Goal: Information Seeking & Learning: Learn about a topic

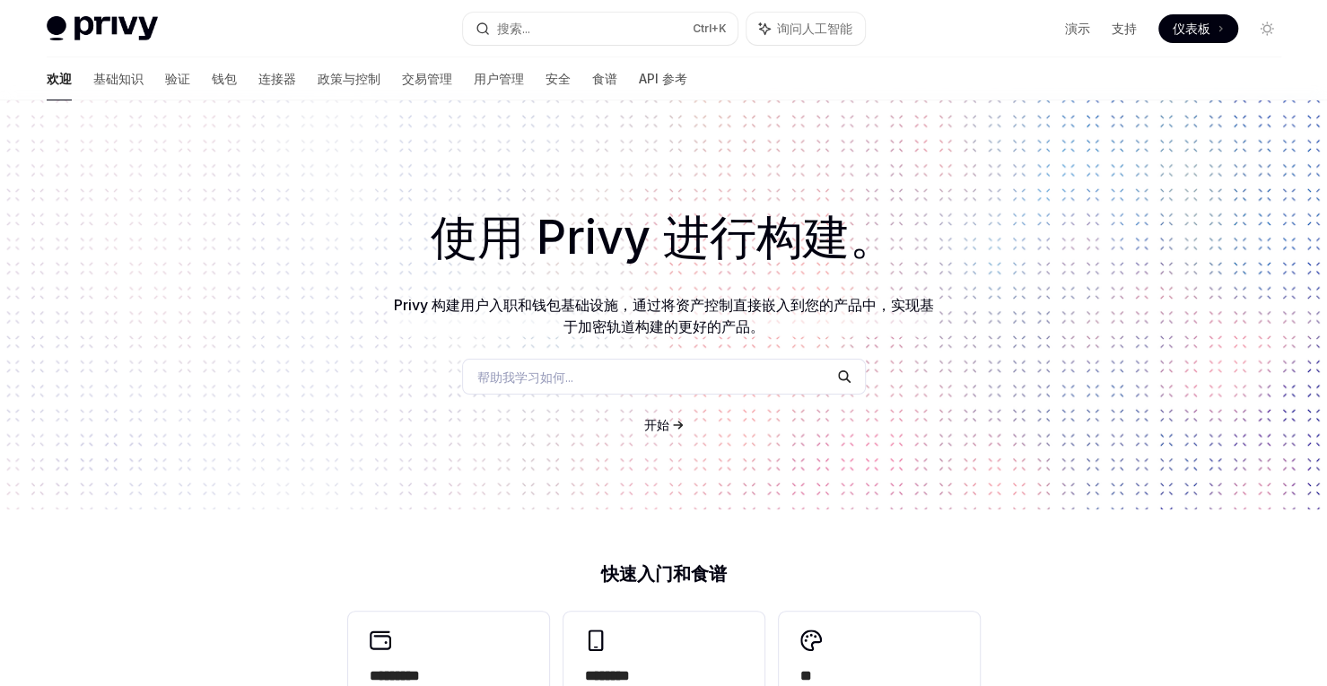
click at [543, 203] on h1 "使用 Privy 进行构建。" at bounding box center [664, 238] width 1270 height 70
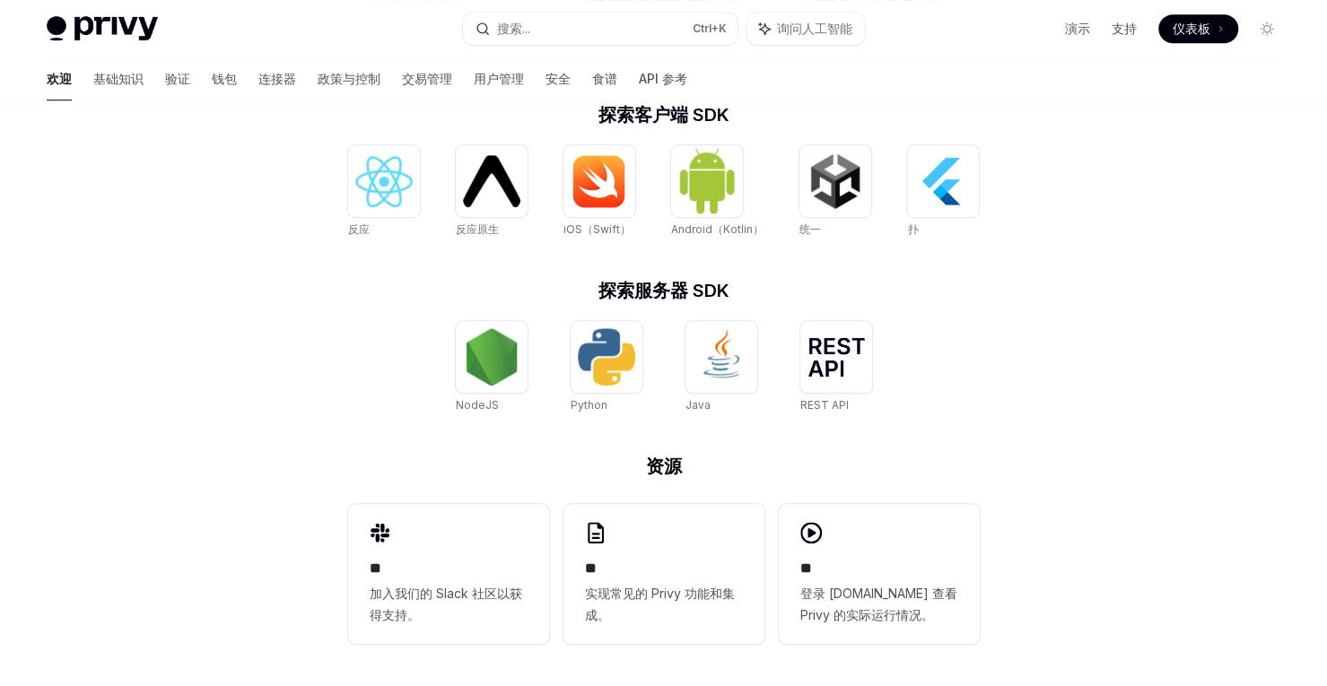
scroll to position [718, 0]
click at [497, 339] on img at bounding box center [491, 356] width 57 height 57
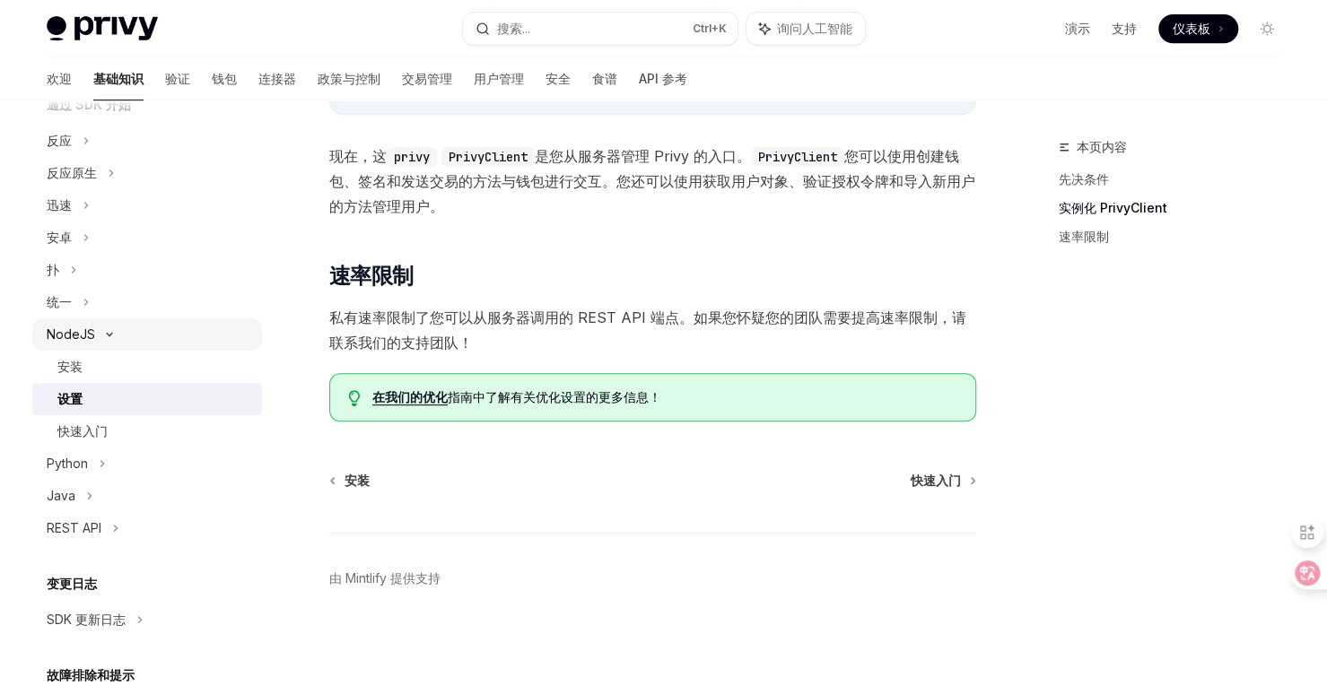
scroll to position [223, 0]
click at [90, 441] on div "快速入门" at bounding box center [82, 432] width 50 height 22
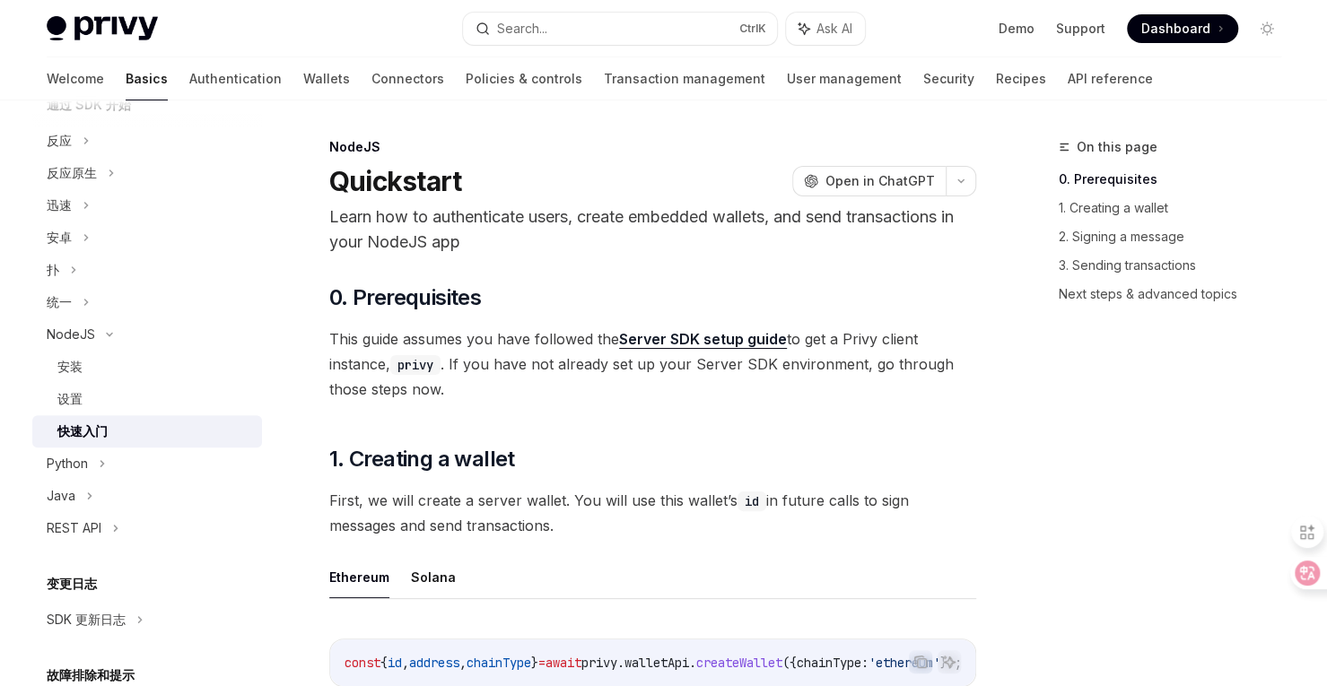
click at [90, 441] on div "快速入门" at bounding box center [82, 432] width 50 height 22
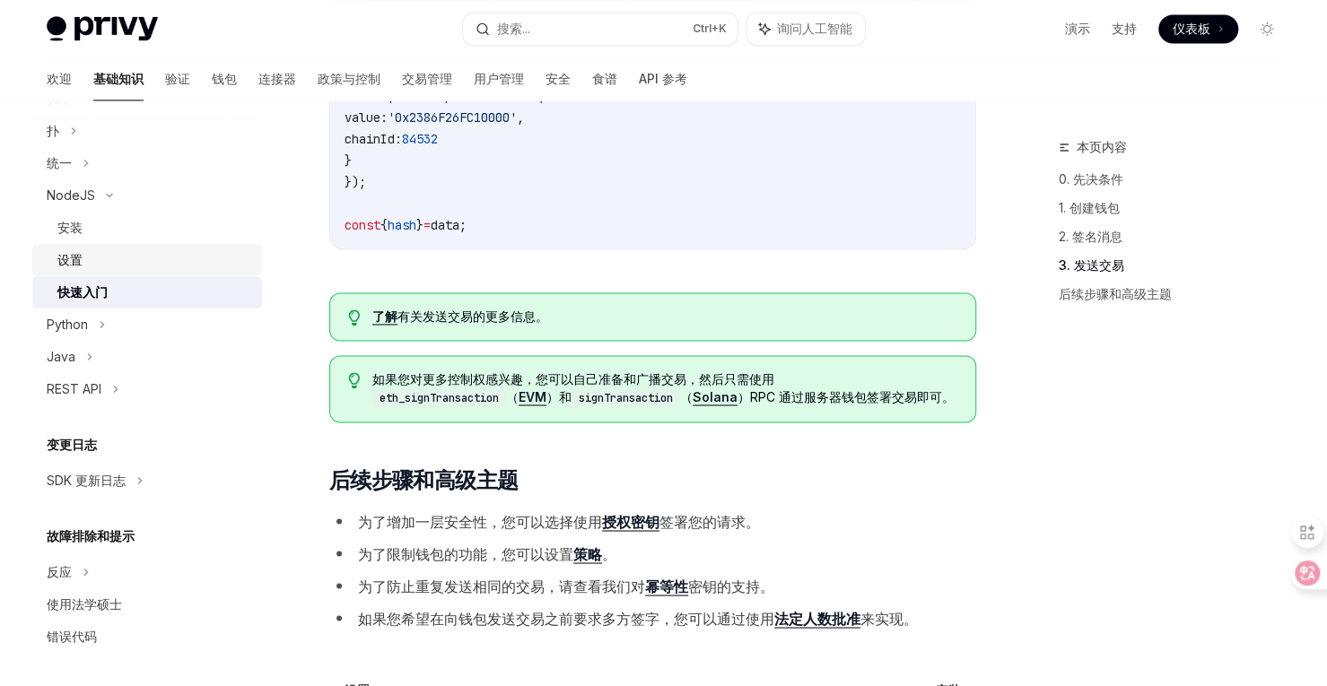
scroll to position [364, 0]
click at [100, 394] on div "REST API" at bounding box center [74, 388] width 55 height 22
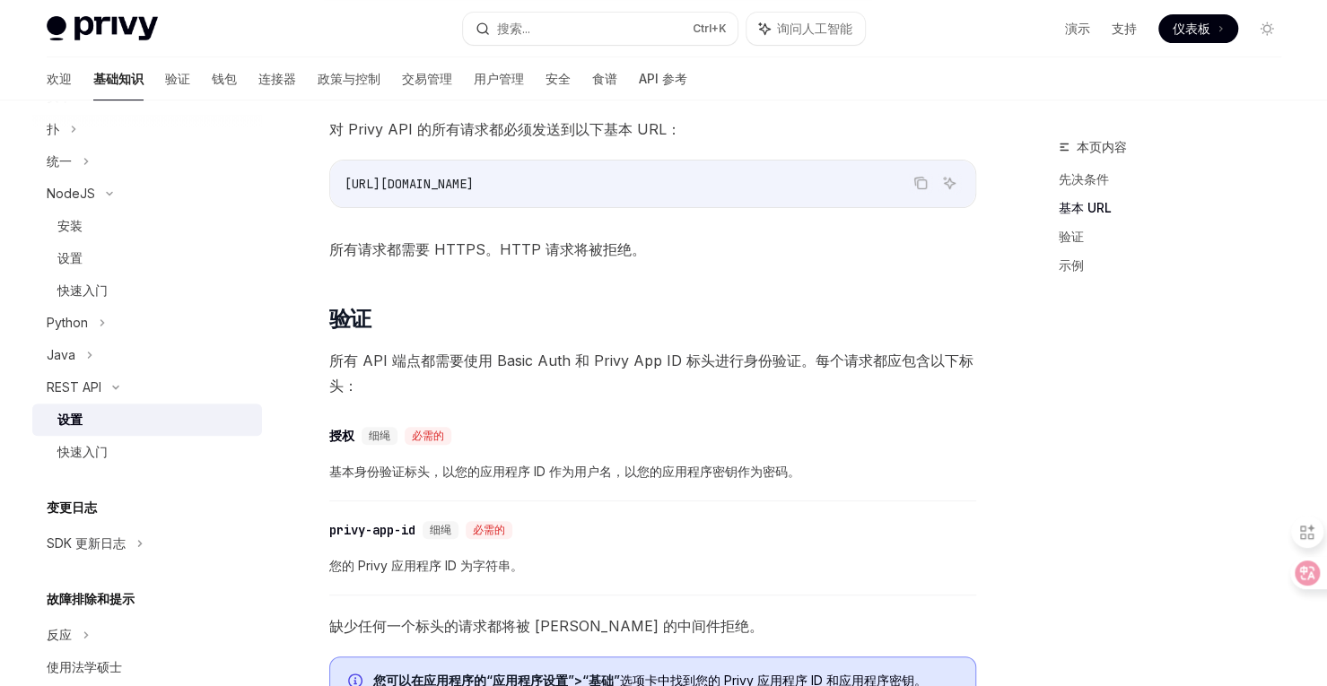
scroll to position [267, 0]
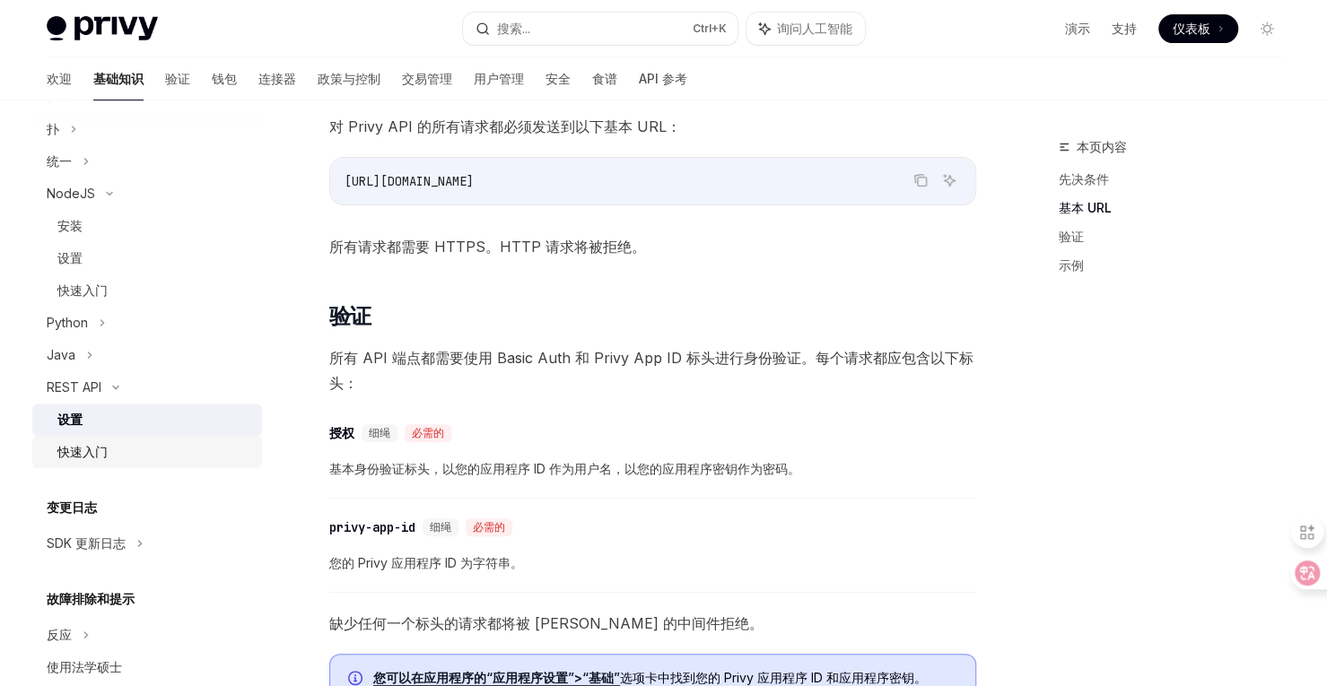
click at [95, 447] on font "快速入门" at bounding box center [82, 451] width 50 height 15
type textarea "*"
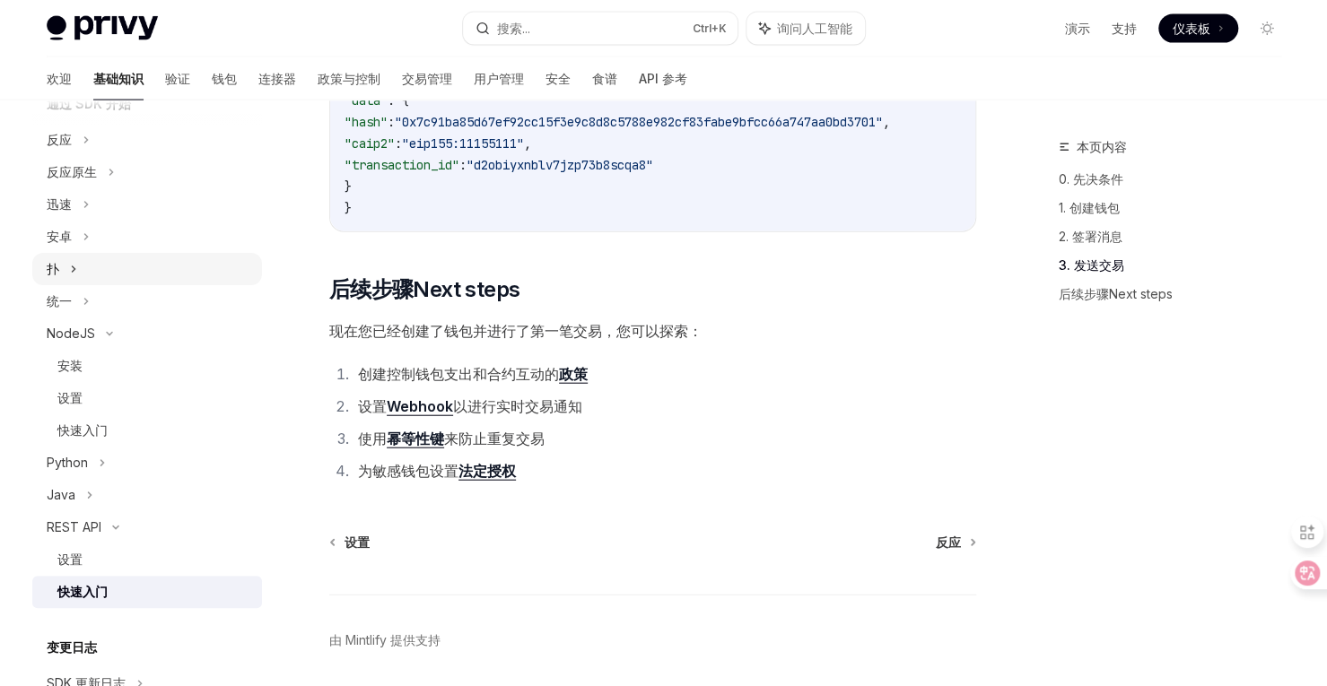
scroll to position [210, 0]
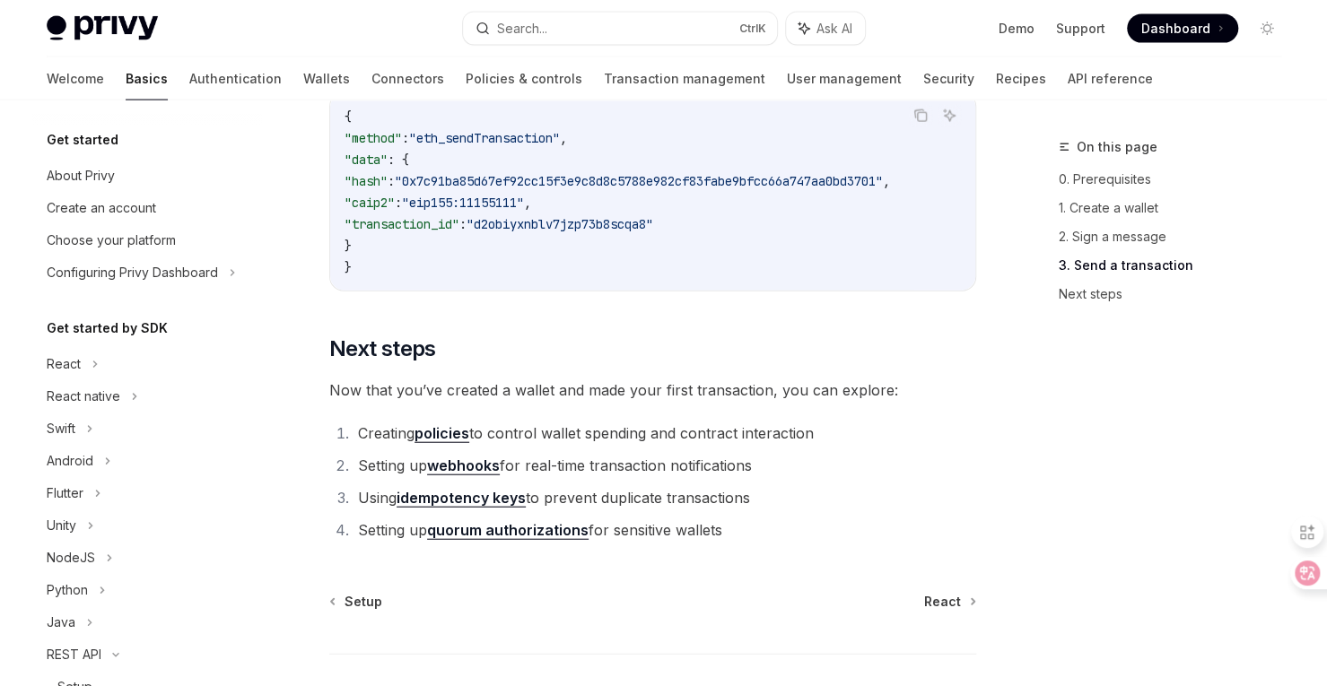
scroll to position [326, 0]
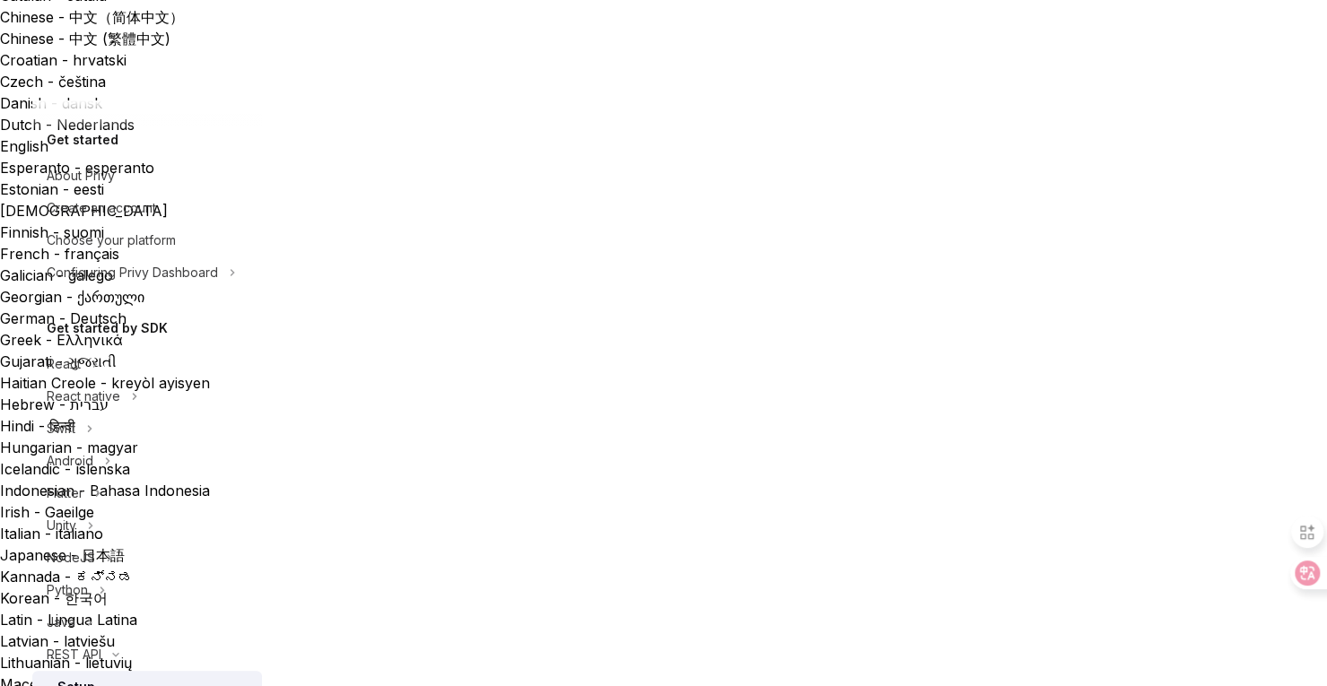
scroll to position [293, 0]
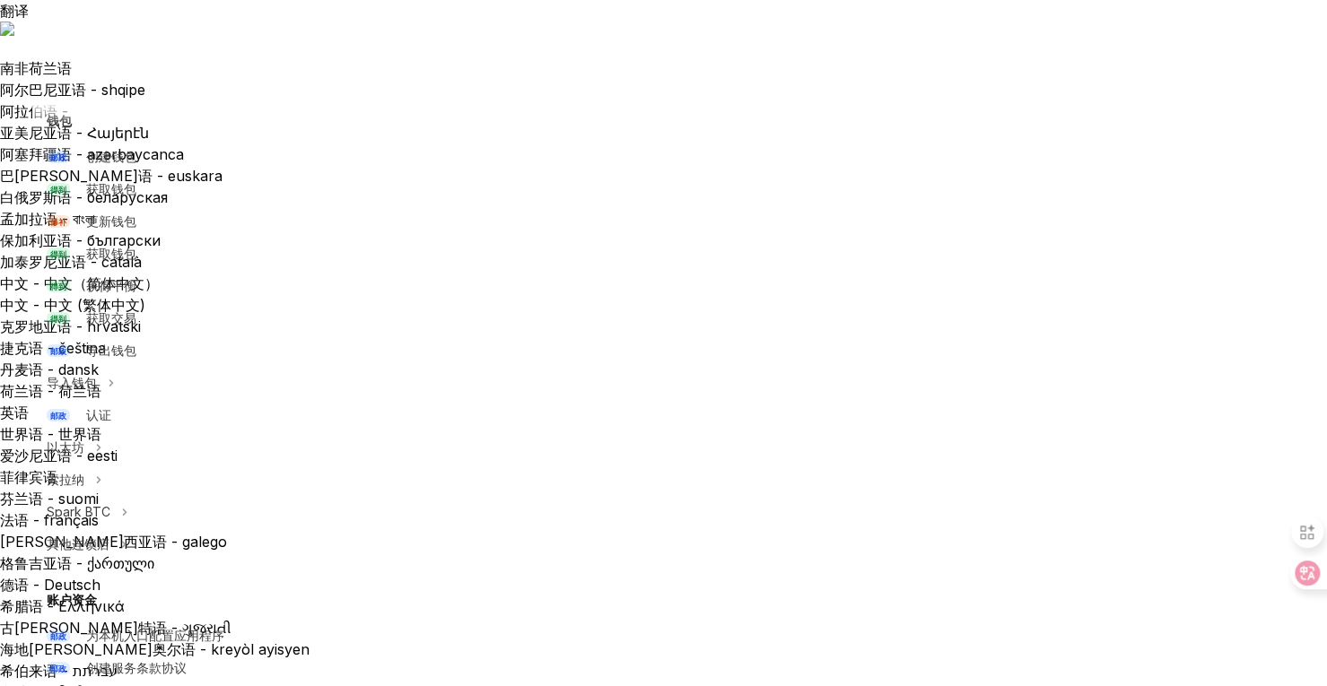
scroll to position [176, 0]
click at [111, 319] on font "获取交易" at bounding box center [111, 317] width 50 height 15
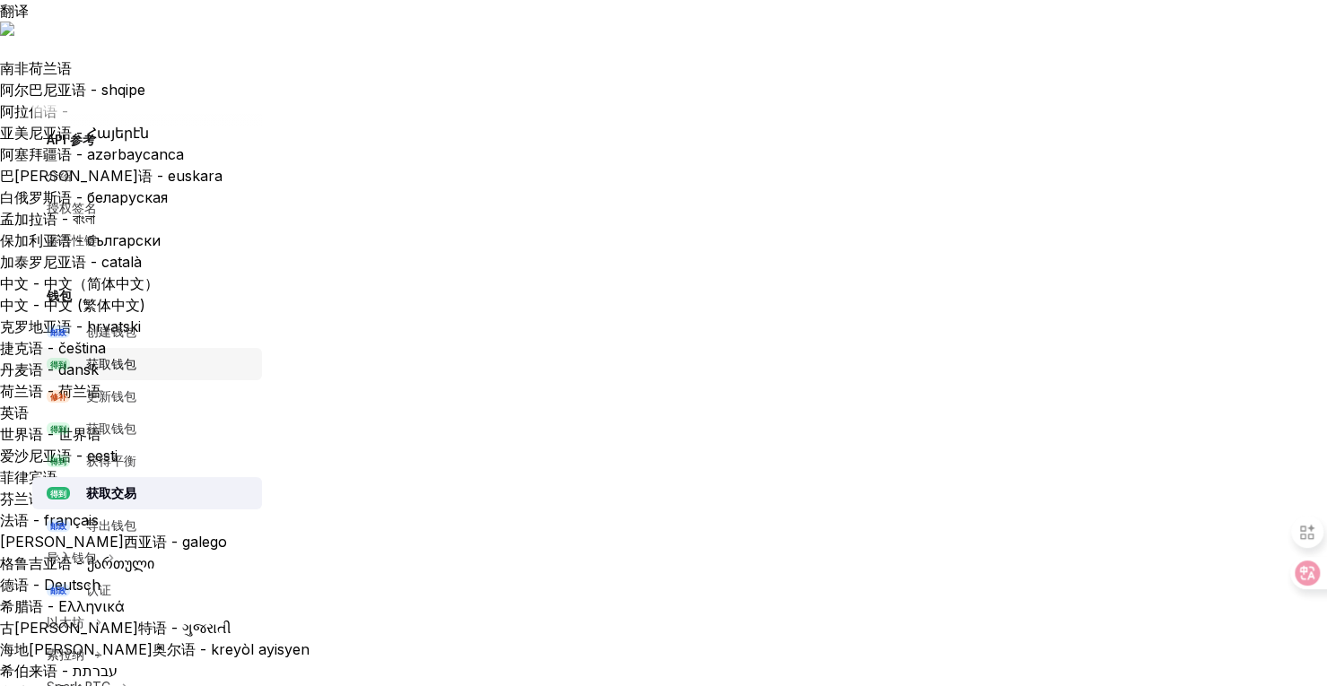
scroll to position [2, 0]
click at [75, 205] on font "授权签名" at bounding box center [72, 205] width 50 height 15
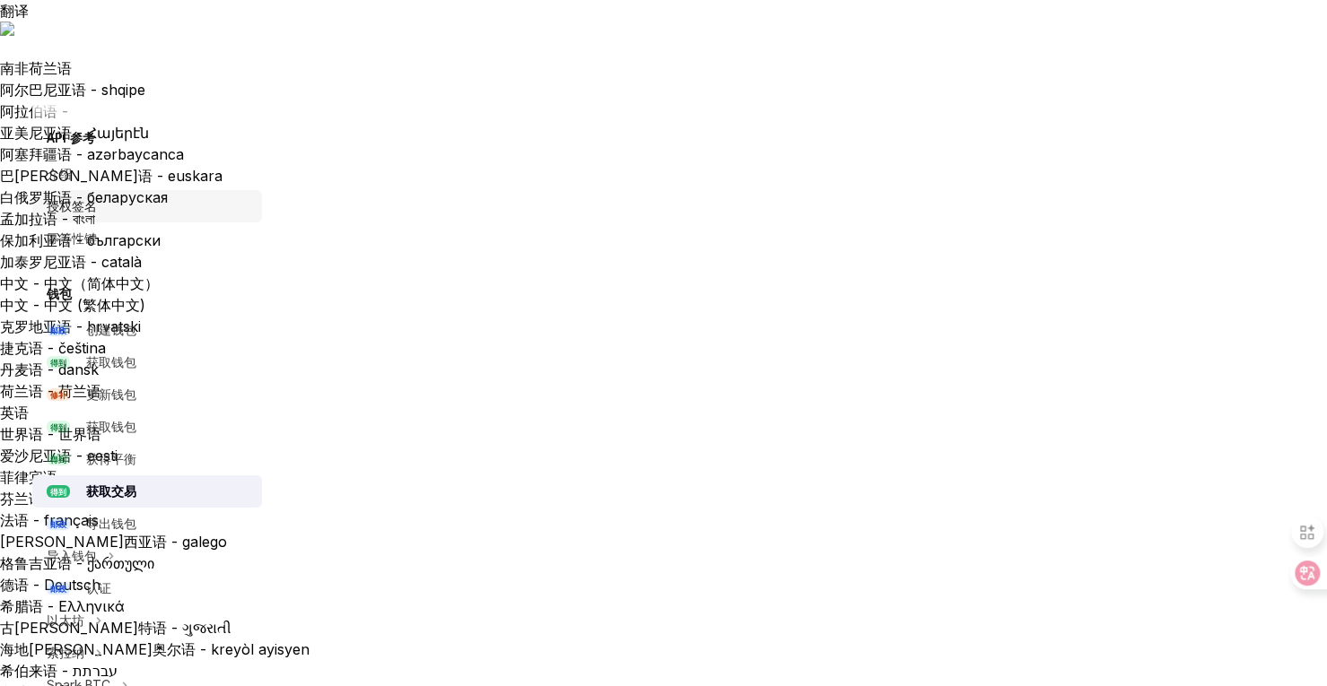
type textarea "*"
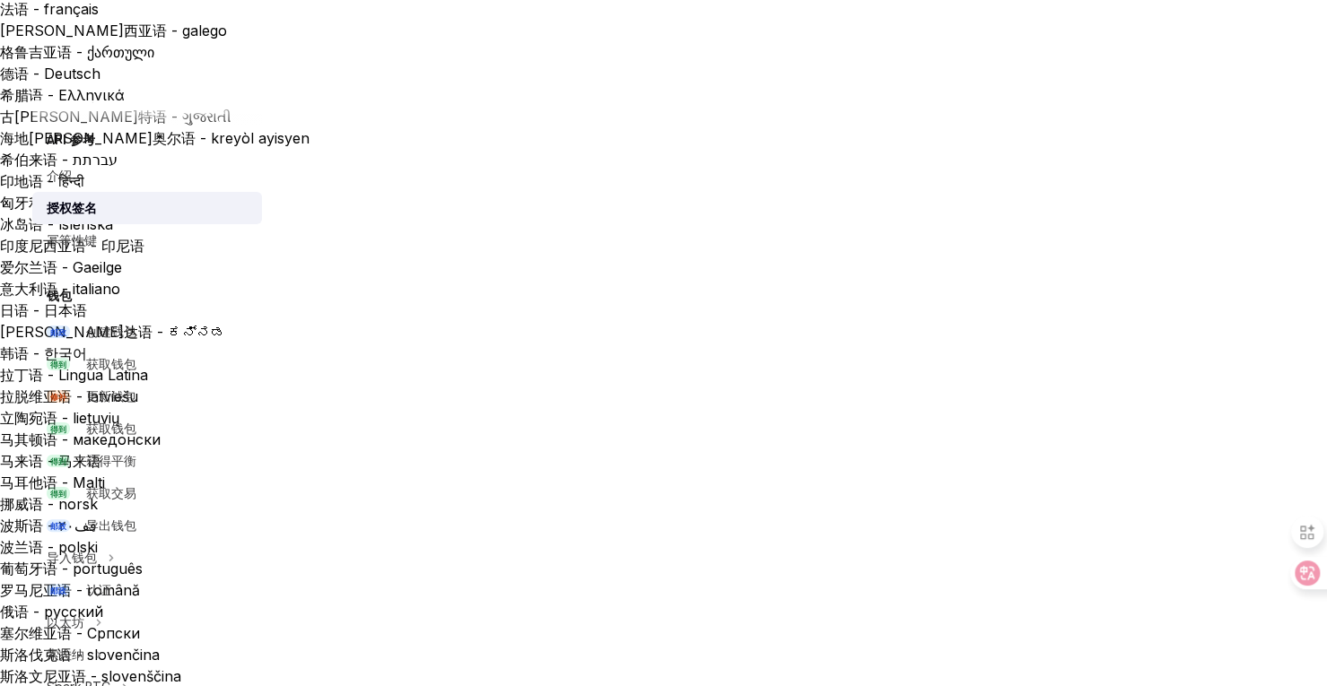
scroll to position [582, 0]
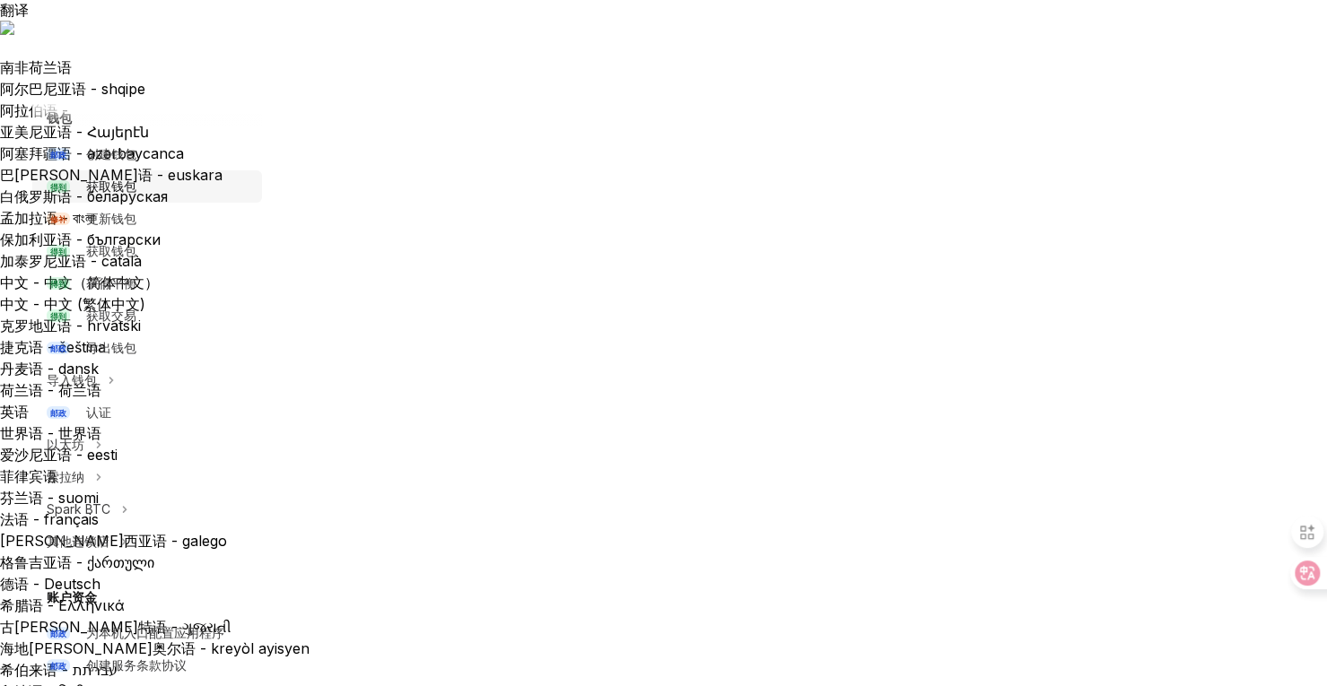
scroll to position [177, 0]
click at [106, 413] on font "认证" at bounding box center [98, 413] width 25 height 15
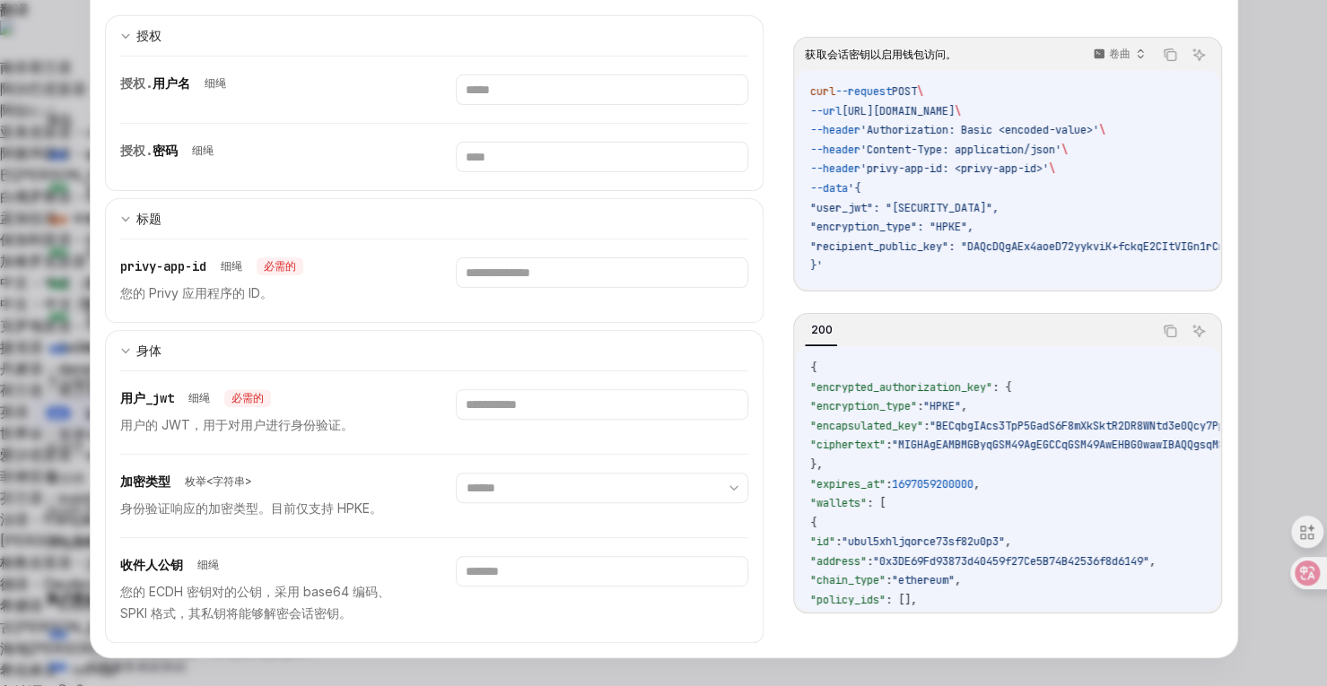
scroll to position [172, 0]
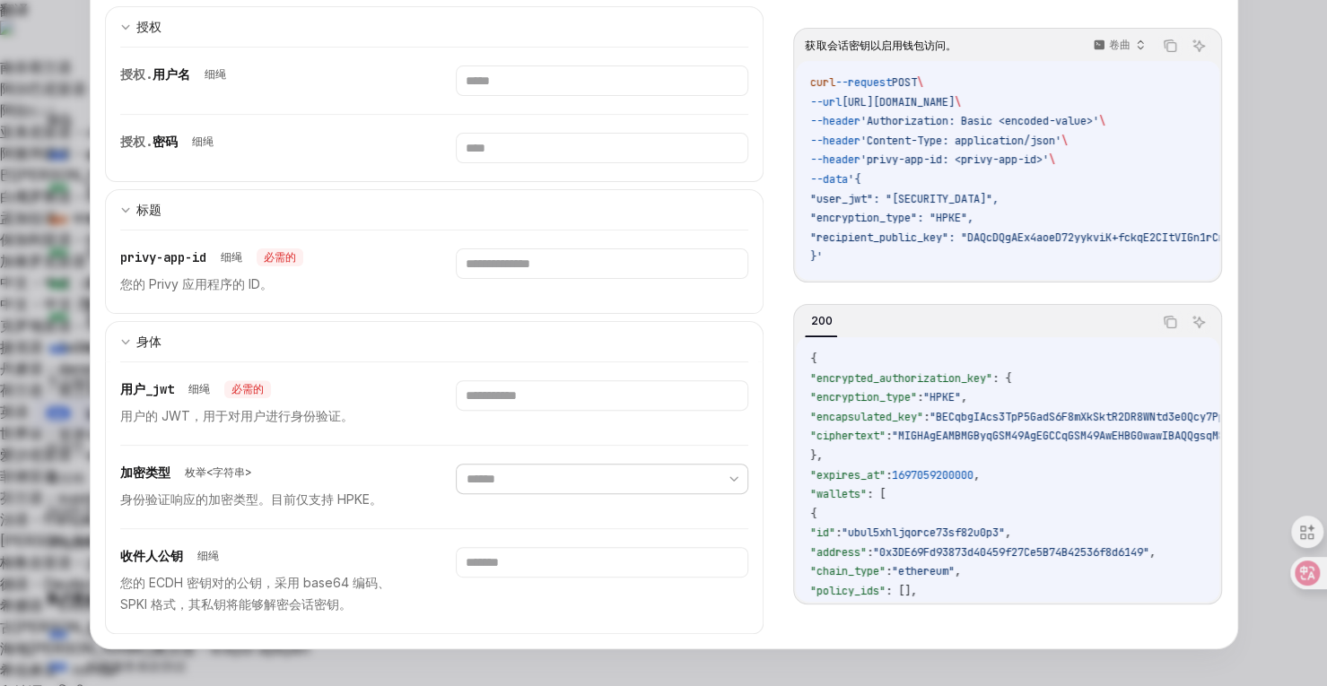
click at [668, 468] on select "****** ****" at bounding box center [602, 479] width 293 height 31
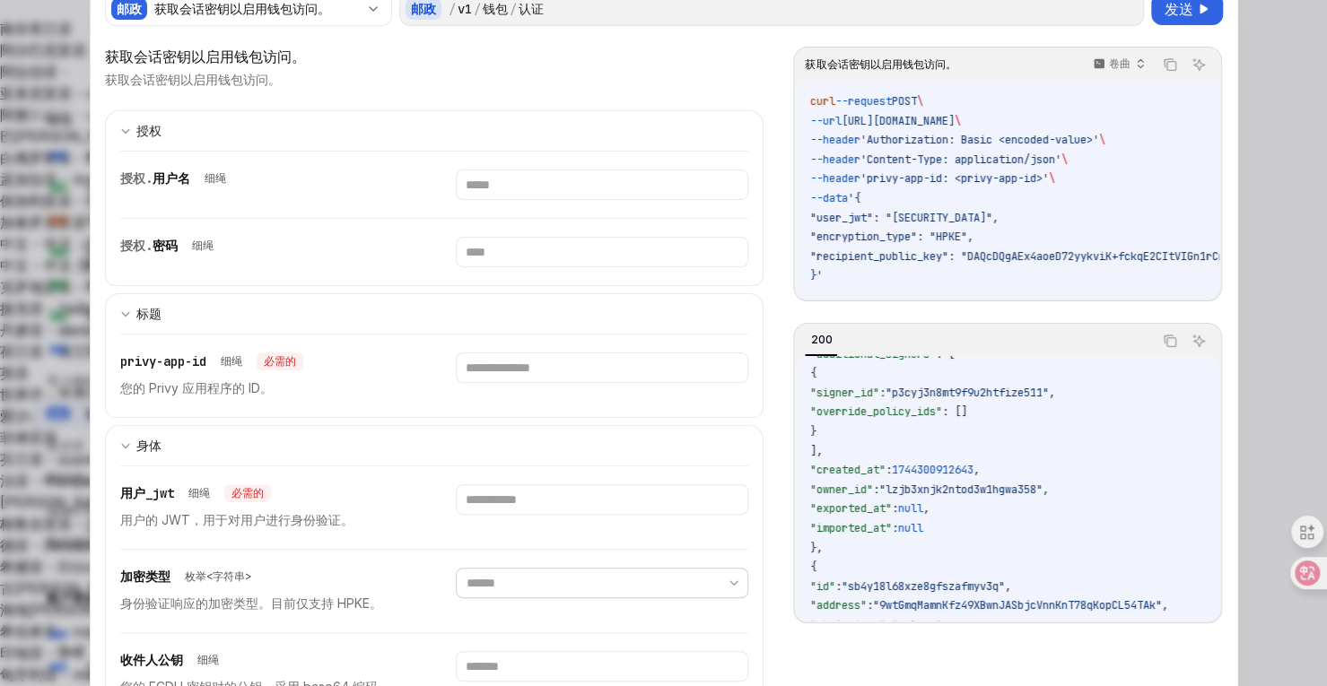
scroll to position [338, 0]
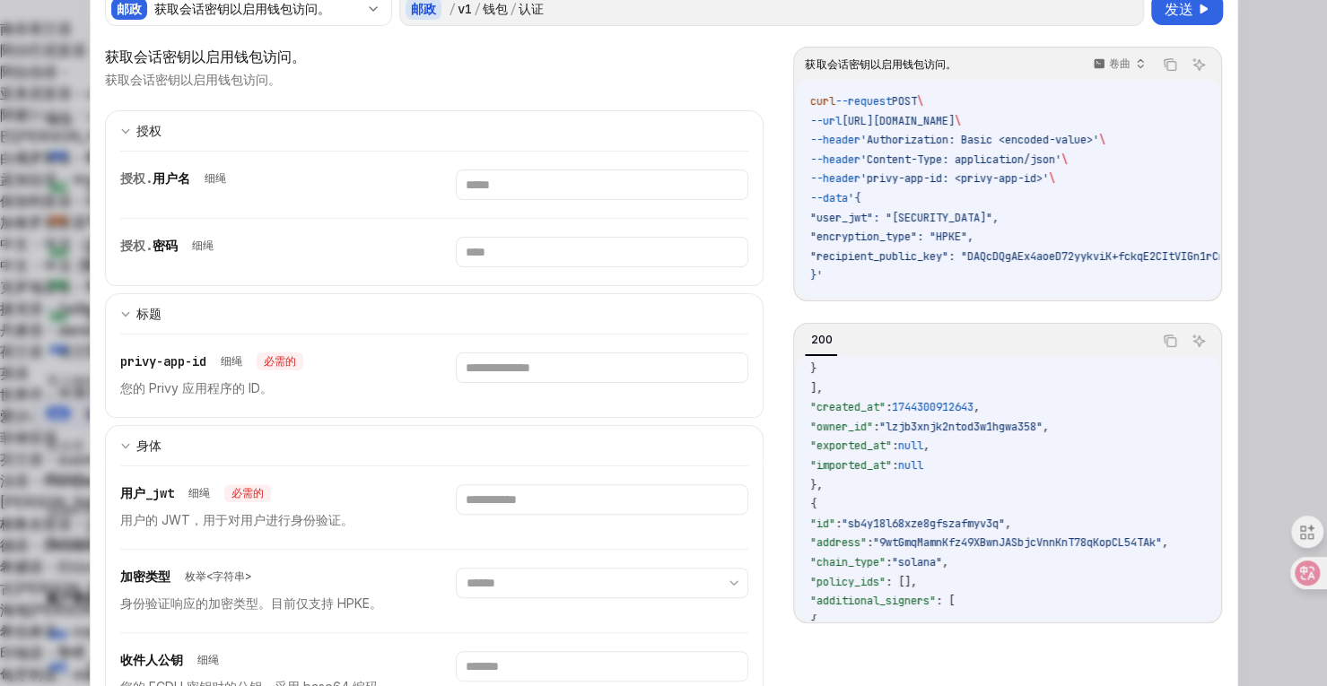
click at [1259, 159] on div at bounding box center [663, 343] width 1327 height 686
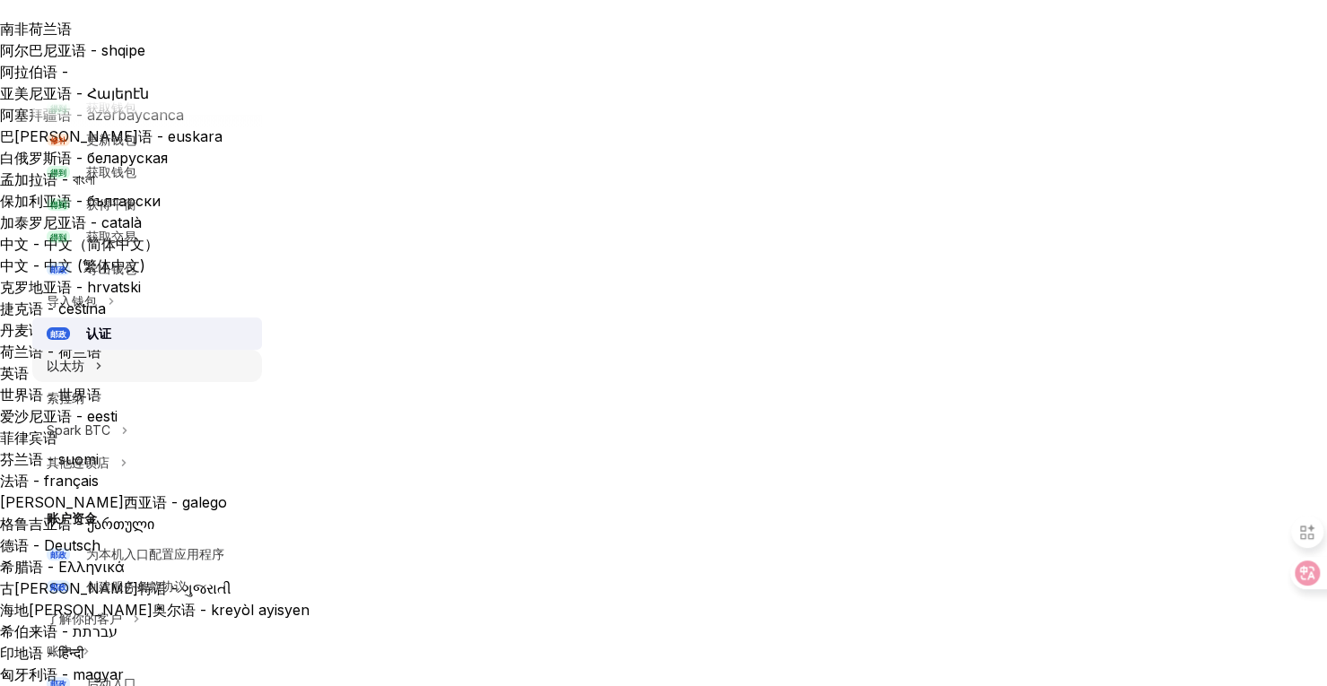
scroll to position [256, 0]
click at [106, 294] on div "导入钱包" at bounding box center [147, 302] width 230 height 32
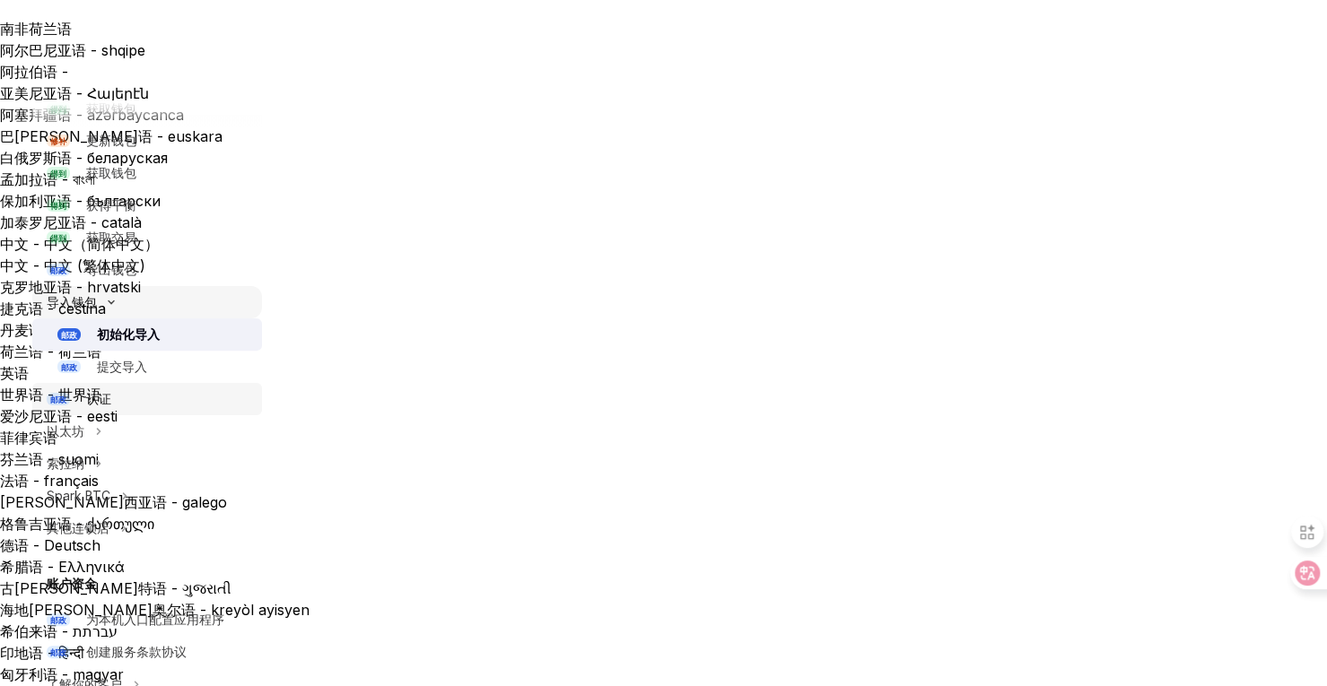
click at [108, 299] on icon at bounding box center [112, 302] width 22 height 7
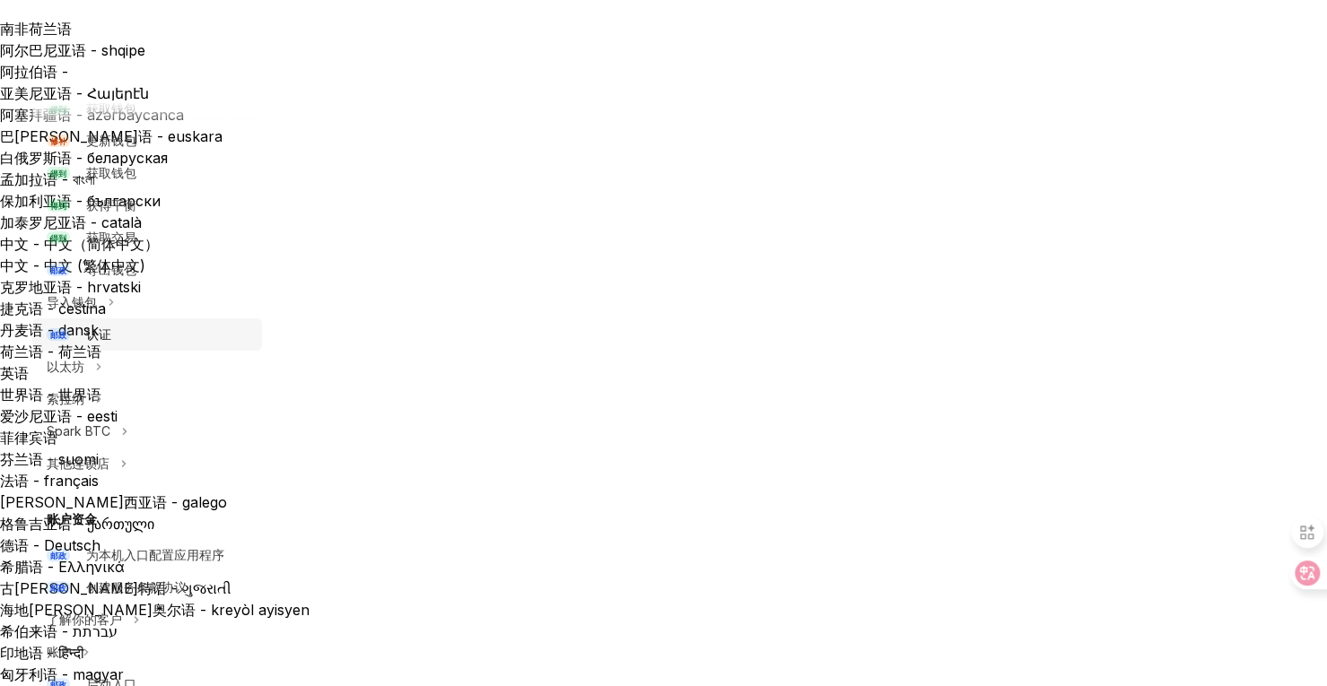
click at [133, 342] on div "认证" at bounding box center [168, 335] width 165 height 22
type textarea "*"
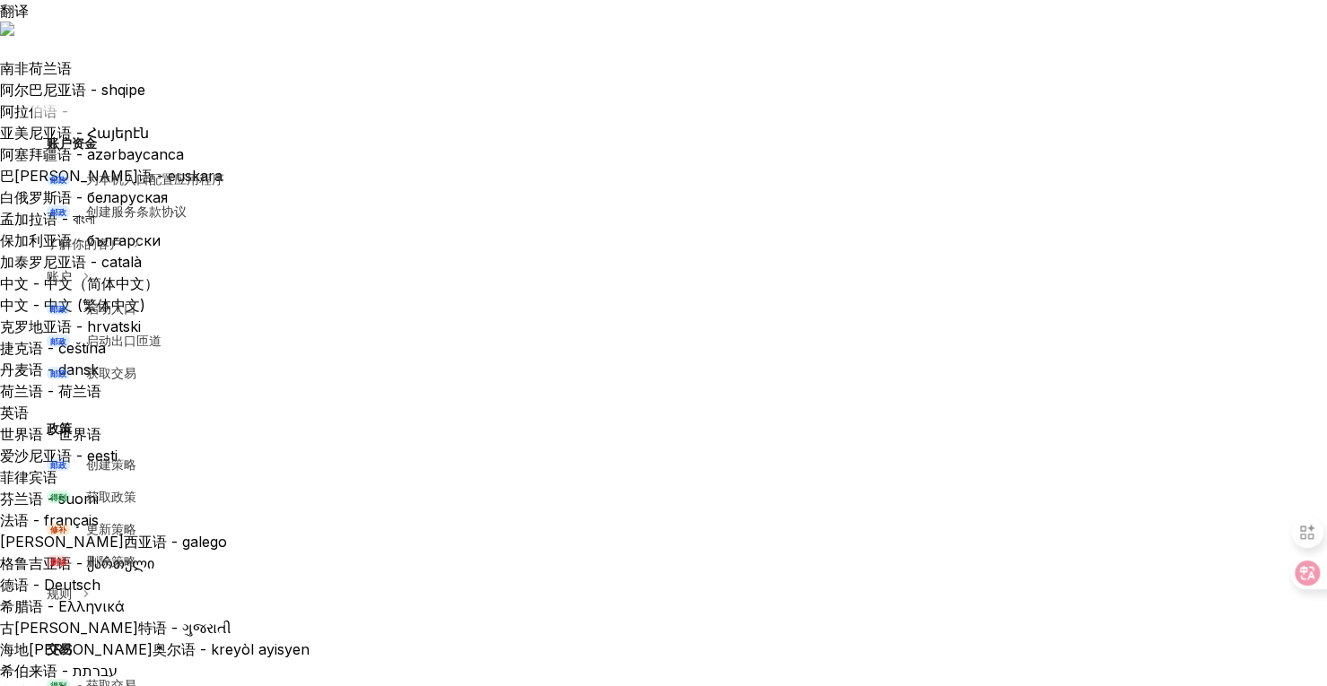
scroll to position [632, 0]
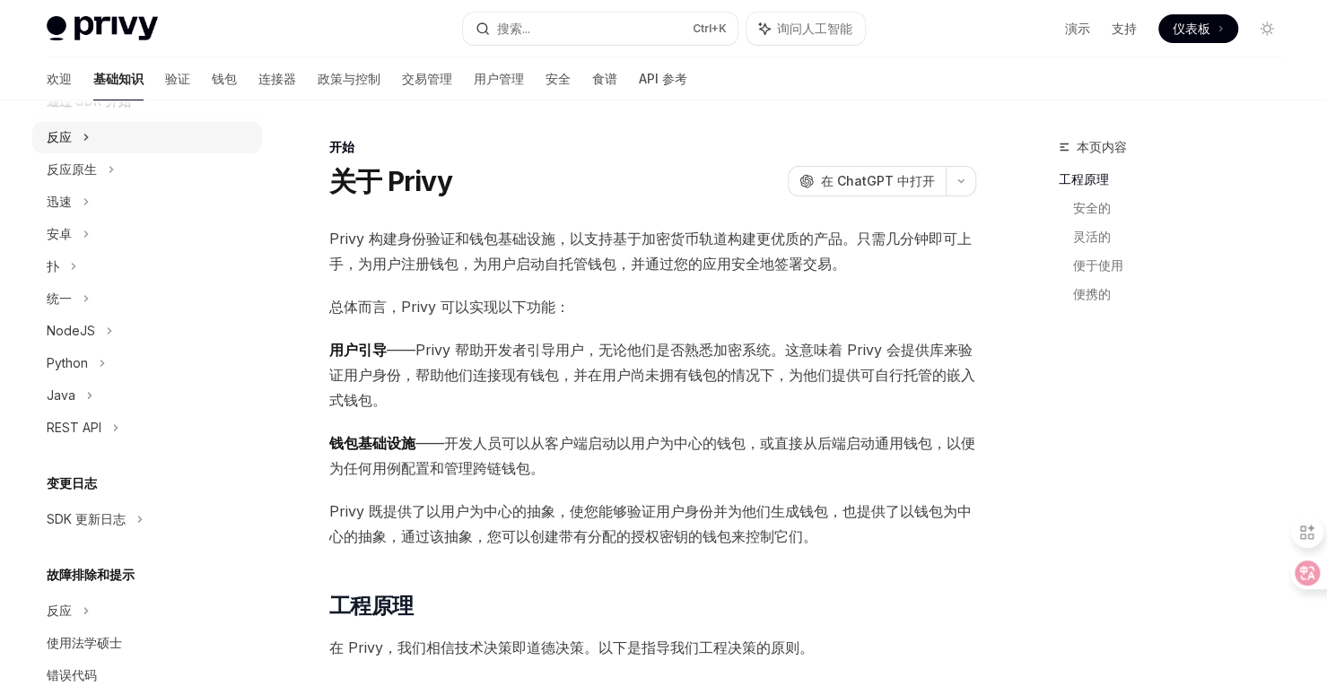
scroll to position [228, 0]
click at [84, 398] on div "Java" at bounding box center [147, 395] width 230 height 32
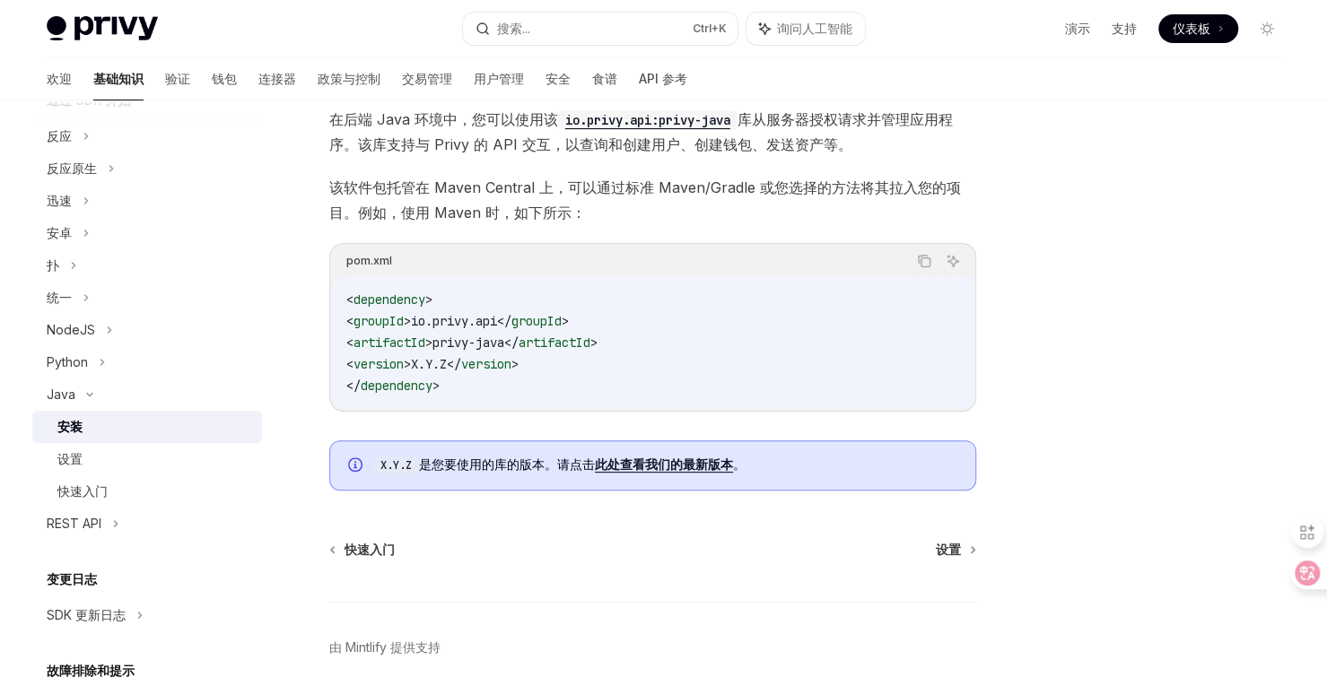
scroll to position [188, 0]
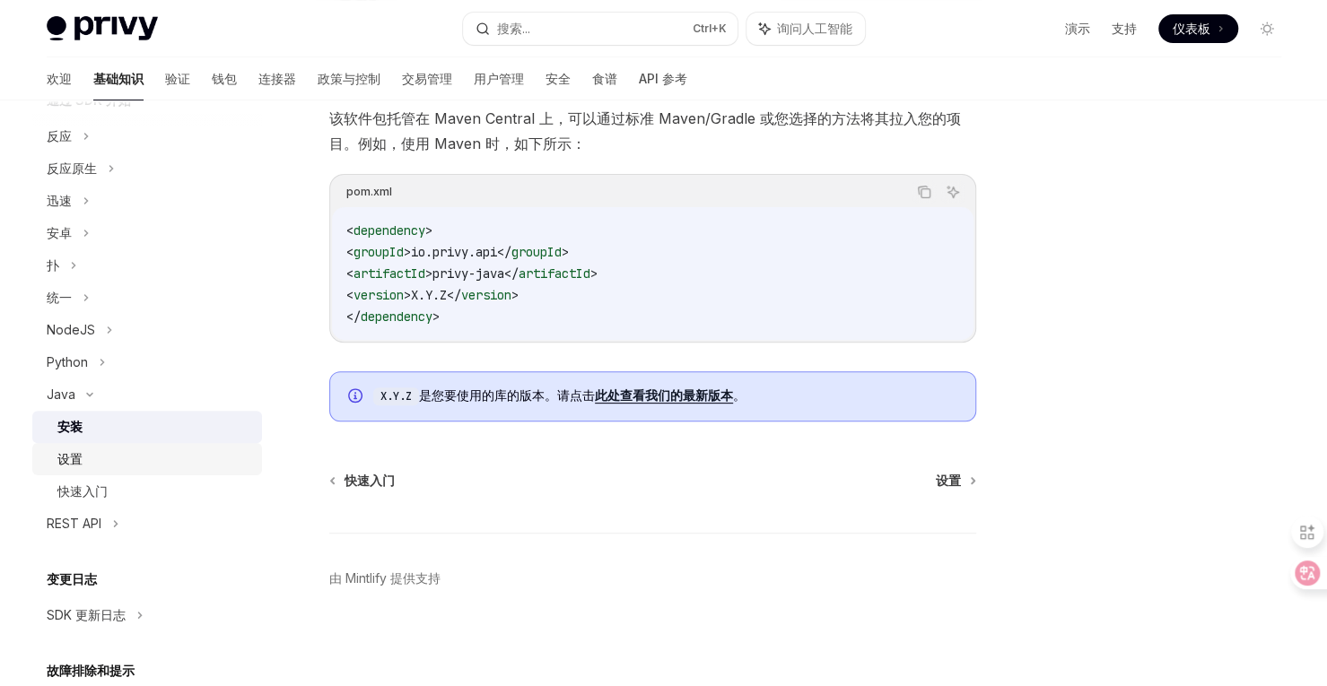
click at [92, 464] on div "设置" at bounding box center [154, 460] width 194 height 22
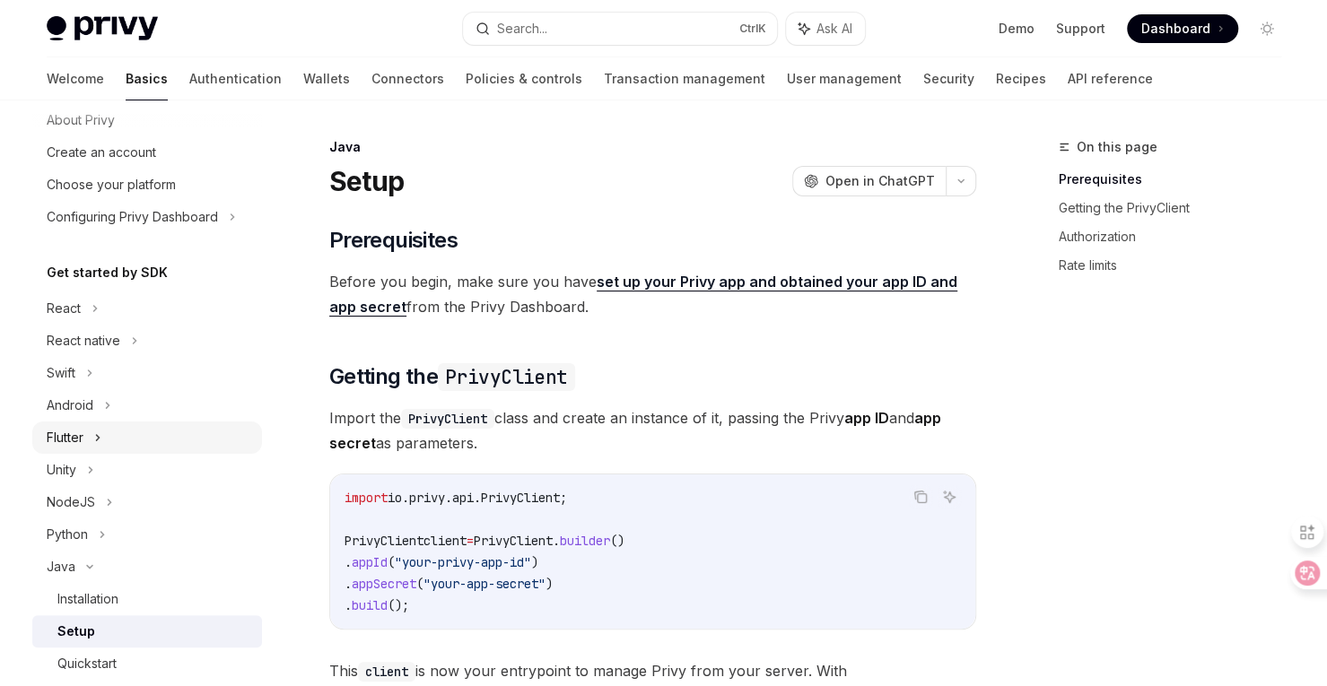
scroll to position [57, 0]
click at [99, 307] on div "React" at bounding box center [147, 307] width 230 height 32
type textarea "*"
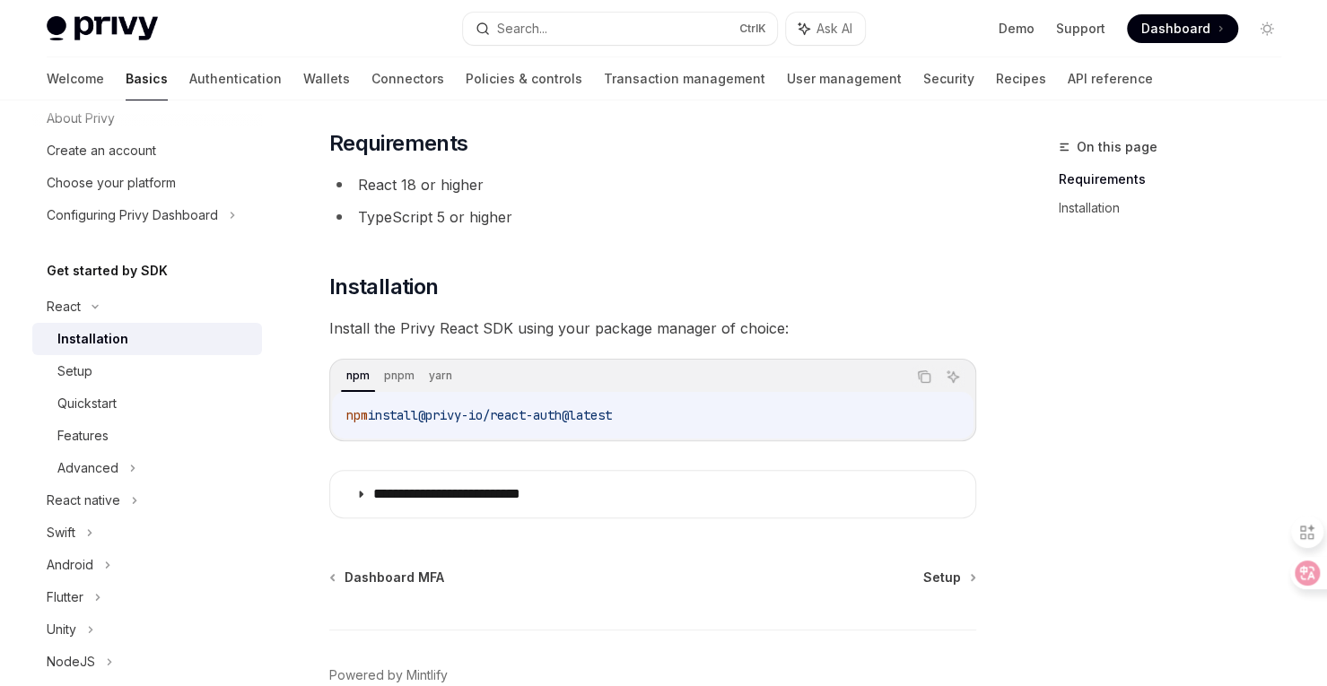
scroll to position [96, 0]
click at [96, 307] on icon at bounding box center [94, 307] width 5 height 3
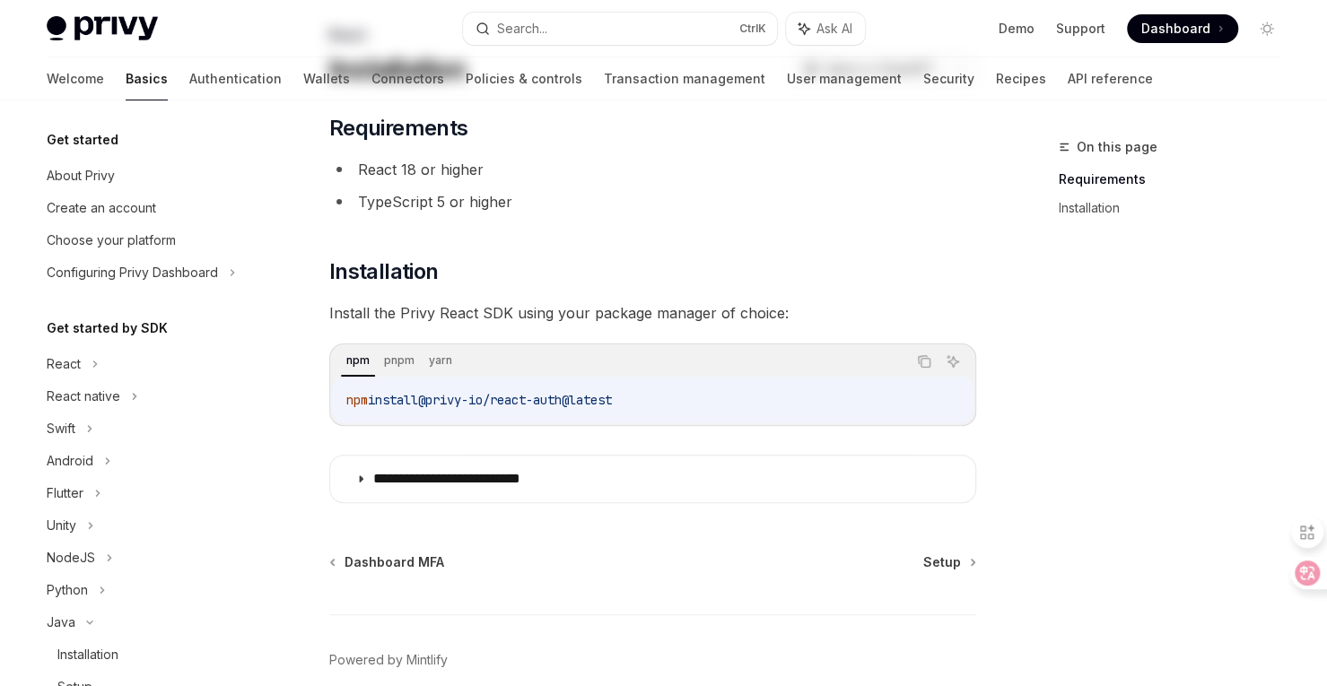
scroll to position [0, 0]
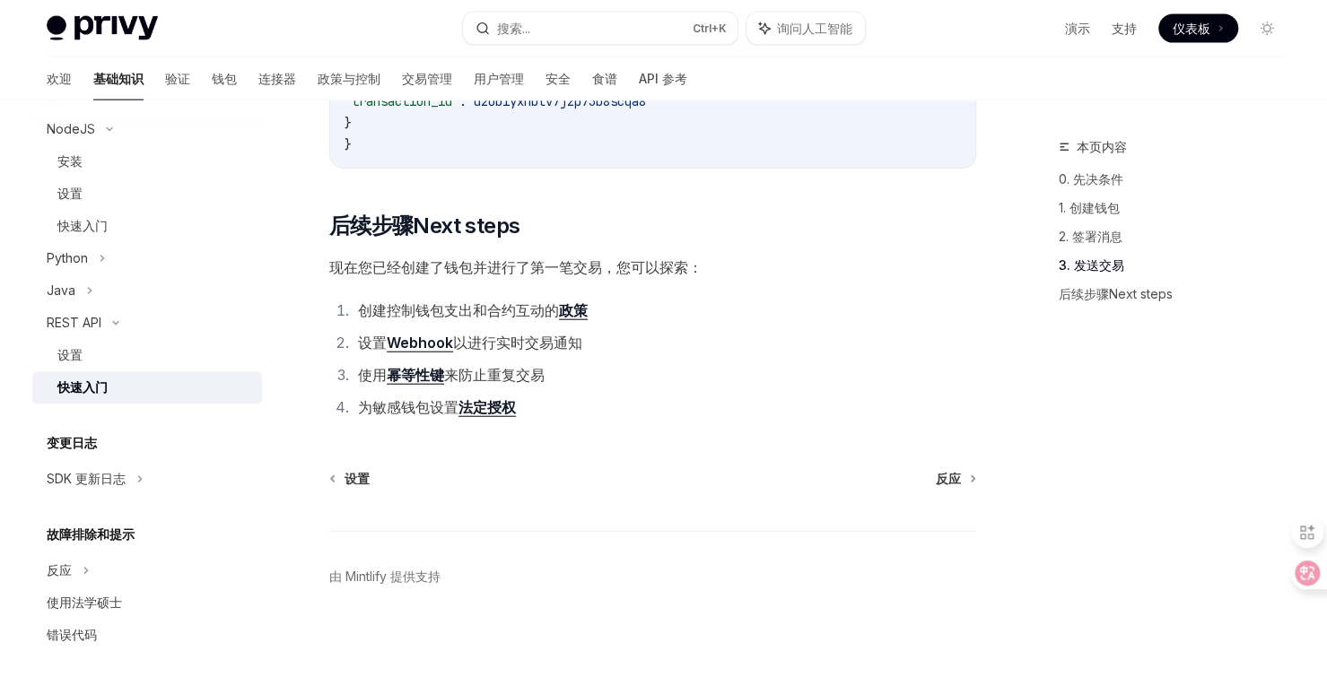
scroll to position [2417, 0]
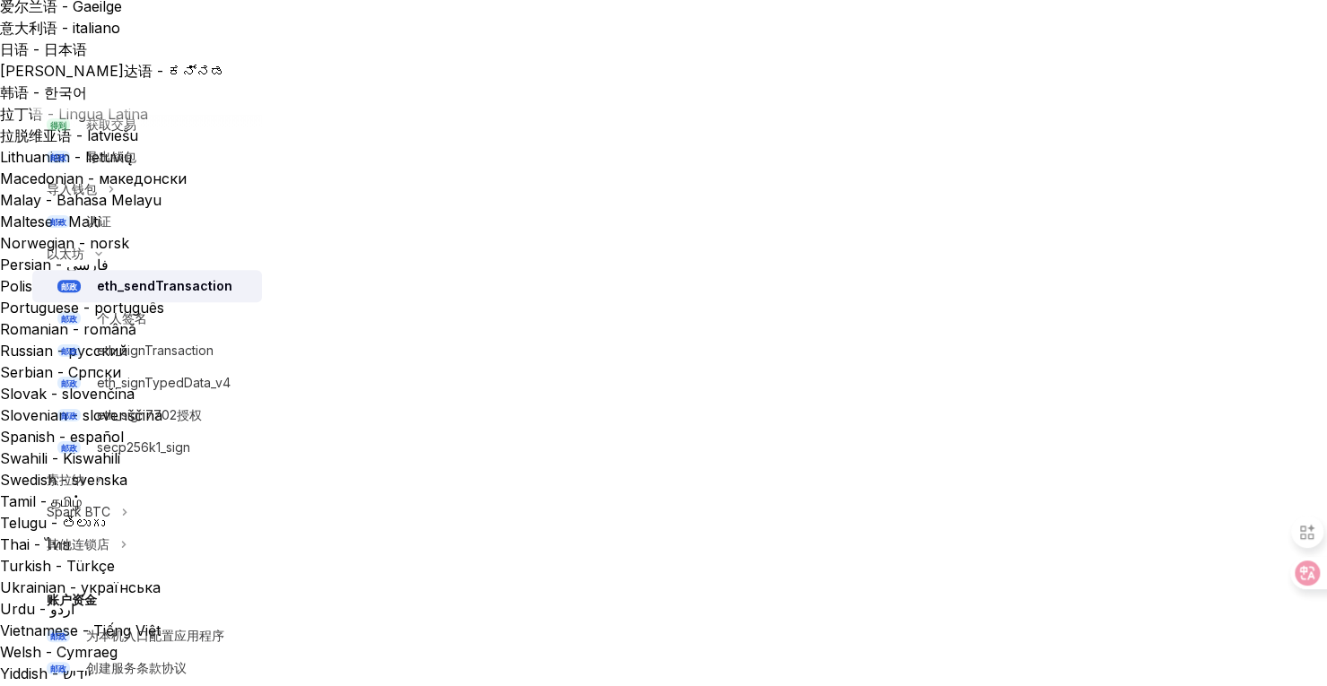
scroll to position [370, 0]
click at [122, 510] on icon at bounding box center [124, 512] width 7 height 22
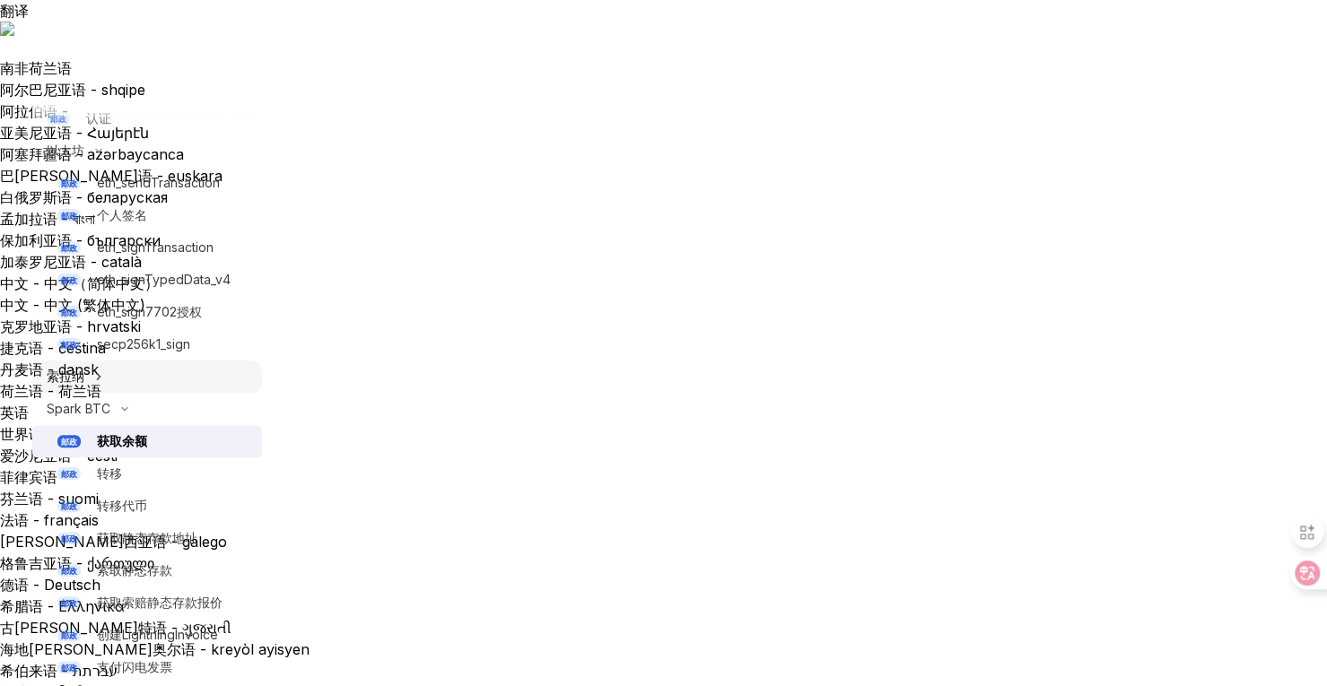
scroll to position [482, 0]
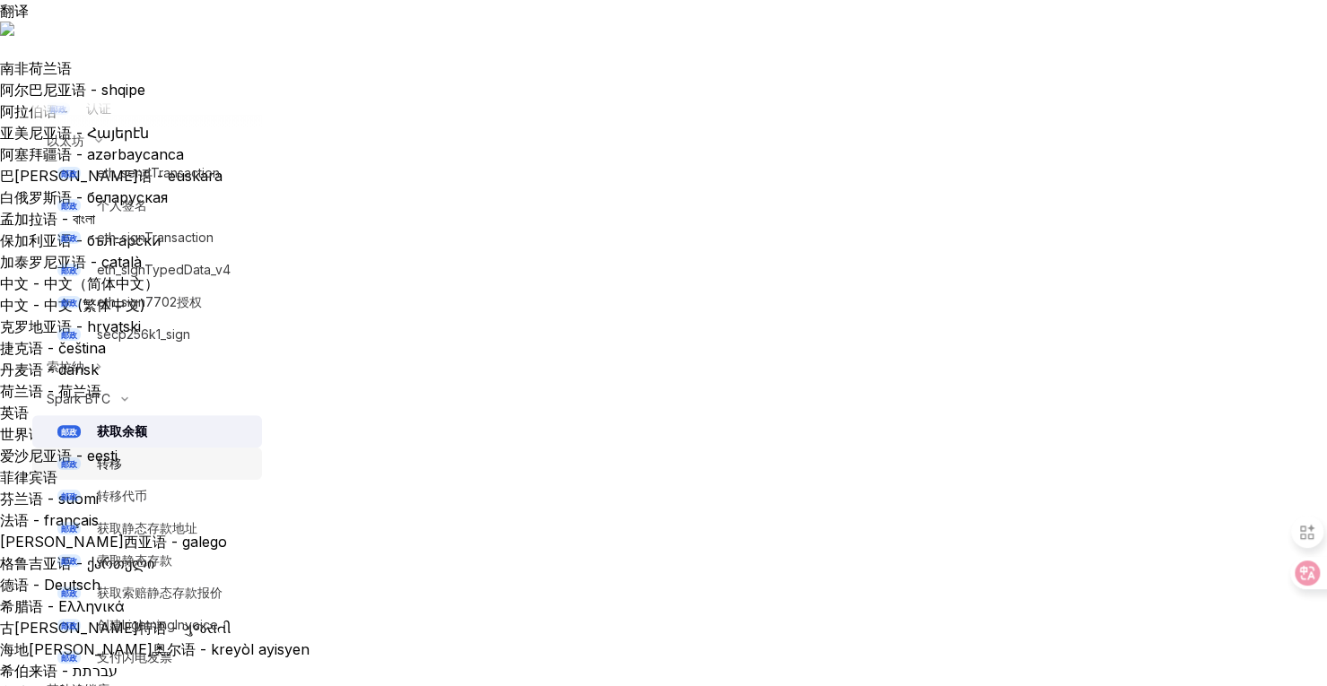
click at [139, 471] on div "转移" at bounding box center [174, 464] width 154 height 22
type textarea "*"
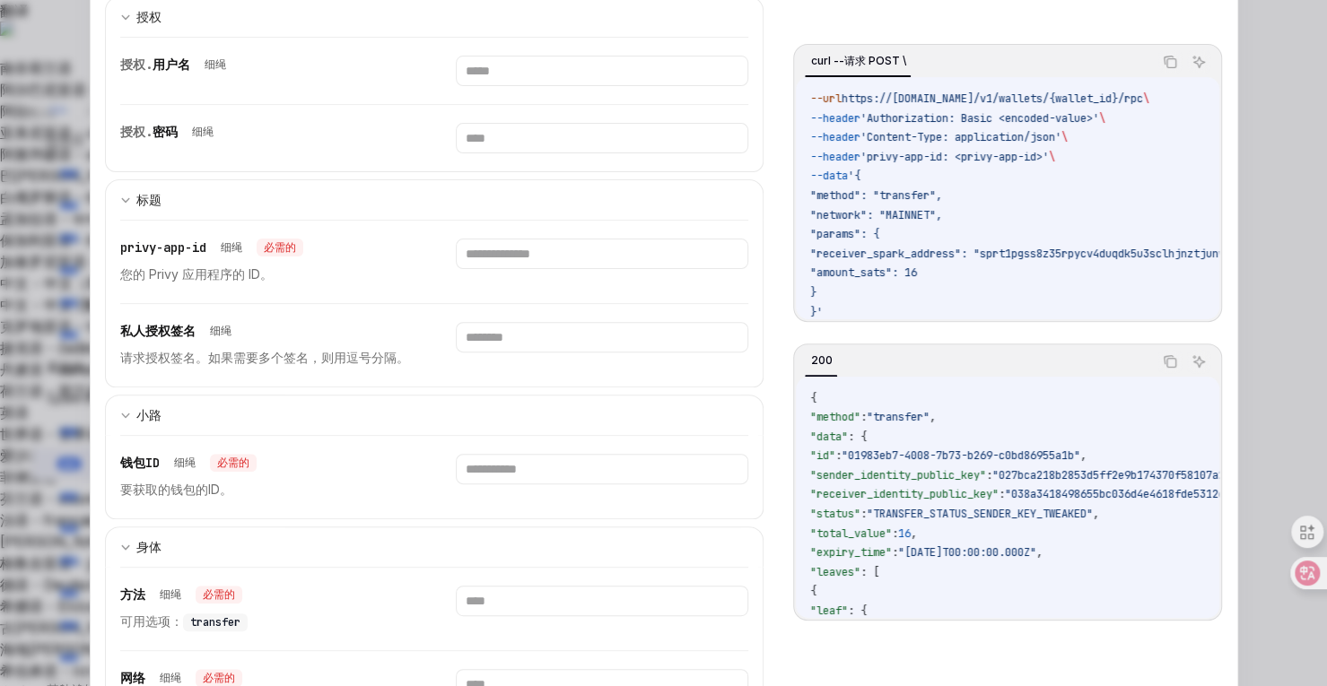
scroll to position [261, 0]
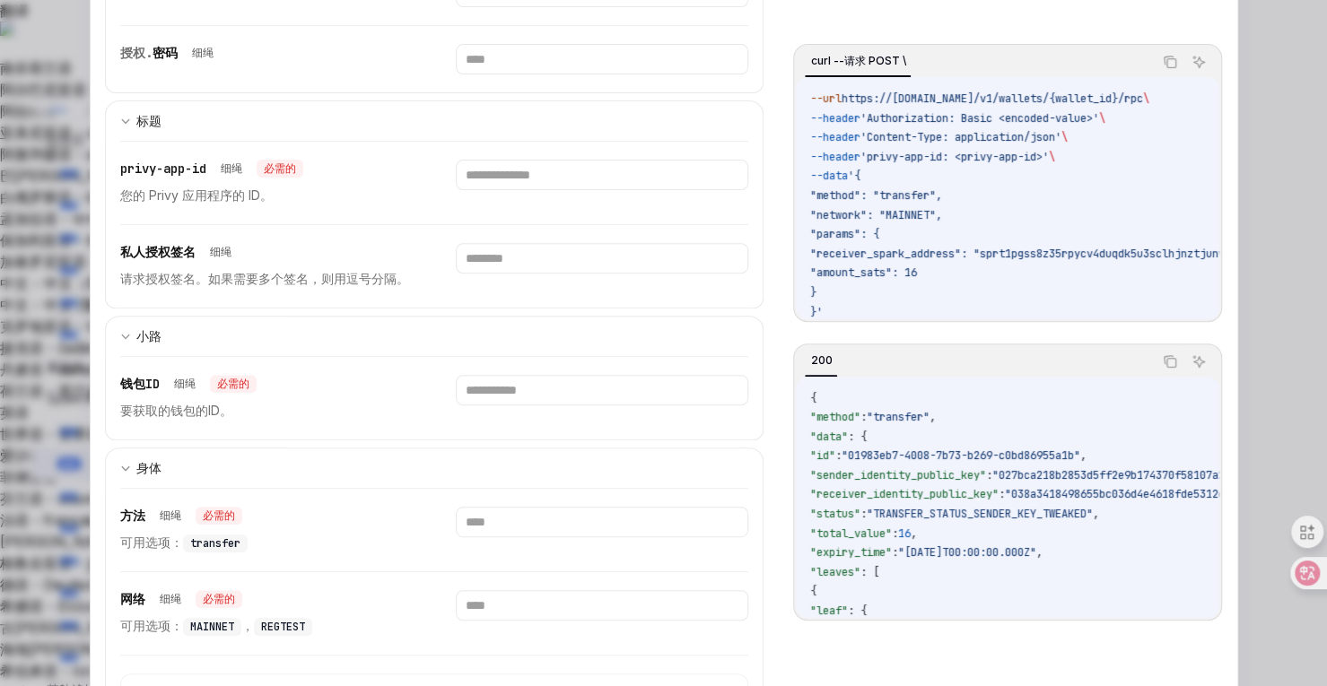
click at [211, 538] on span "transfer" at bounding box center [215, 544] width 50 height 14
copy span "transfer"
paste input "********"
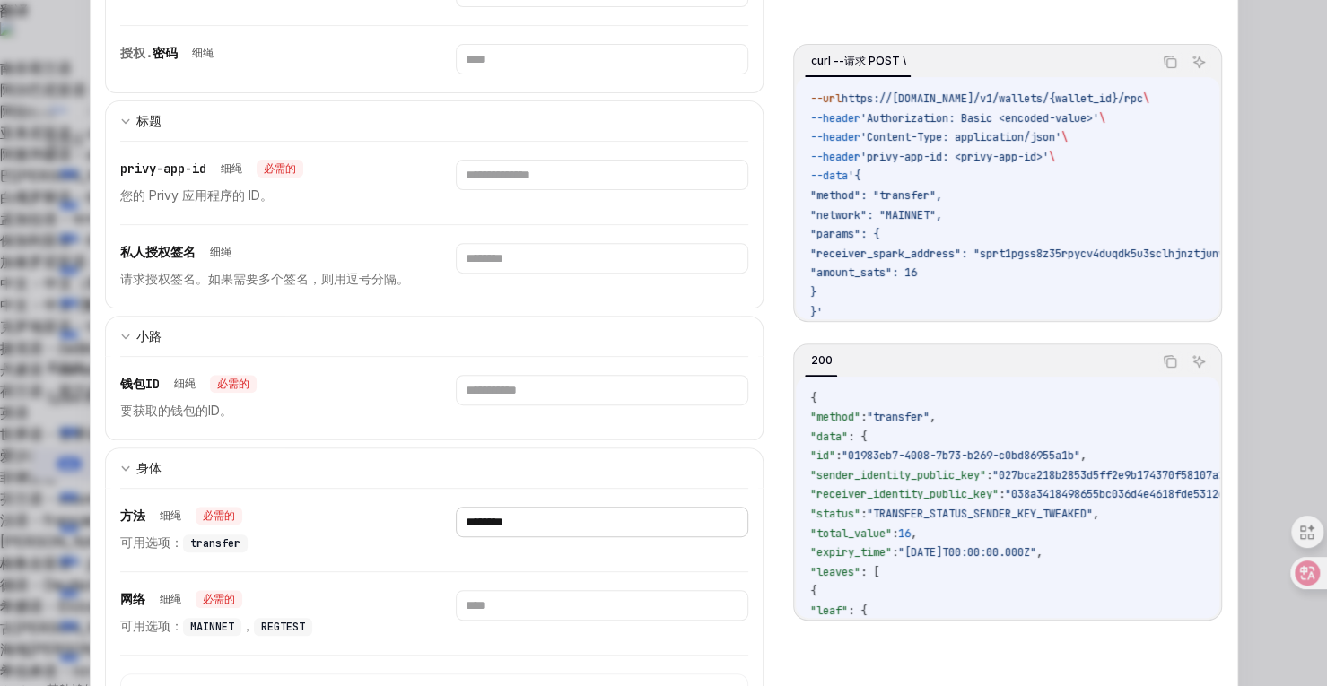
scroll to position [295, 0]
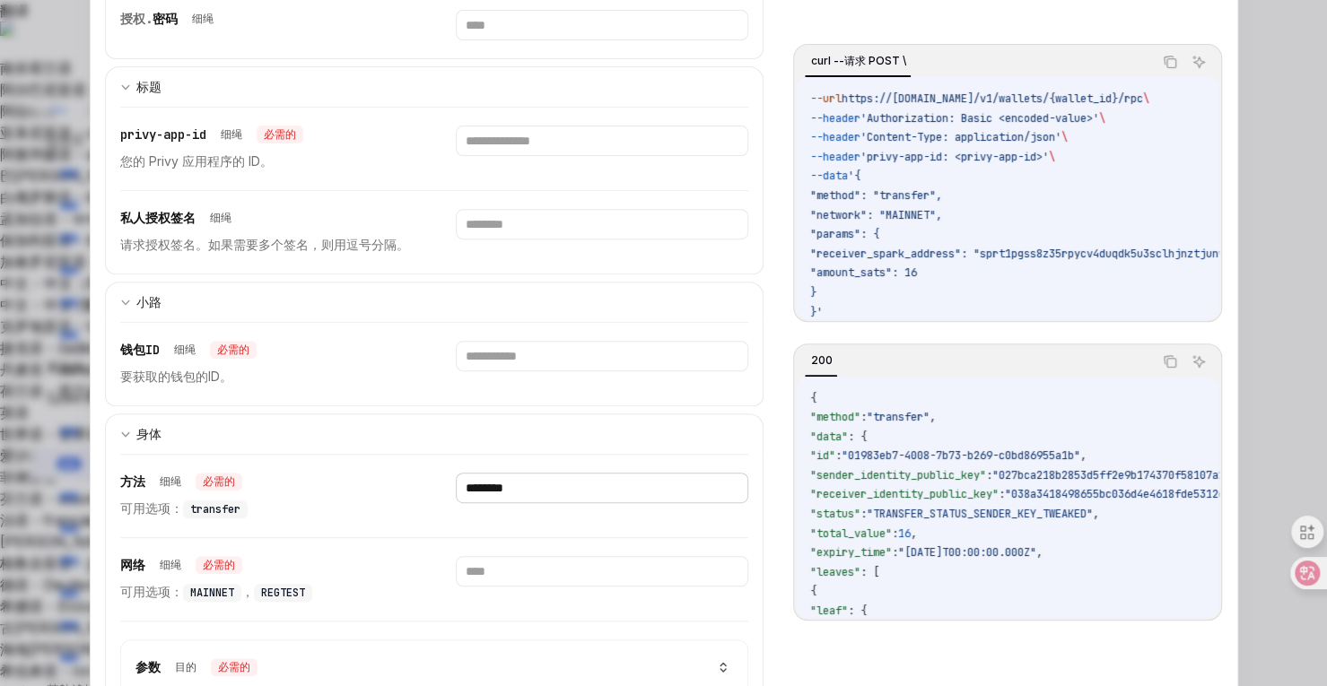
type input "********"
click at [210, 587] on span "MAINNET" at bounding box center [212, 593] width 44 height 14
copy span "MAINNET"
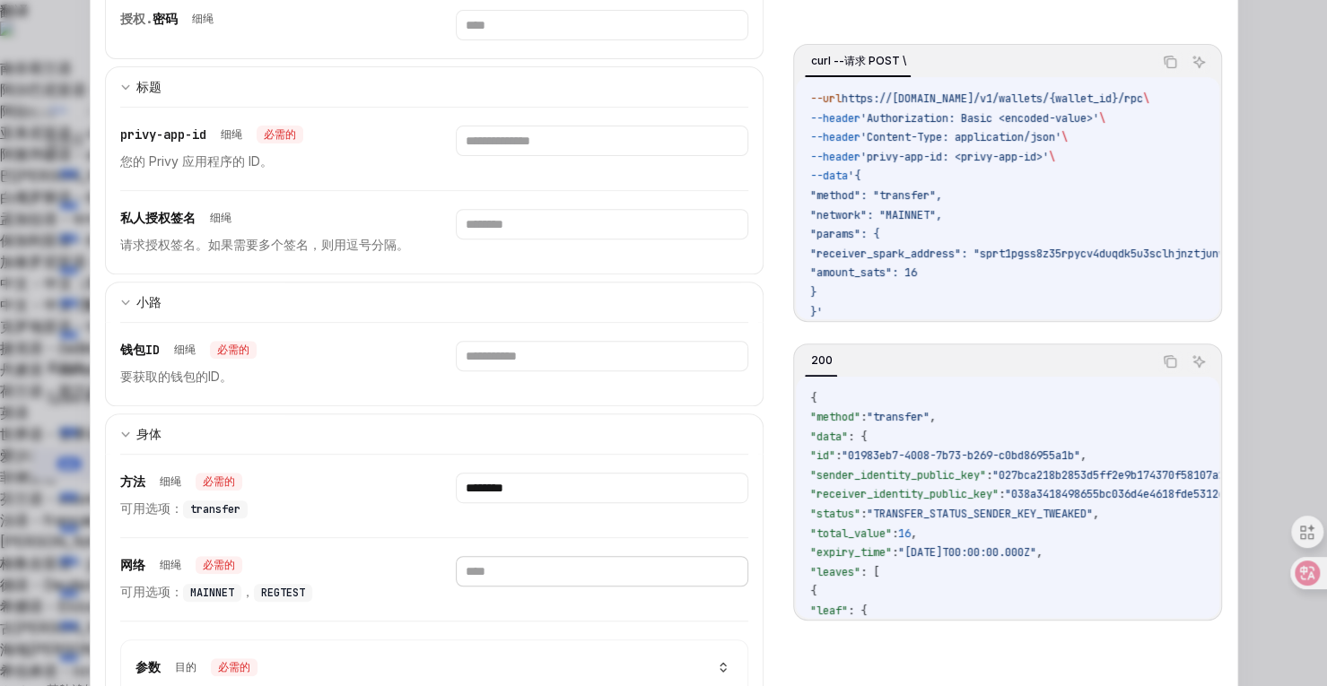
paste input "*******"
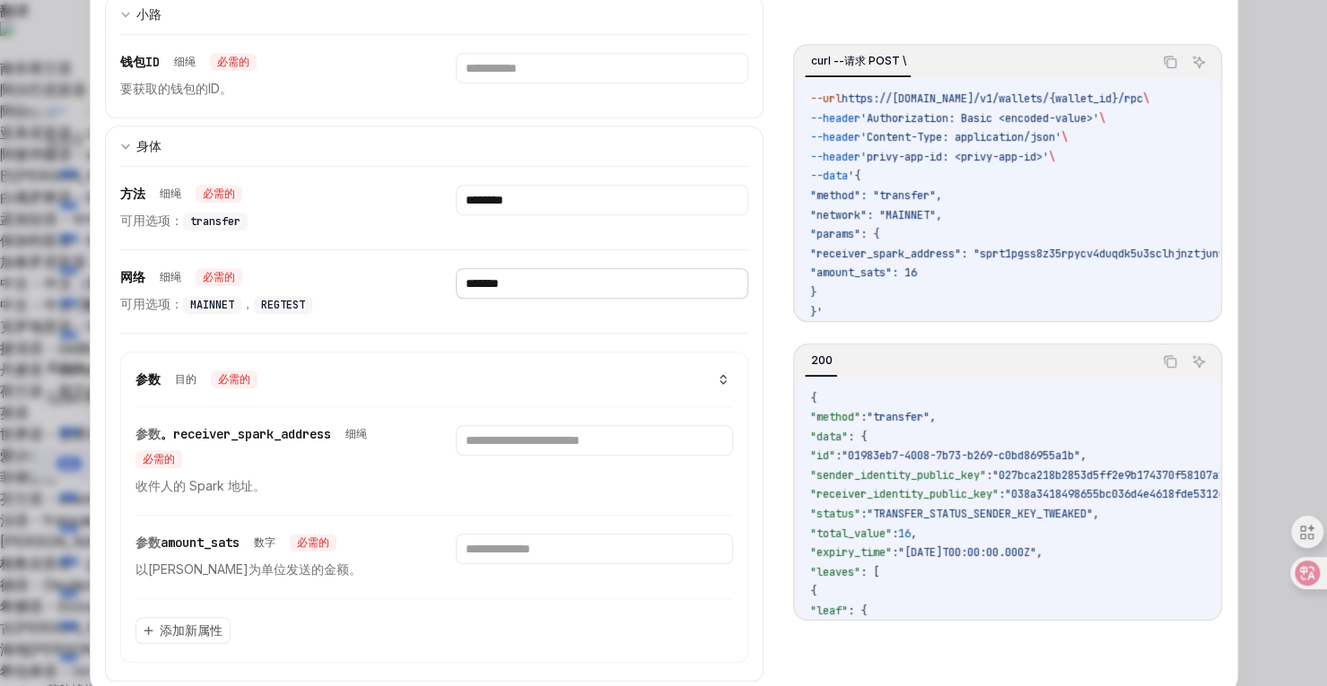
scroll to position [584, 0]
type input "*******"
click at [499, 538] on input "number" at bounding box center [594, 548] width 277 height 31
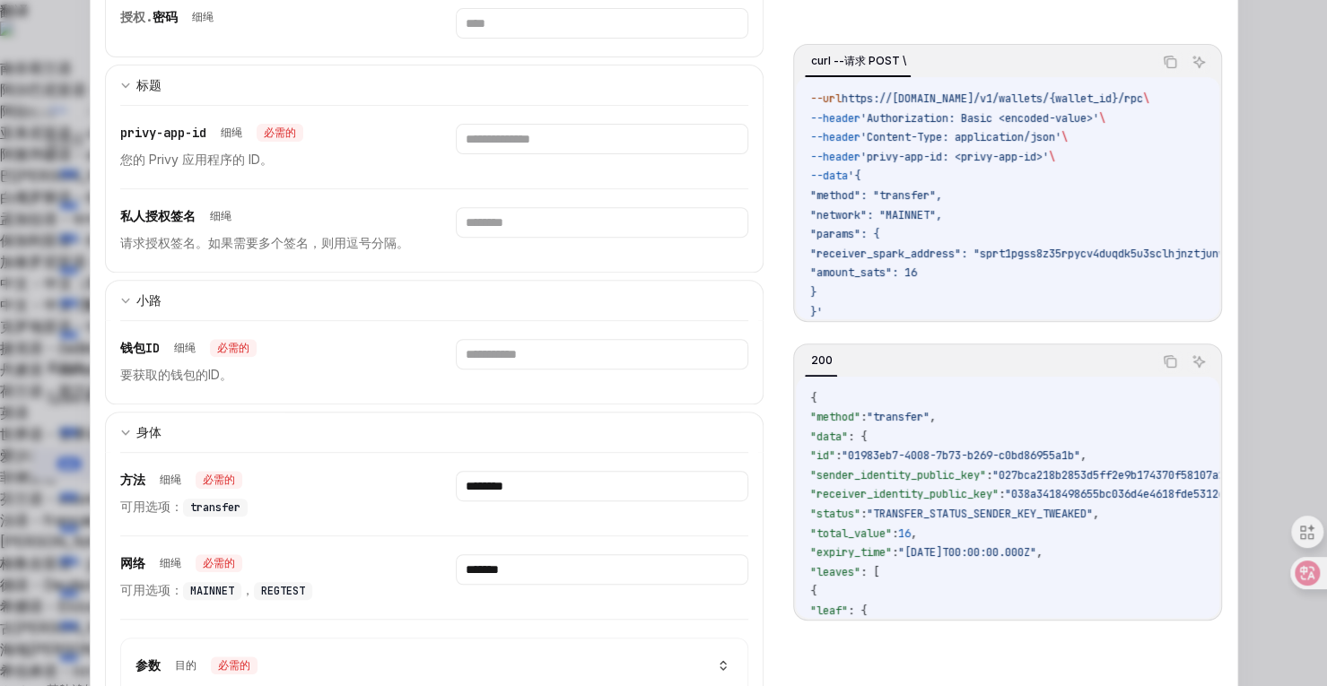
scroll to position [213, 0]
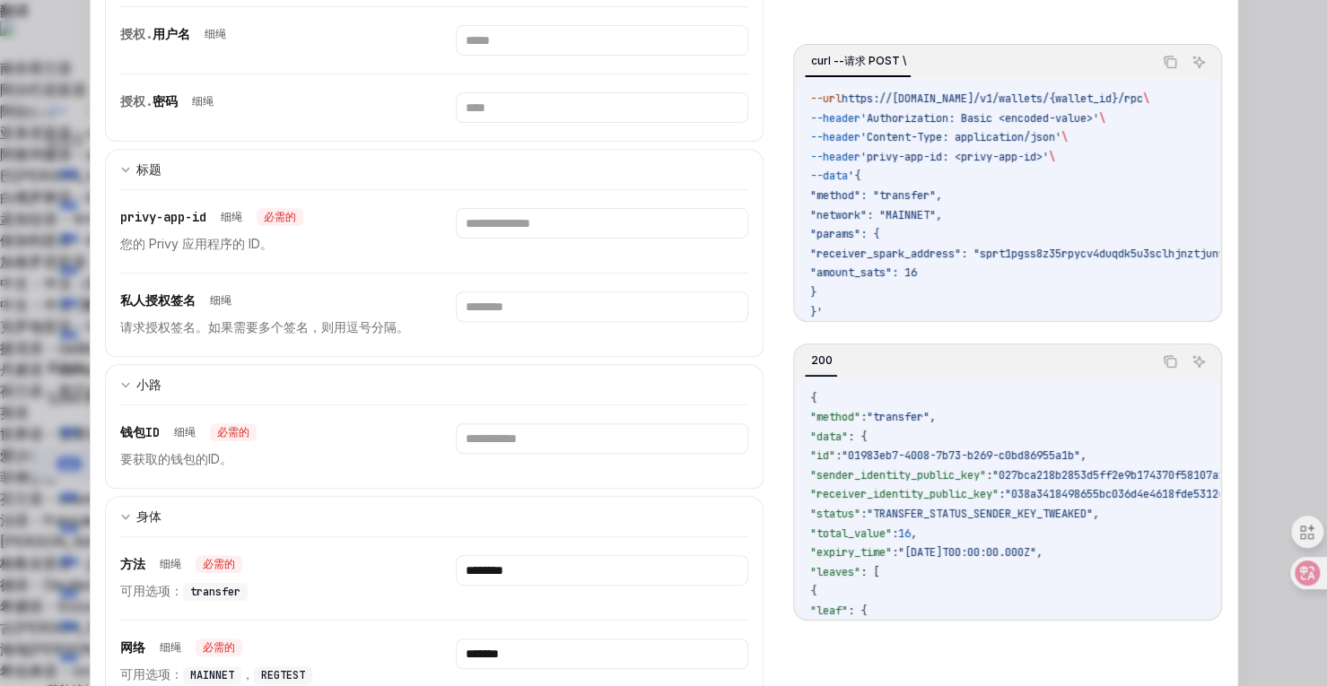
type input "*"
click at [501, 56] on input "text" at bounding box center [602, 40] width 293 height 31
paste input "**********"
type input "**********"
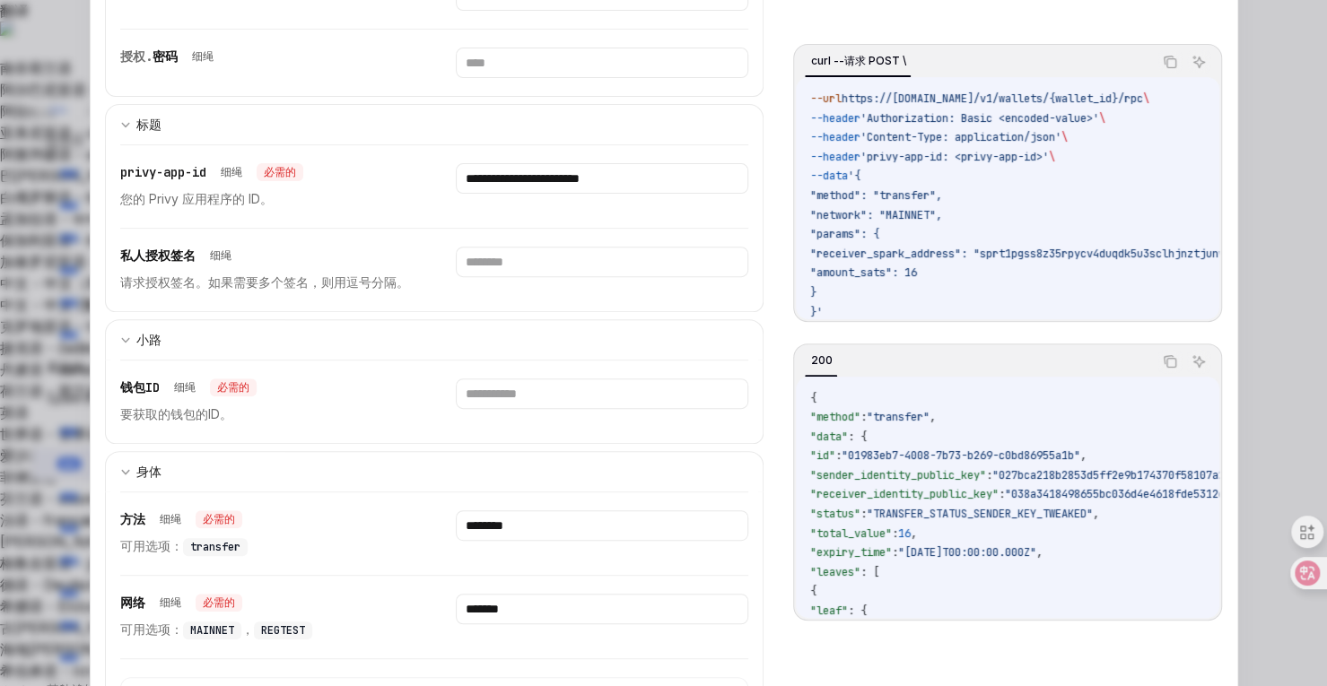
scroll to position [258, 0]
paste input "**********"
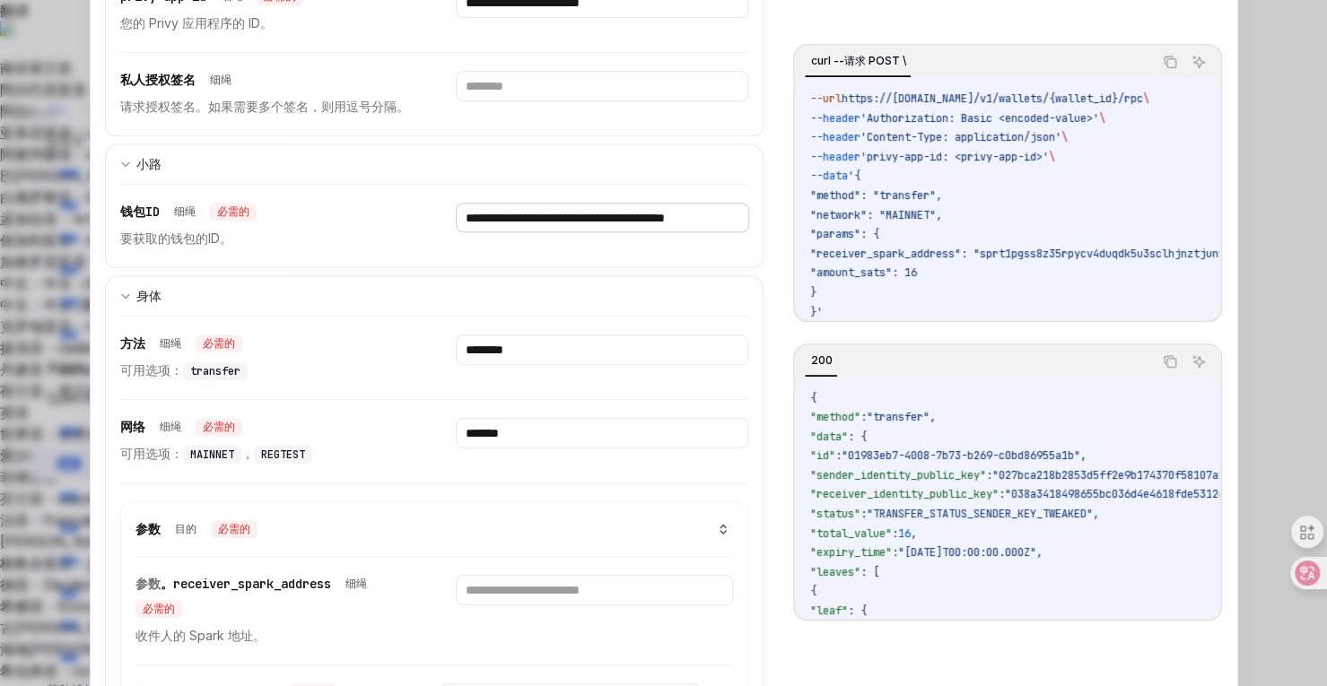
scroll to position [434, 0]
type input "**********"
click at [488, 581] on input "text" at bounding box center [594, 589] width 277 height 31
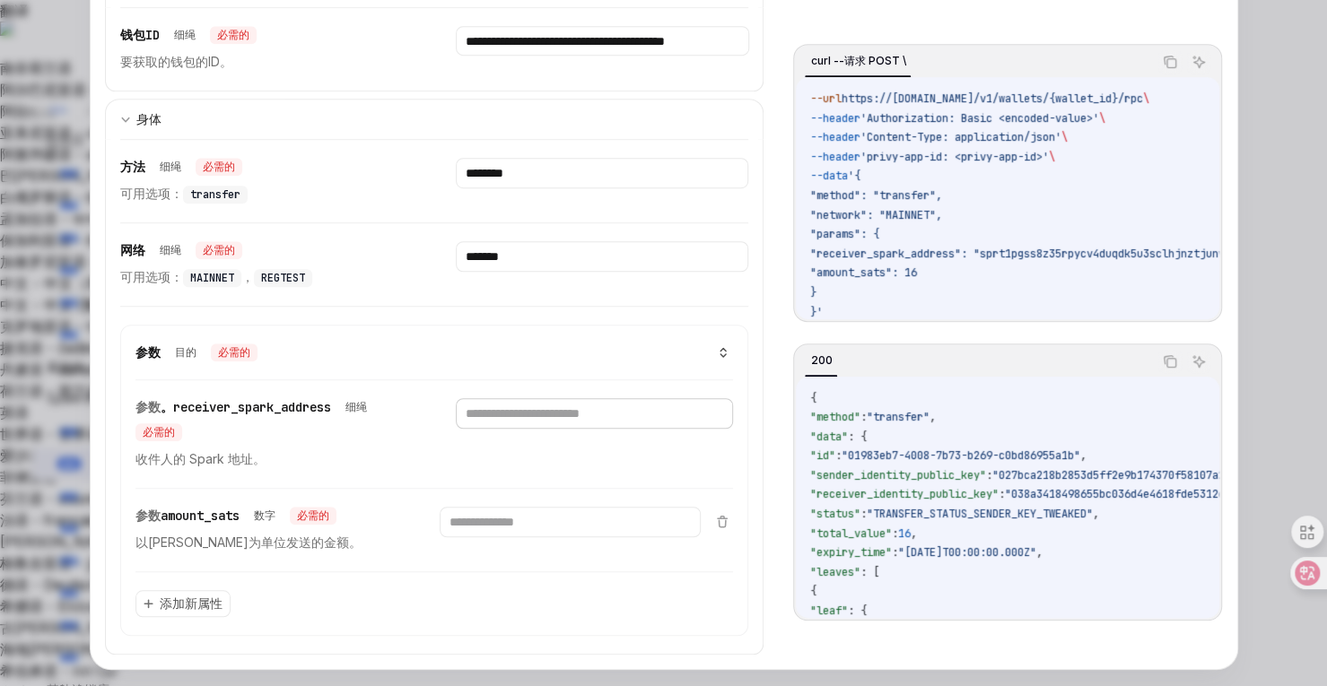
click at [471, 408] on input "text" at bounding box center [594, 413] width 277 height 31
paste input "**********"
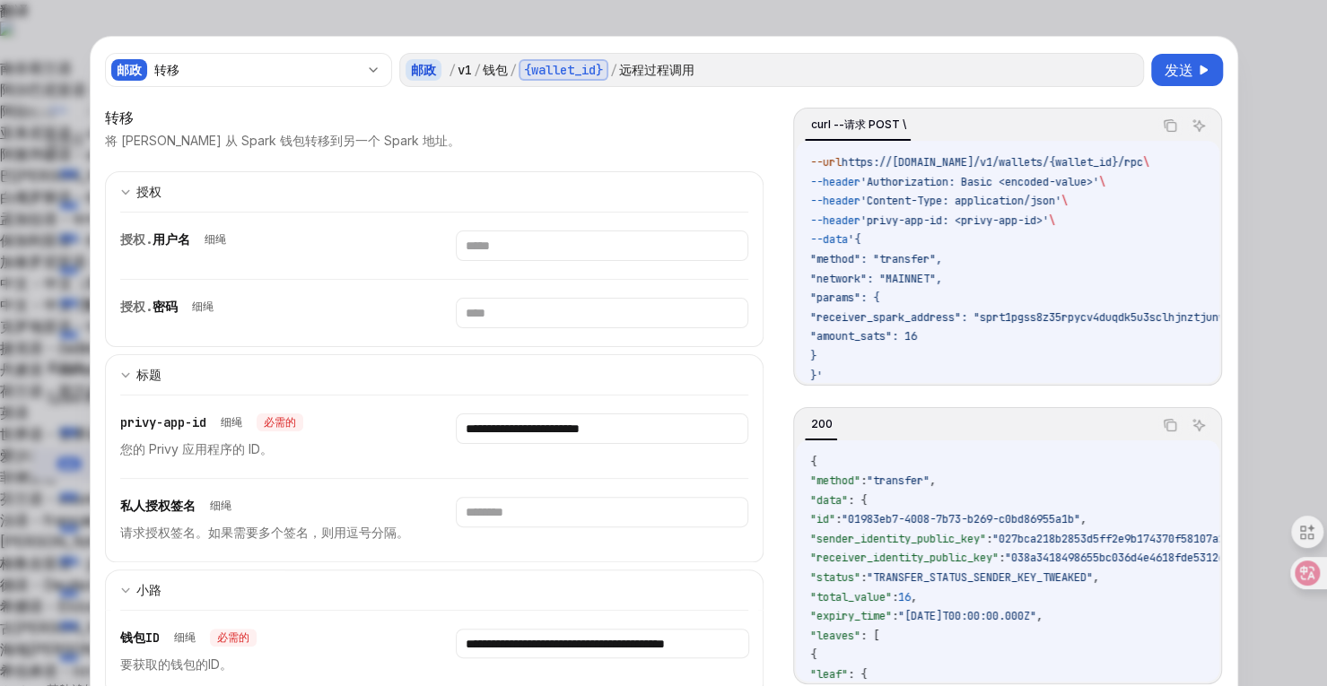
scroll to position [0, 0]
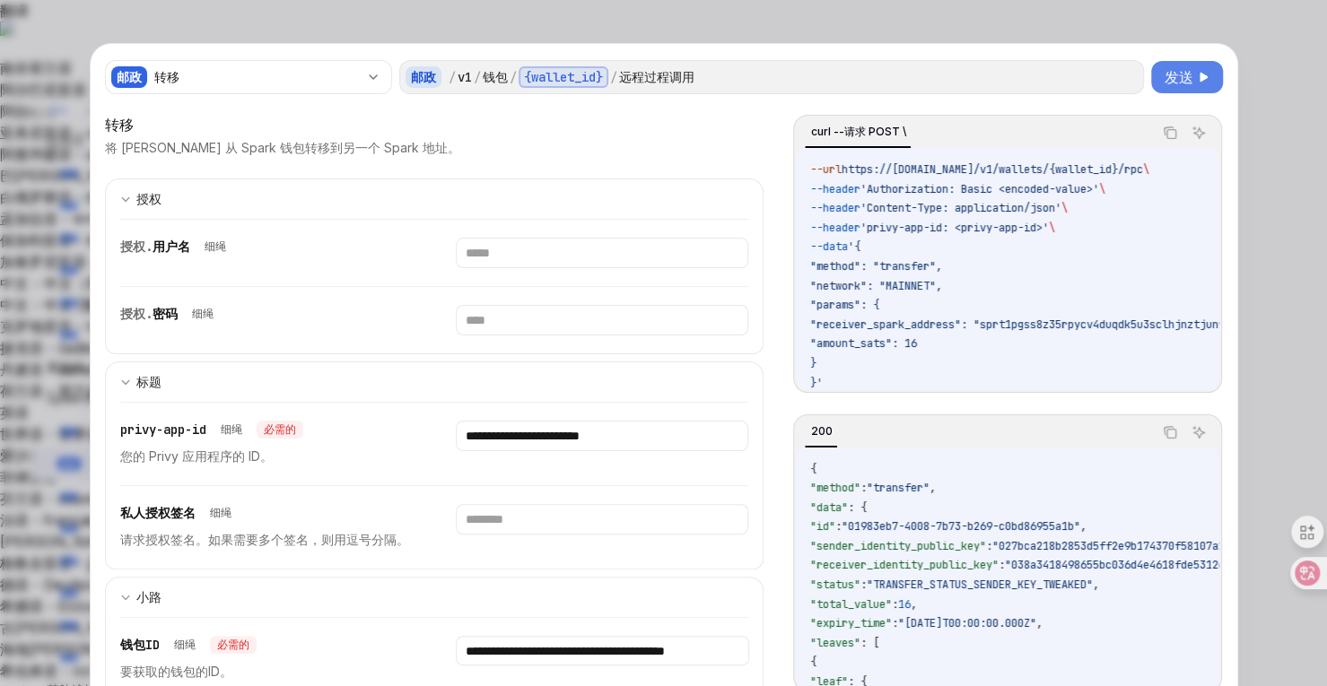
type input "**********"
click at [1170, 75] on font "发送" at bounding box center [1179, 77] width 29 height 18
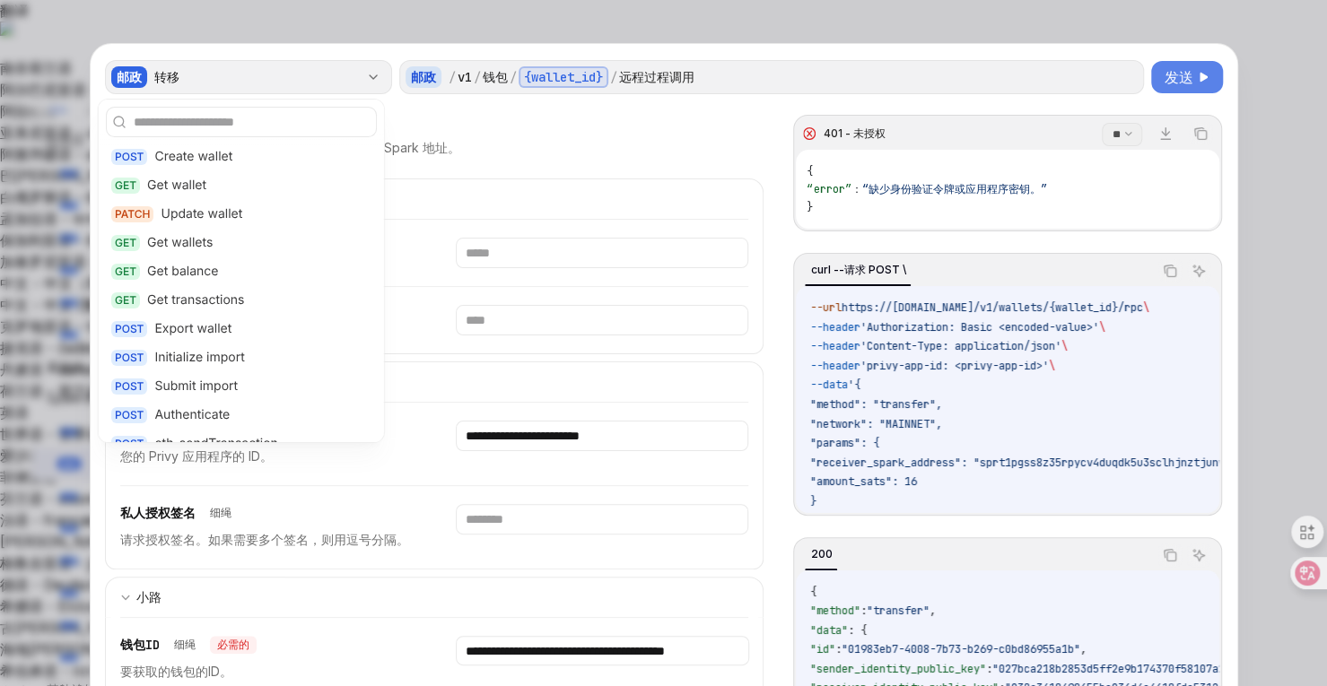
click at [343, 76] on div "转移" at bounding box center [256, 77] width 205 height 18
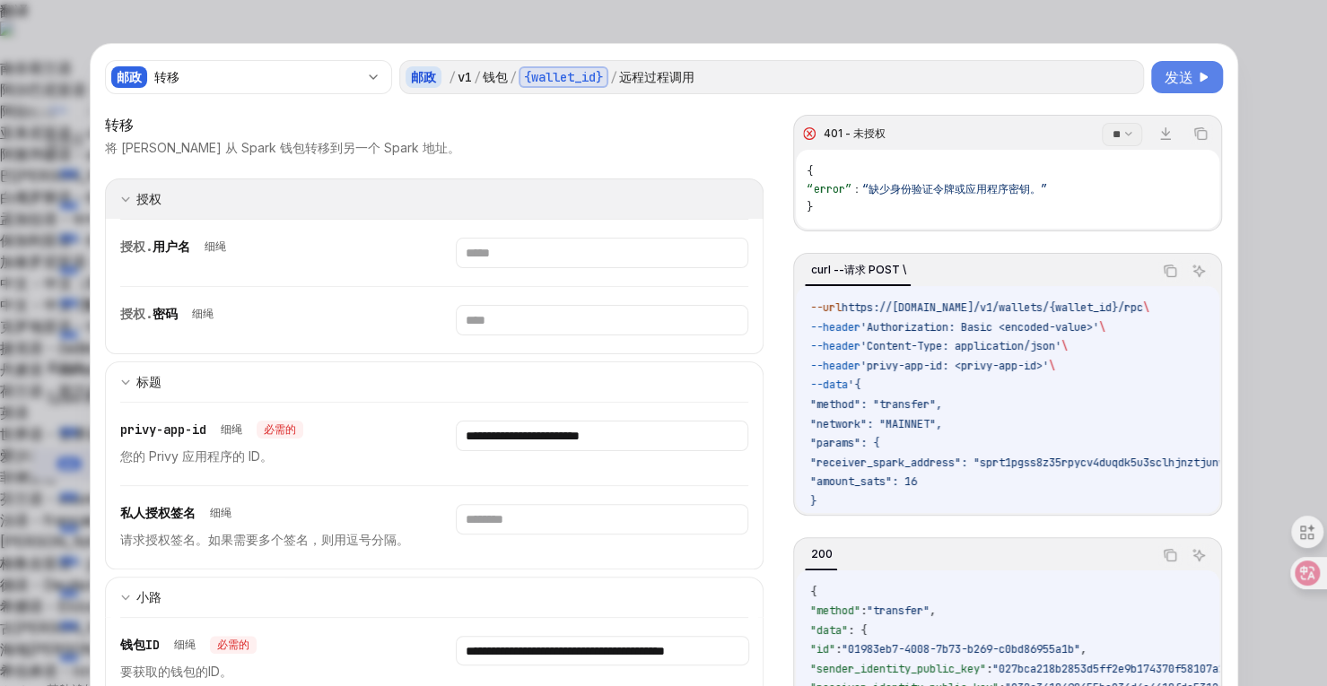
click at [120, 195] on icon "扩展输入部分" at bounding box center [125, 199] width 11 height 11
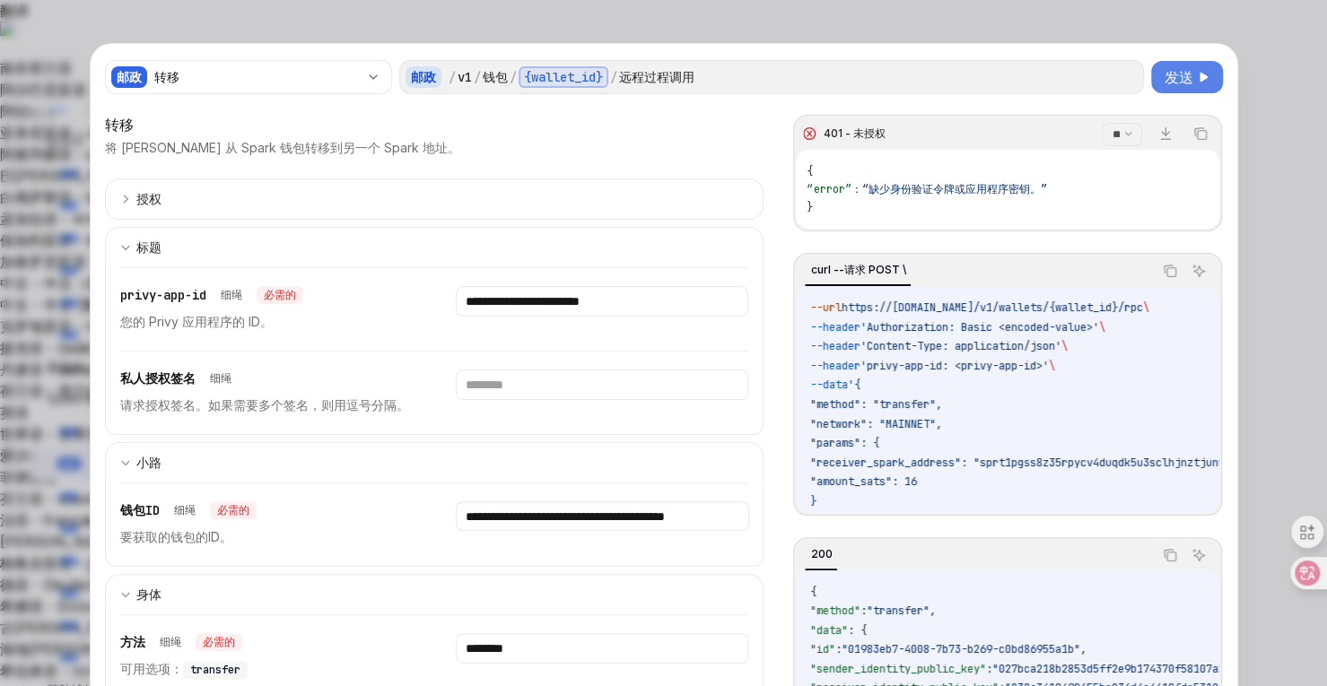
click at [1116, 127] on select "** **" at bounding box center [1122, 134] width 40 height 23
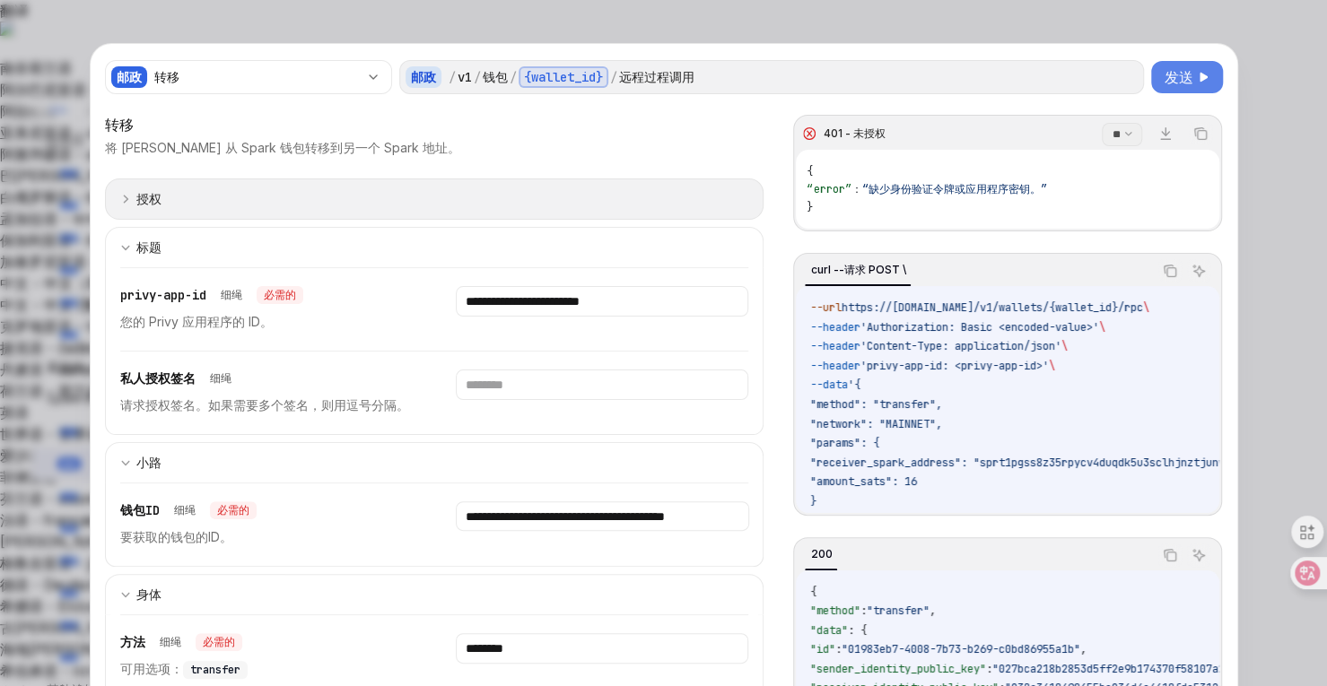
click at [120, 197] on icon "扩展输入部分" at bounding box center [125, 199] width 11 height 11
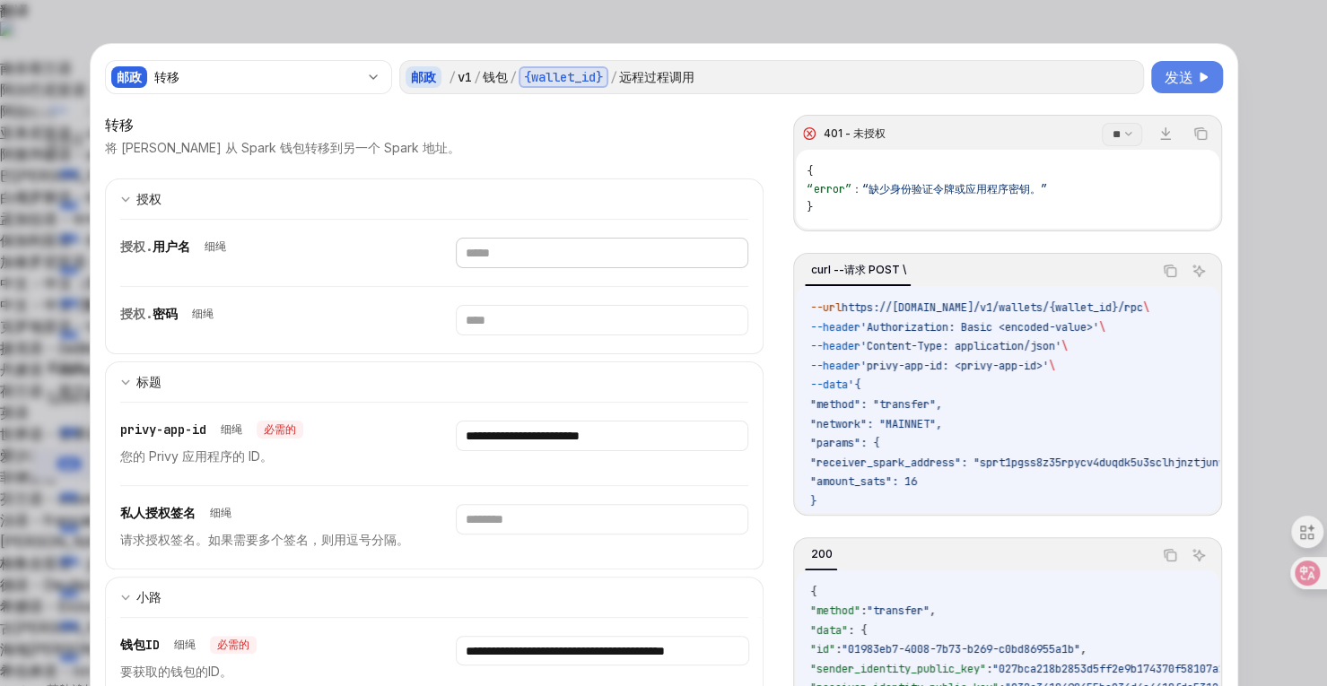
click at [499, 249] on input "text" at bounding box center [602, 253] width 293 height 31
click at [474, 340] on div "授权. 密码 细绳" at bounding box center [434, 320] width 629 height 66
click at [494, 268] on input "text" at bounding box center [602, 253] width 293 height 31
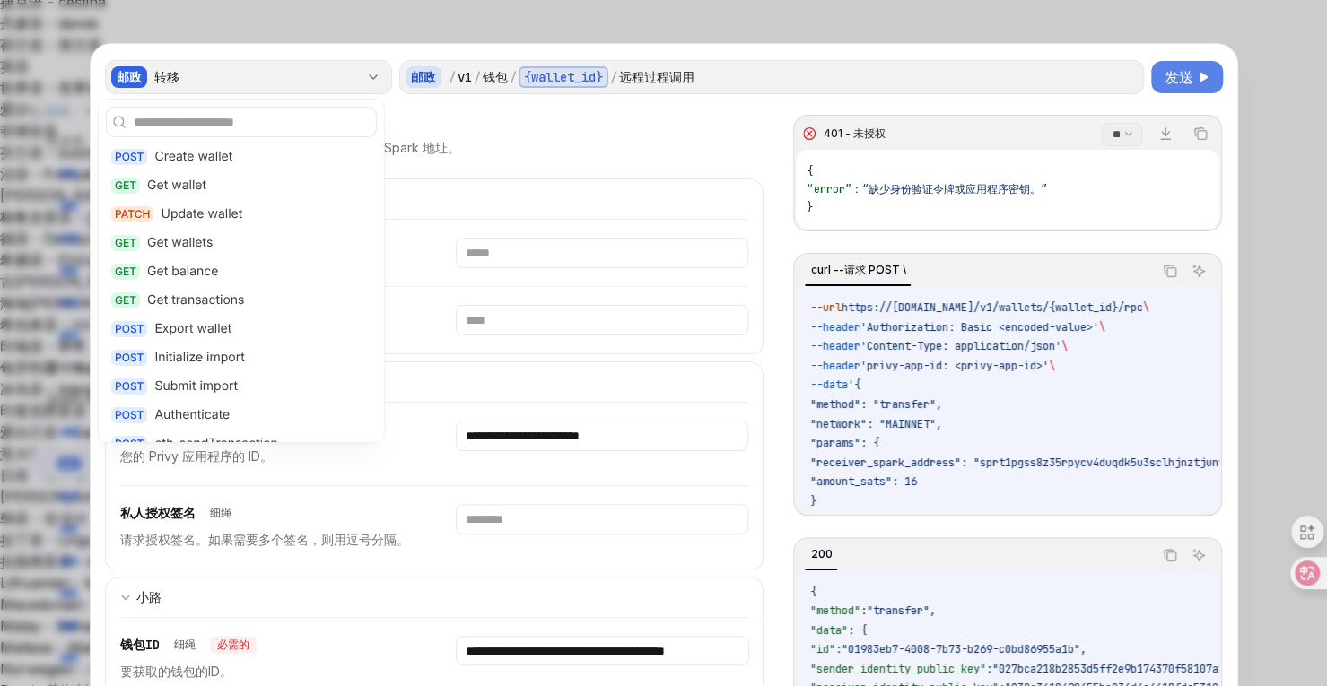
click at [340, 77] on div "转移" at bounding box center [256, 77] width 205 height 18
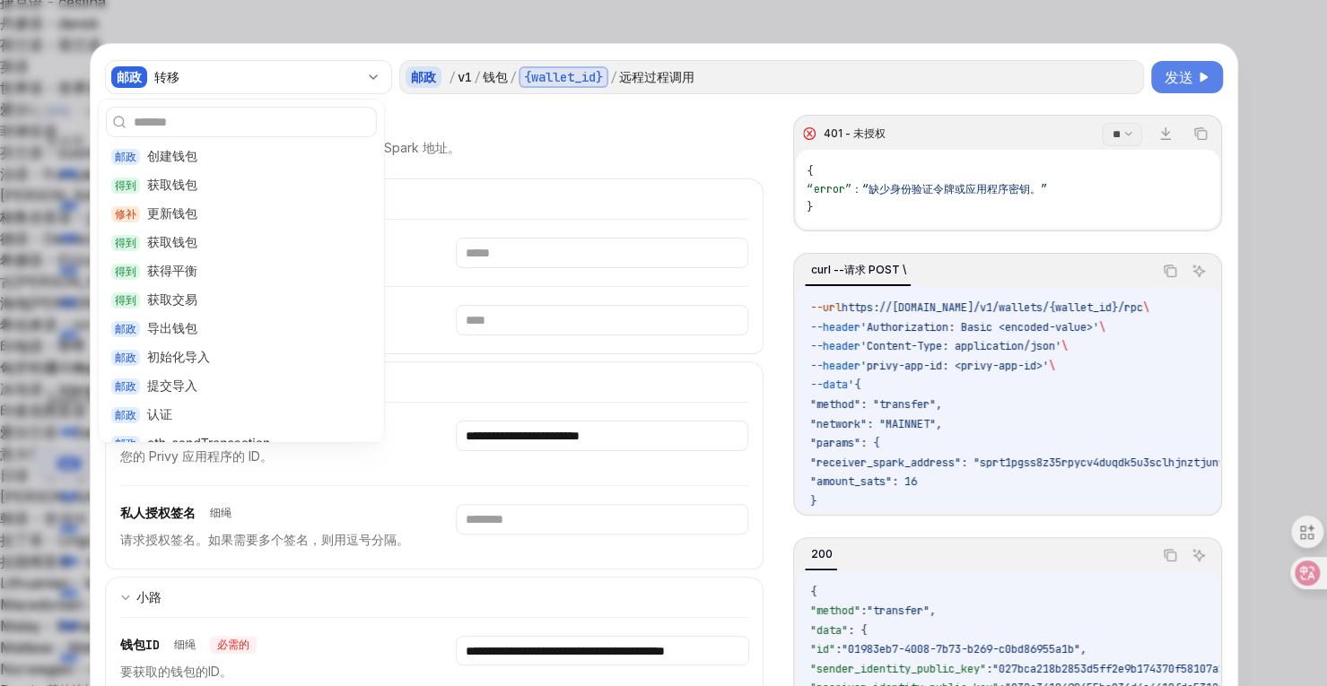
click at [1268, 72] on div at bounding box center [663, 343] width 1327 height 686
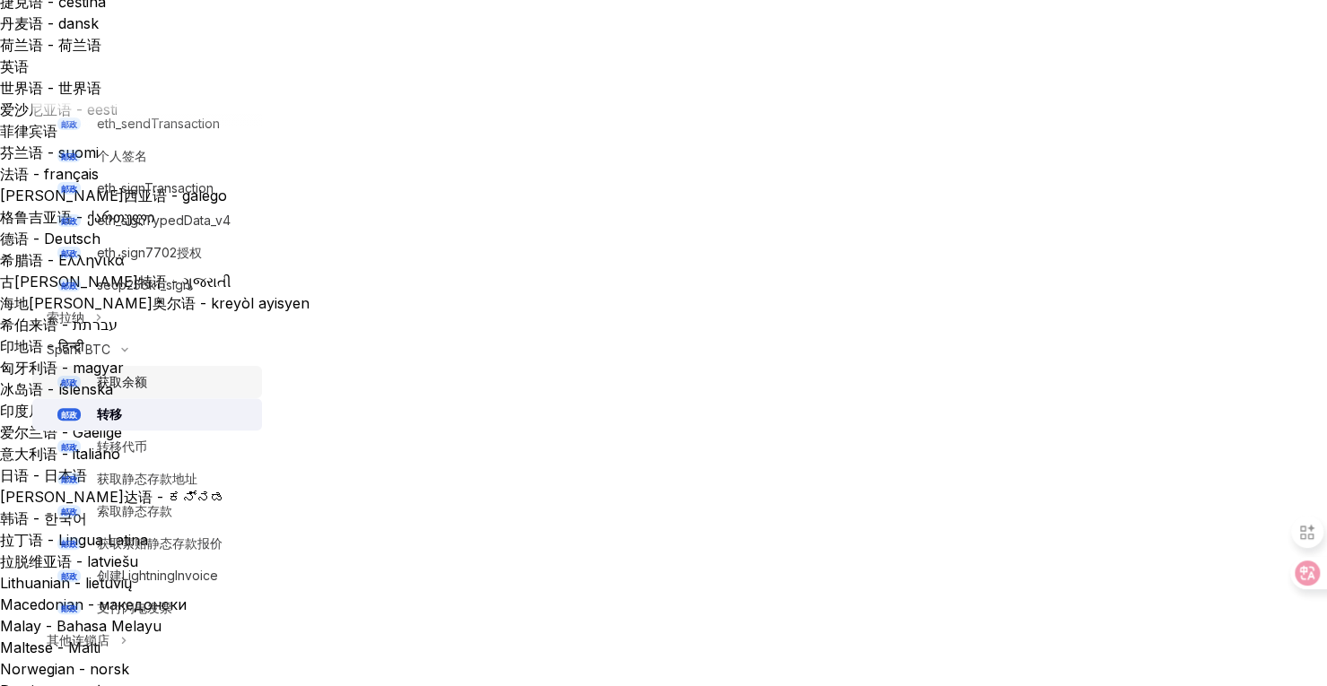
scroll to position [534, 0]
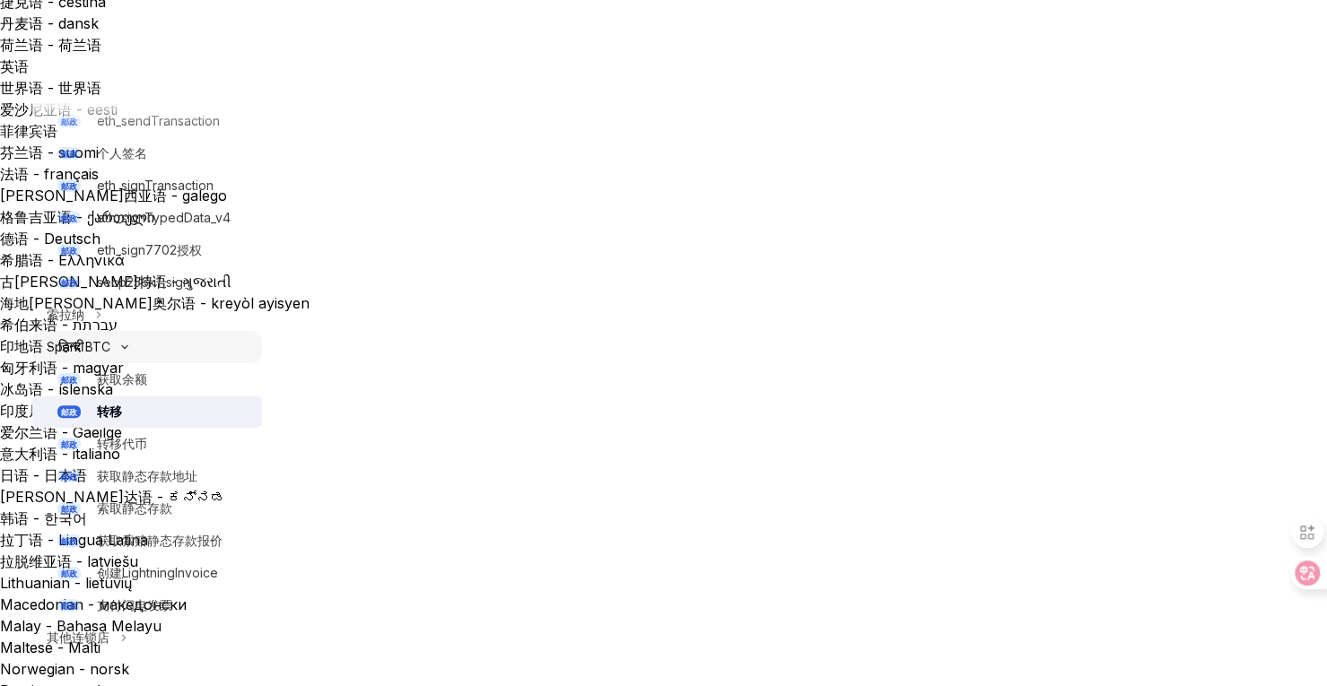
click at [122, 344] on icon at bounding box center [125, 347] width 22 height 7
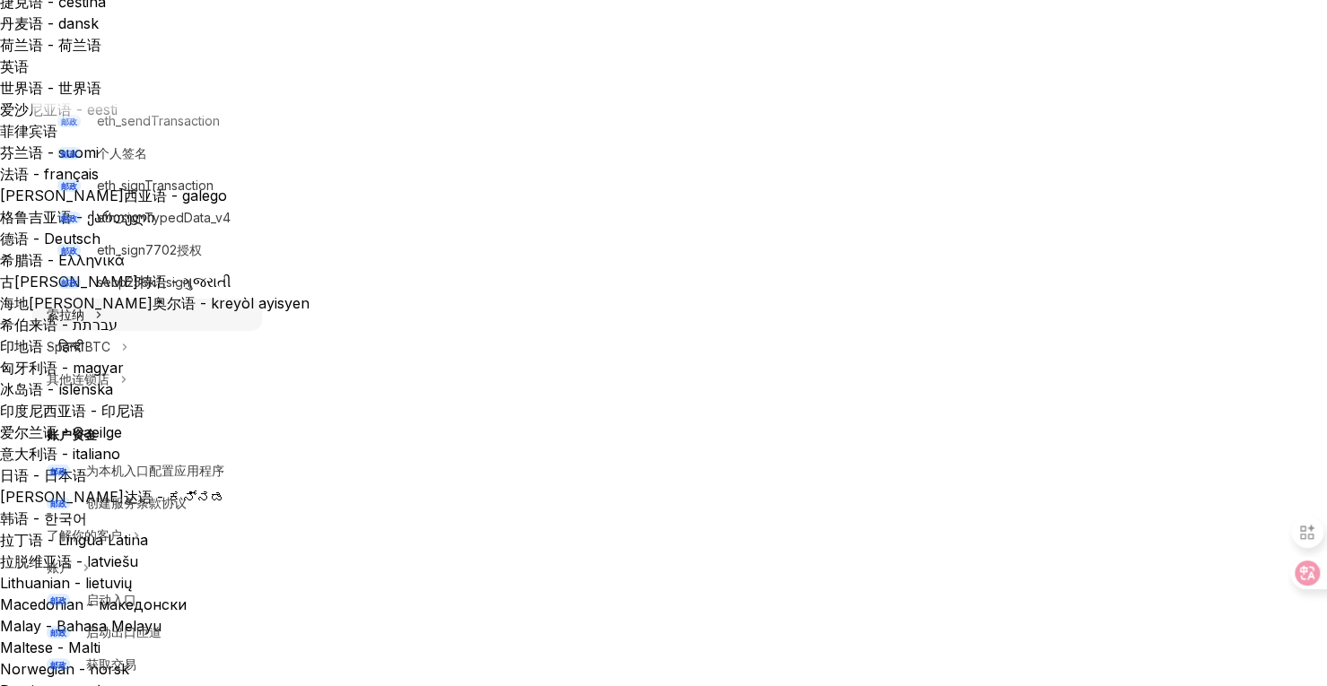
click at [86, 319] on div "索拉纳" at bounding box center [147, 315] width 230 height 32
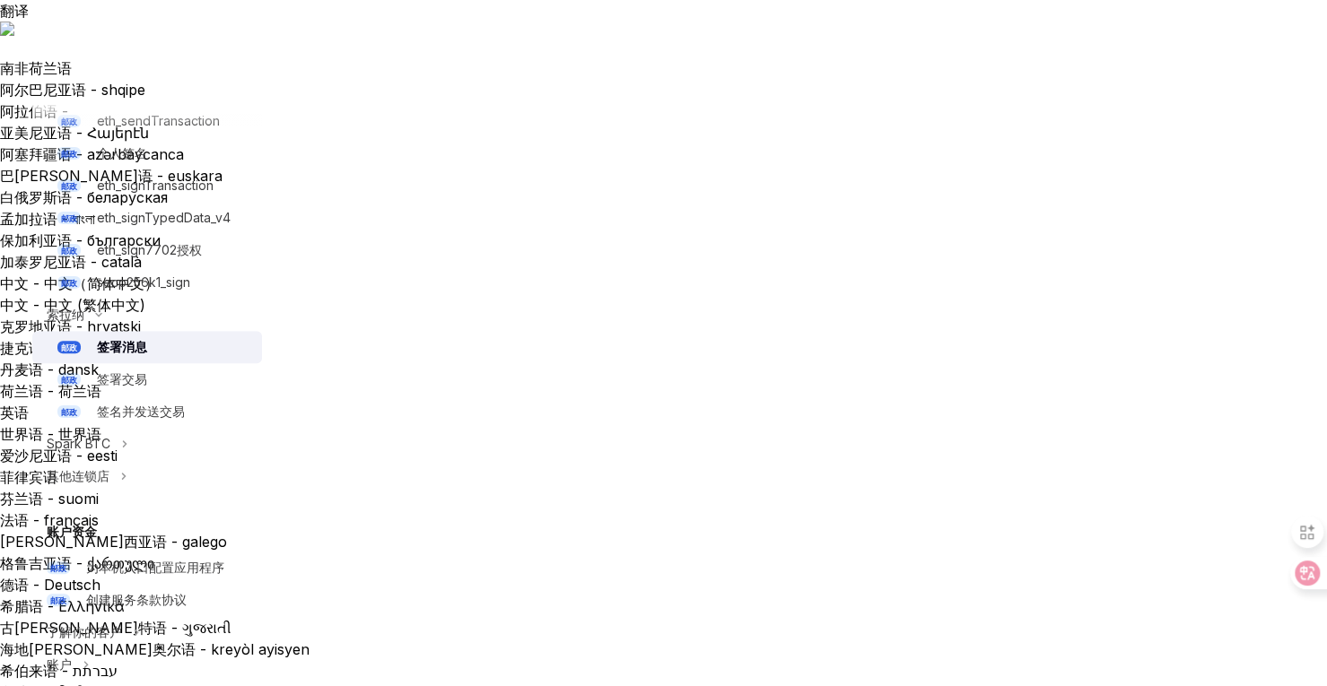
type textarea "*"
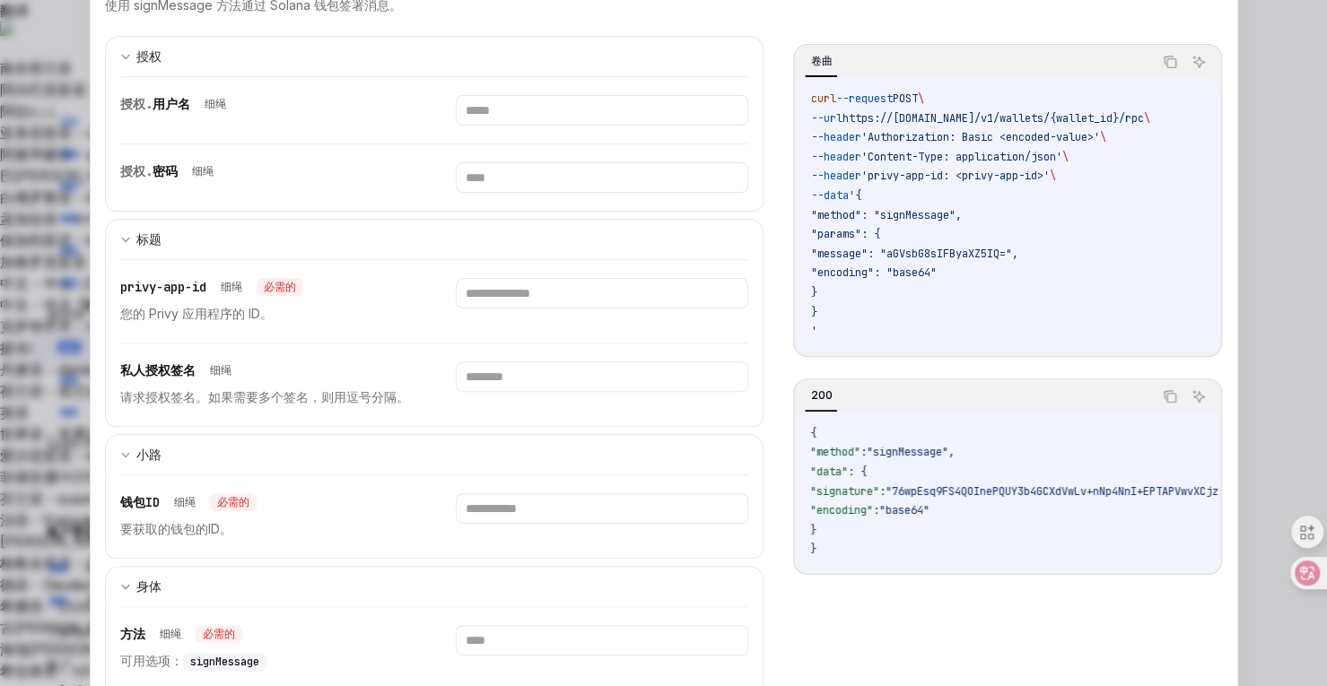
scroll to position [144, 0]
click at [503, 125] on input "text" at bounding box center [602, 109] width 293 height 31
paste input "**********"
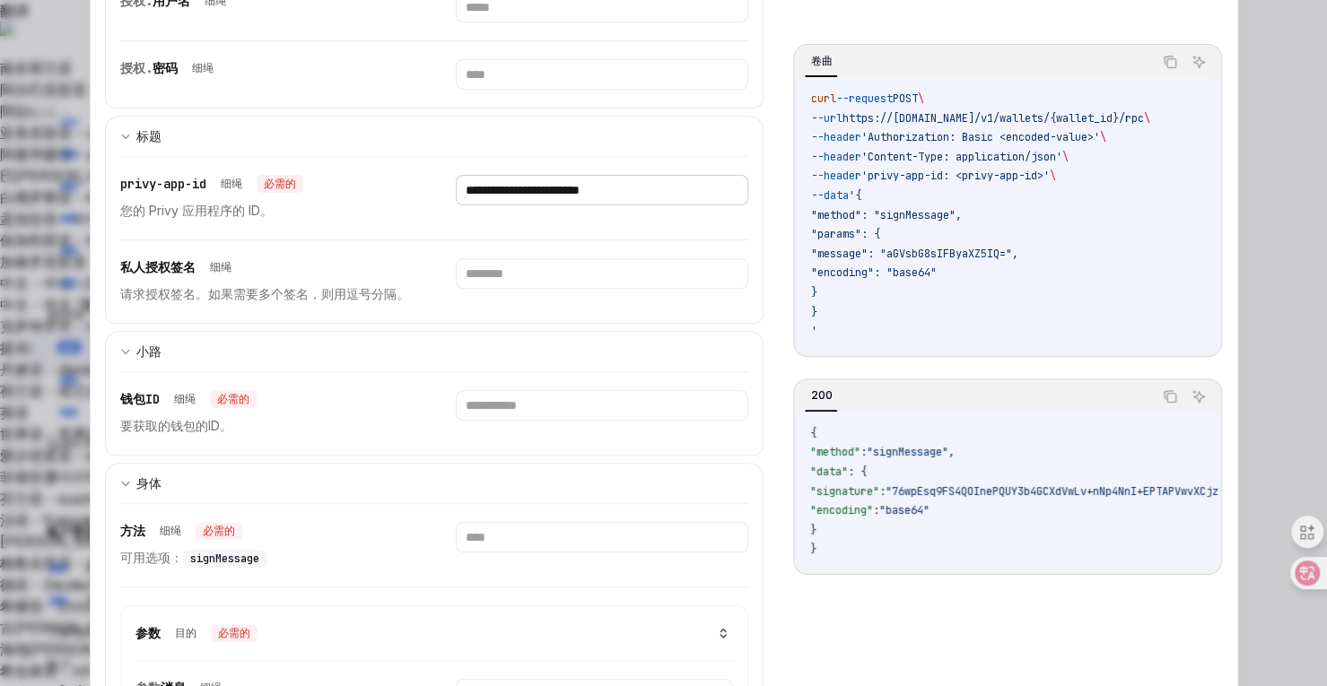
scroll to position [254, 0]
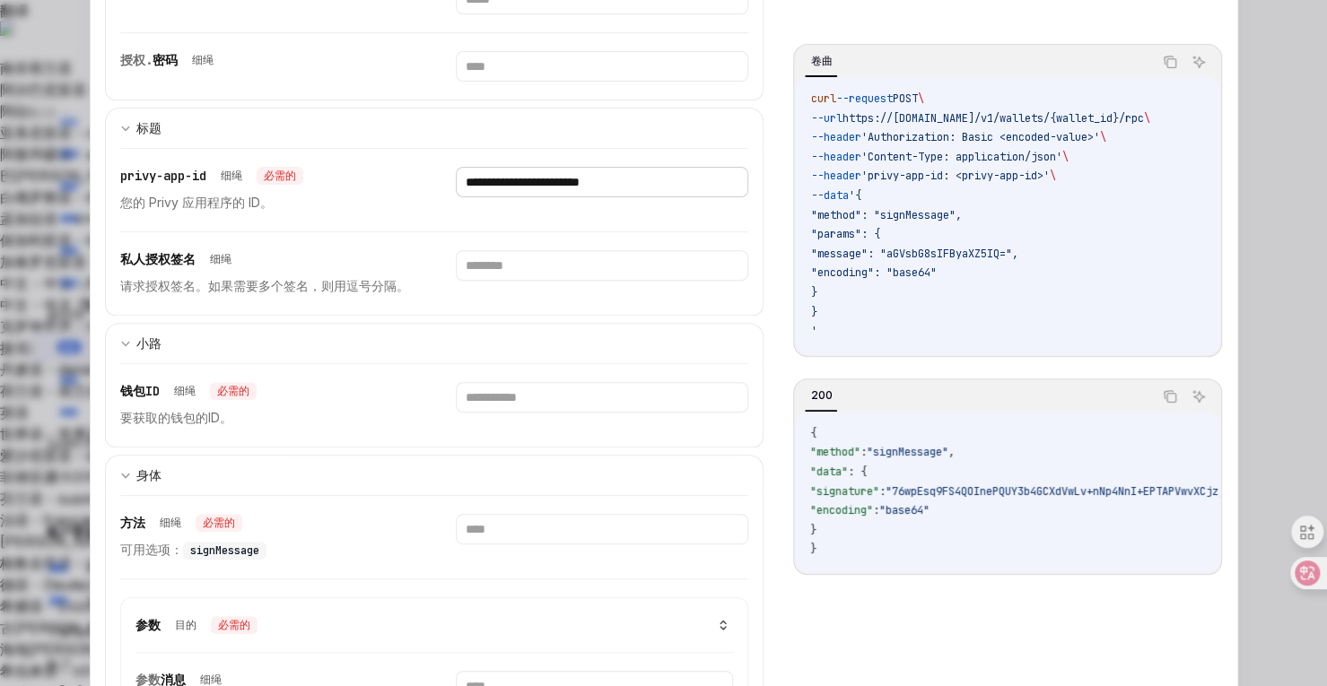
type input "**********"
paste input "**********"
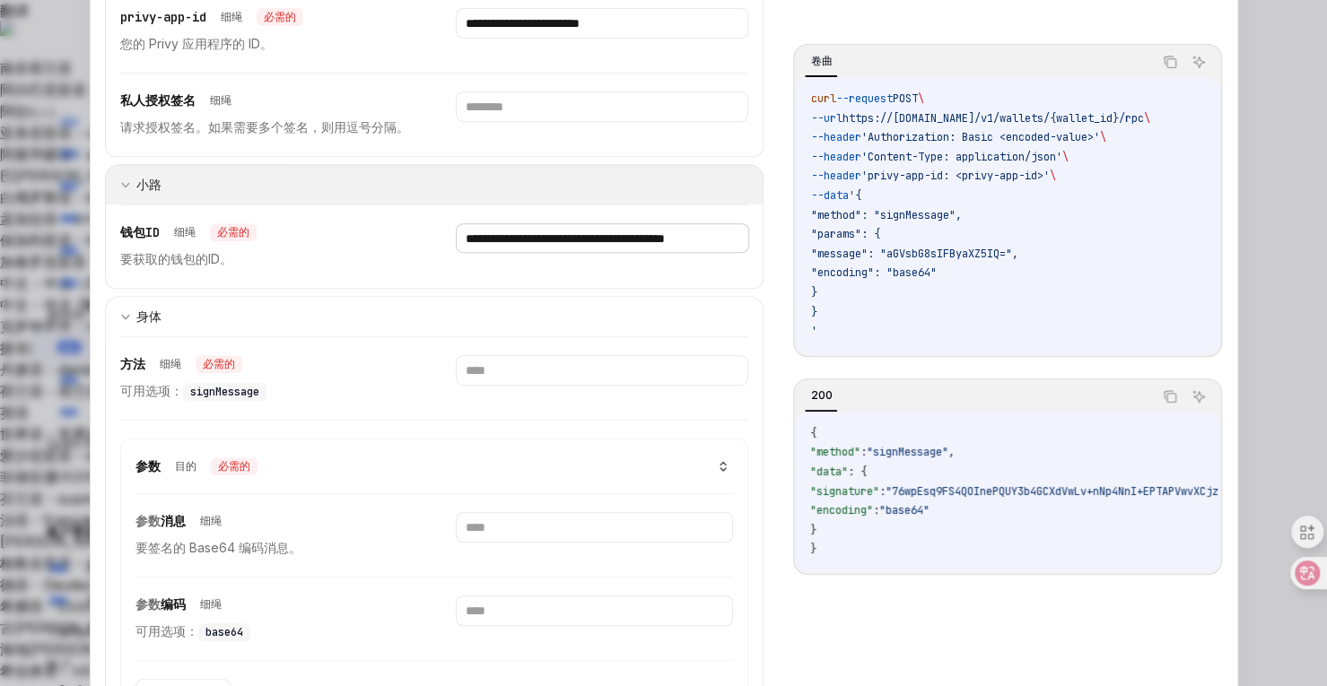
scroll to position [415, 0]
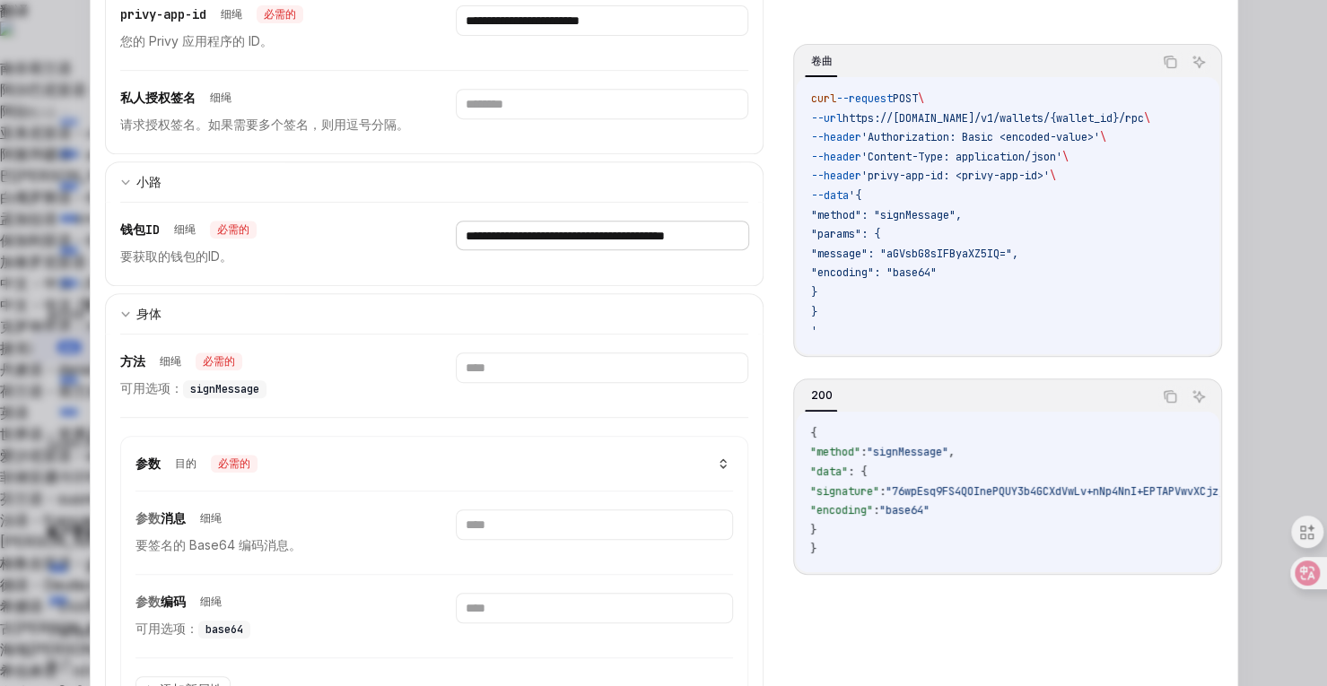
type input "**********"
click at [226, 382] on span "signMessage" at bounding box center [224, 389] width 69 height 14
copy span "signMessage"
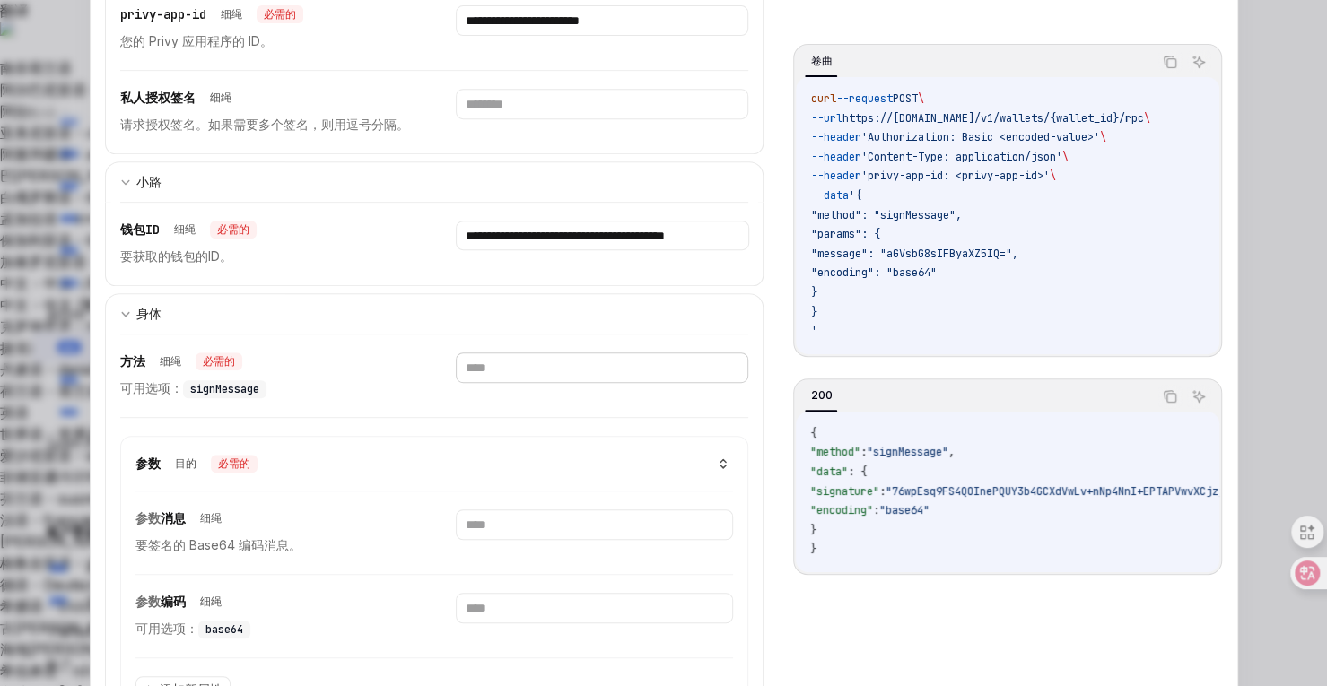
paste input "**********"
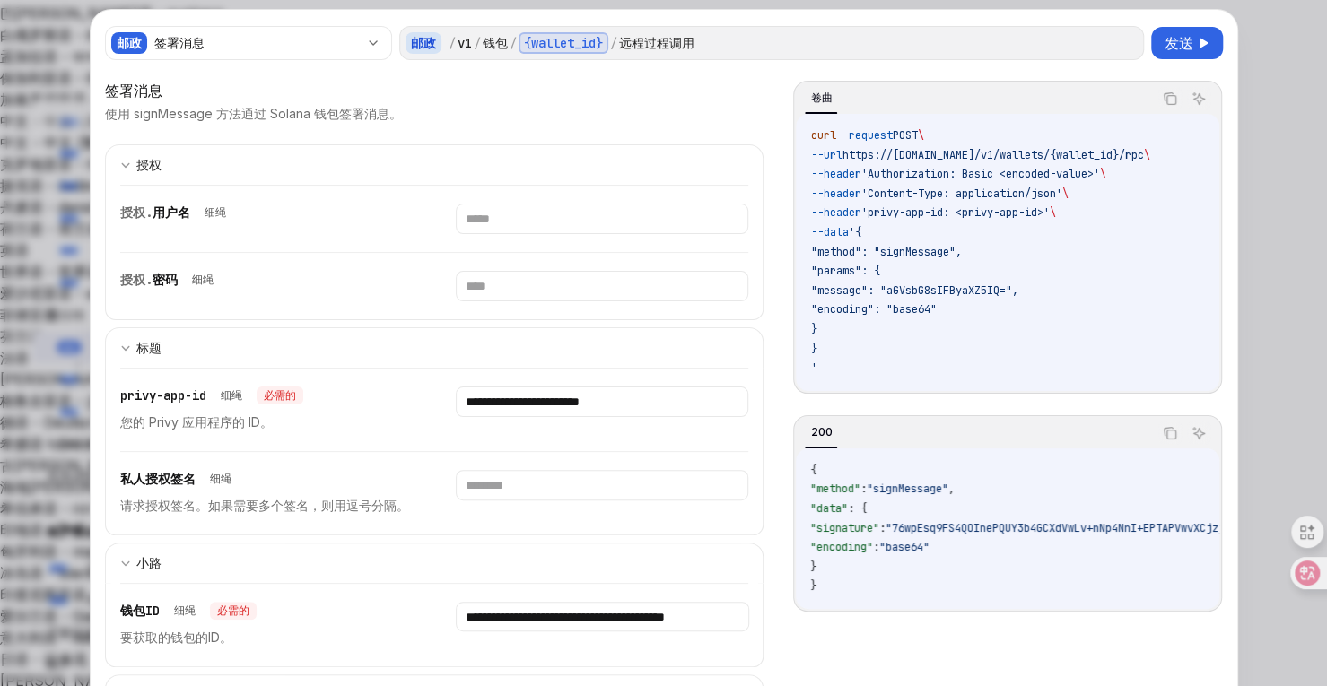
scroll to position [22, 0]
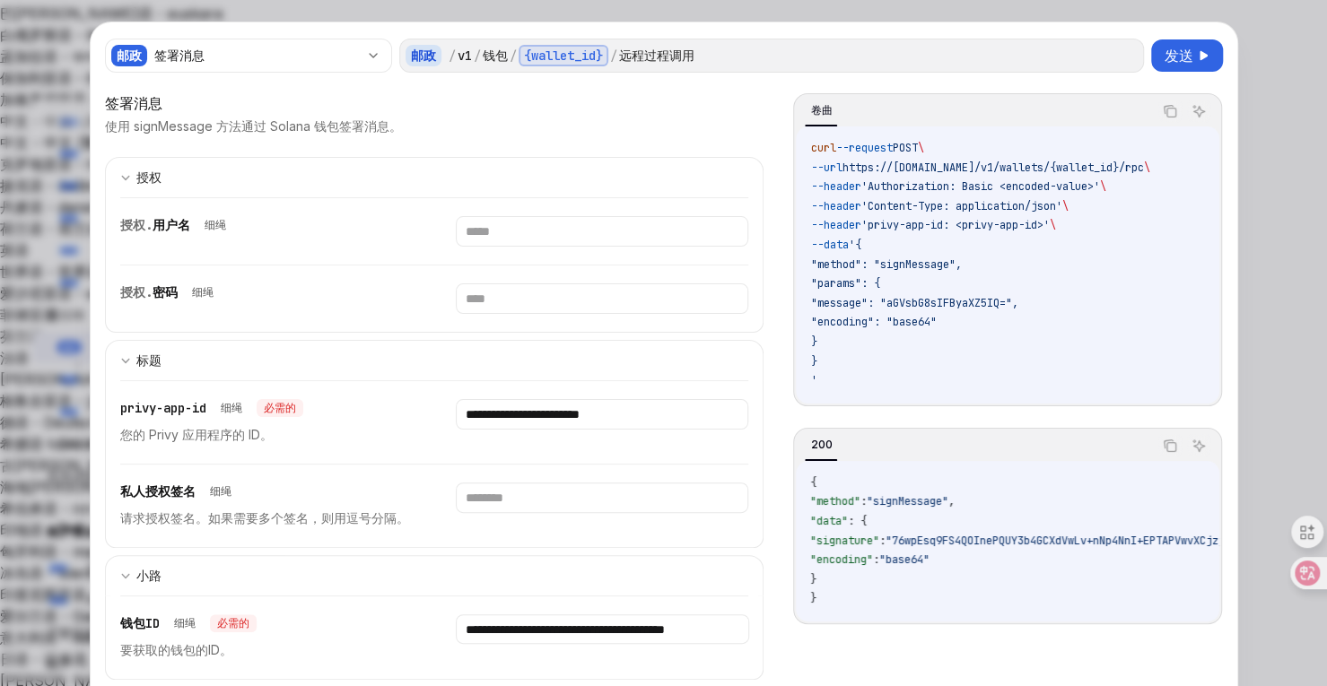
type input "**********"
click at [1173, 48] on font "发送" at bounding box center [1179, 56] width 29 height 18
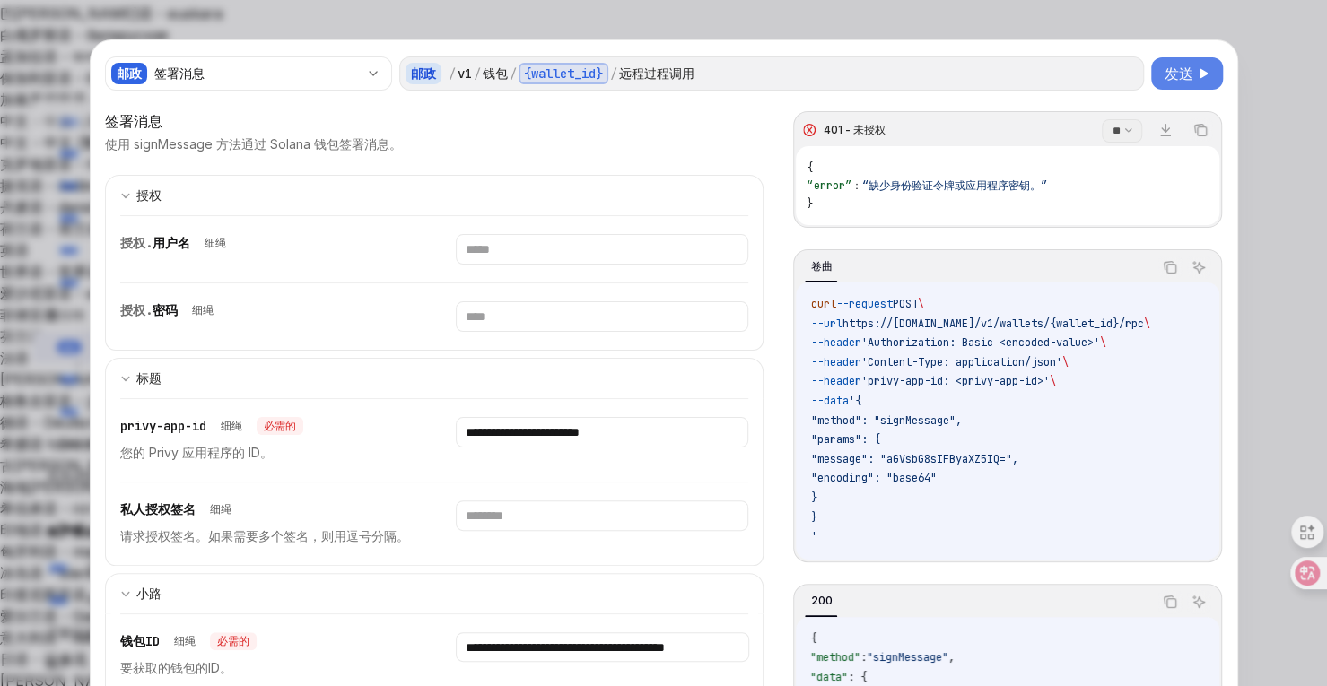
scroll to position [0, 0]
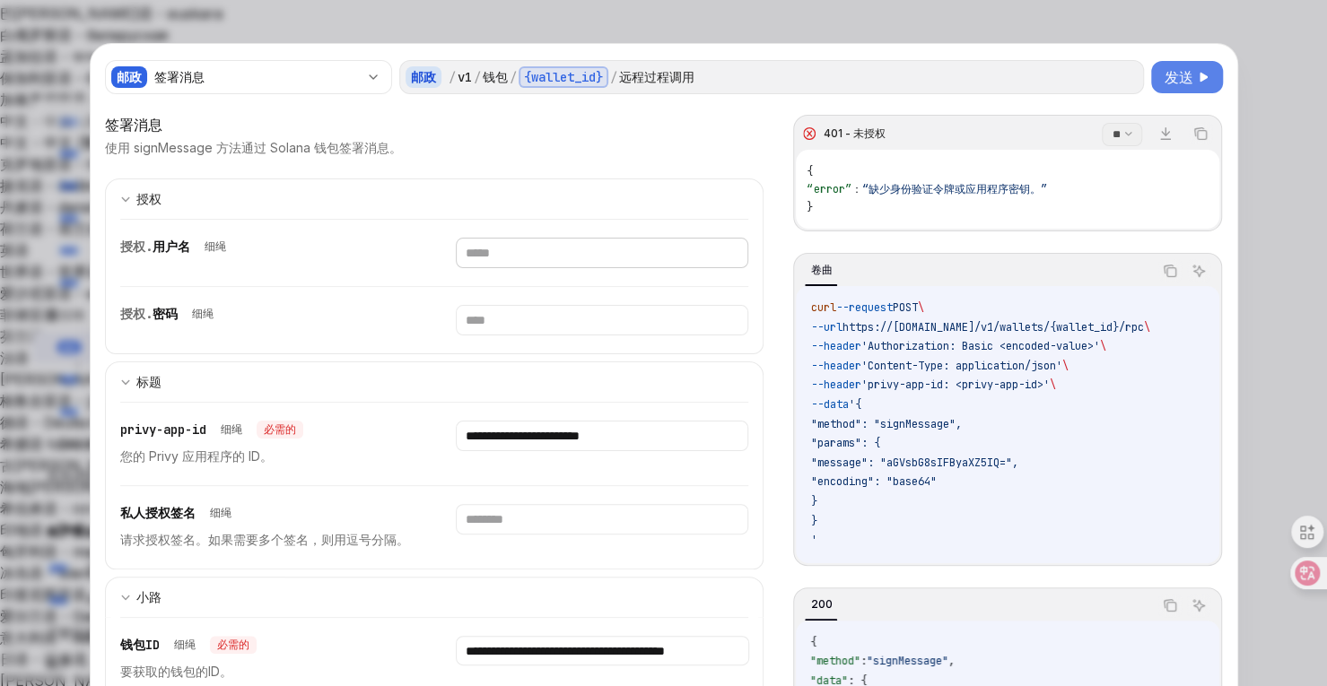
click at [504, 254] on input "text" at bounding box center [602, 253] width 293 height 31
type input "*****"
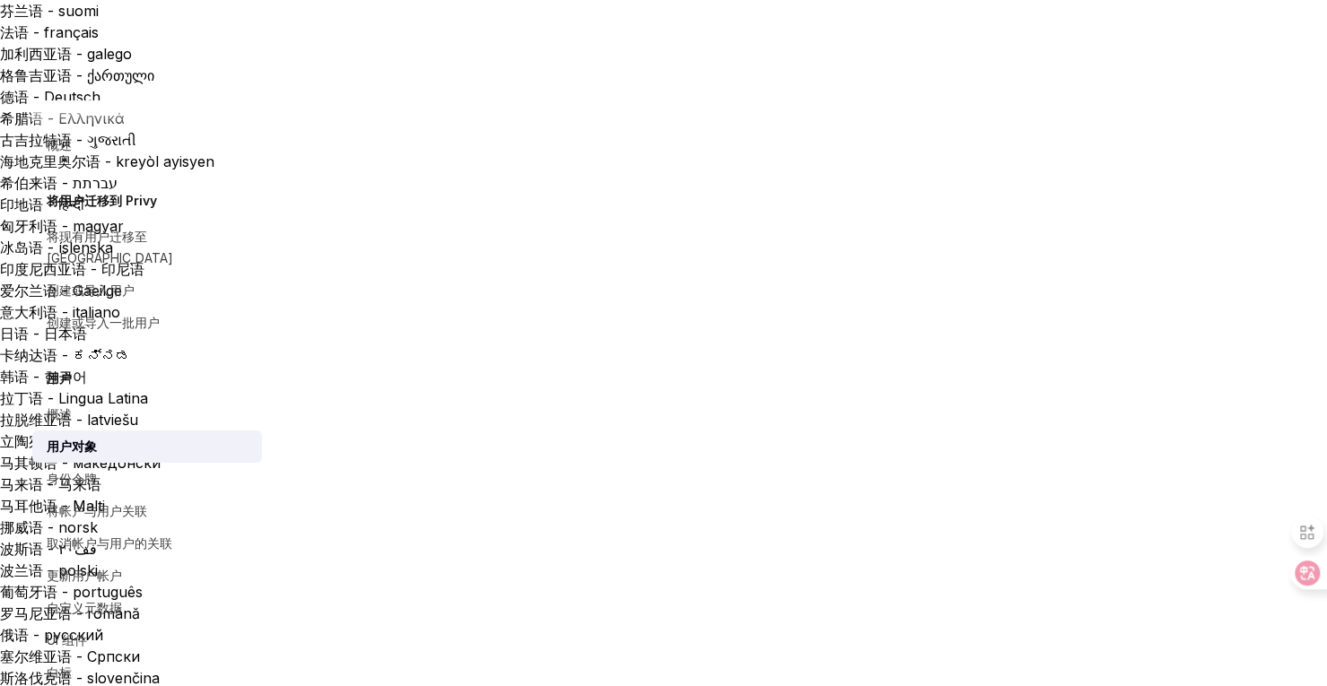
scroll to position [489, 0]
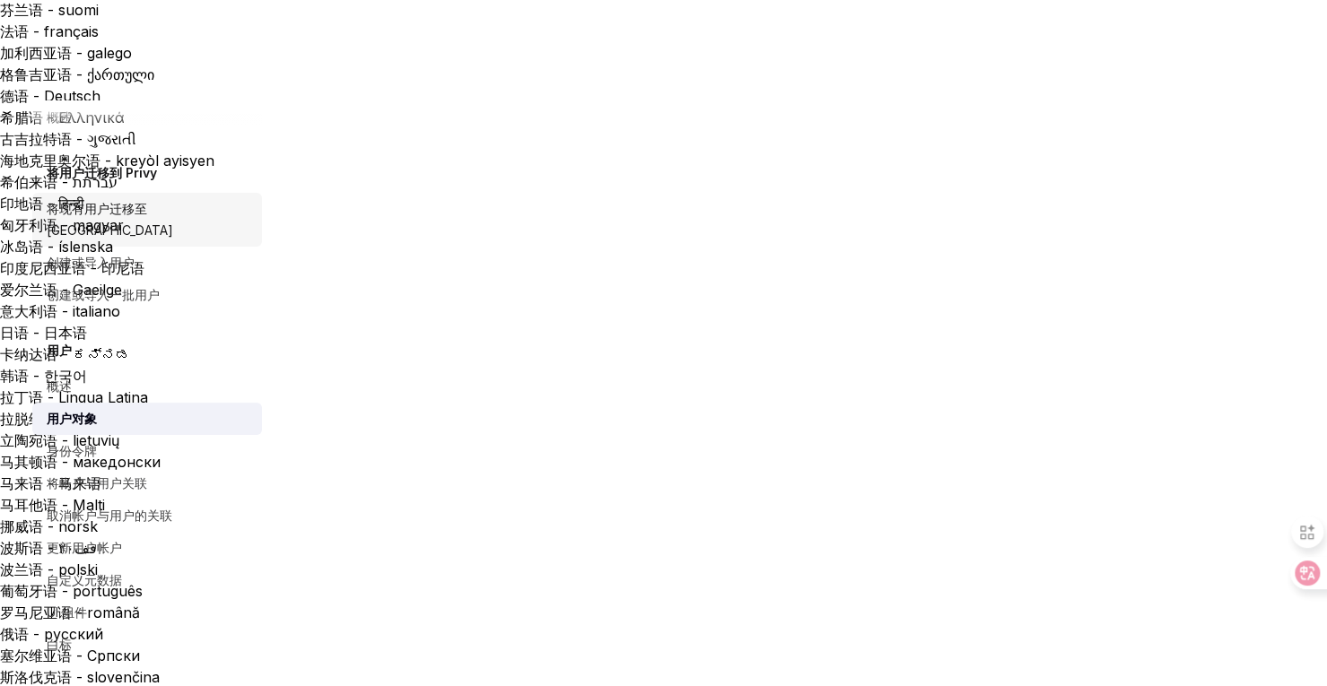
scroll to position [26, 0]
click at [135, 210] on font "将现有用户迁移至 Privy" at bounding box center [110, 221] width 127 height 37
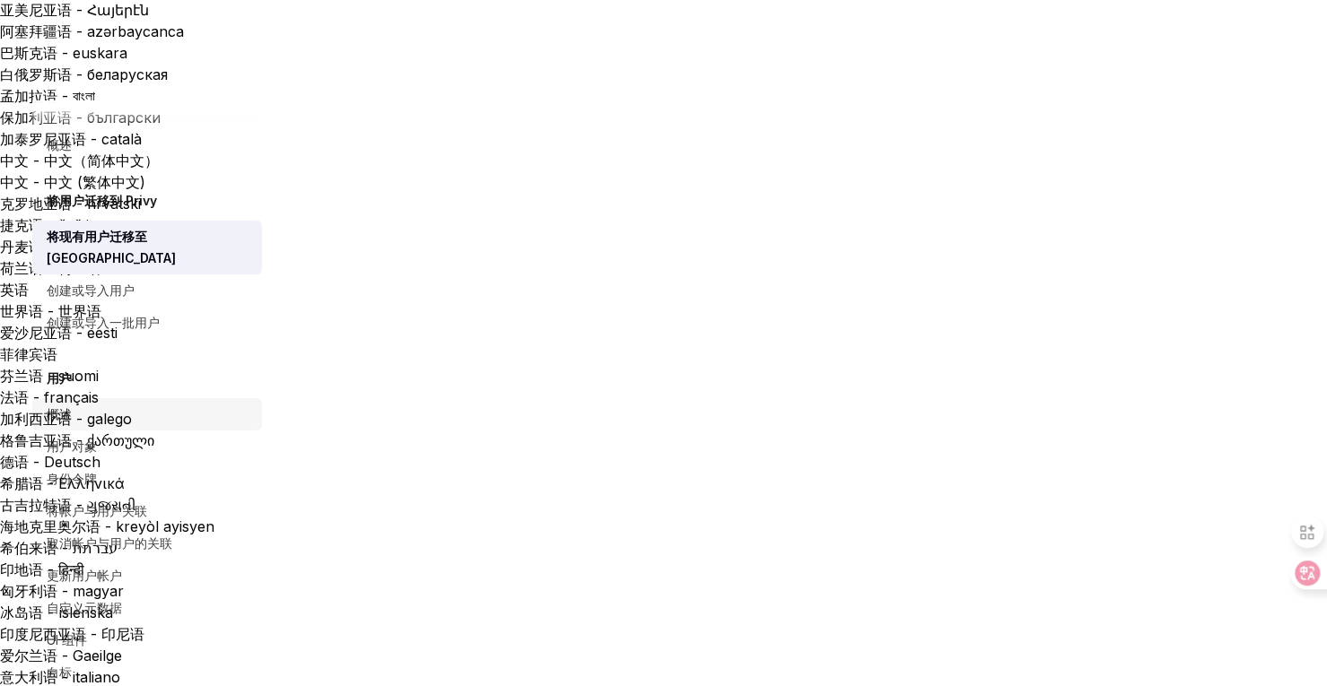
scroll to position [122, 0]
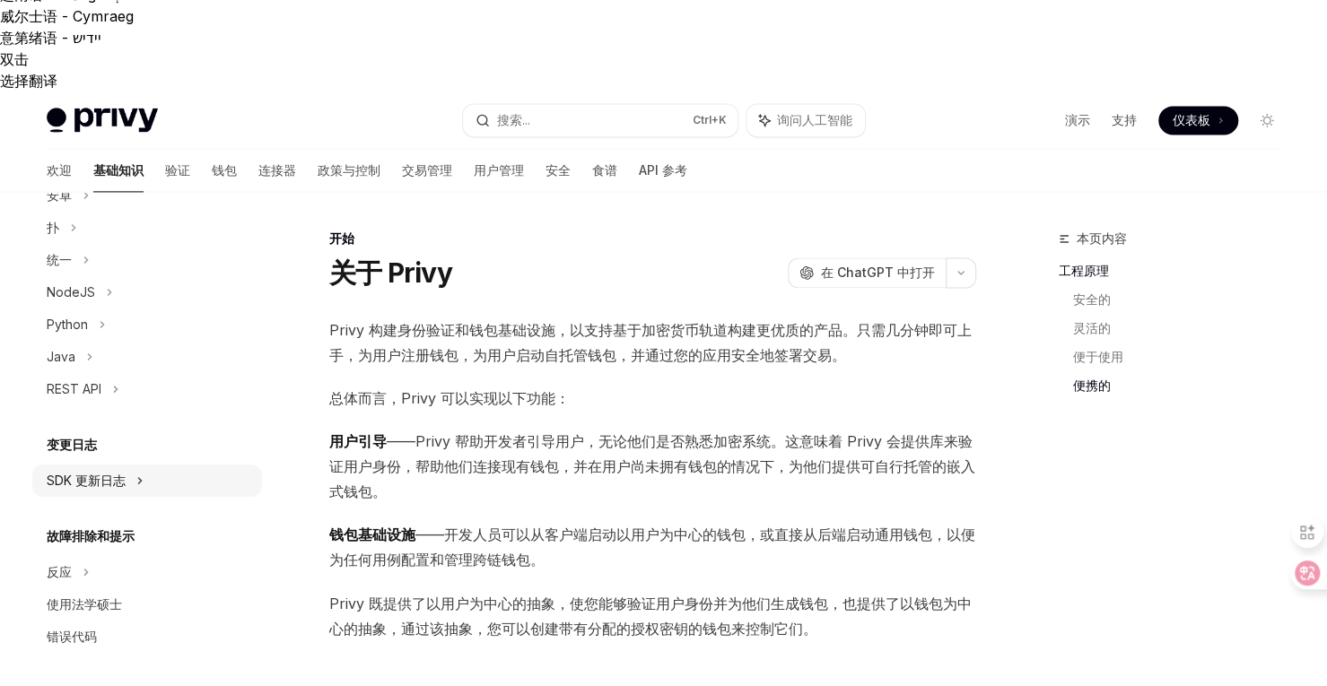
scroll to position [267, 0]
click at [97, 390] on font "REST API" at bounding box center [74, 387] width 55 height 15
type textarea "*"
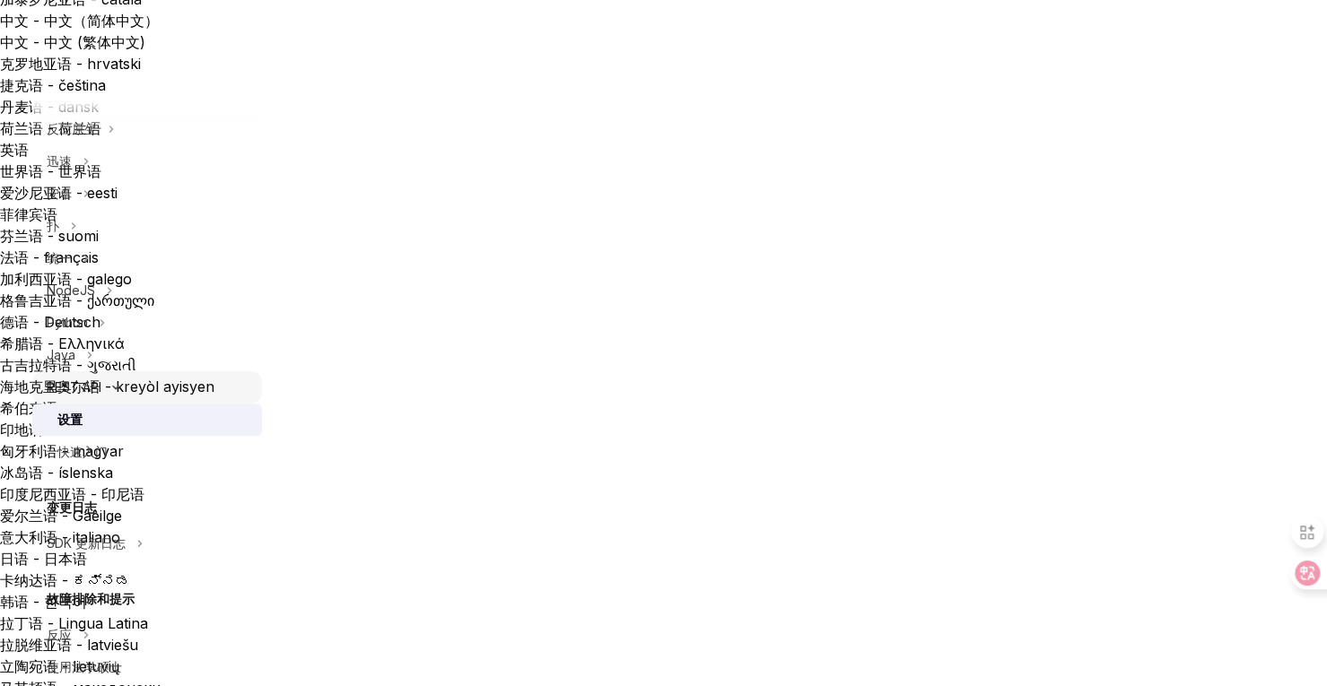
scroll to position [261, 0]
drag, startPoint x: 438, startPoint y: 476, endPoint x: 804, endPoint y: 473, distance: 366.1
drag, startPoint x: 389, startPoint y: 568, endPoint x: 505, endPoint y: 564, distance: 115.8
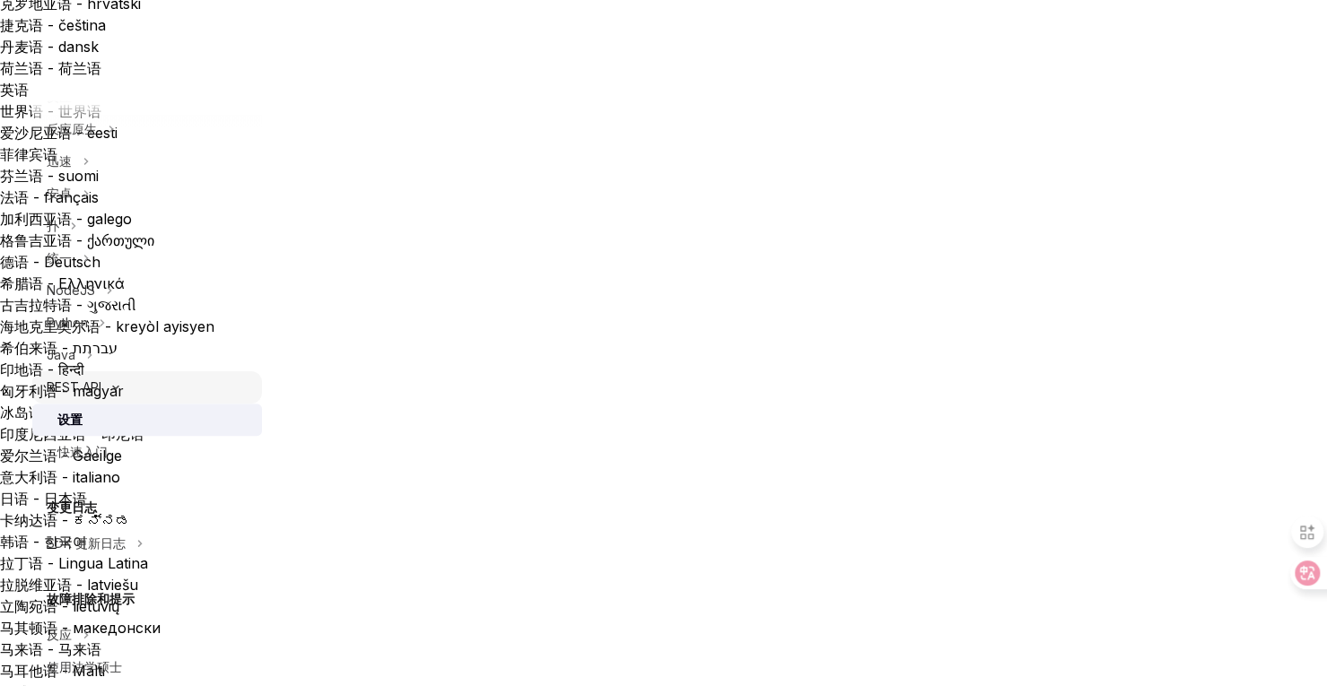
scroll to position [313, 0]
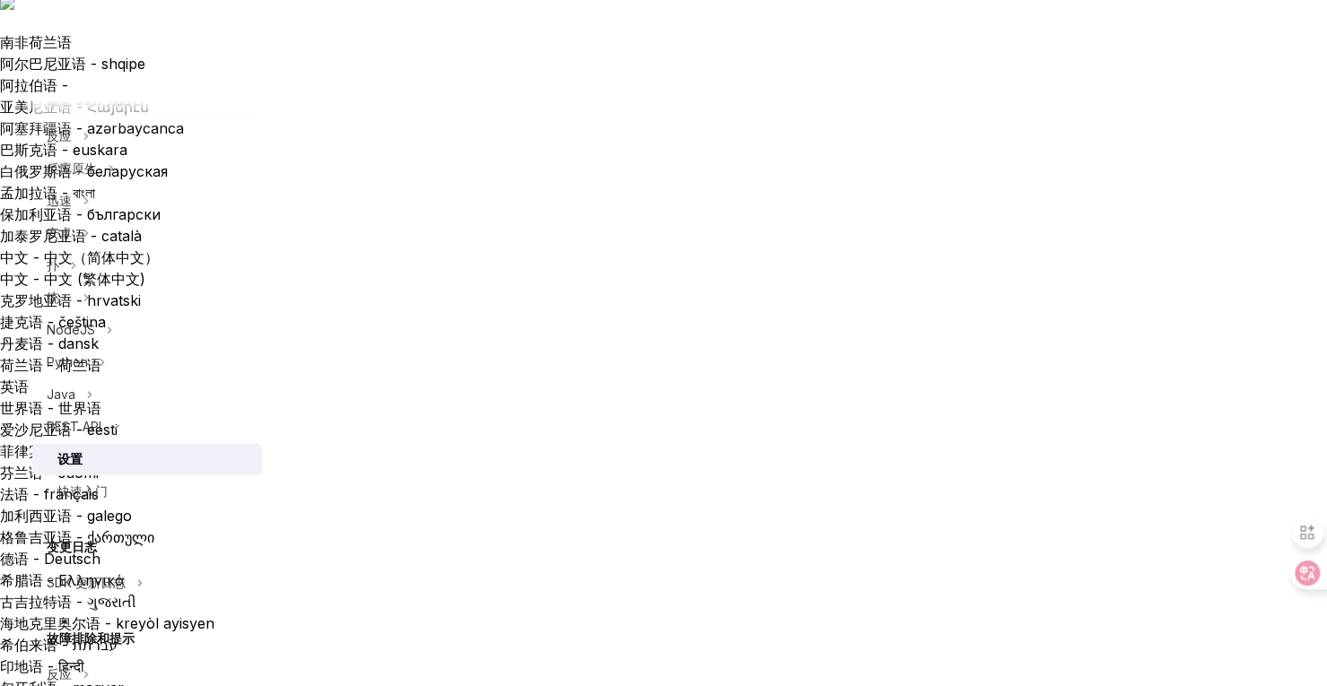
scroll to position [0, 0]
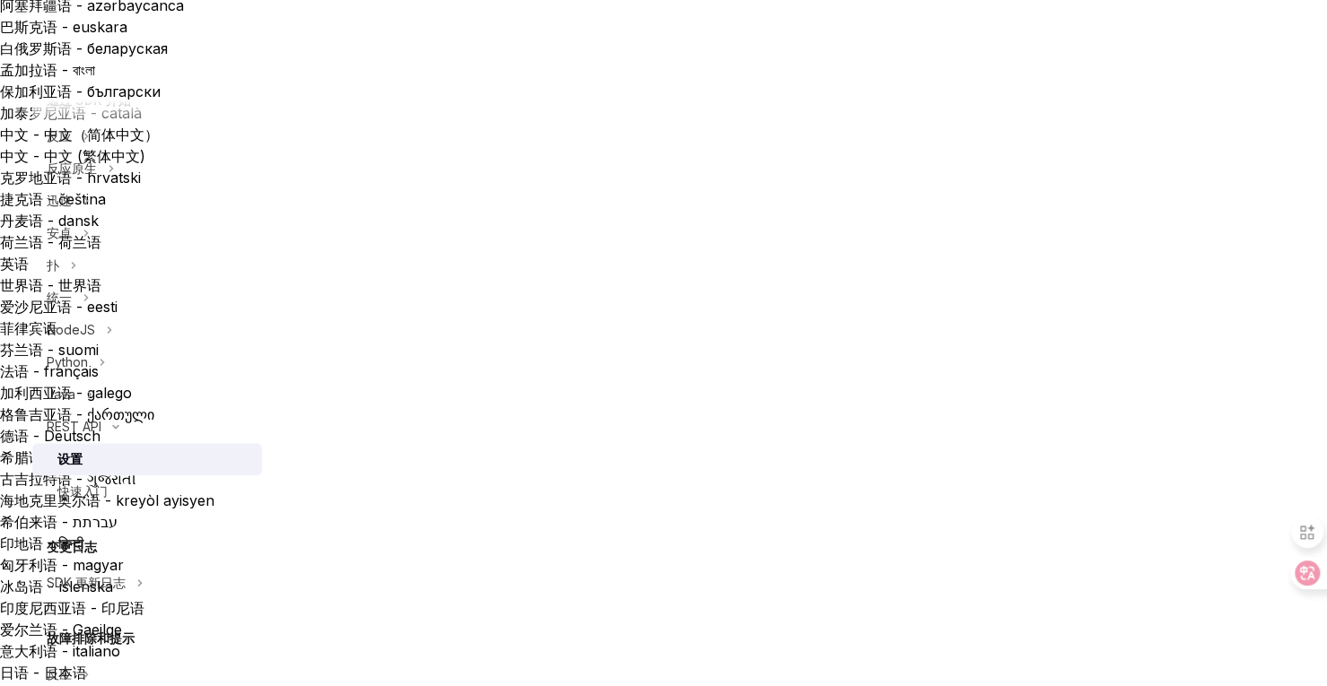
scroll to position [147, 0]
click at [110, 428] on icon at bounding box center [116, 427] width 22 height 7
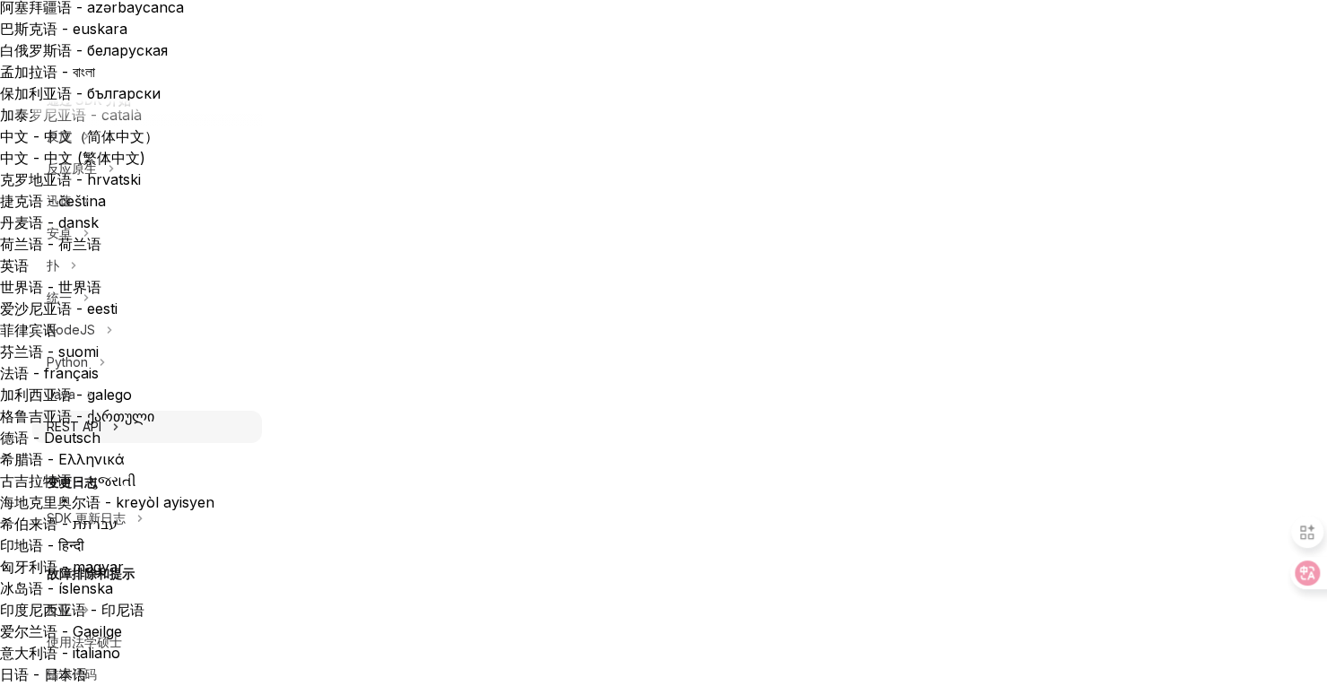
click at [110, 428] on div "REST API" at bounding box center [147, 427] width 230 height 32
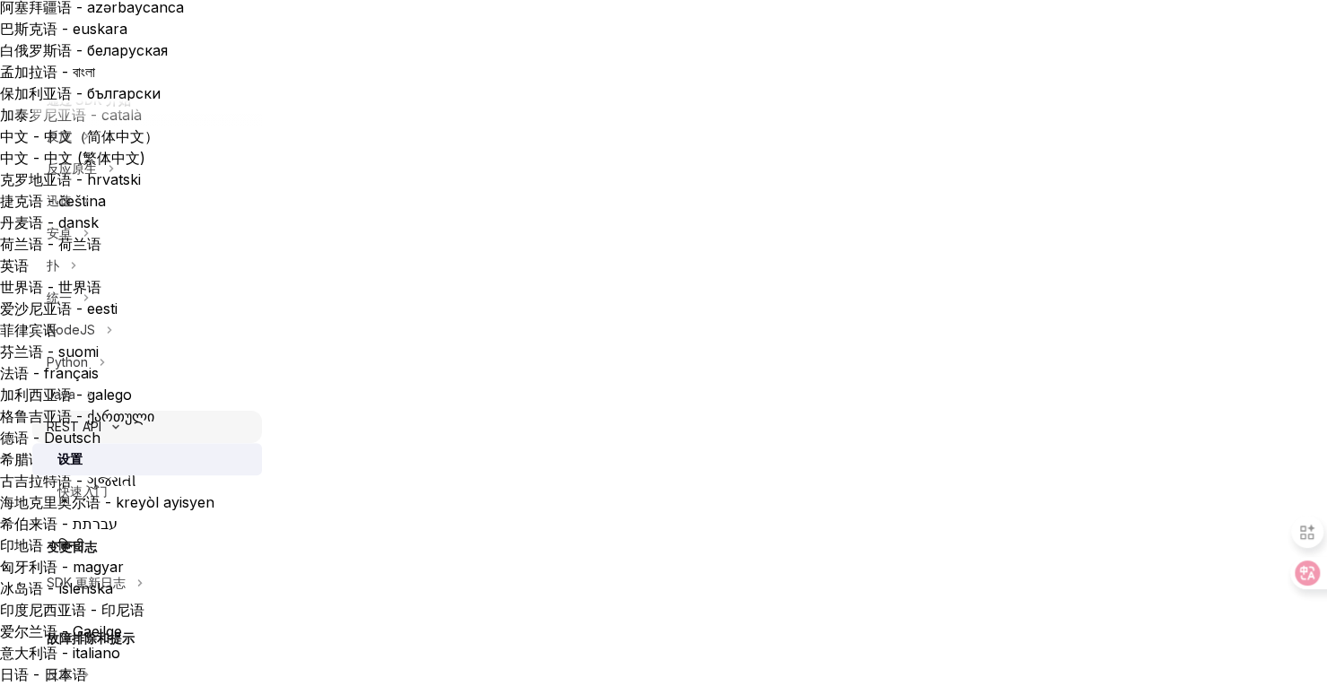
click at [110, 428] on icon at bounding box center [116, 427] width 22 height 7
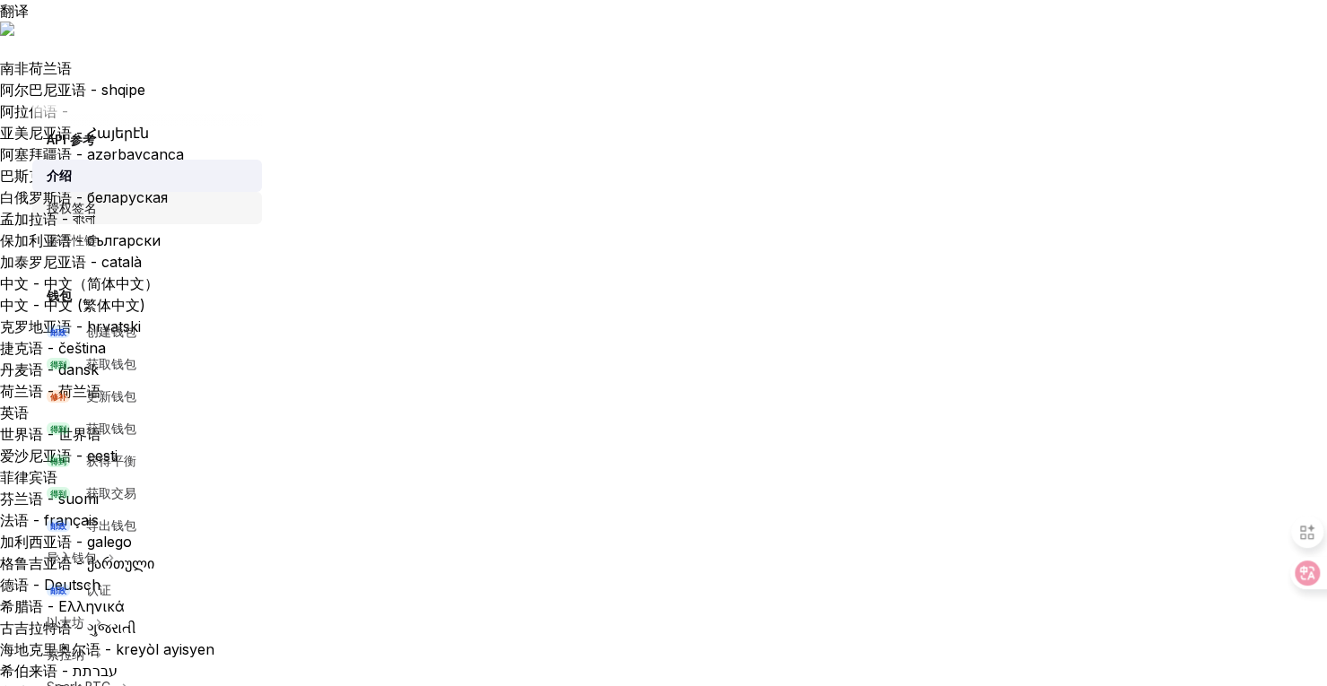
click at [88, 214] on font "授权签名" at bounding box center [72, 207] width 50 height 15
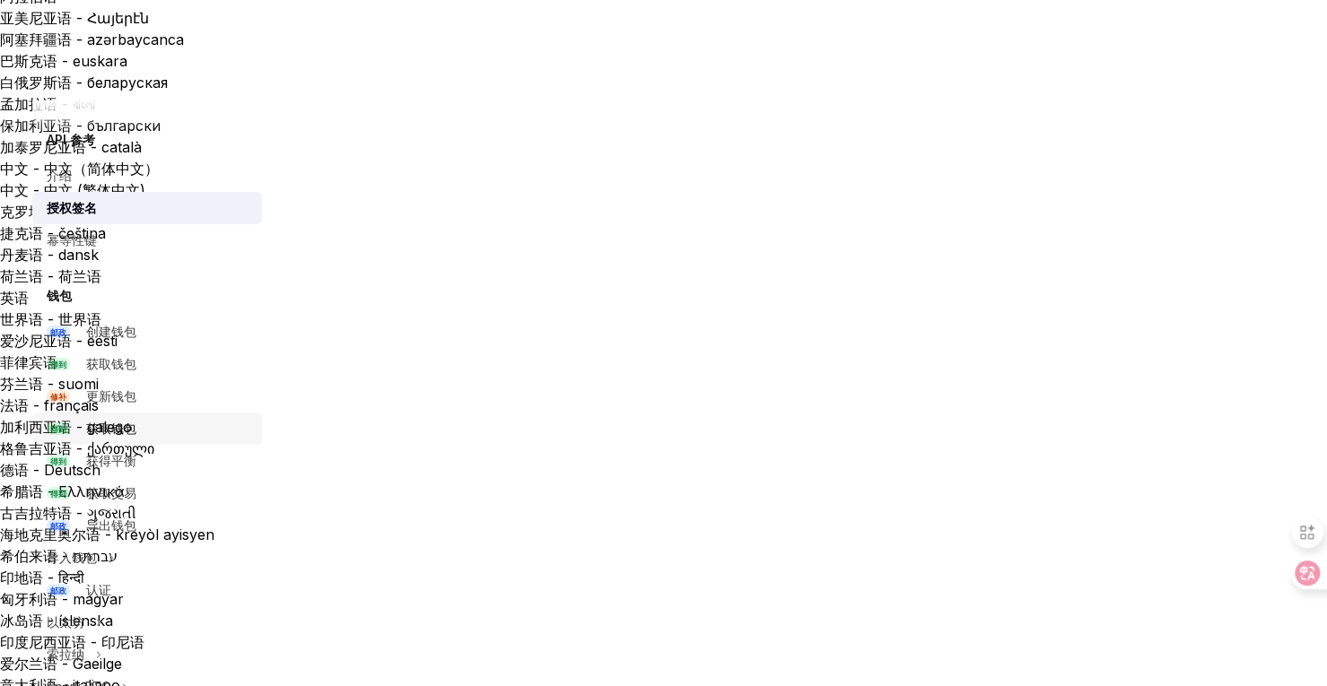
scroll to position [253, 0]
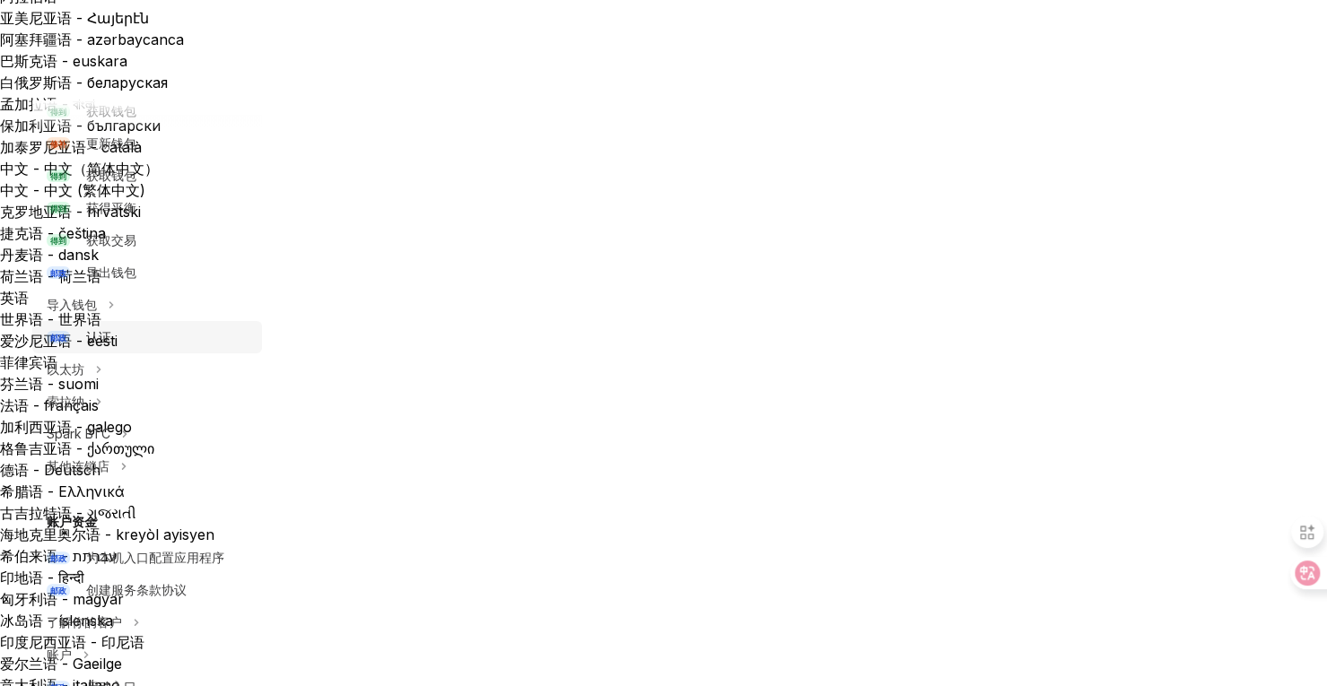
click at [98, 340] on font "认证" at bounding box center [98, 336] width 25 height 15
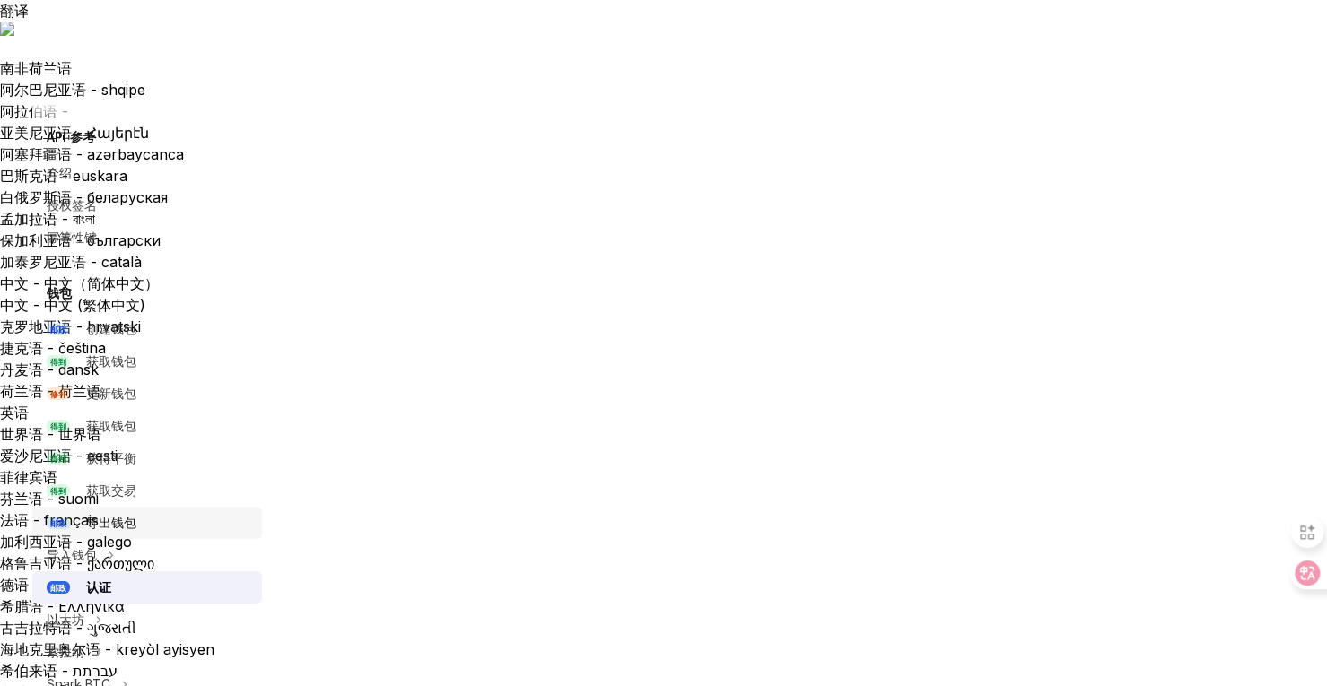
scroll to position [2, 0]
click at [89, 207] on font "授权签名" at bounding box center [72, 205] width 50 height 15
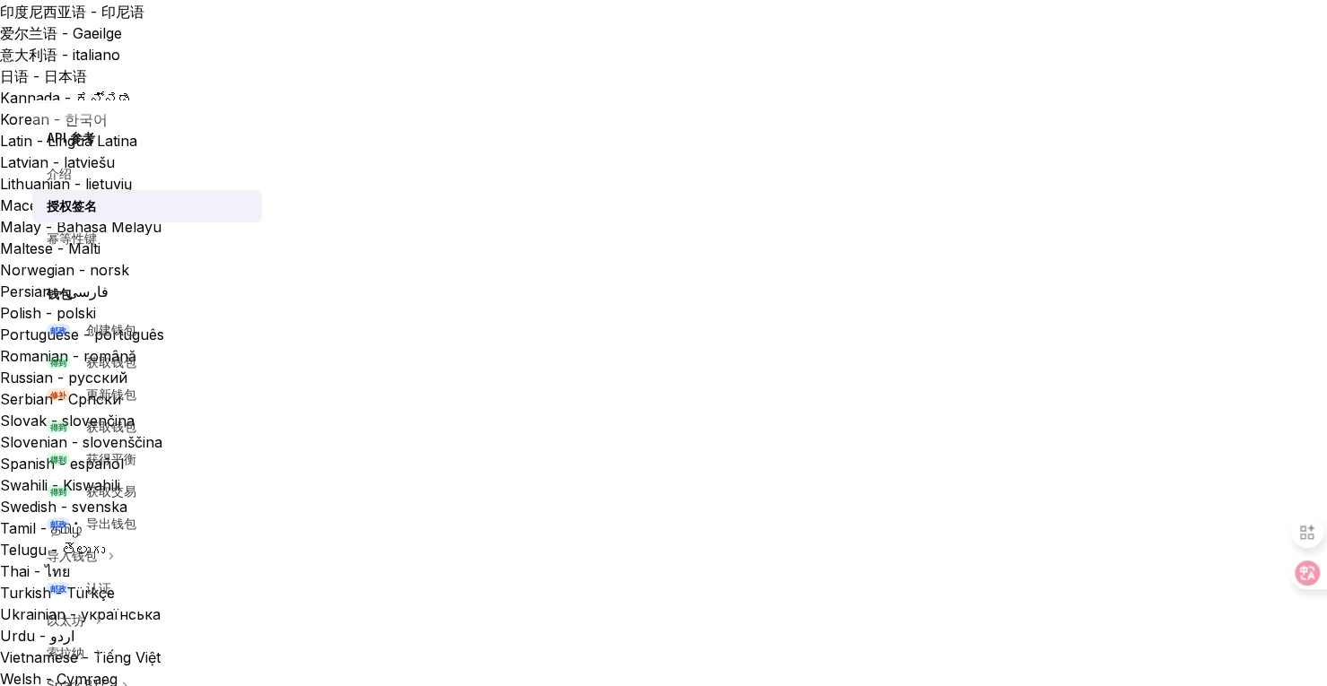
scroll to position [734, 0]
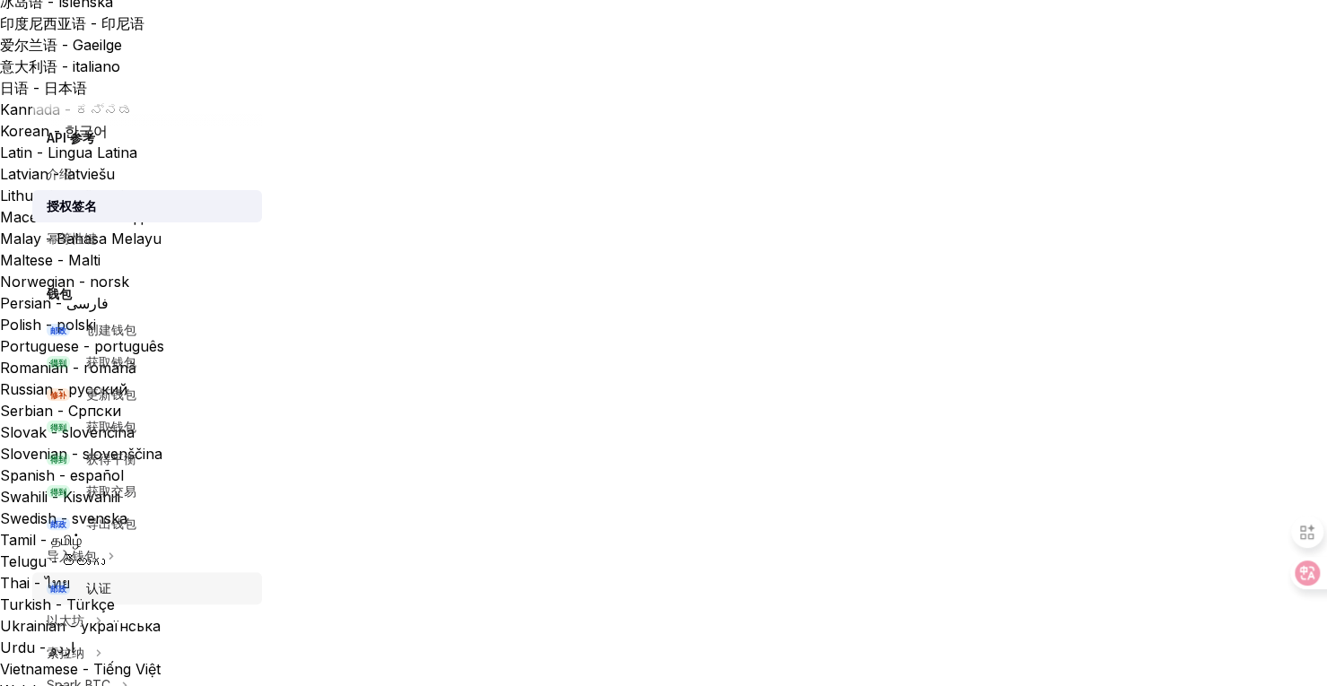
click at [90, 599] on div "认证" at bounding box center [98, 589] width 25 height 22
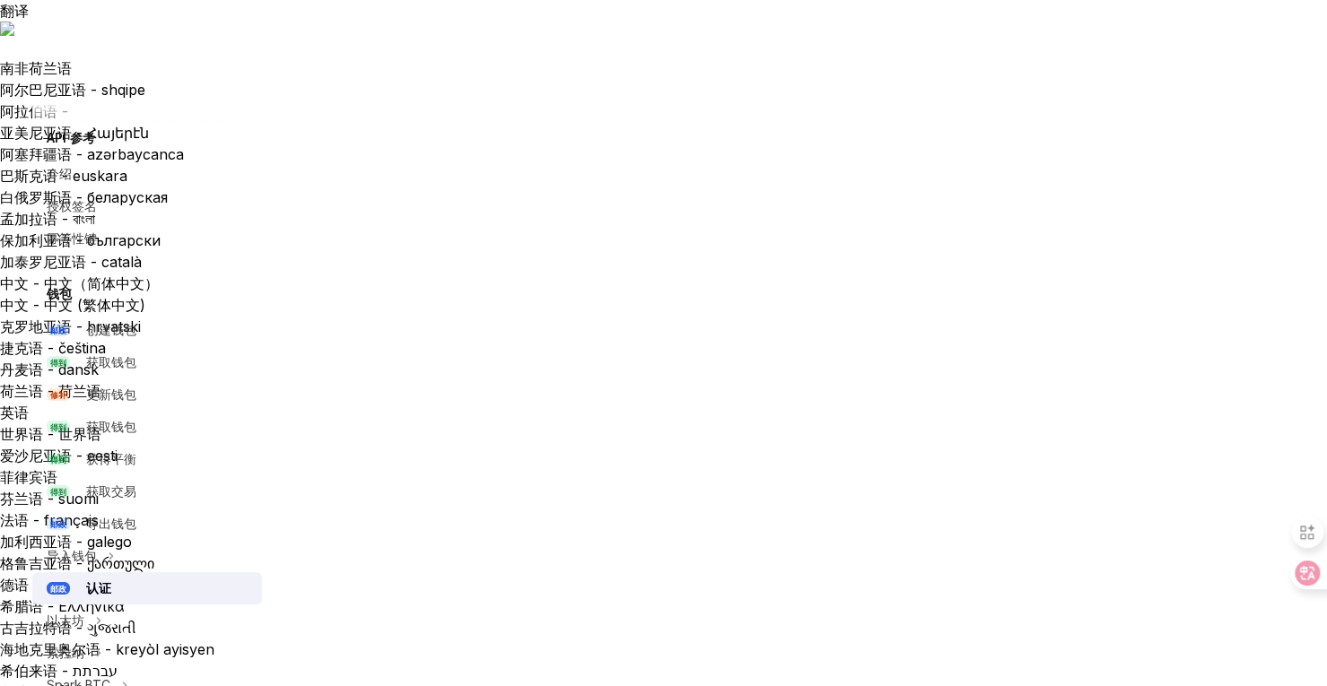
type textarea "*"
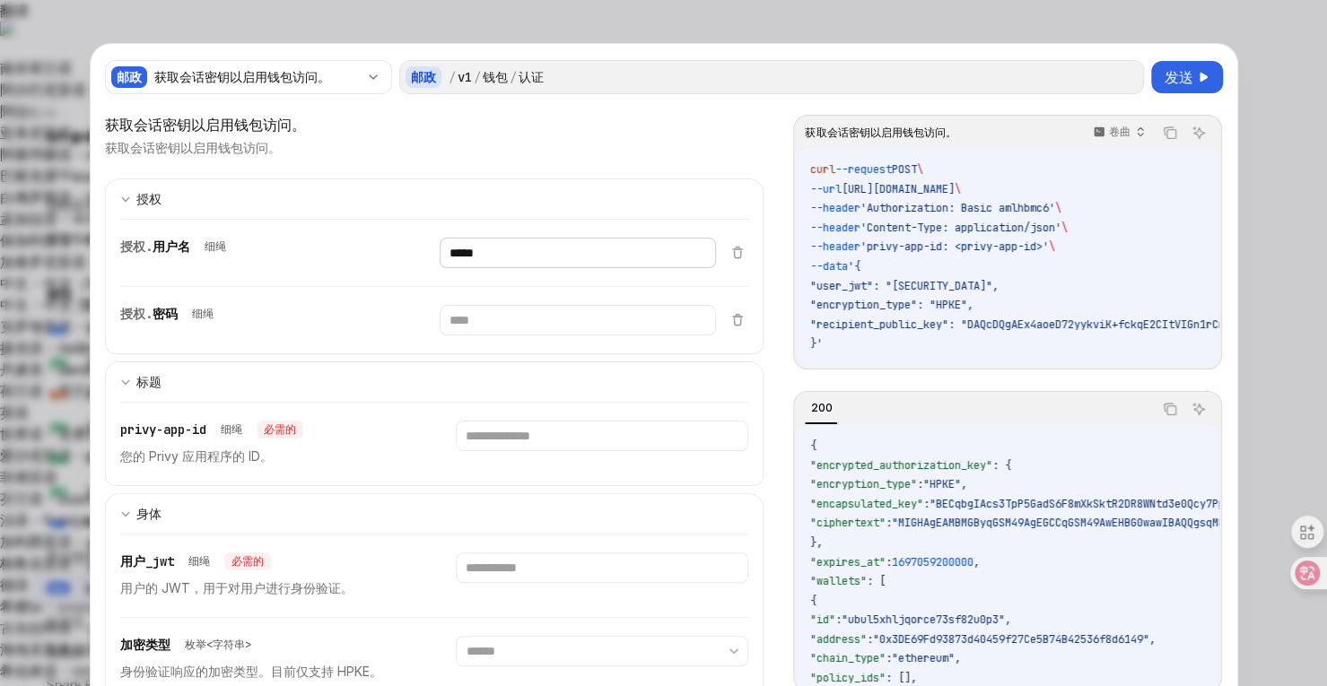
click at [522, 245] on input "*****" at bounding box center [578, 253] width 276 height 31
type input "*"
click at [488, 257] on input "text" at bounding box center [578, 253] width 276 height 31
paste input "**********"
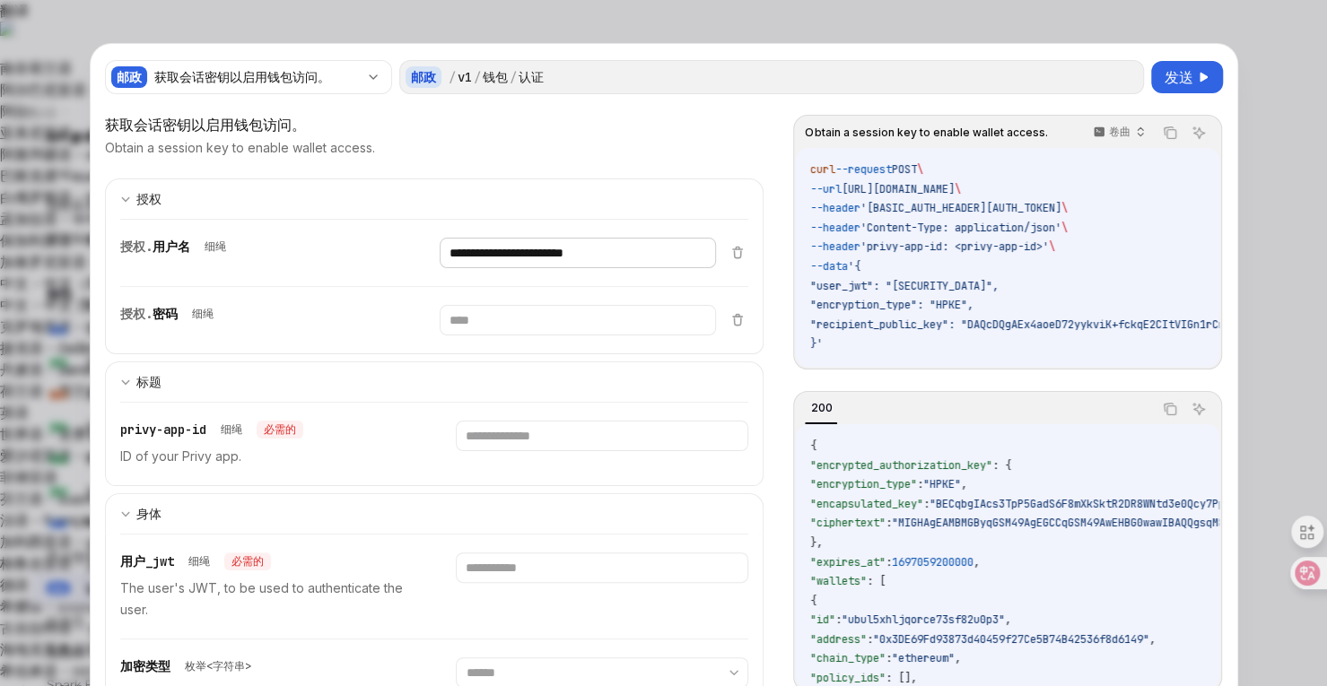
type input "**********"
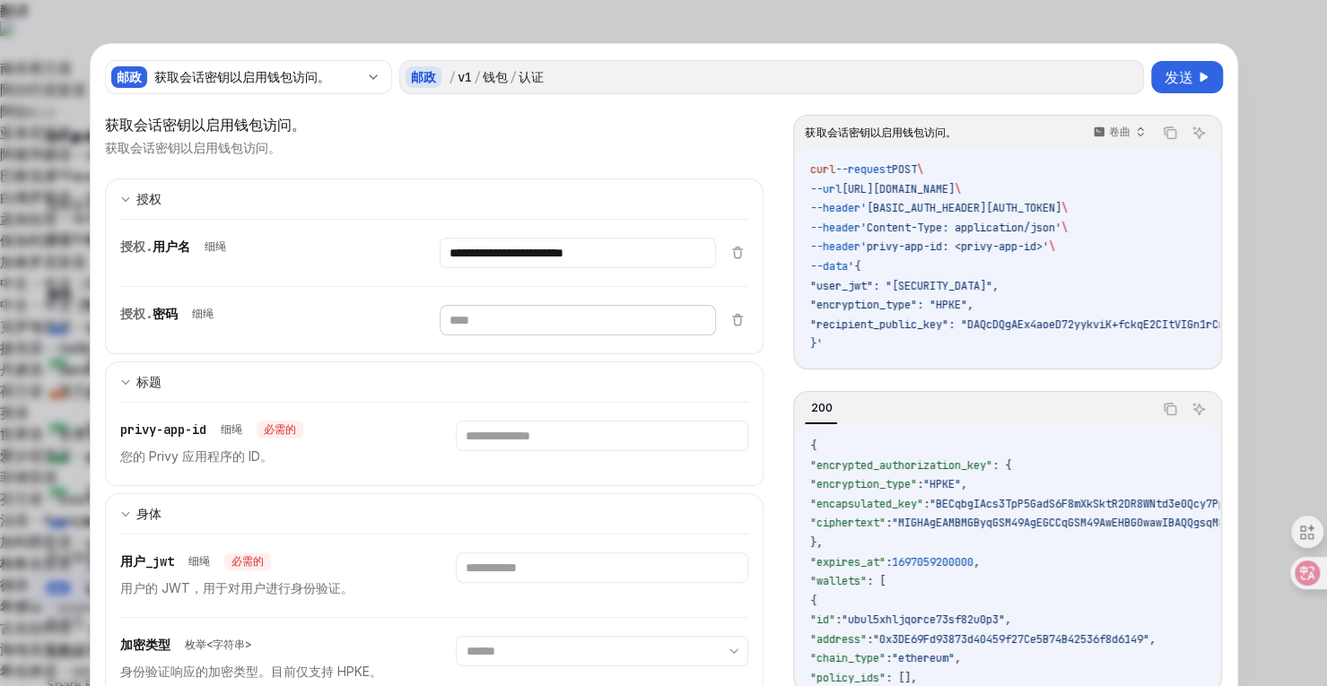
click at [490, 268] on input "text" at bounding box center [578, 253] width 276 height 31
paste input "**********"
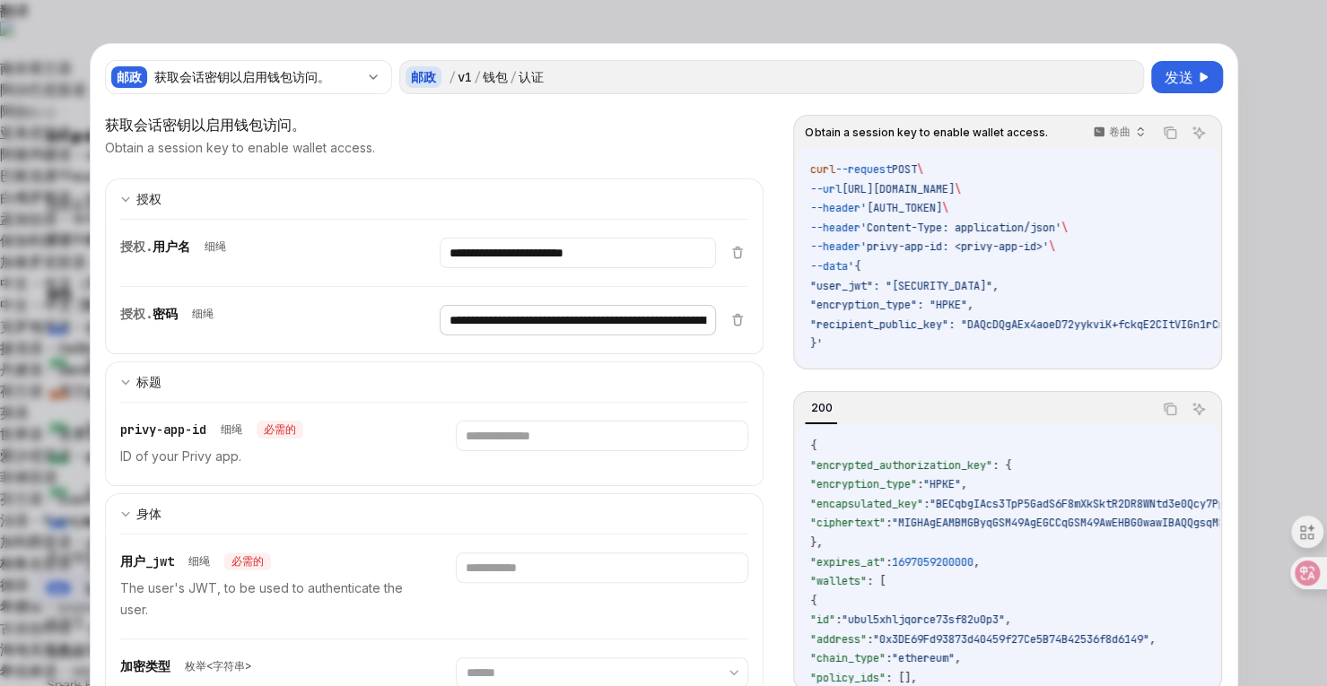
scroll to position [0, 418]
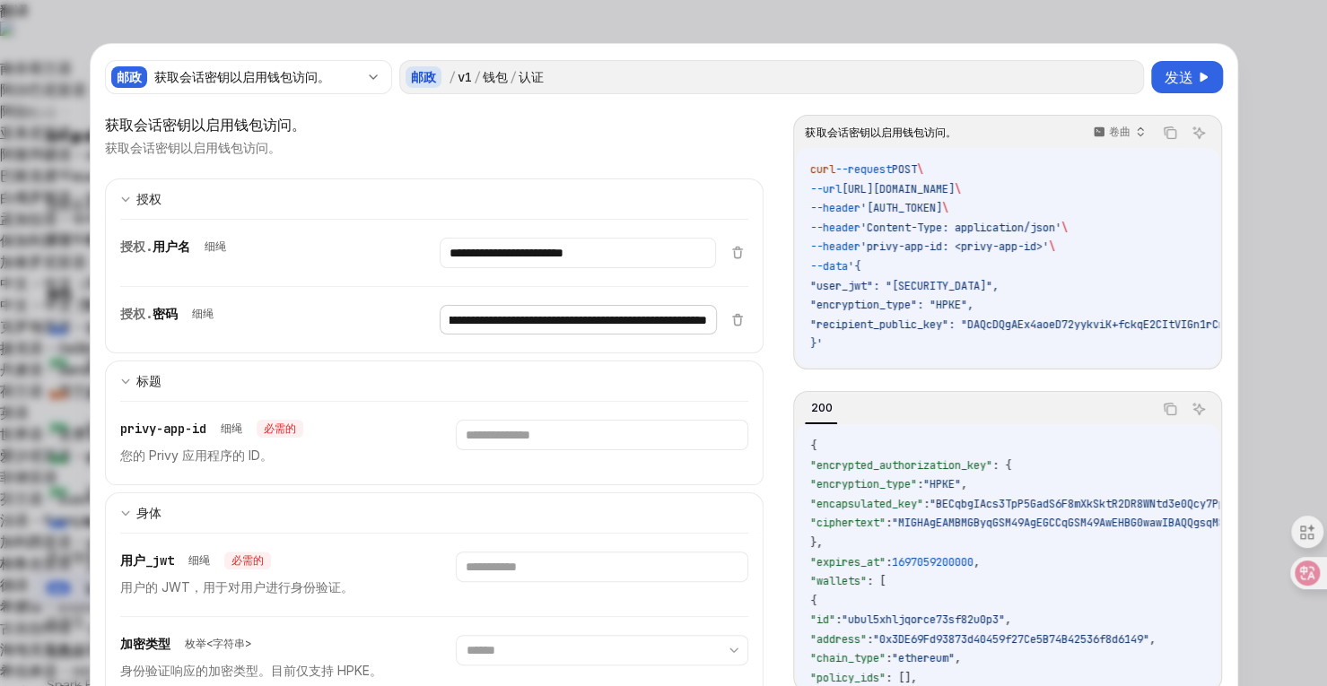
type input "**********"
click at [519, 249] on input "**********" at bounding box center [578, 253] width 276 height 31
click at [510, 268] on input "text" at bounding box center [578, 253] width 276 height 31
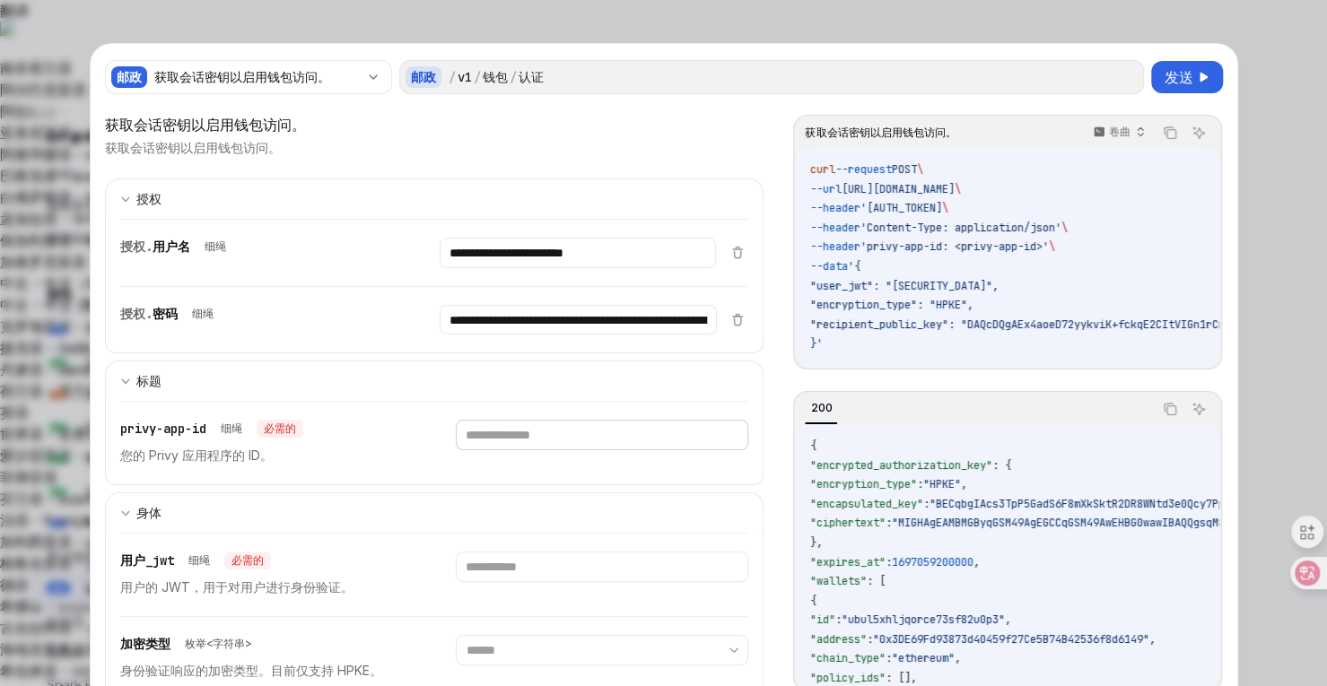
paste input "**********"
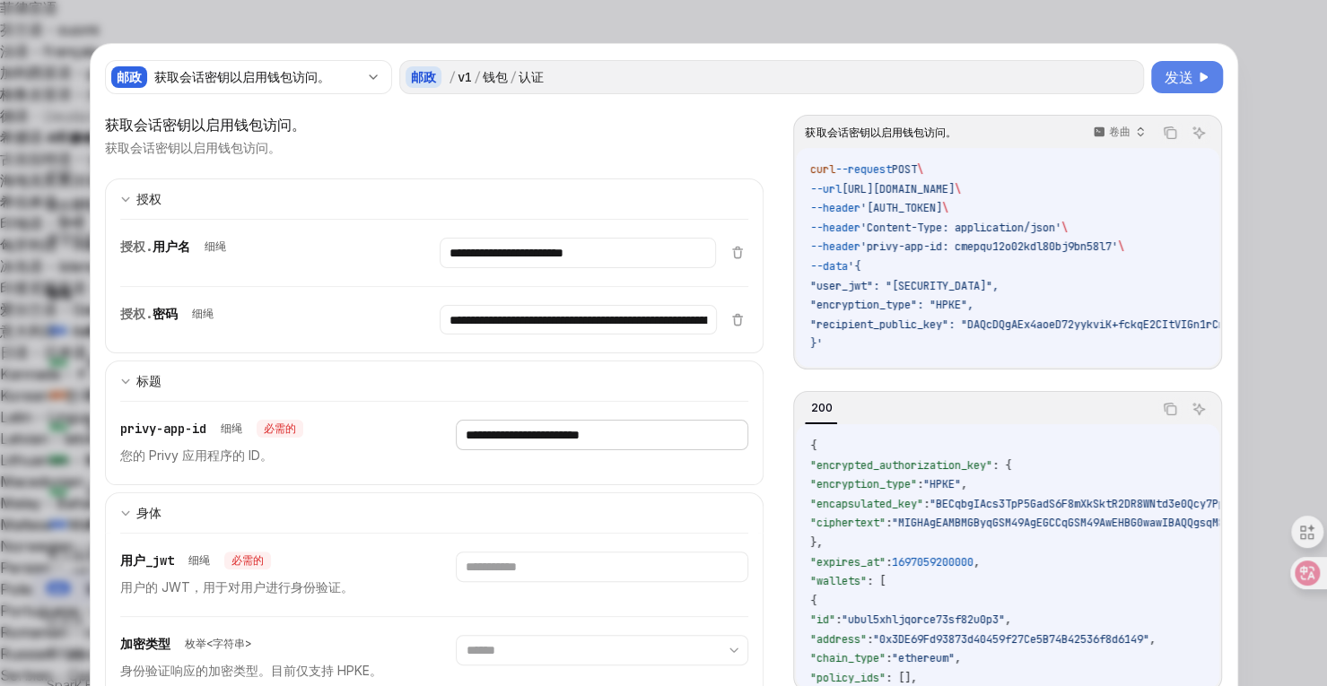
type input "**********"
click at [1170, 80] on font "发送" at bounding box center [1179, 77] width 29 height 18
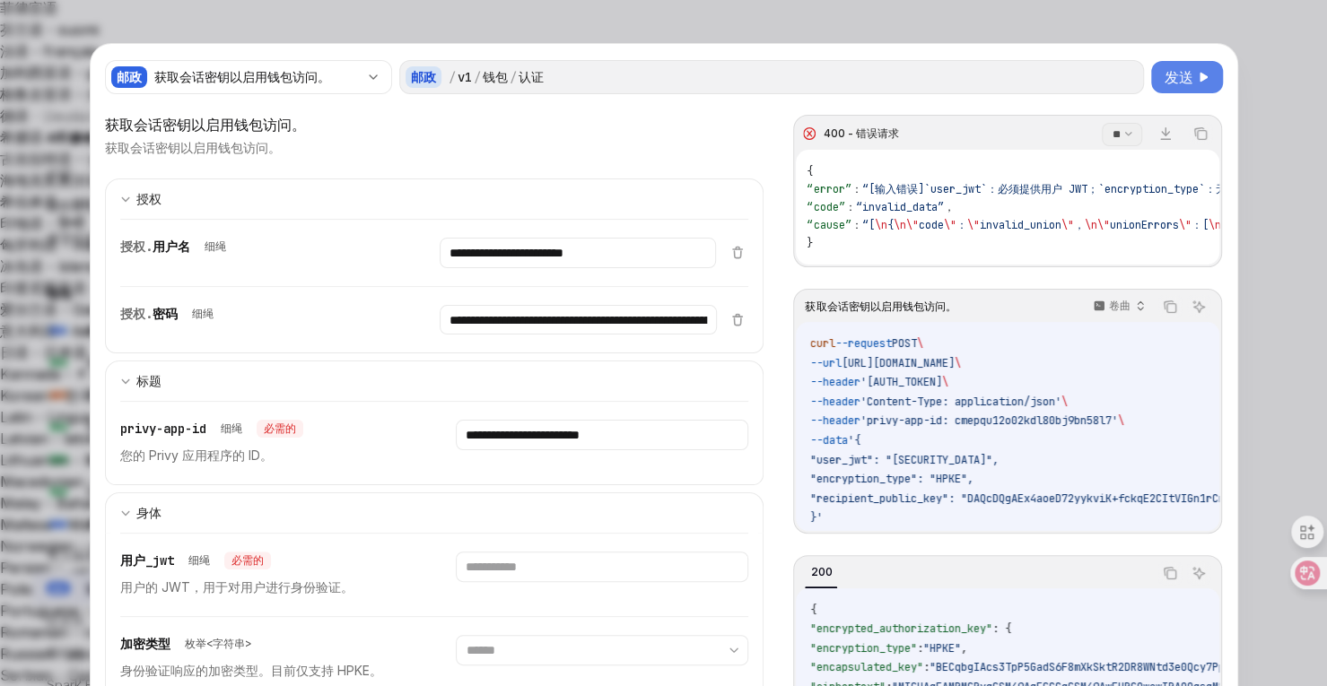
scroll to position [172, 0]
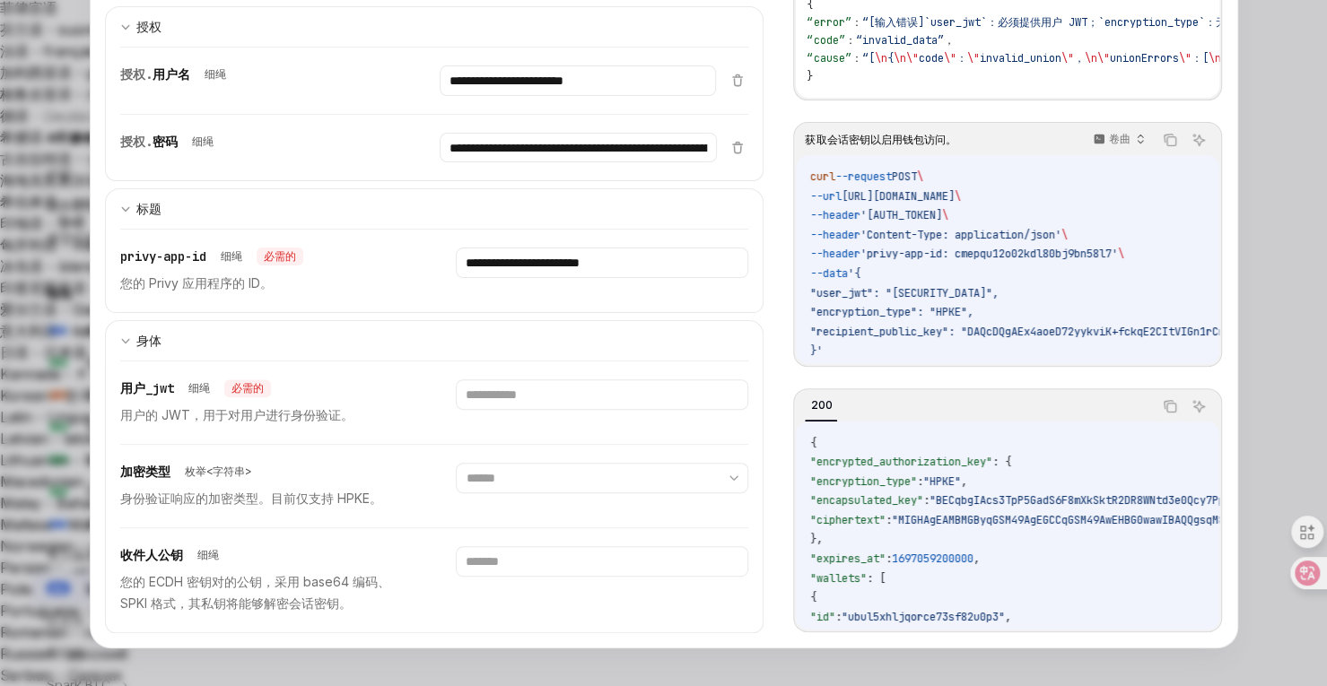
click at [1238, 205] on div at bounding box center [663, 343] width 1327 height 686
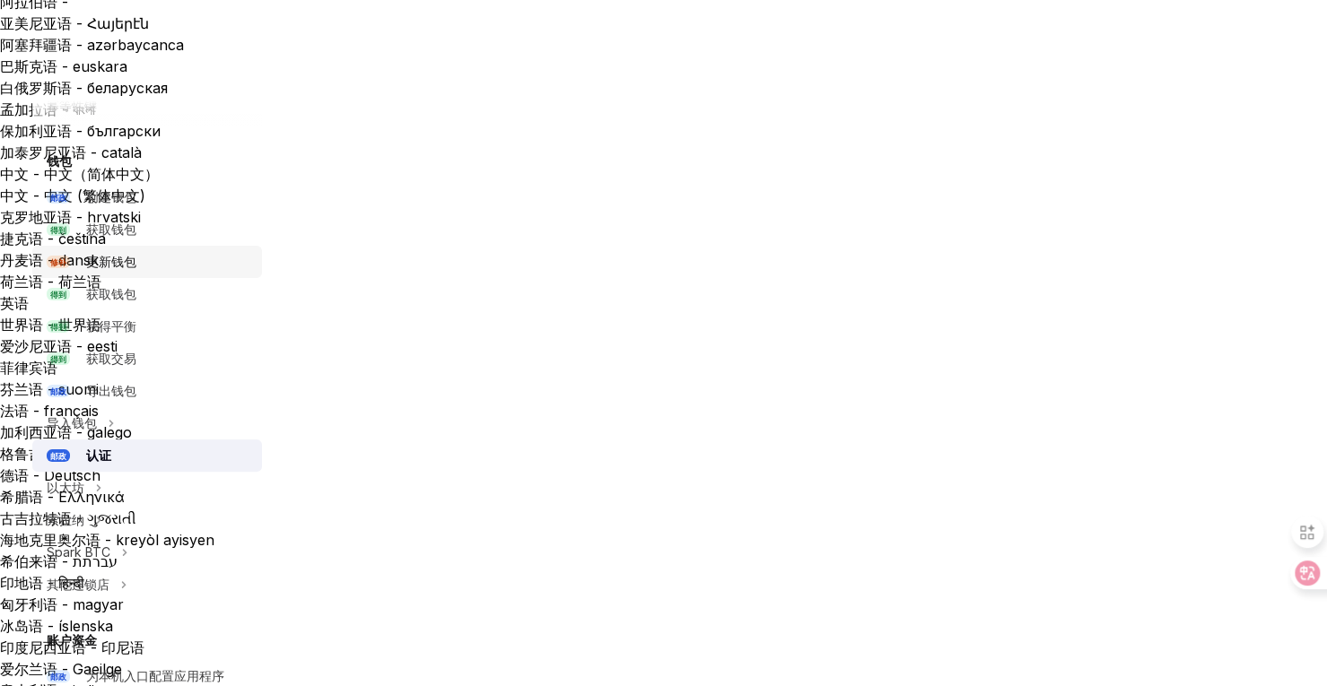
scroll to position [136, 0]
click at [90, 513] on div "索拉纳" at bounding box center [147, 519] width 230 height 32
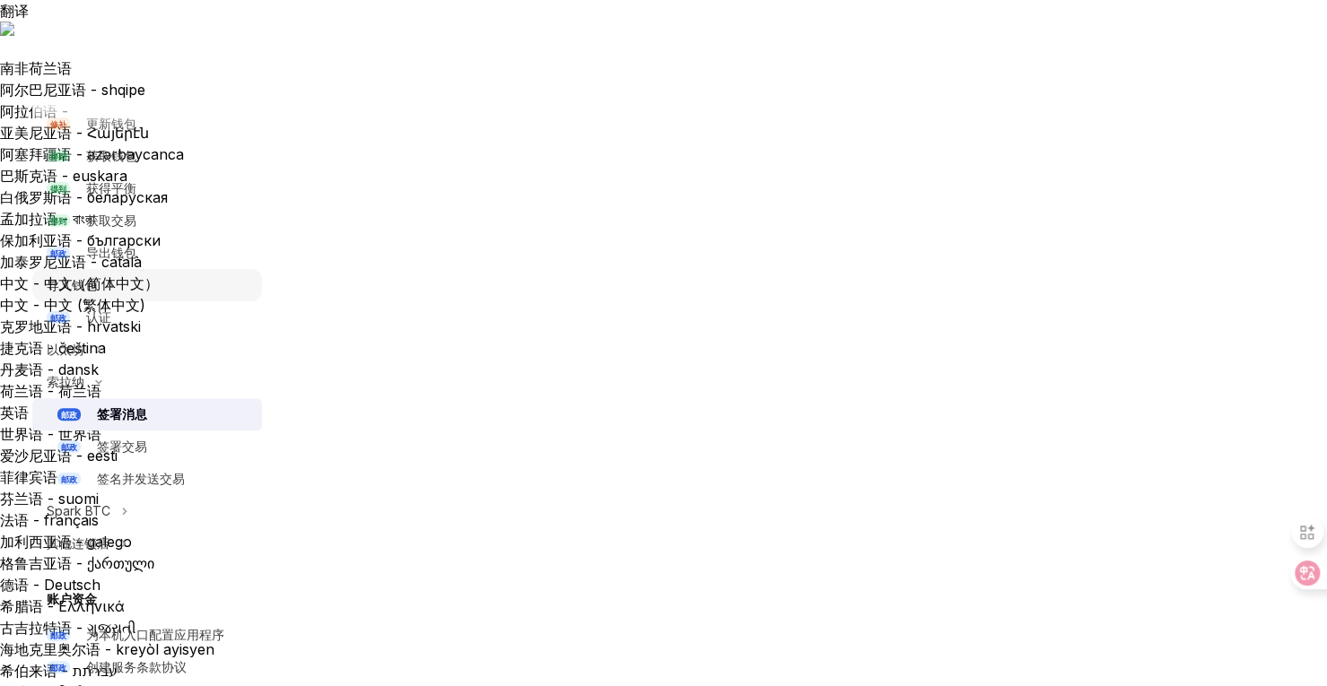
scroll to position [273, 0]
type textarea "*"
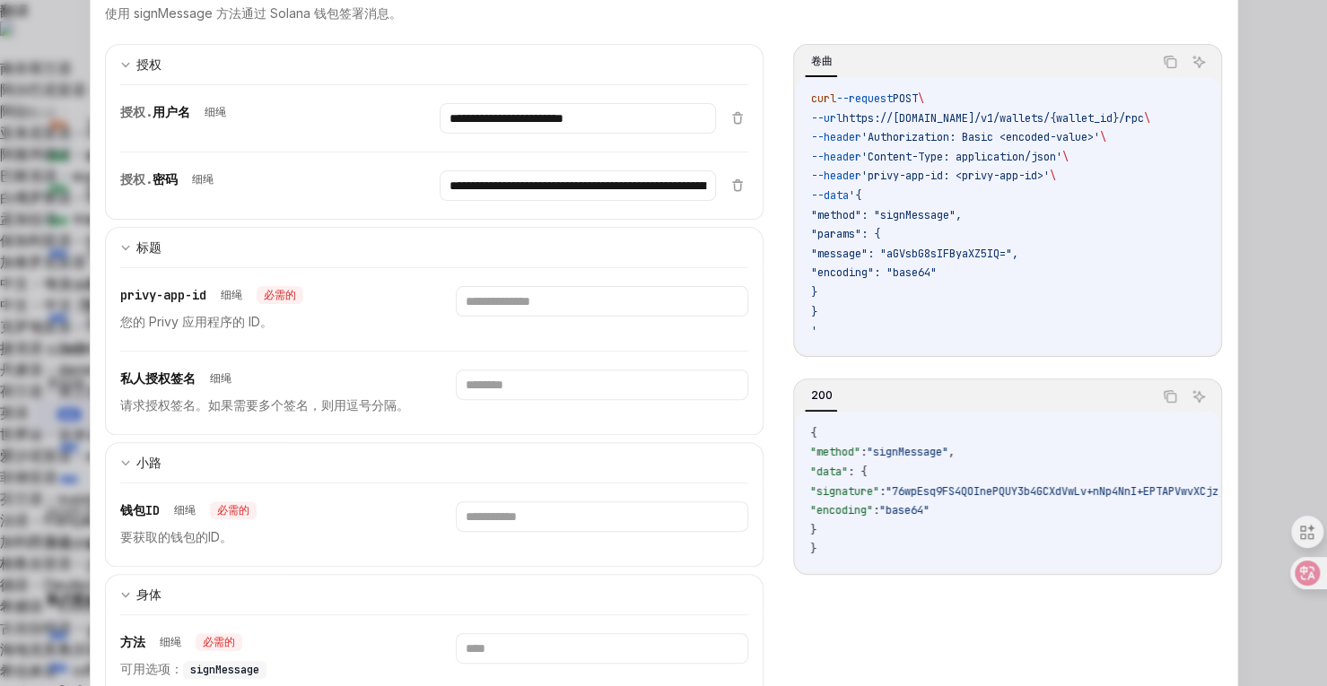
scroll to position [135, 0]
click at [512, 109] on input "**********" at bounding box center [578, 118] width 276 height 31
click at [490, 134] on input "text" at bounding box center [578, 118] width 276 height 31
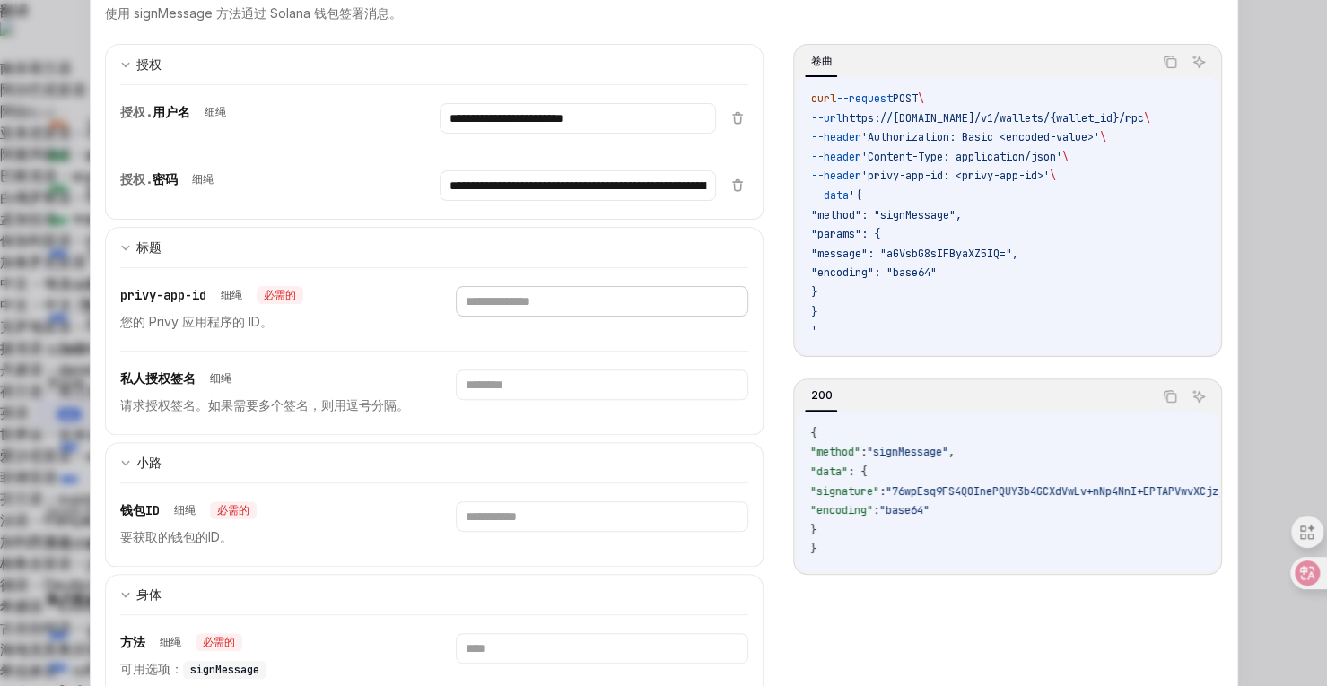
paste input "**********"
type input "**********"
click at [477, 134] on input "text" at bounding box center [578, 118] width 276 height 31
paste input "**********"
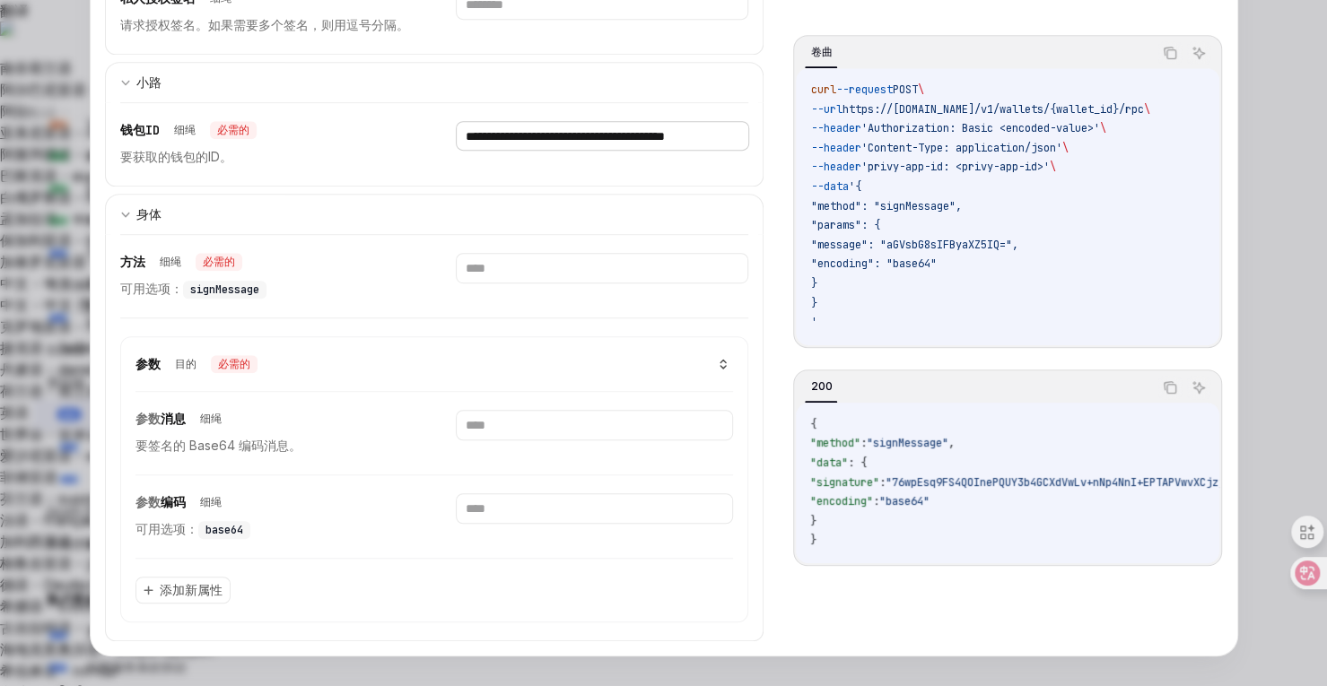
type input "**********"
click at [212, 283] on span "signMessage" at bounding box center [224, 290] width 69 height 14
copy span "signMessage"
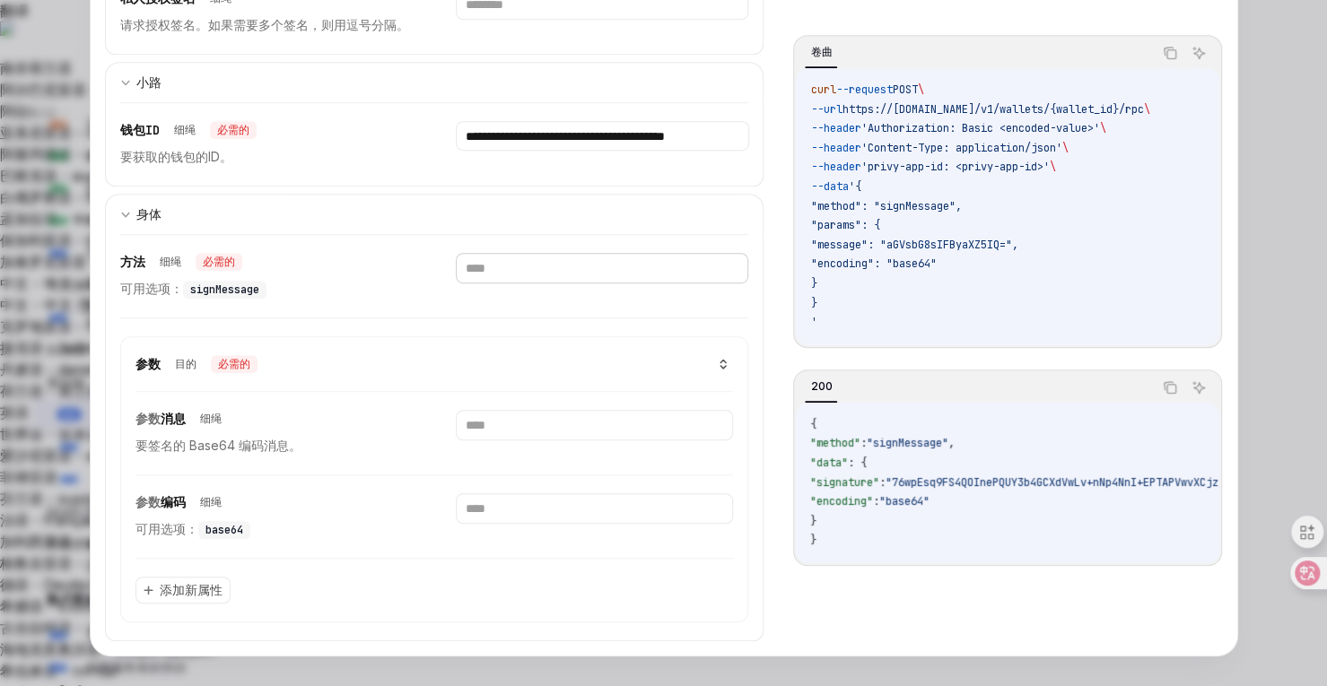
paste input "**********"
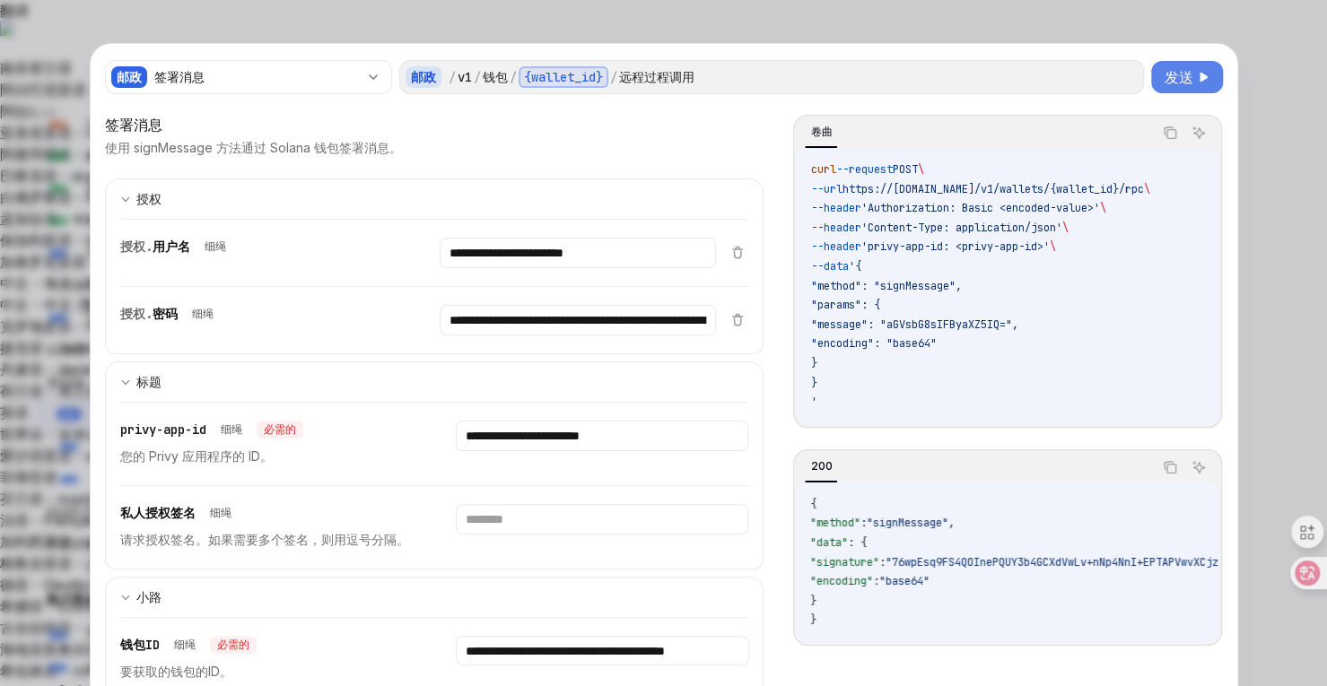
type input "**********"
click at [1174, 71] on font "发送" at bounding box center [1179, 77] width 29 height 18
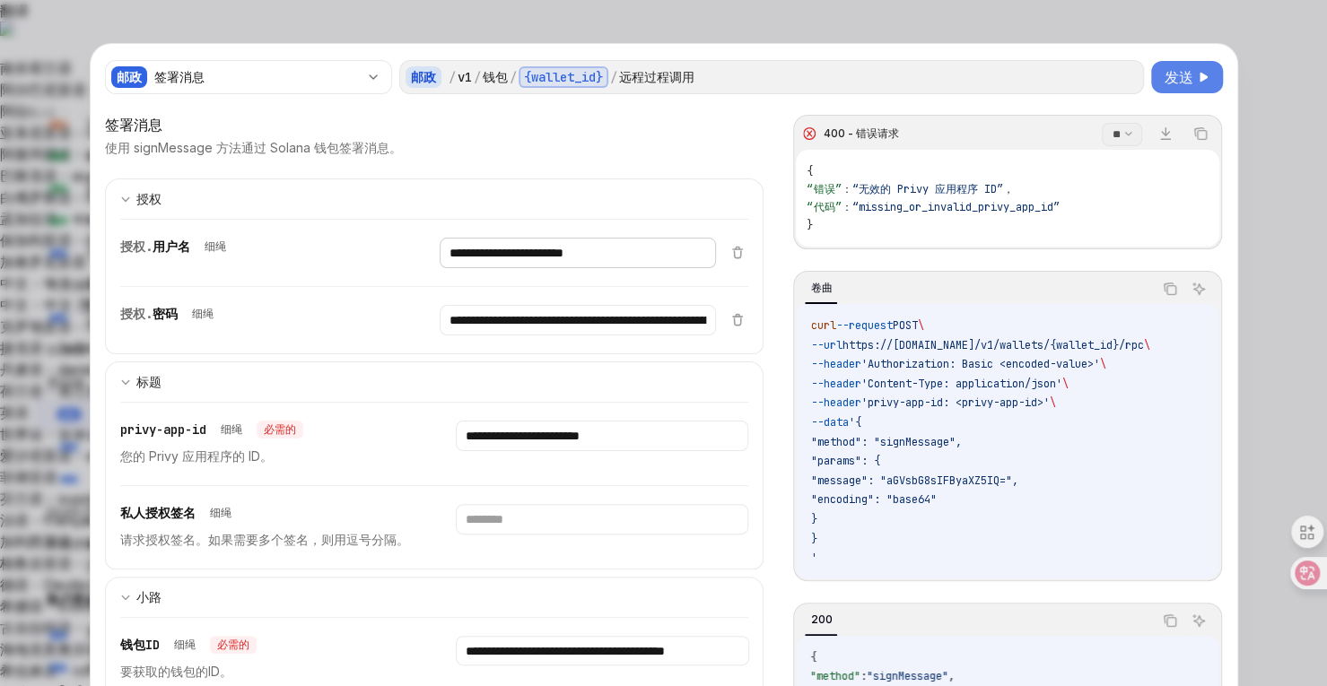
click at [625, 259] on input "**********" at bounding box center [578, 253] width 276 height 31
click at [639, 268] on input "**********" at bounding box center [578, 253] width 276 height 31
click at [675, 268] on input "**********" at bounding box center [578, 253] width 276 height 31
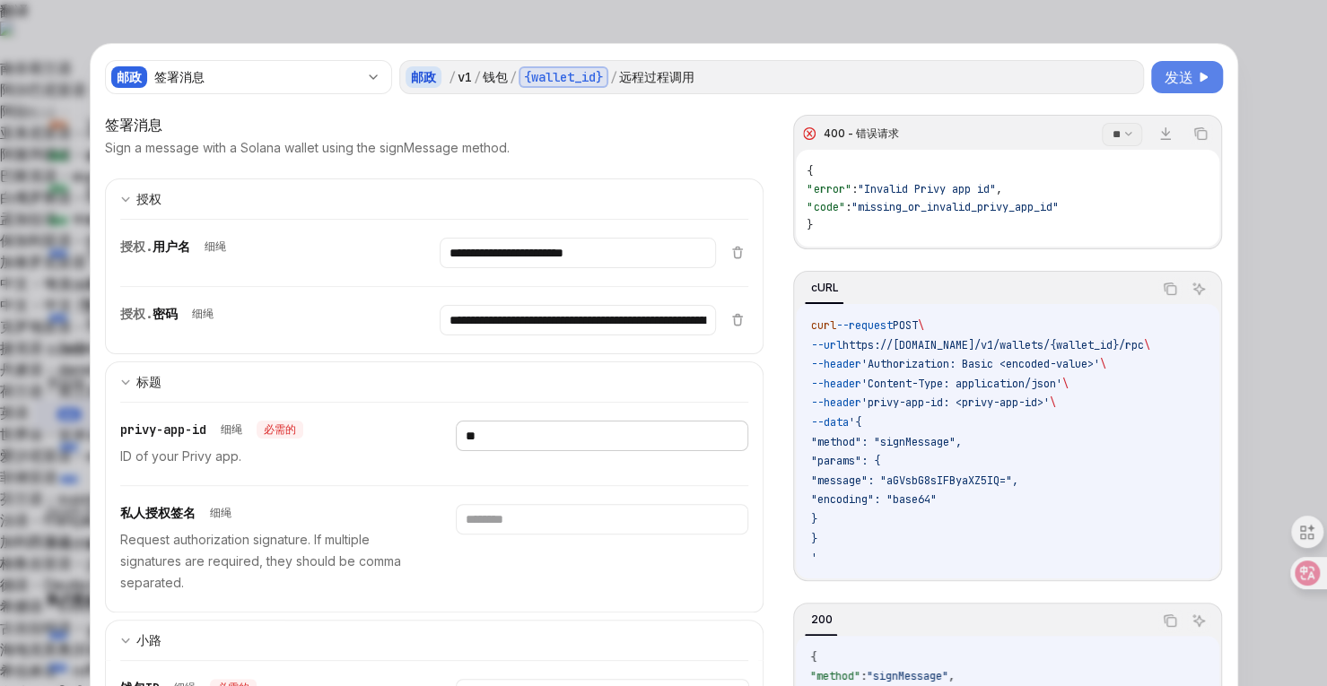
type input "*"
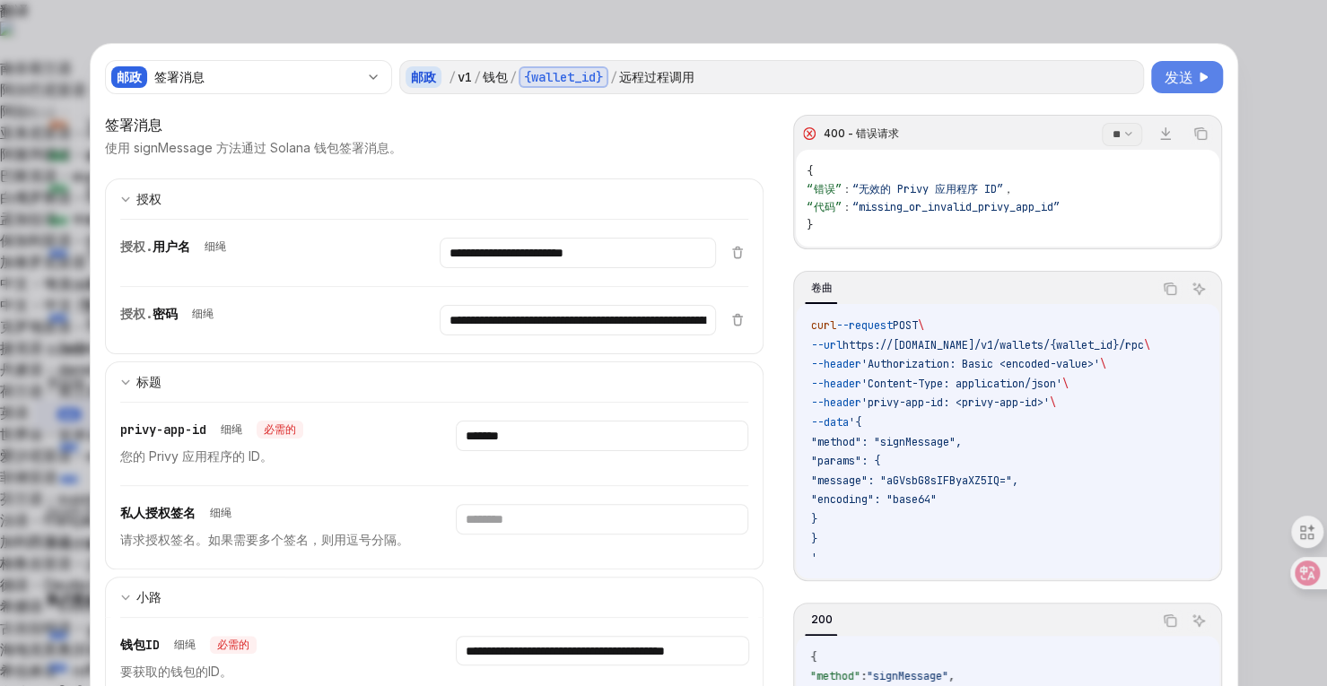
click at [1167, 65] on button "发送" at bounding box center [1187, 77] width 72 height 32
click at [538, 268] on input "*******" at bounding box center [578, 253] width 276 height 31
type input "*"
click at [1165, 85] on span "发送" at bounding box center [1179, 77] width 29 height 22
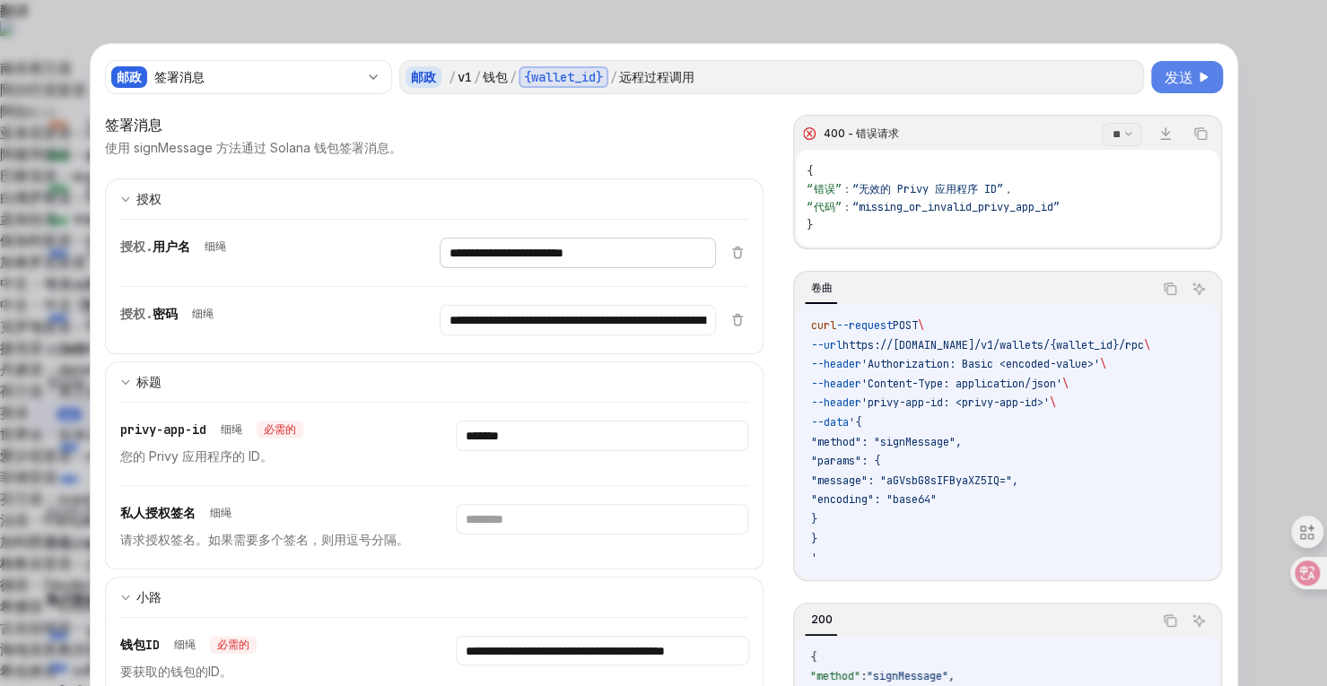
click at [521, 249] on input "**********" at bounding box center [578, 253] width 276 height 31
click at [526, 268] on input "*******" at bounding box center [578, 253] width 276 height 31
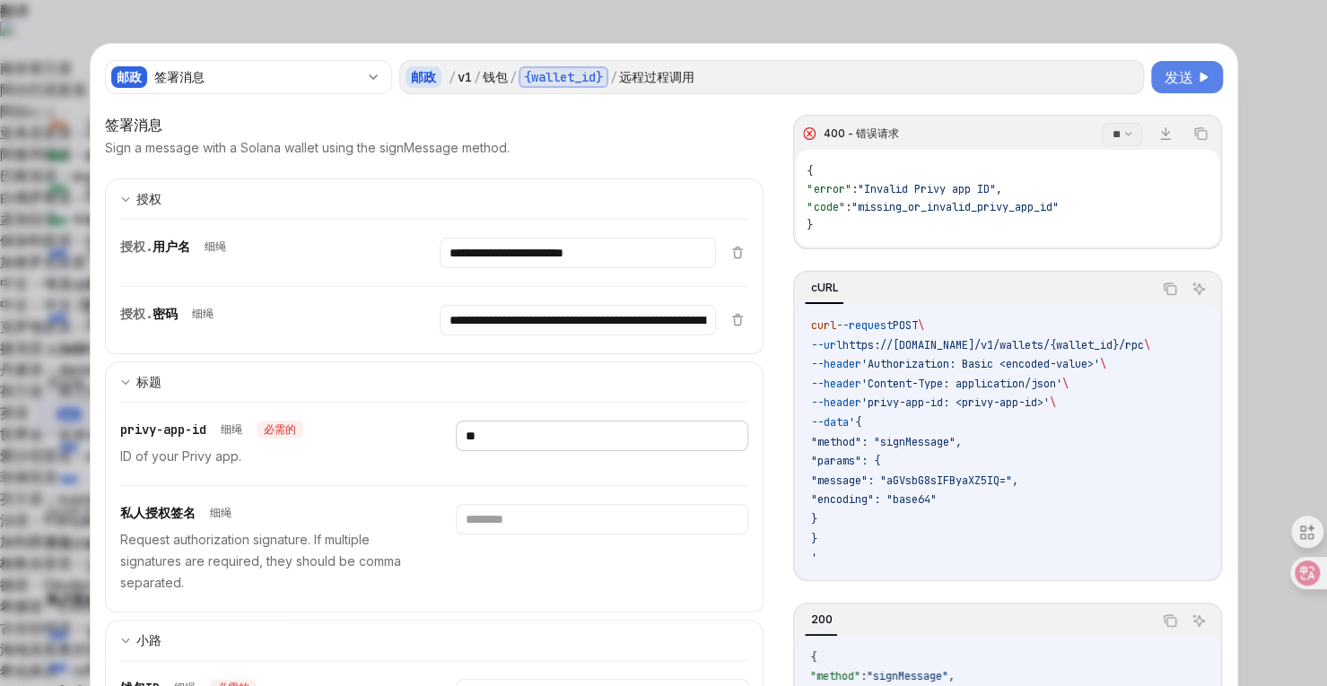
type input "*"
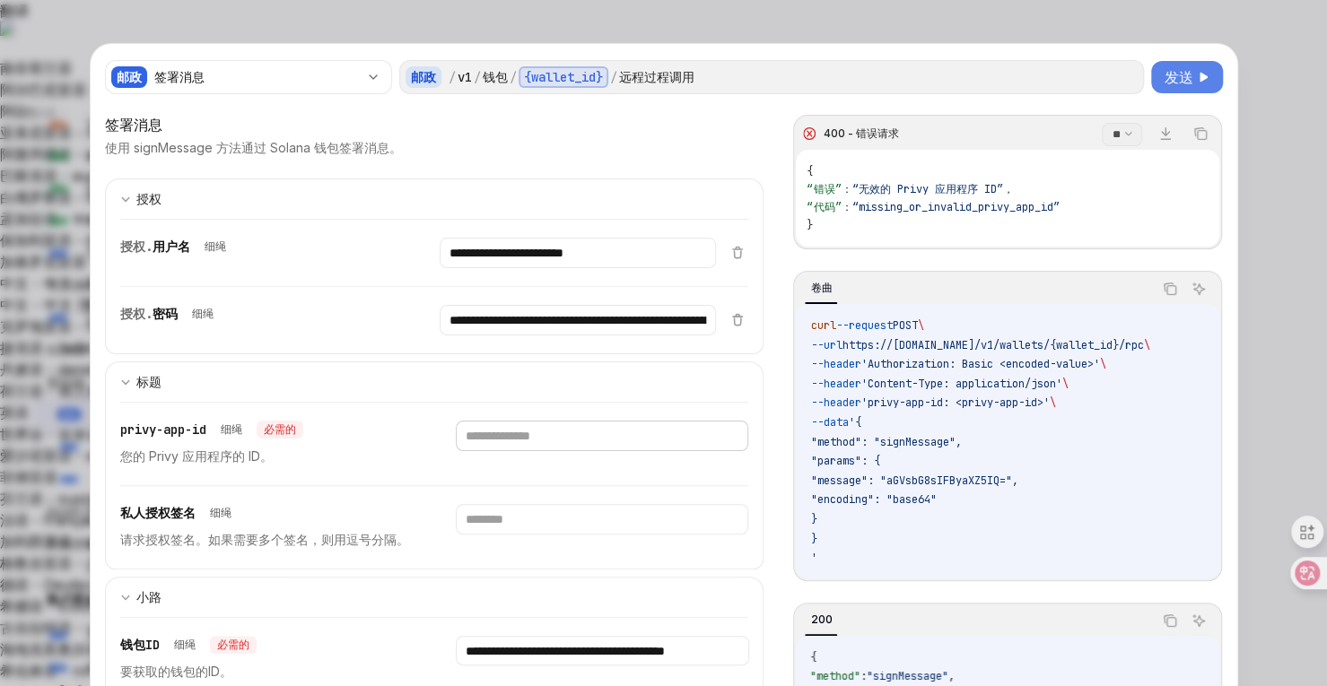
paste input "**********"
type input "**********"
click at [1165, 85] on span "发送" at bounding box center [1179, 77] width 29 height 22
click at [1291, 566] on icon at bounding box center [1294, 573] width 18 height 18
click at [1174, 74] on font "发送" at bounding box center [1179, 77] width 29 height 18
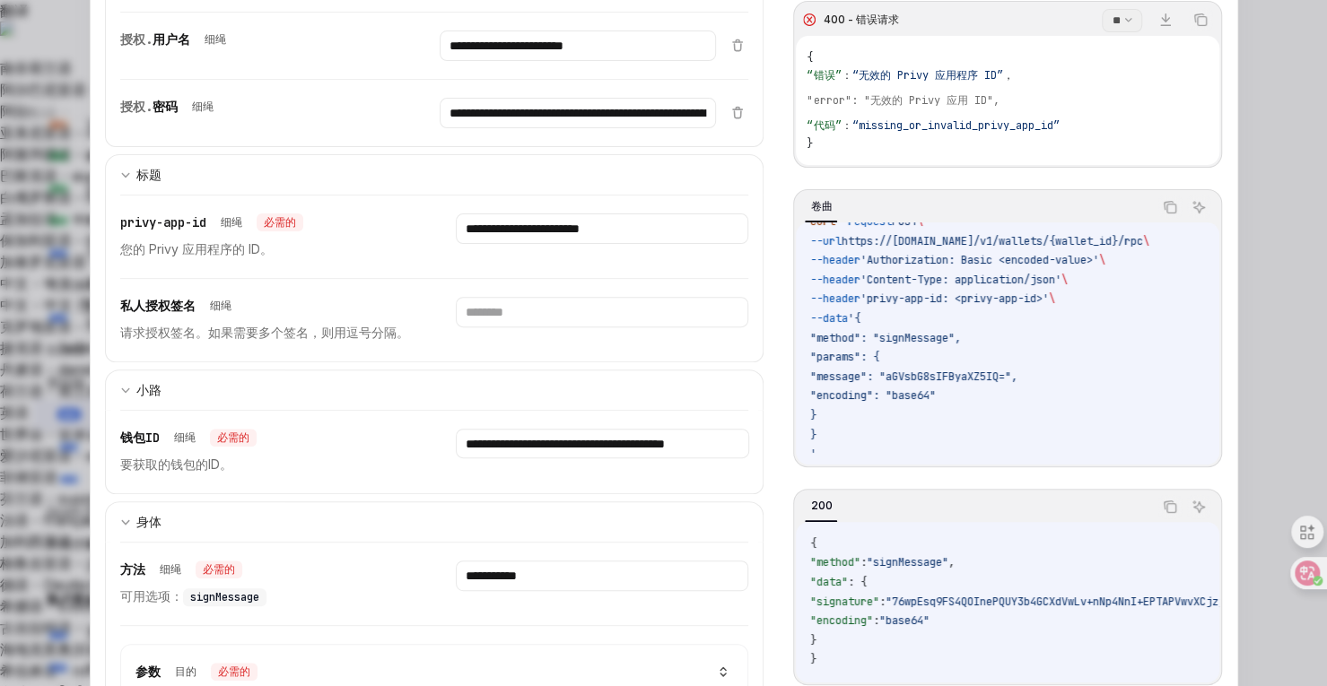
scroll to position [211, 0]
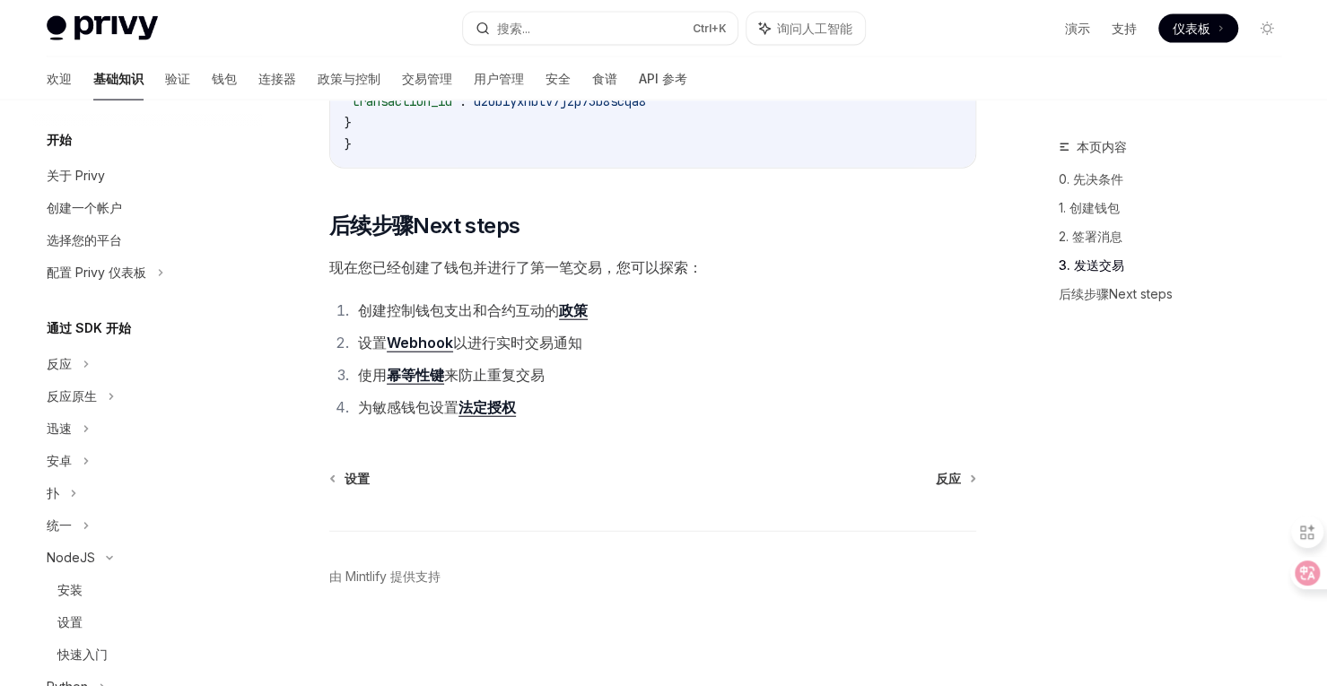
scroll to position [429, 0]
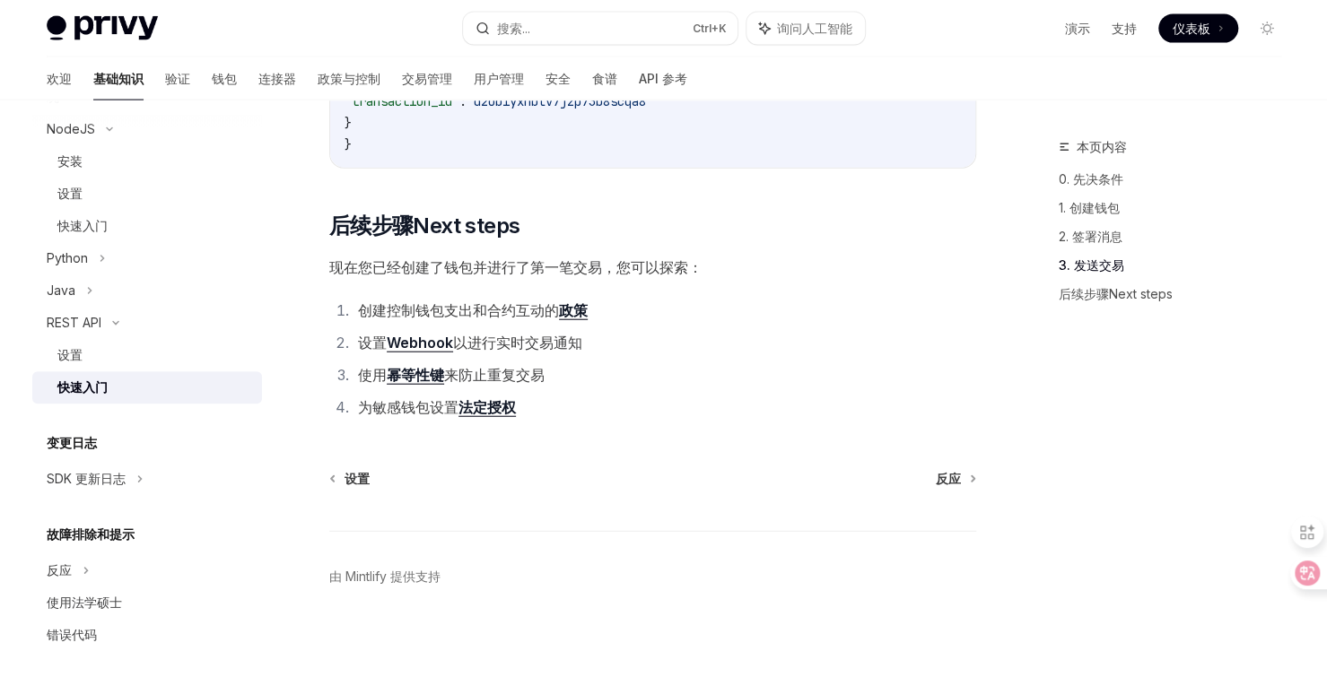
drag, startPoint x: 0, startPoint y: 0, endPoint x: 784, endPoint y: 329, distance: 850.6
click at [784, 329] on ol "创建 控制钱包支出和合约互动的 政策 设置 Webhook 以进行实时交易通知 使用 幂等性键 来防止重复交易 为敏感钱包 设置 法定授权" at bounding box center [652, 359] width 647 height 122
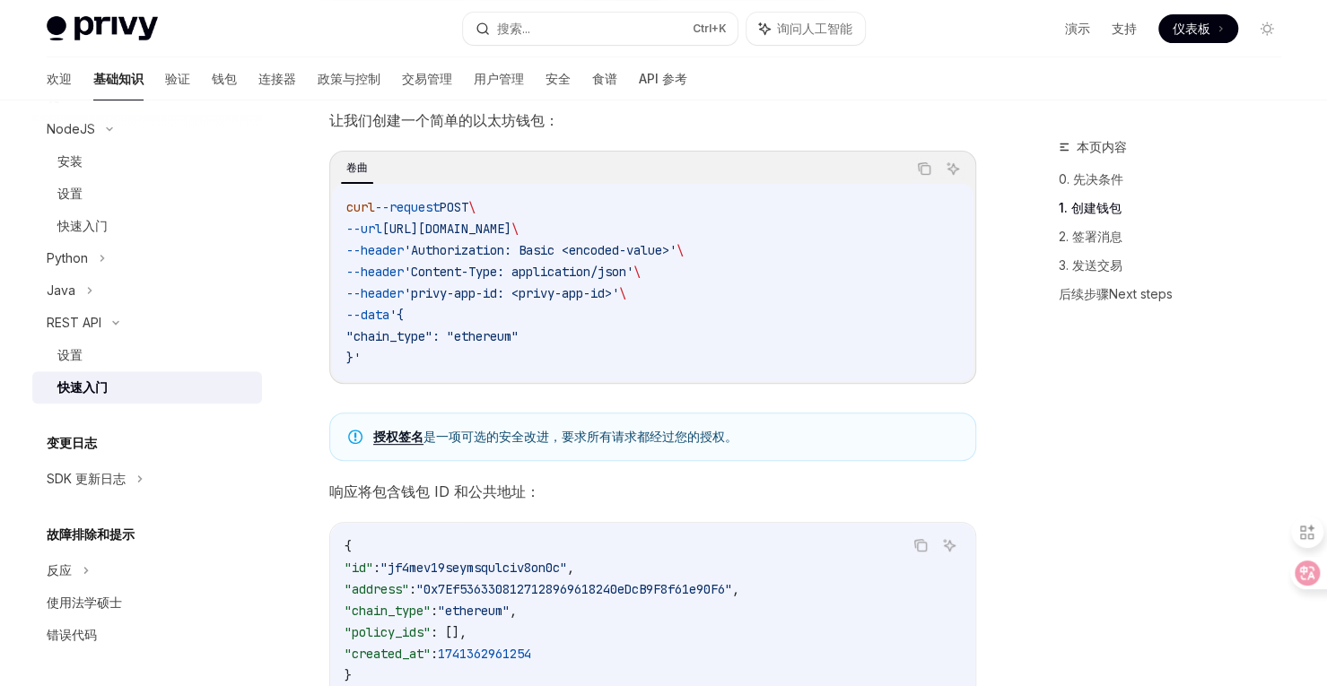
scroll to position [0, 0]
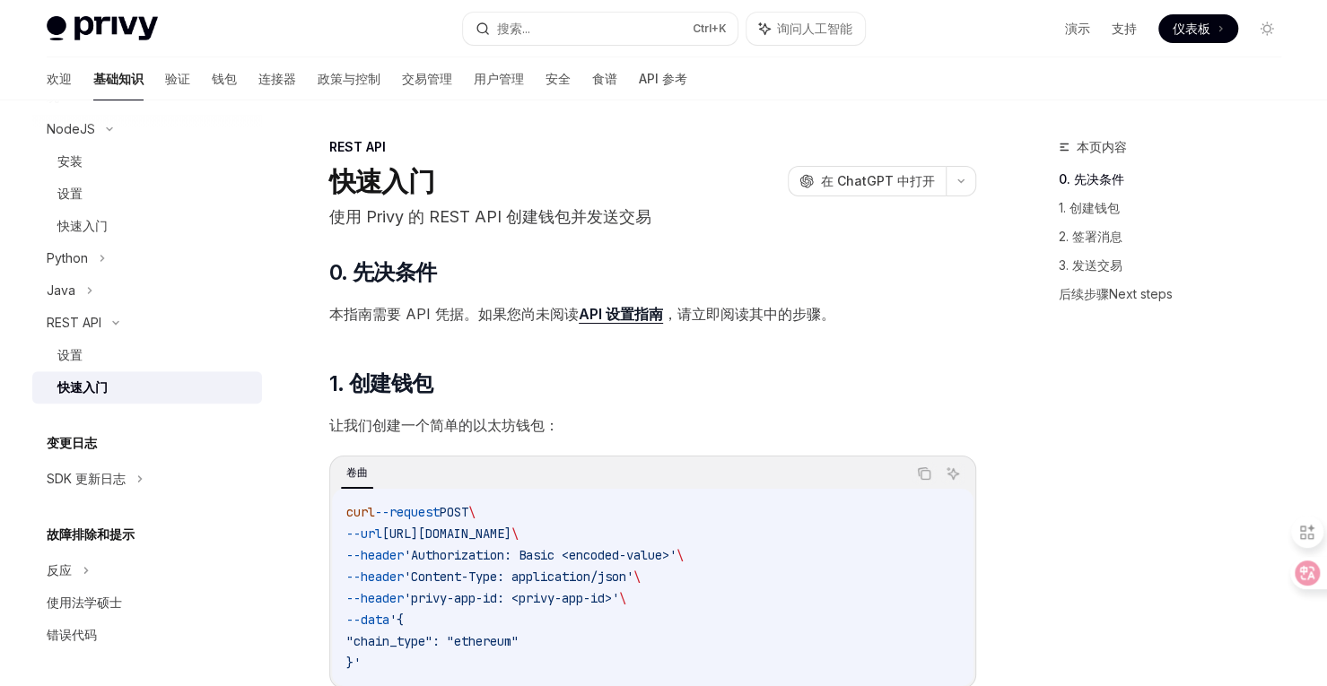
click at [1095, 175] on font "0. 先决条件" at bounding box center [1092, 178] width 66 height 15
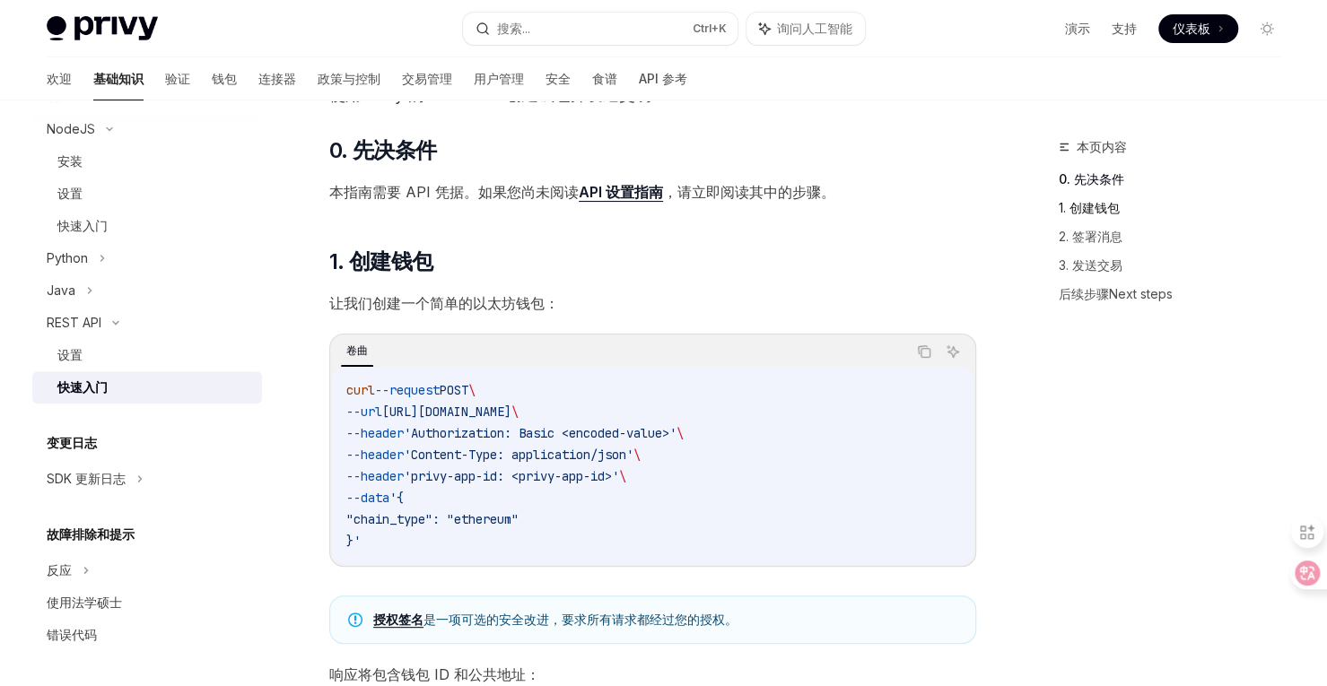
click at [1086, 204] on font "1. 创建钱包" at bounding box center [1089, 207] width 61 height 15
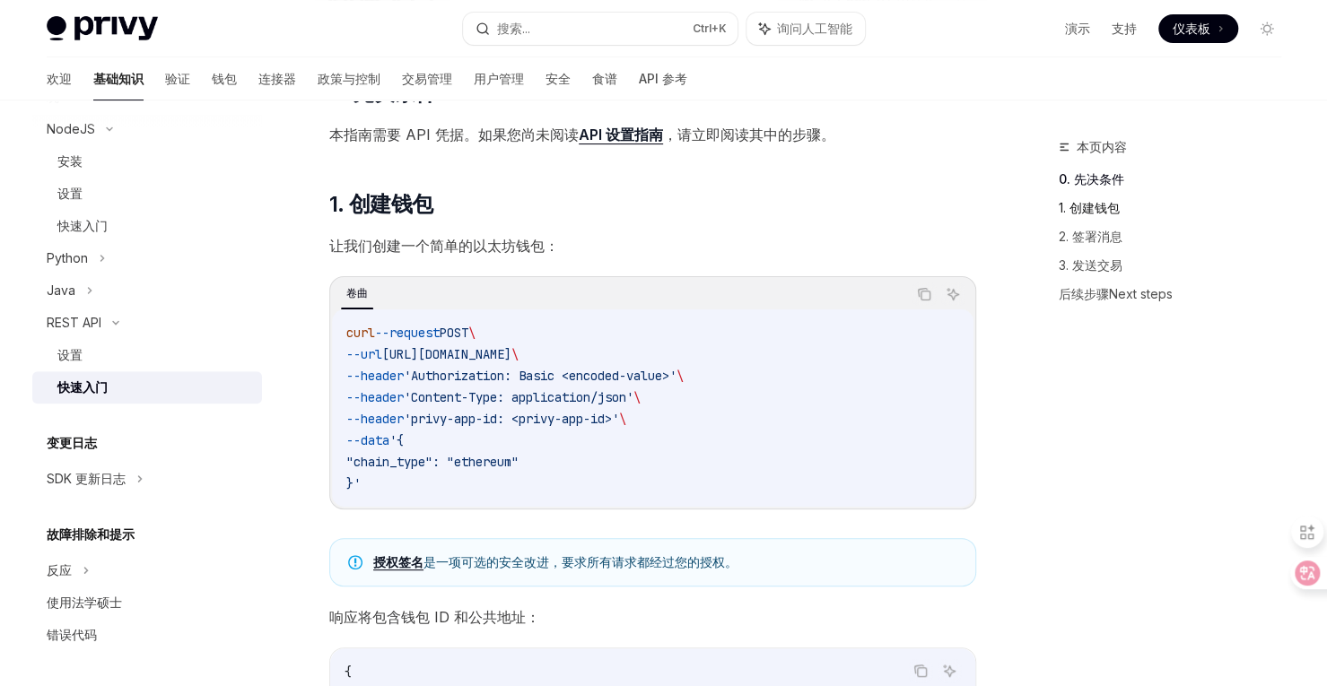
scroll to position [233, 0]
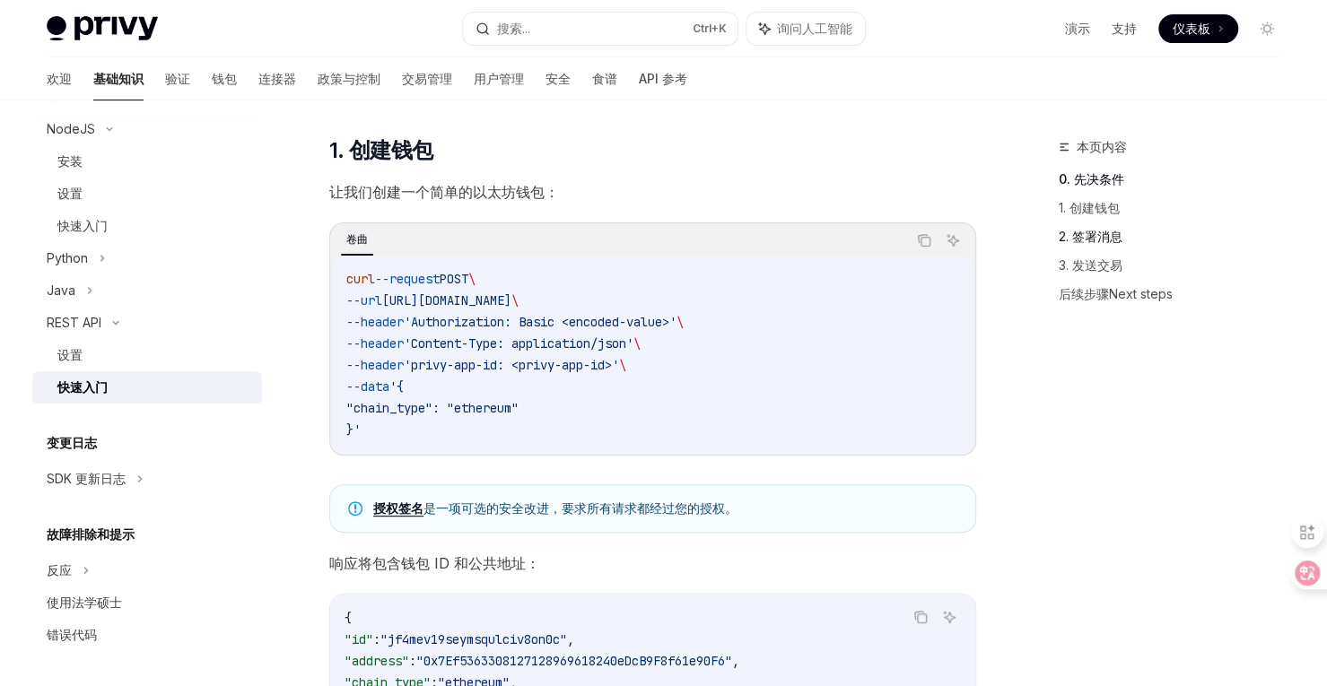
click at [1082, 232] on font "2. 签署消息" at bounding box center [1091, 236] width 64 height 15
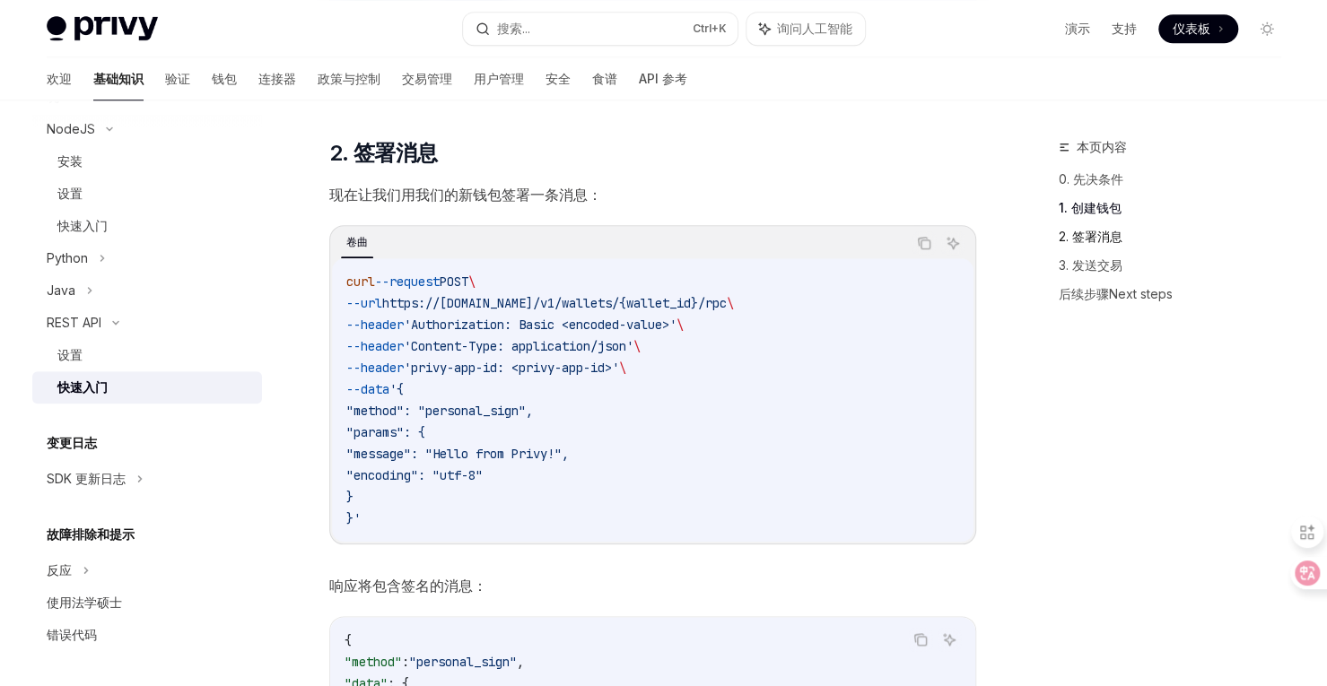
scroll to position [910, 0]
click at [583, 363] on span "'privy-app-id: <privy-app-id>'" at bounding box center [511, 367] width 215 height 16
copy span "-"
click at [695, 406] on code "curl --request POST \ --url https://api.privy.io/v1/wallets/{wallet_id}/rpc \ -…" at bounding box center [652, 399] width 613 height 258
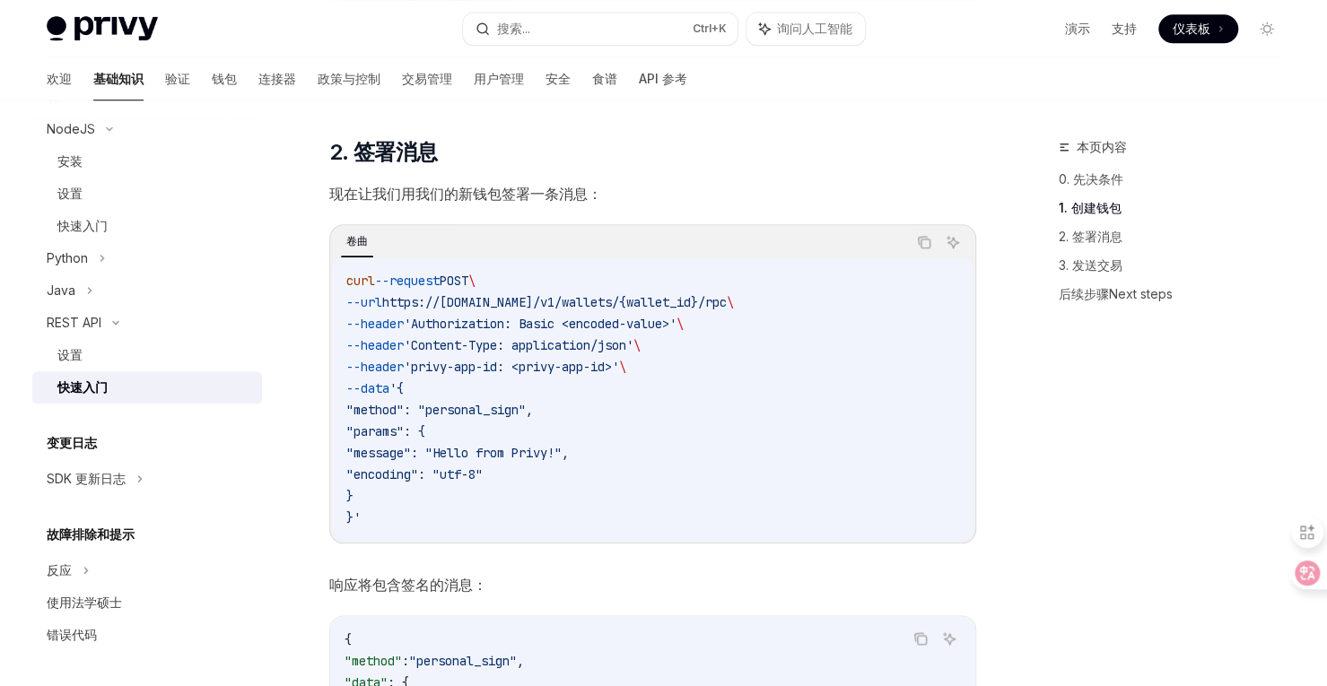
click at [485, 408] on span ""method": "personal_sign"," at bounding box center [439, 410] width 187 height 16
copy span "personal_sign"
click at [736, 416] on code "curl --request POST \ --url https://api.privy.io/v1/wallets/{wallet_id}/rpc \ -…" at bounding box center [652, 399] width 613 height 258
click at [1097, 244] on link "2. 签署消息" at bounding box center [1177, 237] width 237 height 29
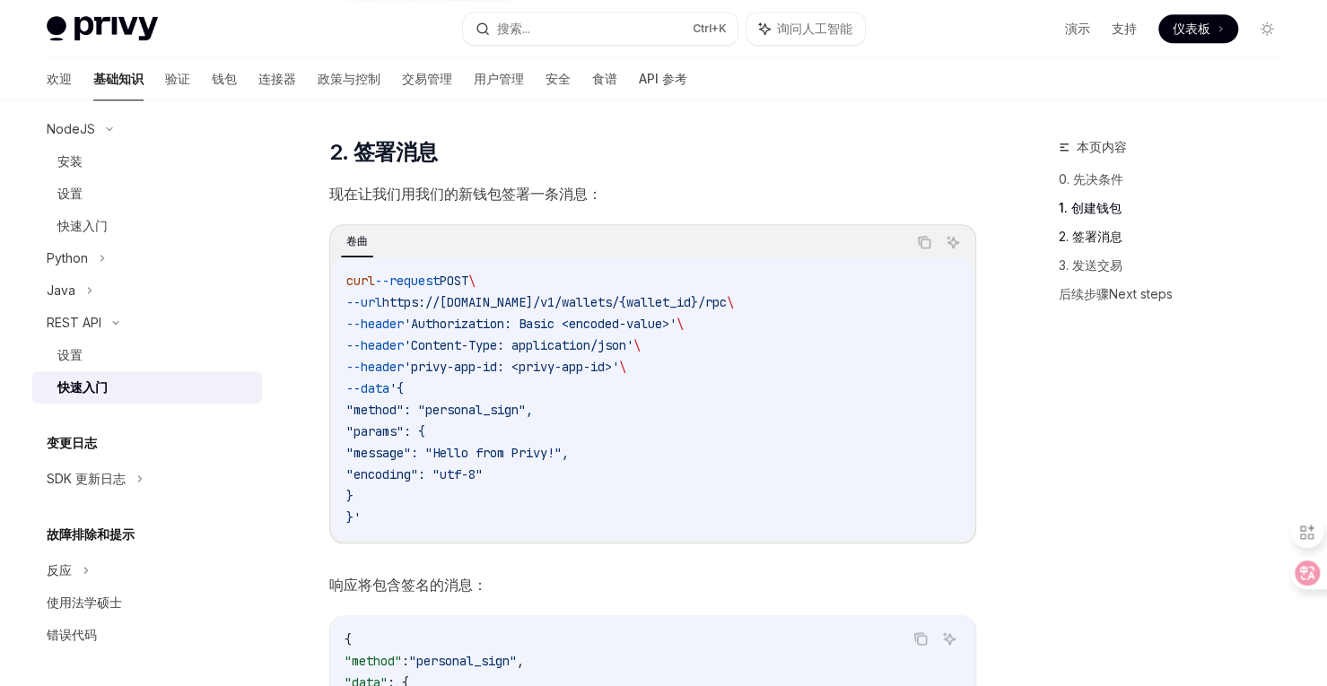
click at [1097, 244] on link "2. 签署消息" at bounding box center [1177, 237] width 237 height 29
click at [1086, 239] on font "2. 签署消息" at bounding box center [1091, 236] width 64 height 15
click at [1093, 210] on font "1. 创建钱包" at bounding box center [1090, 207] width 63 height 15
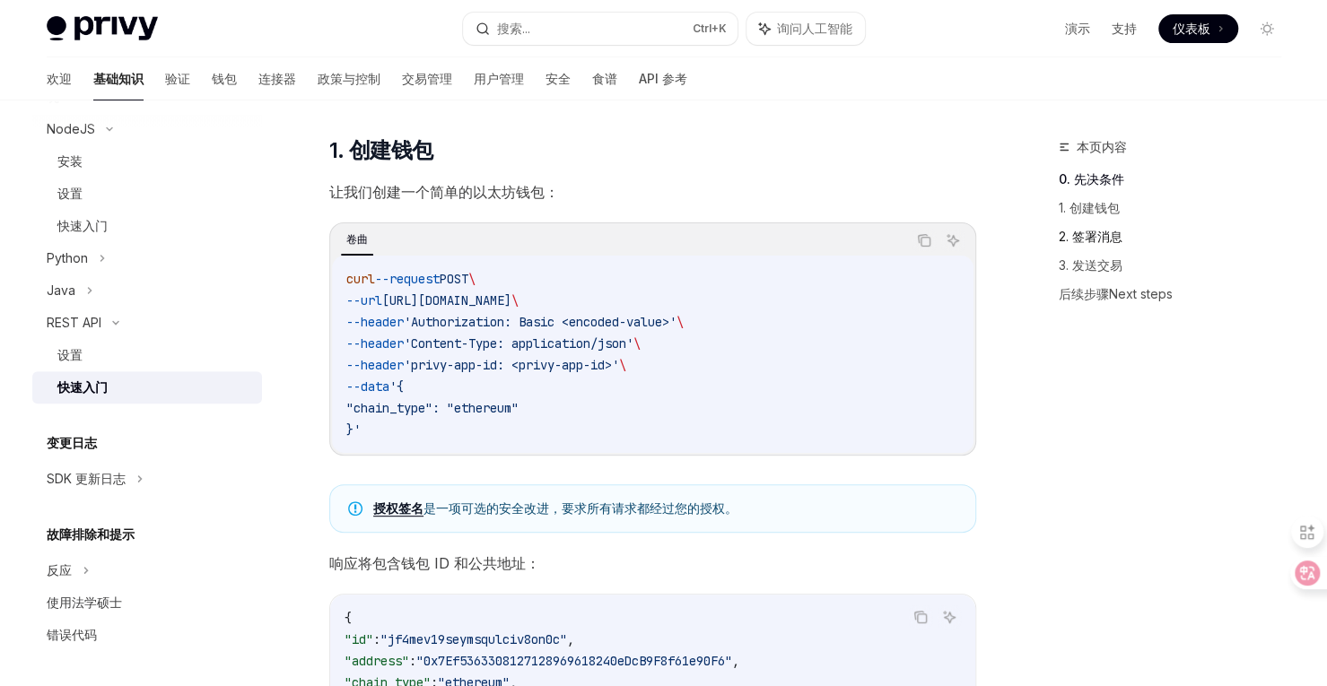
click at [1086, 232] on font "2. 签署消息" at bounding box center [1091, 236] width 64 height 15
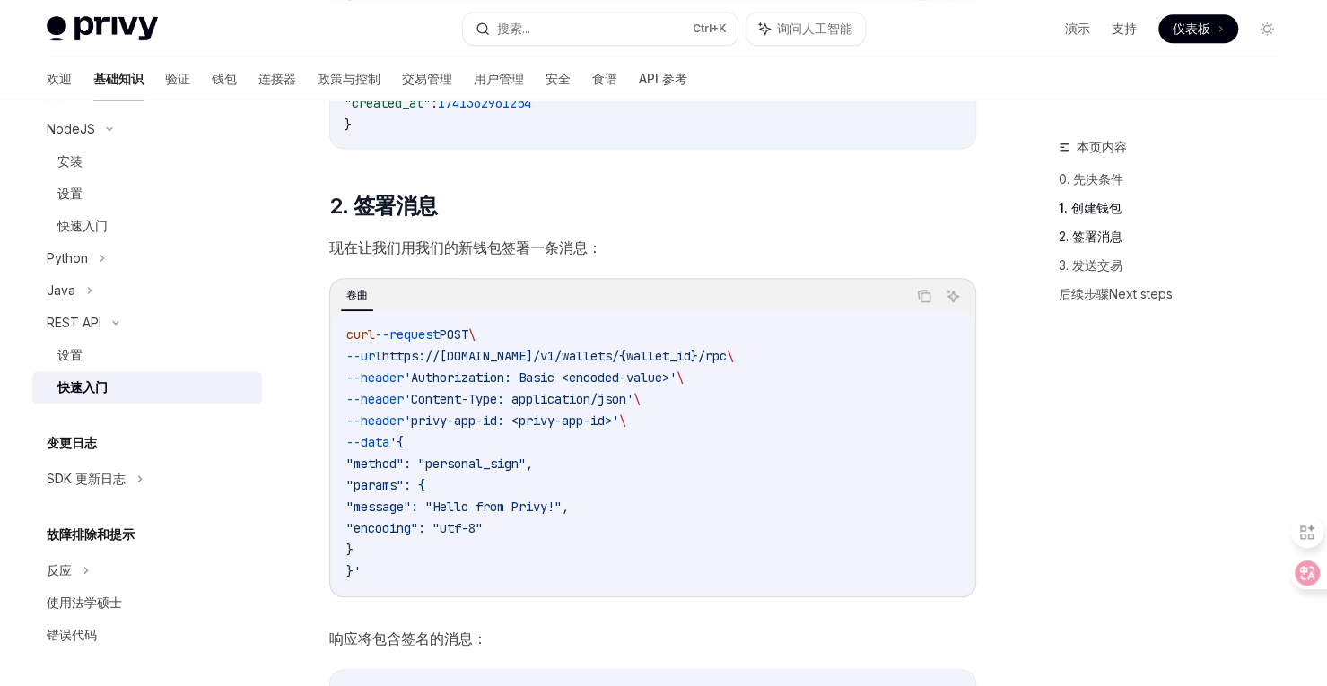
scroll to position [910, 0]
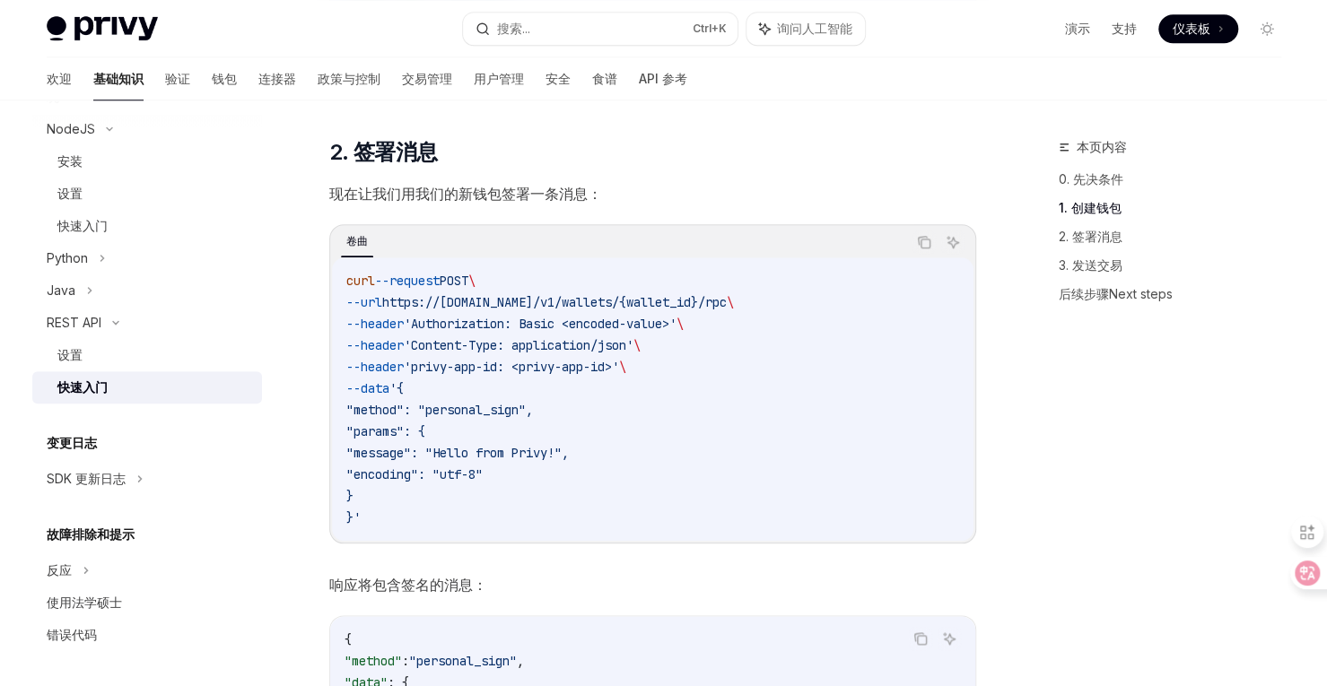
click at [689, 299] on span "https://api.privy.io/v1/wallets/{wallet_id}/rpc" at bounding box center [554, 302] width 345 height 16
copy span "wallet_id"
click at [900, 362] on code "curl --request POST \ --url https://api.privy.io/v1/wallets/{wallet_id}/rpc \ -…" at bounding box center [652, 399] width 613 height 258
click at [1104, 238] on font "2. 签署消息" at bounding box center [1091, 236] width 64 height 15
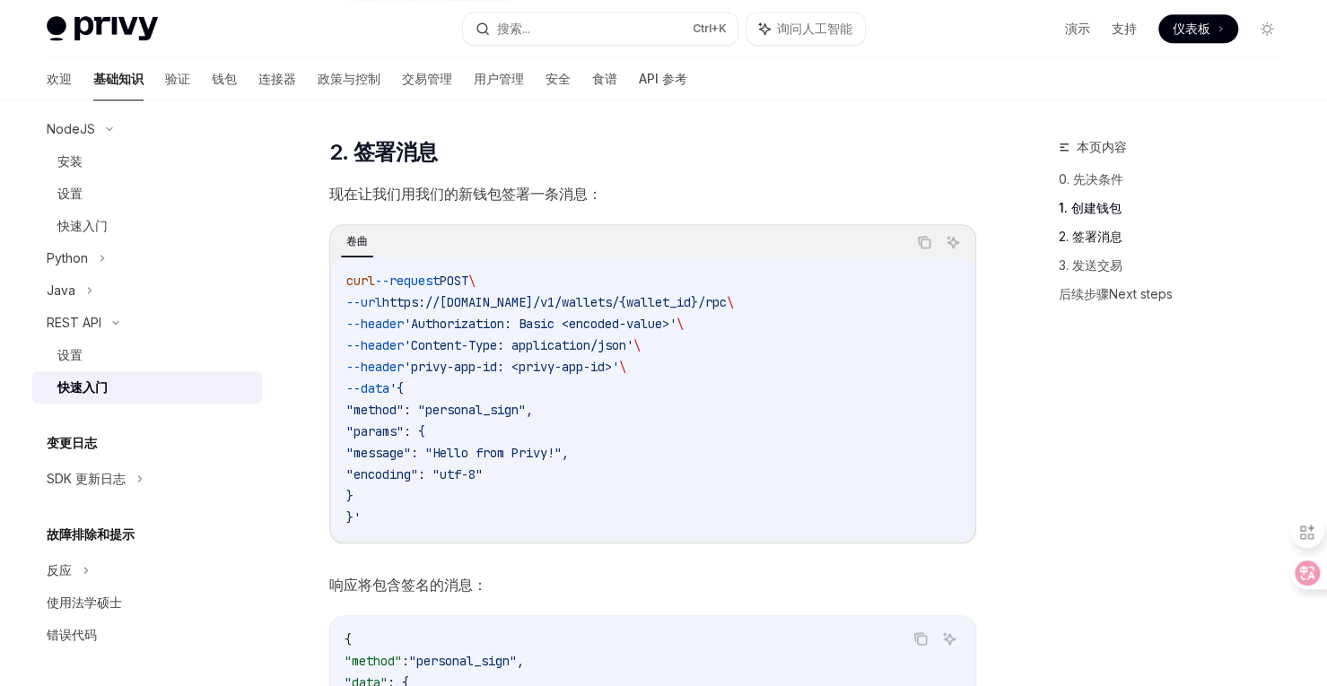
click at [1104, 238] on font "2. 签署消息" at bounding box center [1091, 236] width 64 height 15
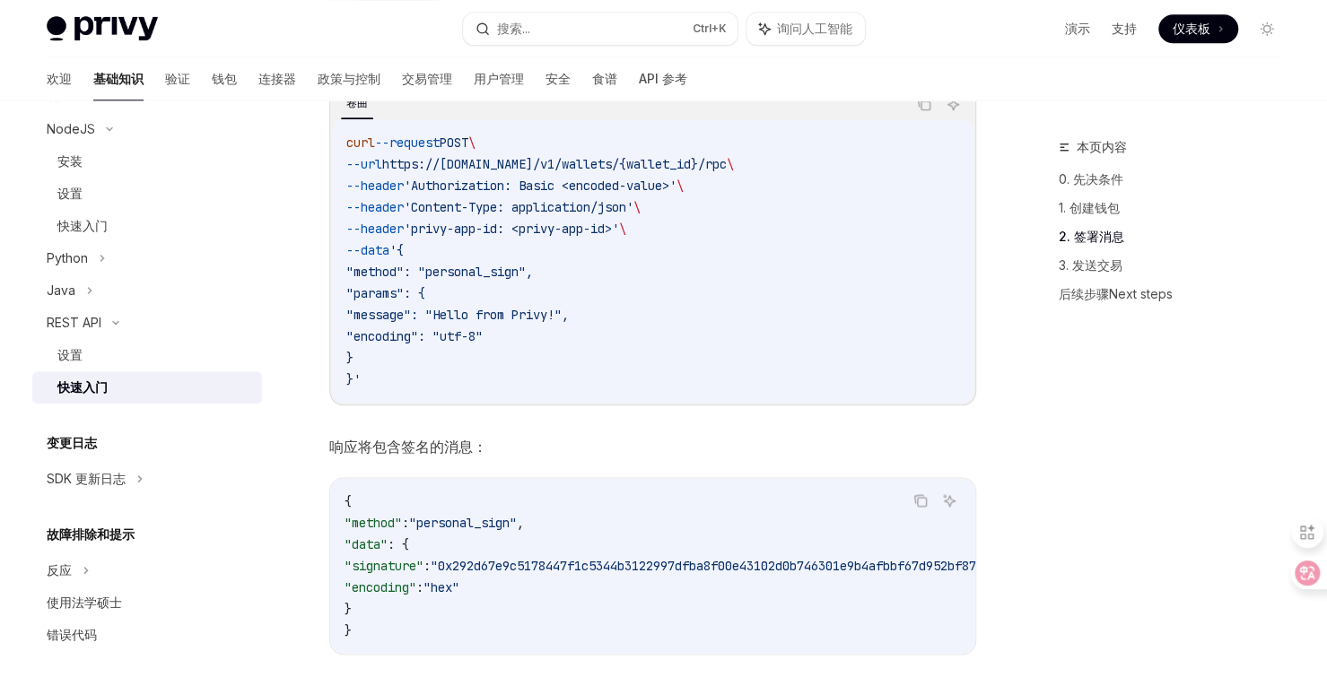
scroll to position [1045, 0]
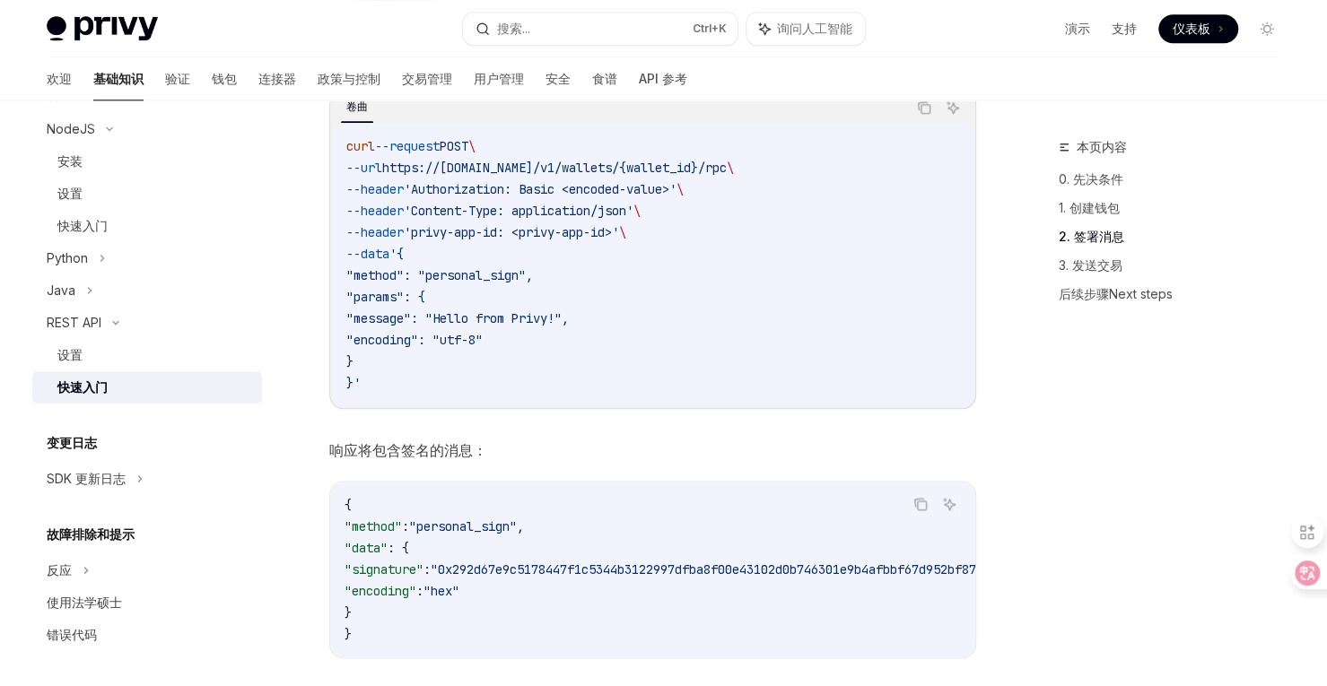
click at [1183, 92] on div "欢迎 基础知识 验证 钱包 连接器 政策与控制 交易管理 用户管理 安全 食谱 API 参考" at bounding box center [664, 78] width 1321 height 43
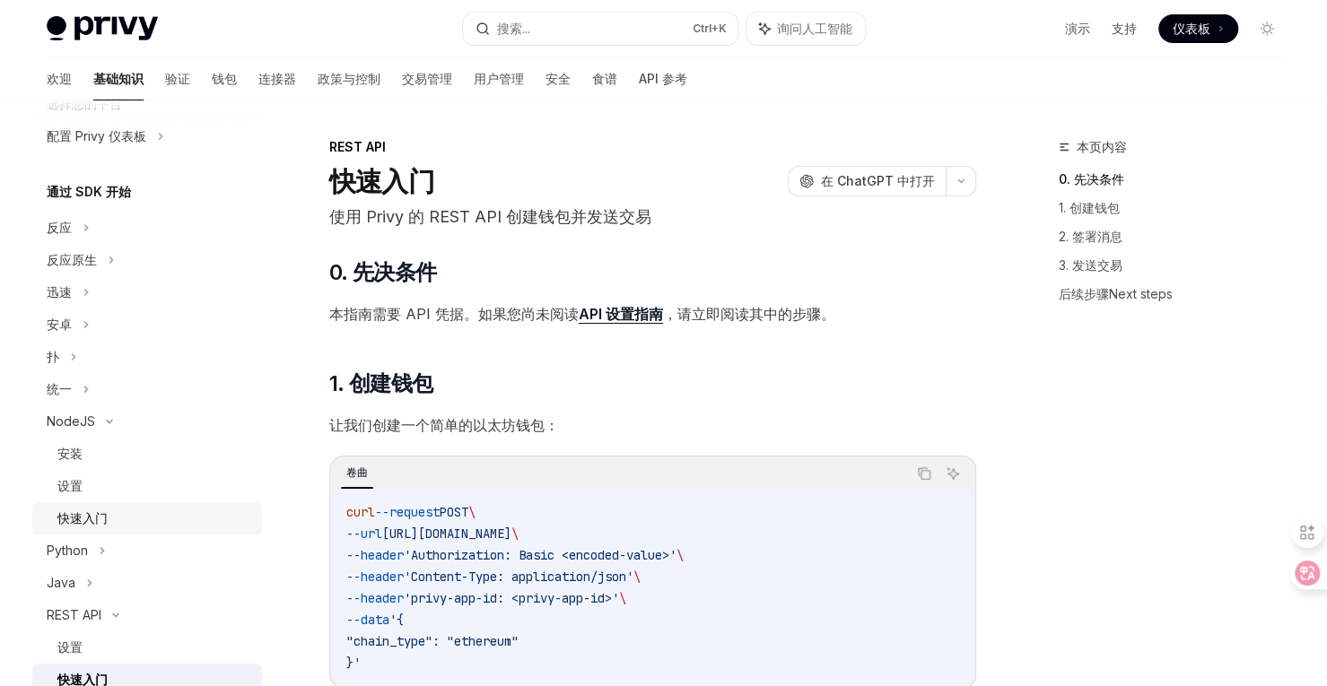
scroll to position [0, 0]
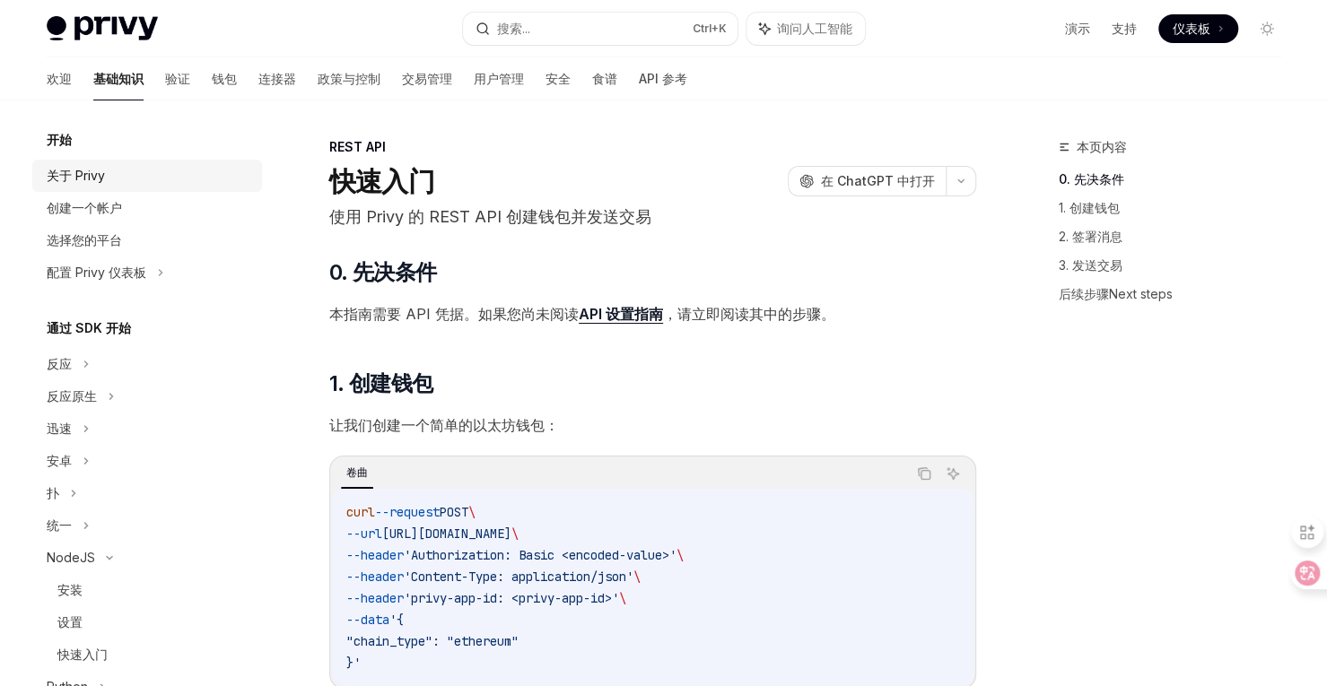
click at [87, 184] on div "关于 Privy" at bounding box center [76, 176] width 58 height 22
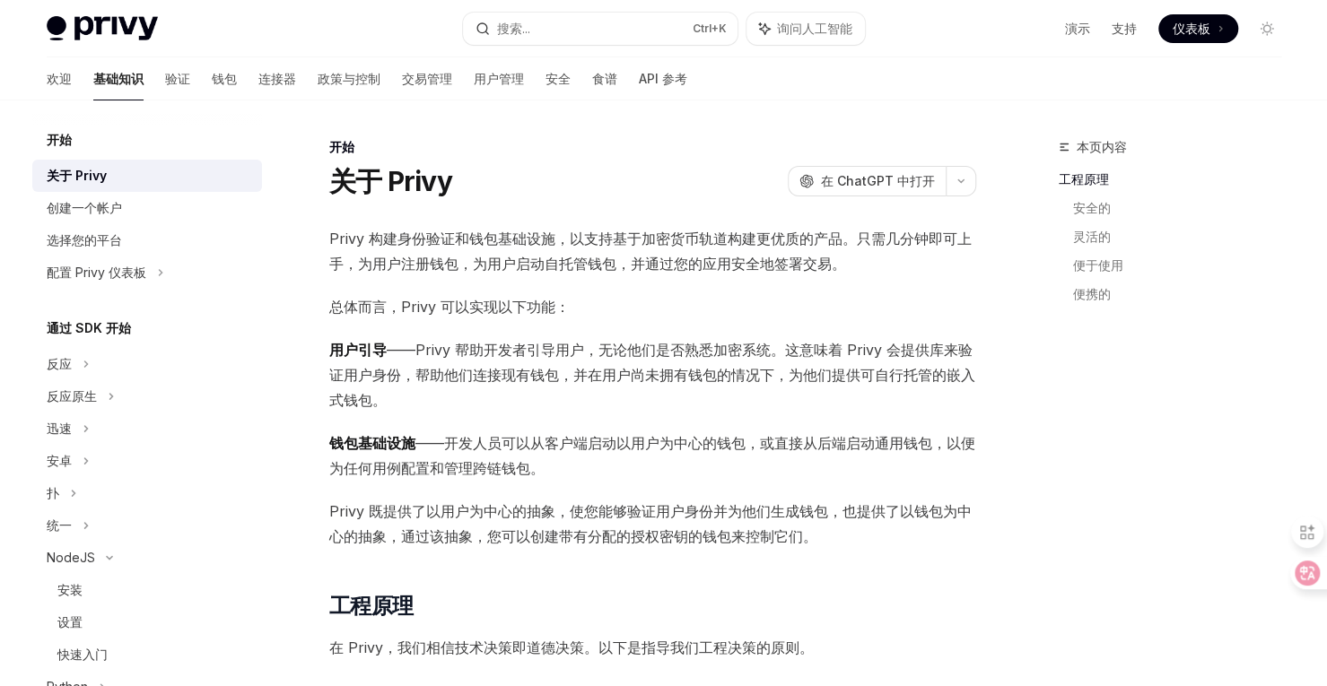
click at [699, 349] on font "——Privy 帮助开发者引导用户，无论他们是否熟悉加密系统。这意味着 Privy 会提供库来验证用户身份，帮助他们连接现有钱包，并在用户尚未拥有钱包的情况下…" at bounding box center [652, 375] width 646 height 68
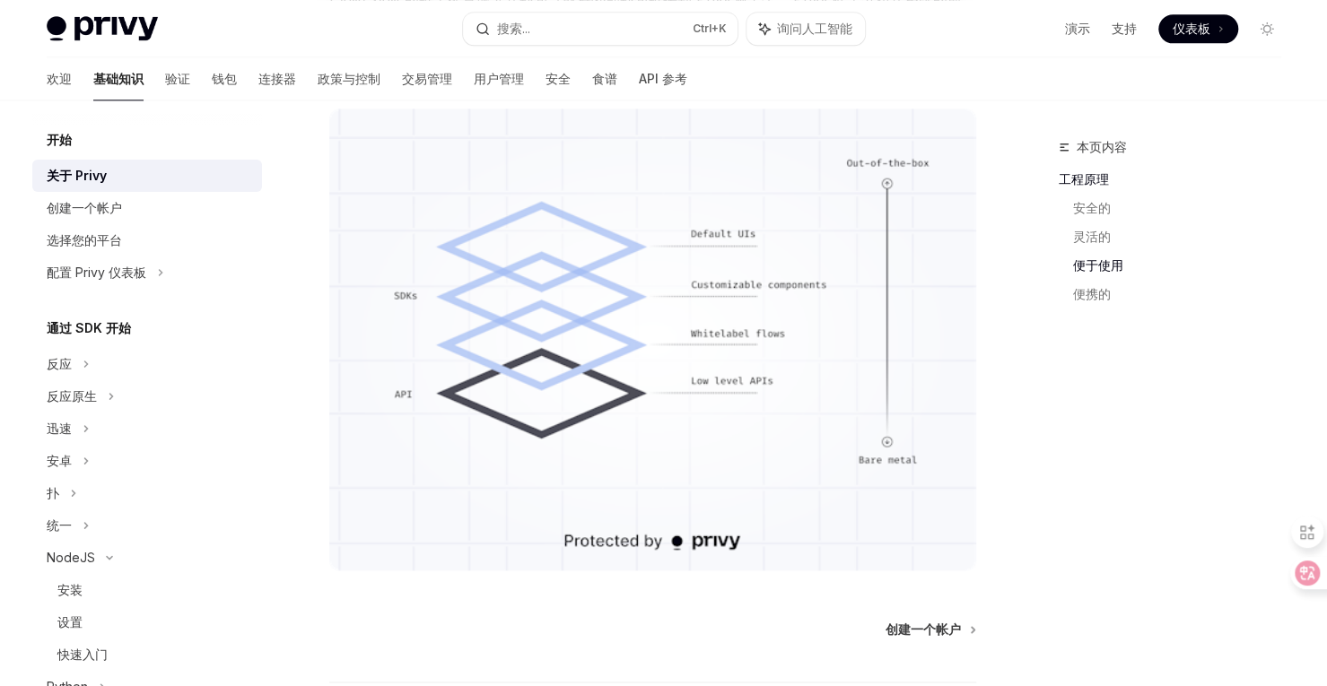
scroll to position [1409, 0]
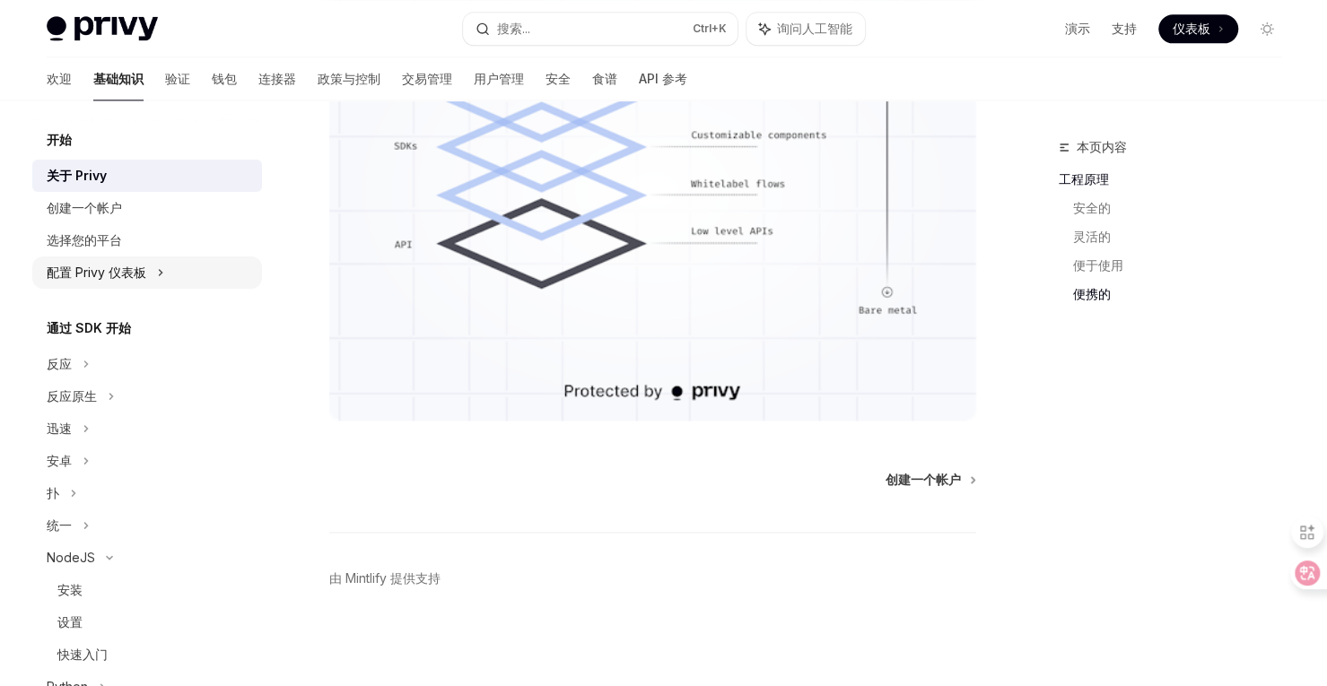
click at [135, 286] on div "配置 Privy 仪表板" at bounding box center [147, 273] width 230 height 32
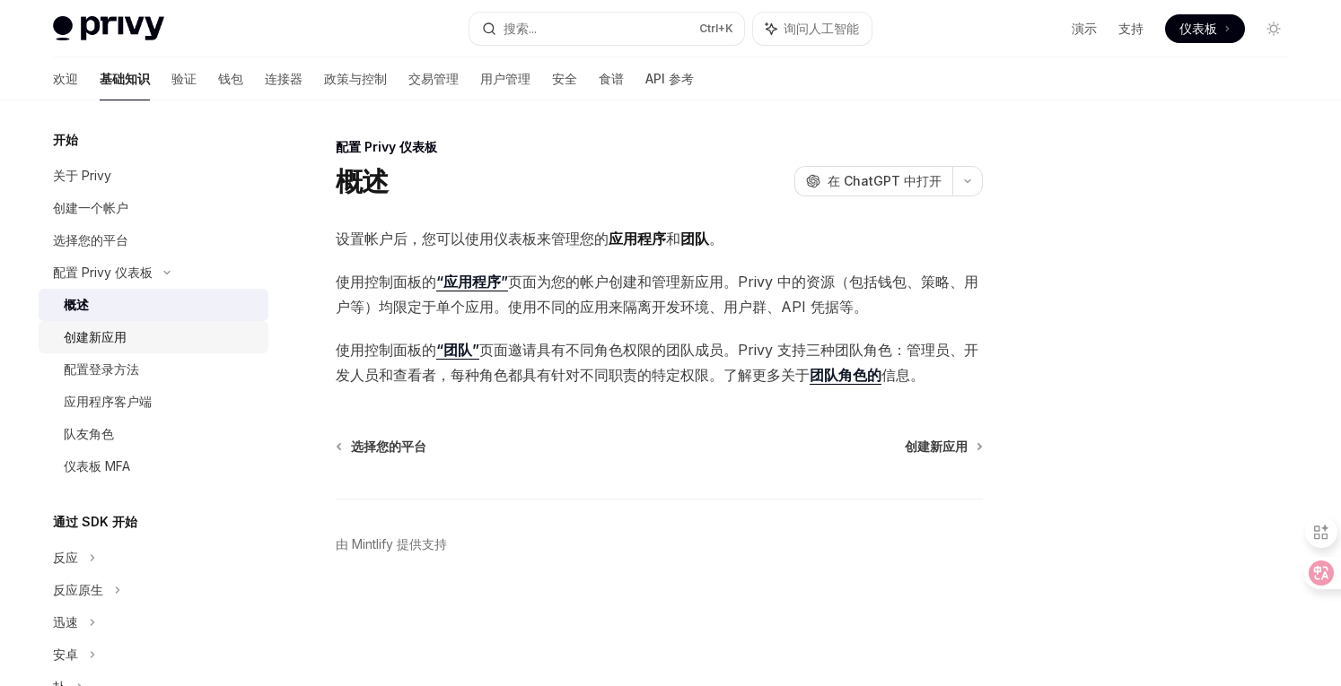
click at [135, 335] on div "创建新应用" at bounding box center [161, 338] width 194 height 22
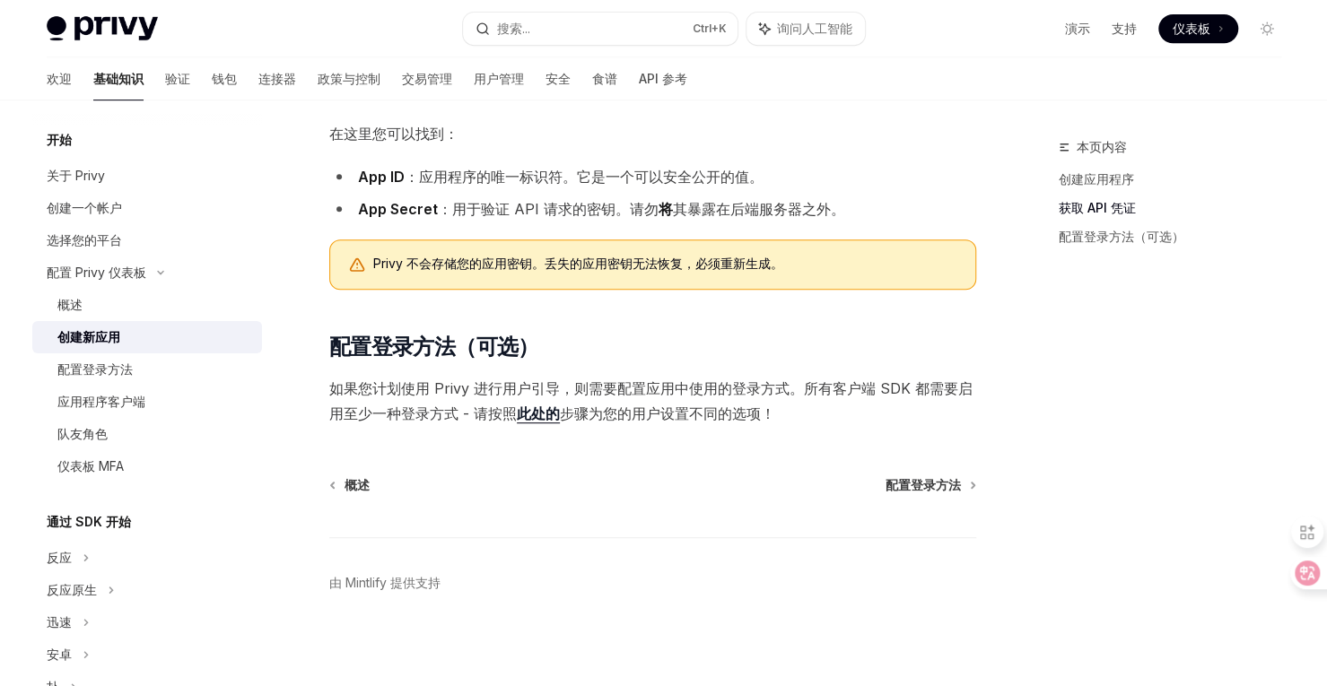
scroll to position [461, 0]
click at [126, 367] on font "配置登录方法" at bounding box center [94, 369] width 75 height 15
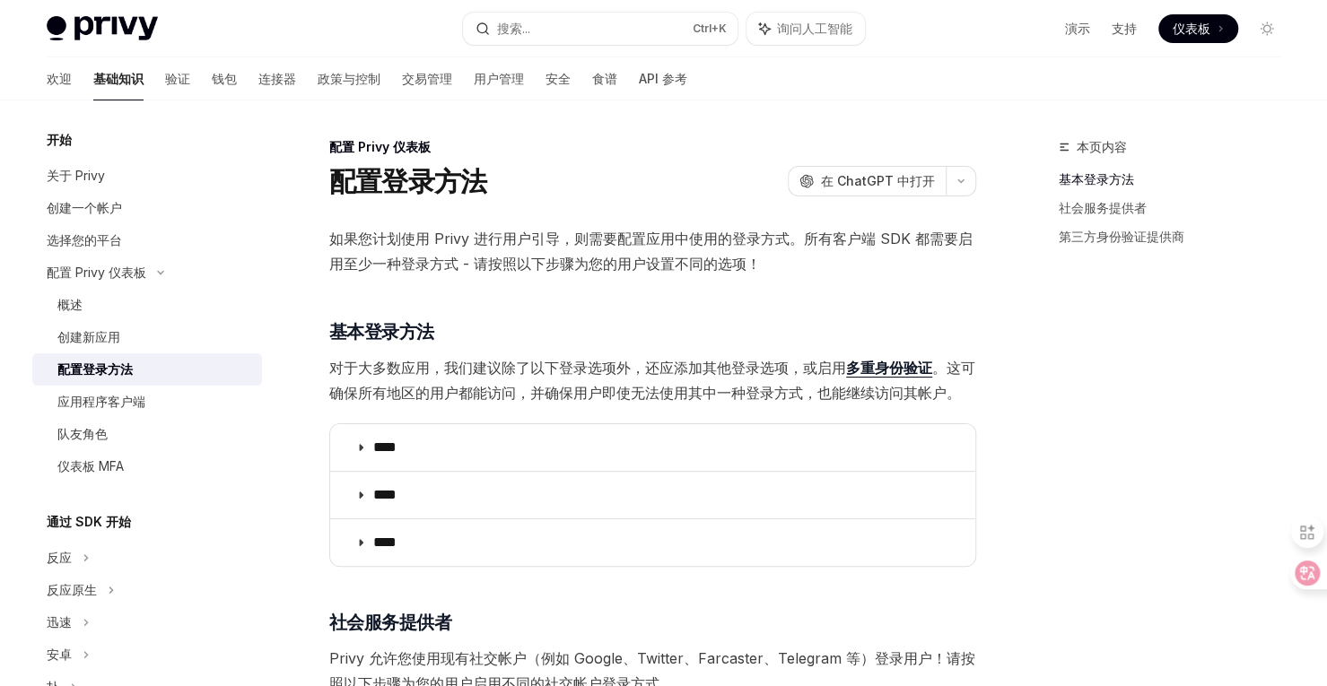
scroll to position [54, 0]
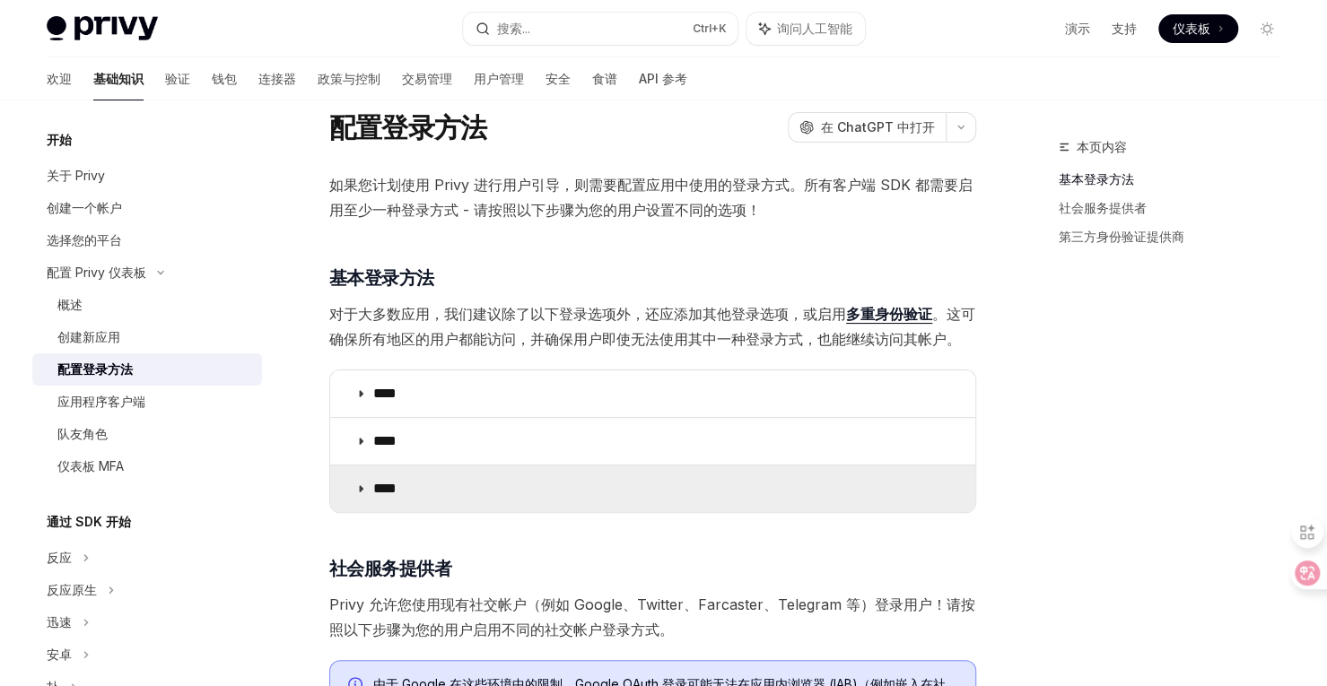
click at [363, 488] on icon at bounding box center [360, 489] width 11 height 11
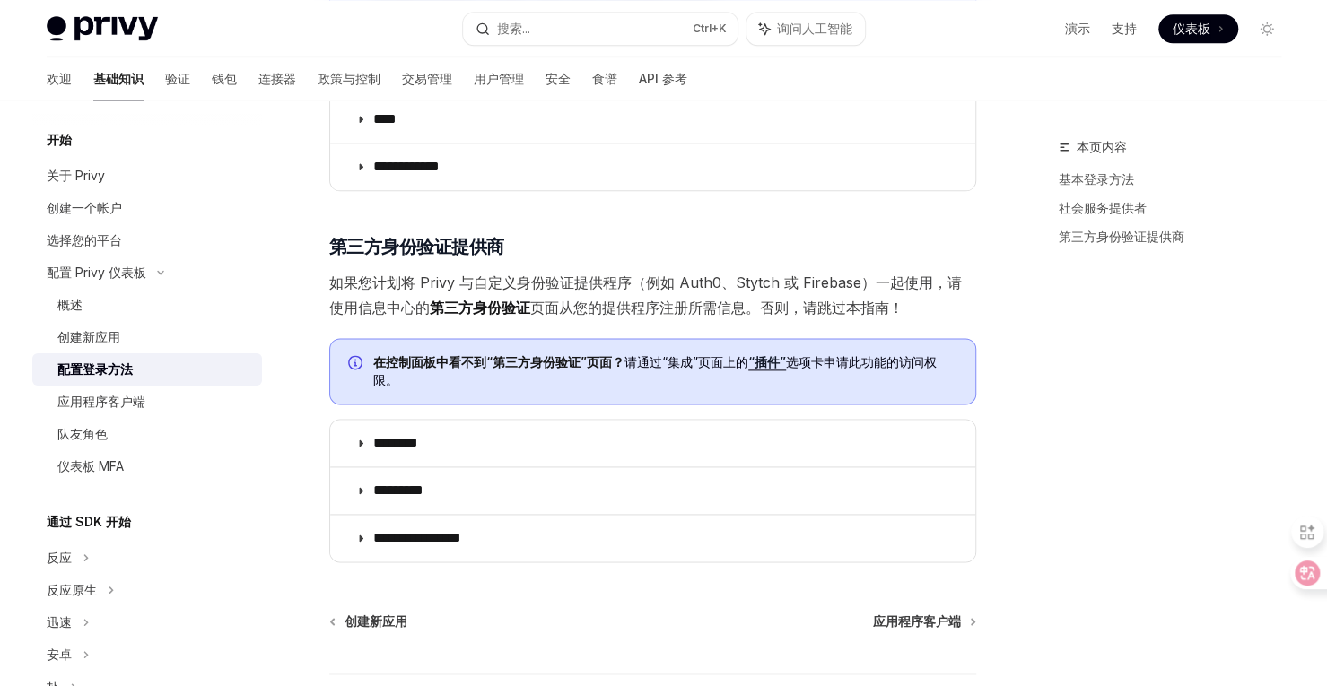
scroll to position [1196, 0]
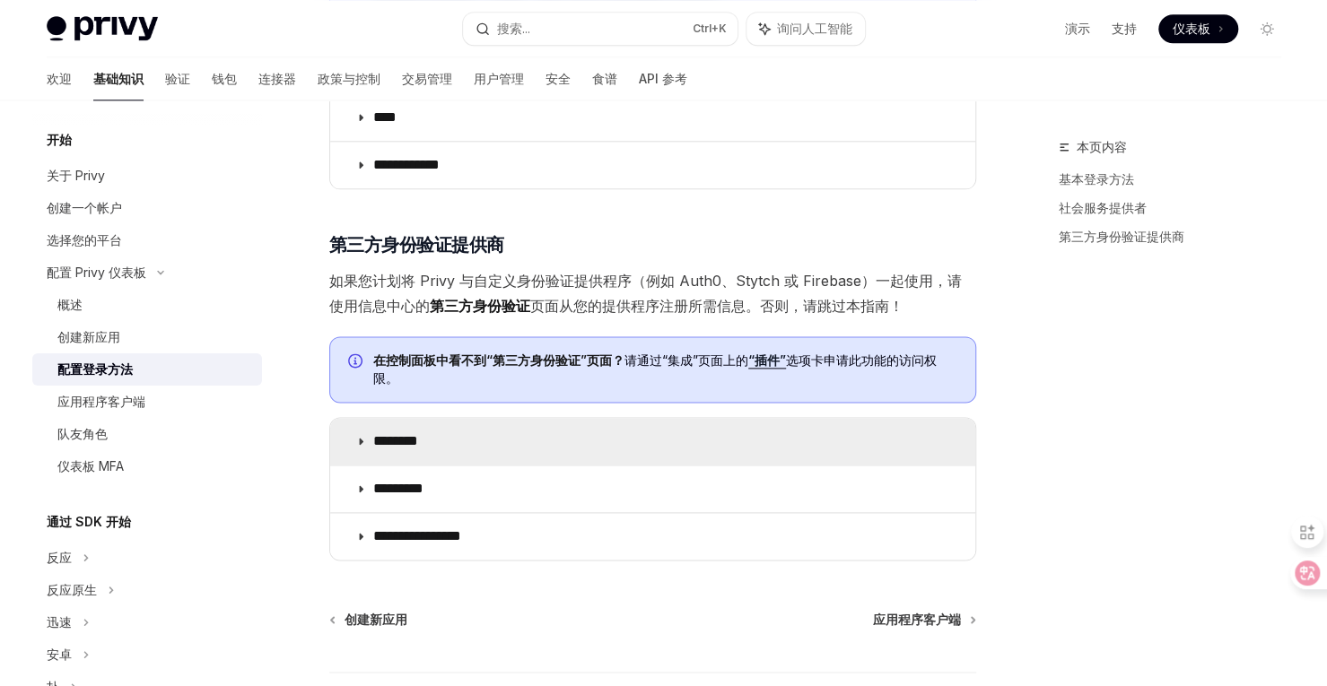
click at [357, 436] on icon at bounding box center [360, 441] width 11 height 11
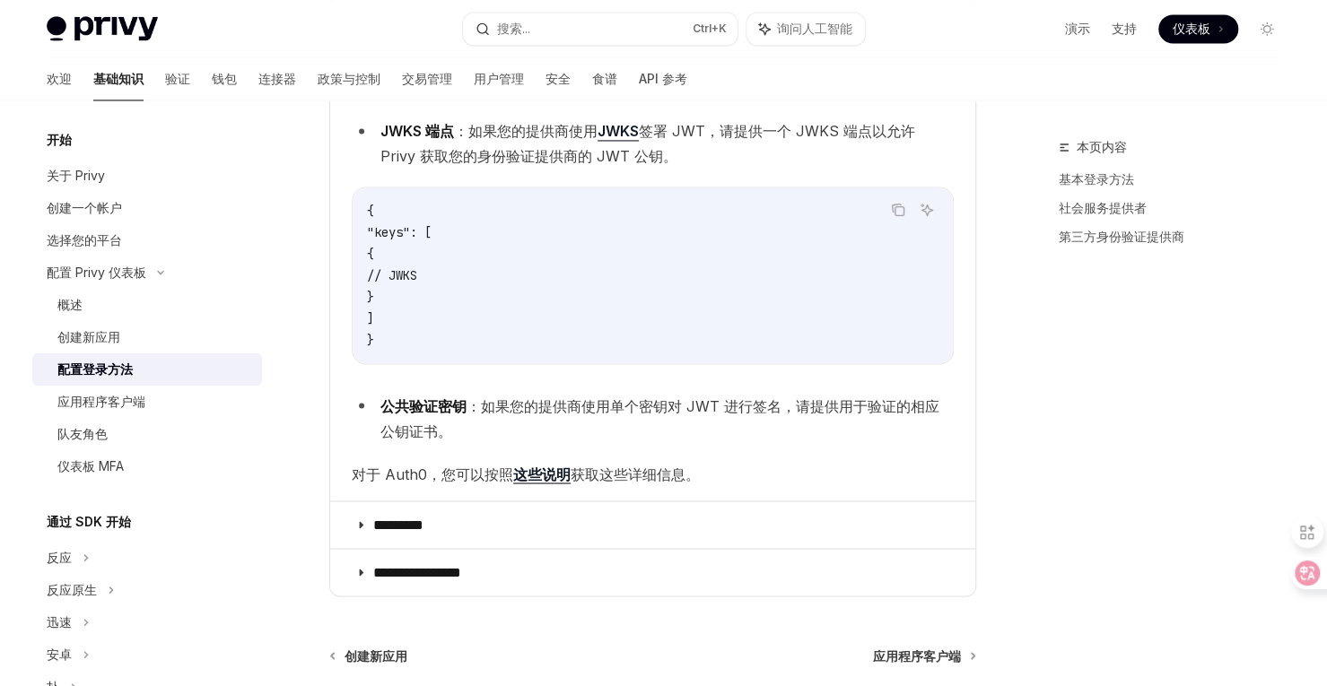
scroll to position [1784, 0]
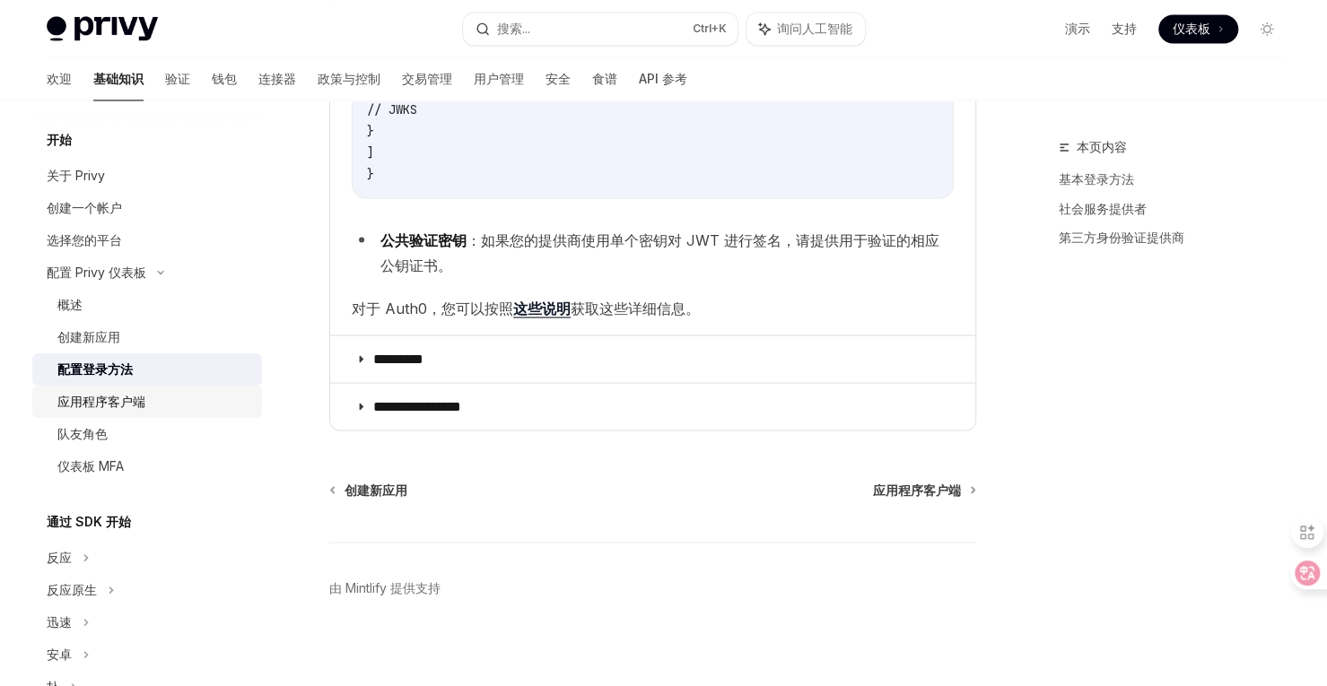
click at [108, 406] on font "应用程序客户端" at bounding box center [101, 401] width 88 height 15
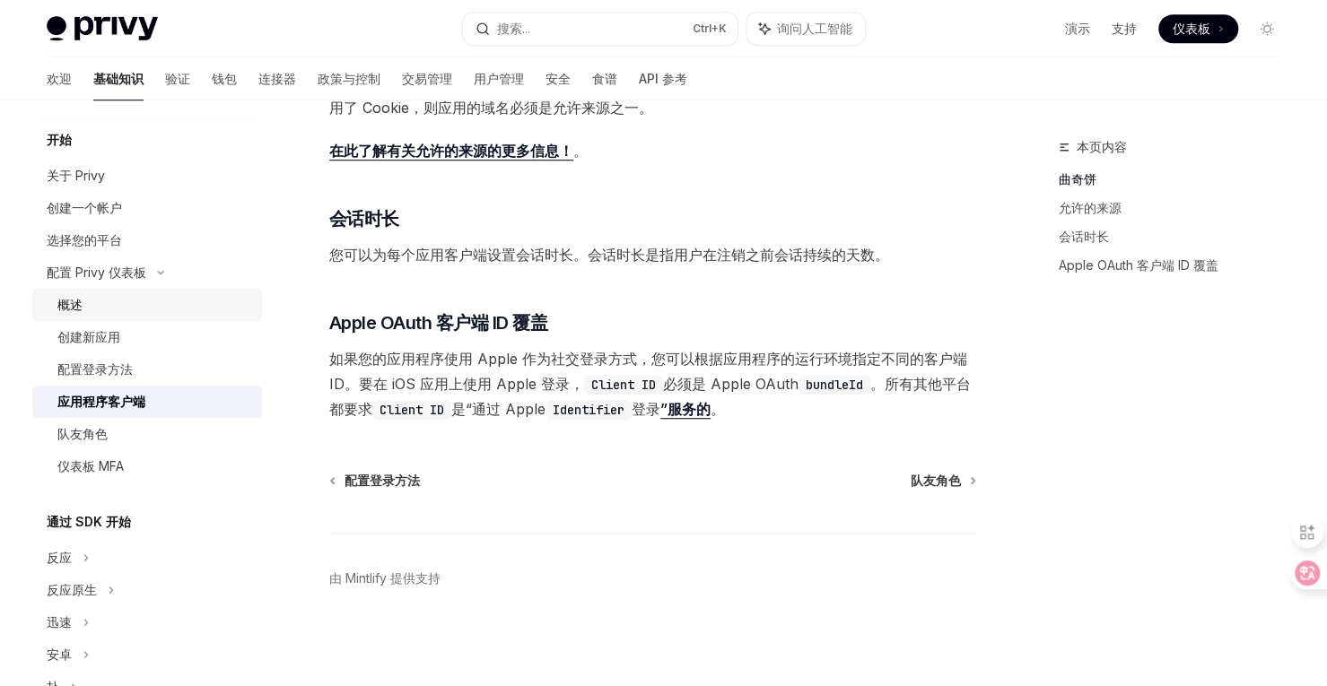
scroll to position [515, 0]
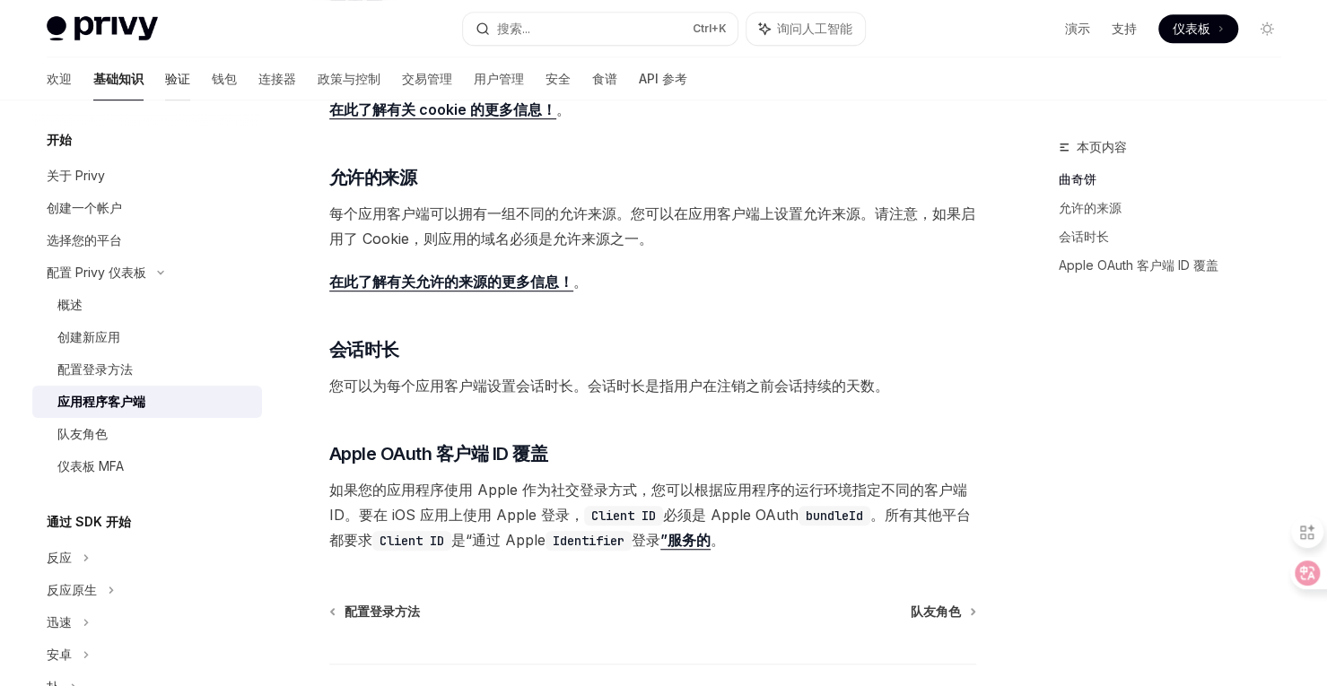
click at [165, 73] on font "验证" at bounding box center [177, 78] width 25 height 15
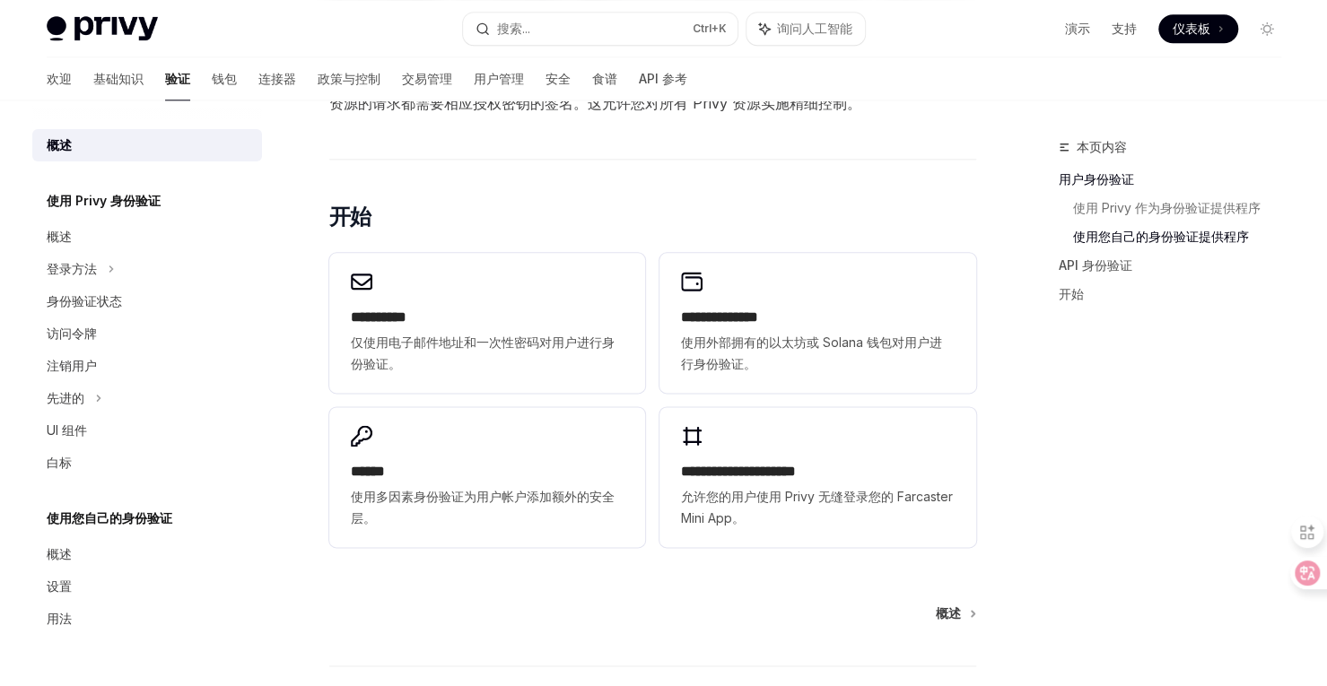
scroll to position [1157, 0]
click at [212, 84] on font "钱包" at bounding box center [224, 78] width 25 height 15
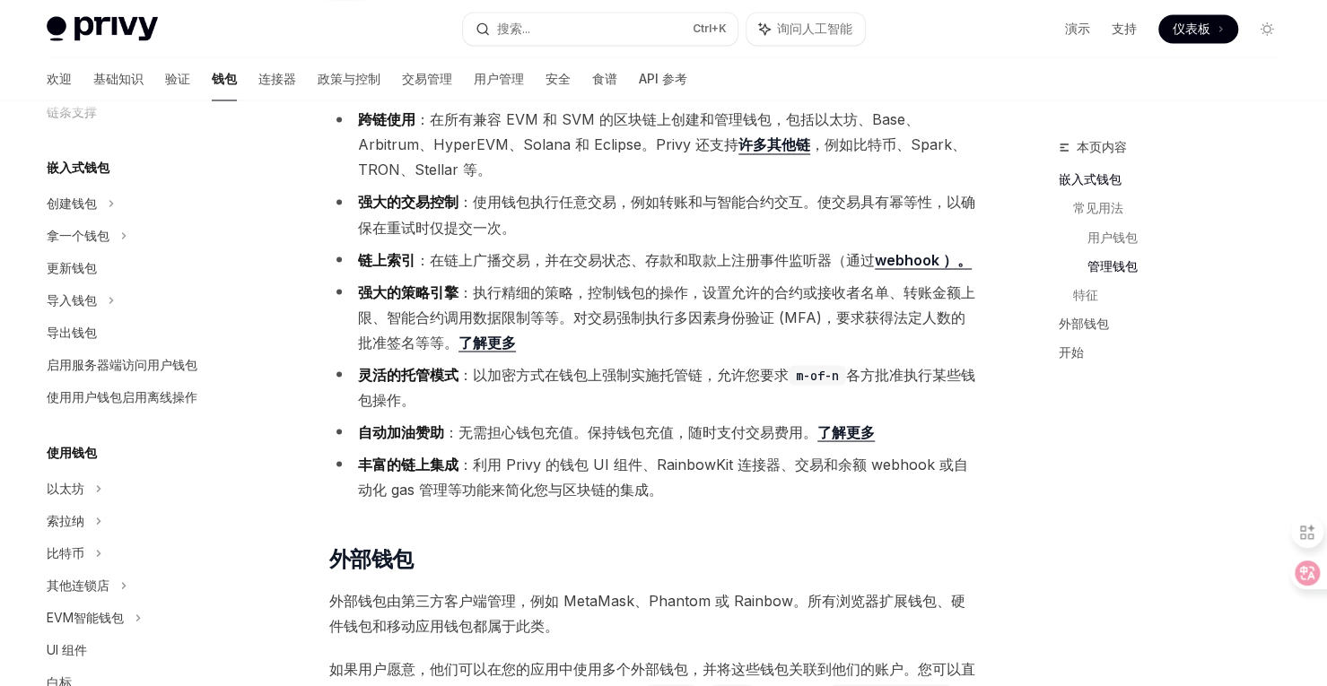
scroll to position [74, 0]
click at [120, 248] on icon at bounding box center [123, 237] width 7 height 22
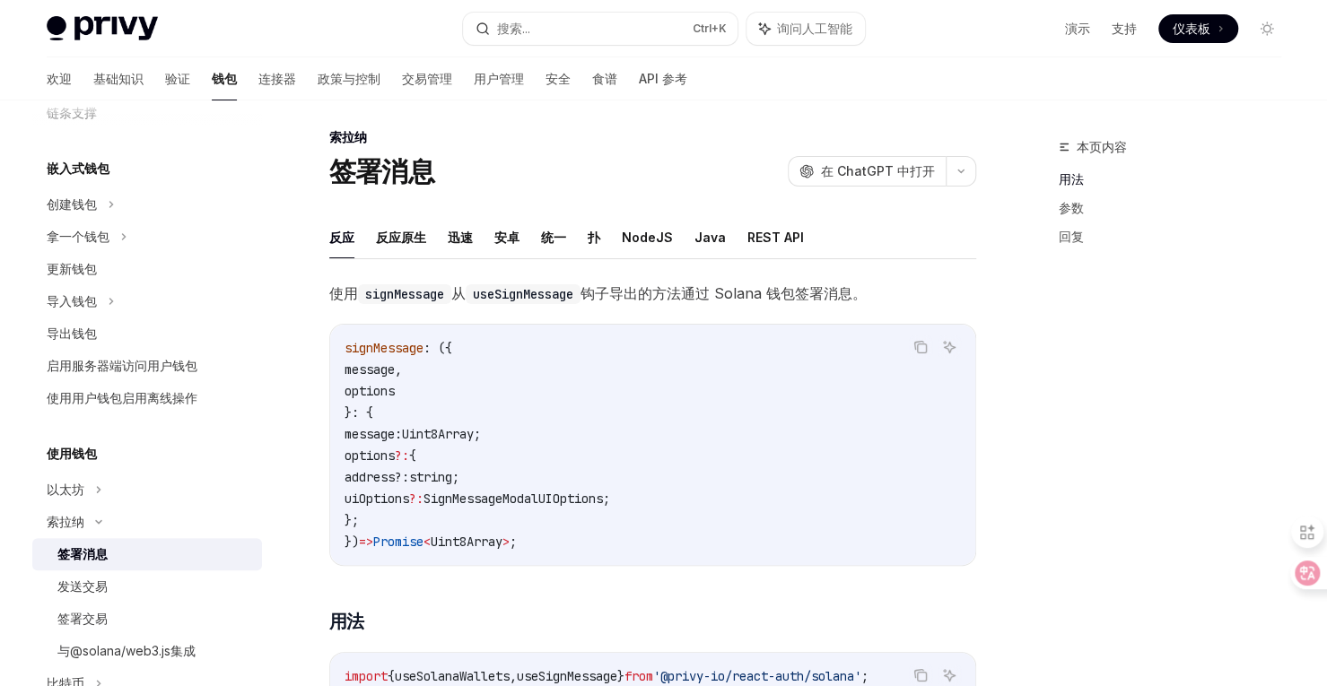
scroll to position [120, 0]
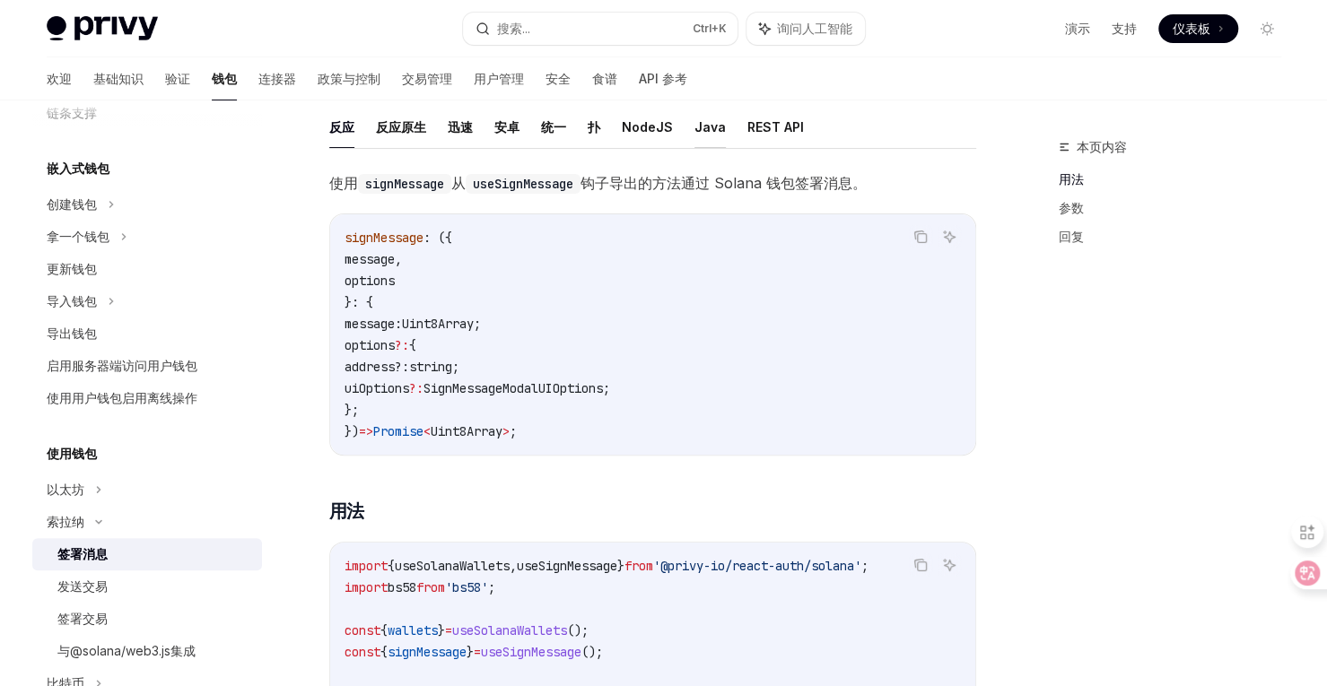
click at [696, 128] on font "Java" at bounding box center [710, 126] width 31 height 15
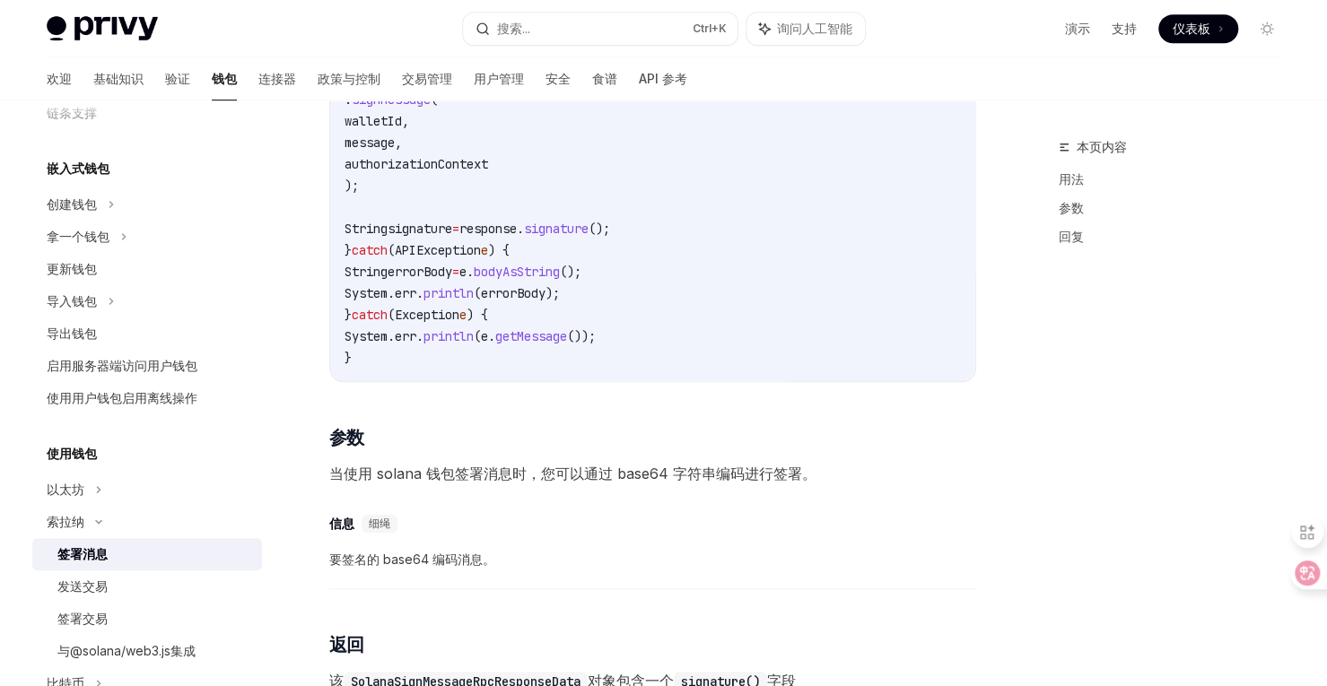
scroll to position [612, 0]
click at [99, 585] on font "发送交易" at bounding box center [82, 586] width 50 height 15
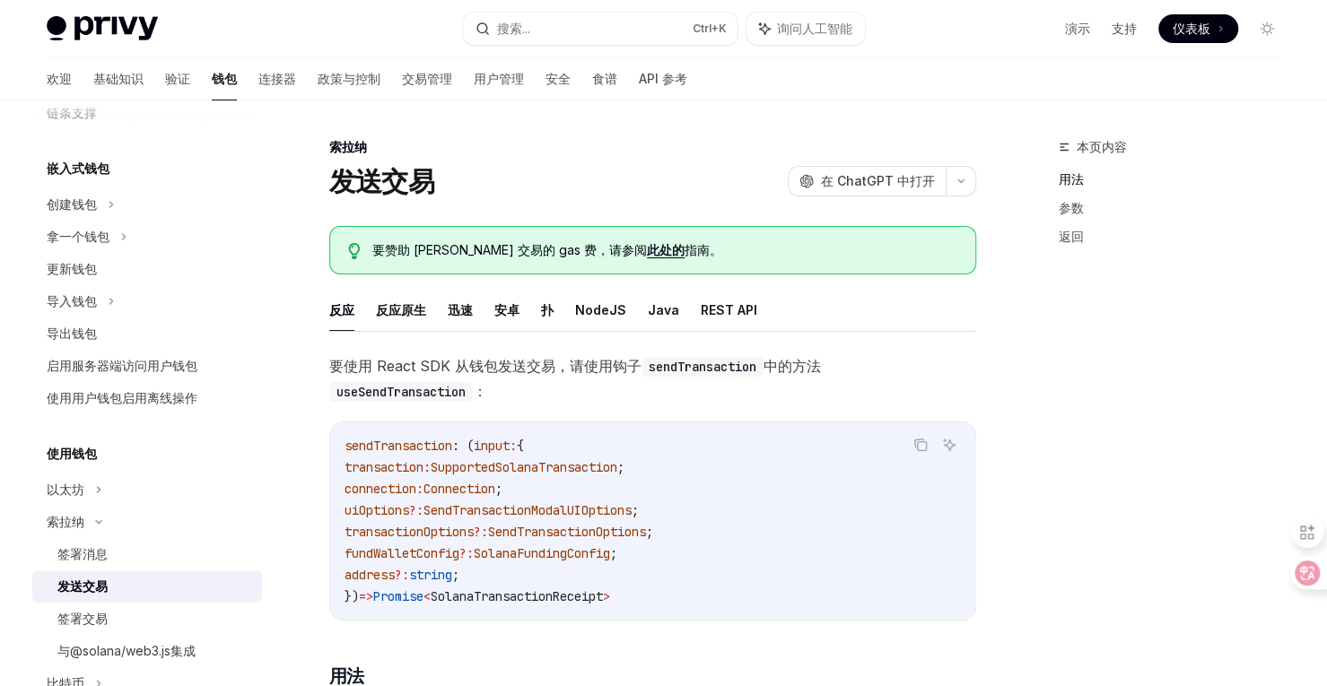
scroll to position [71, 0]
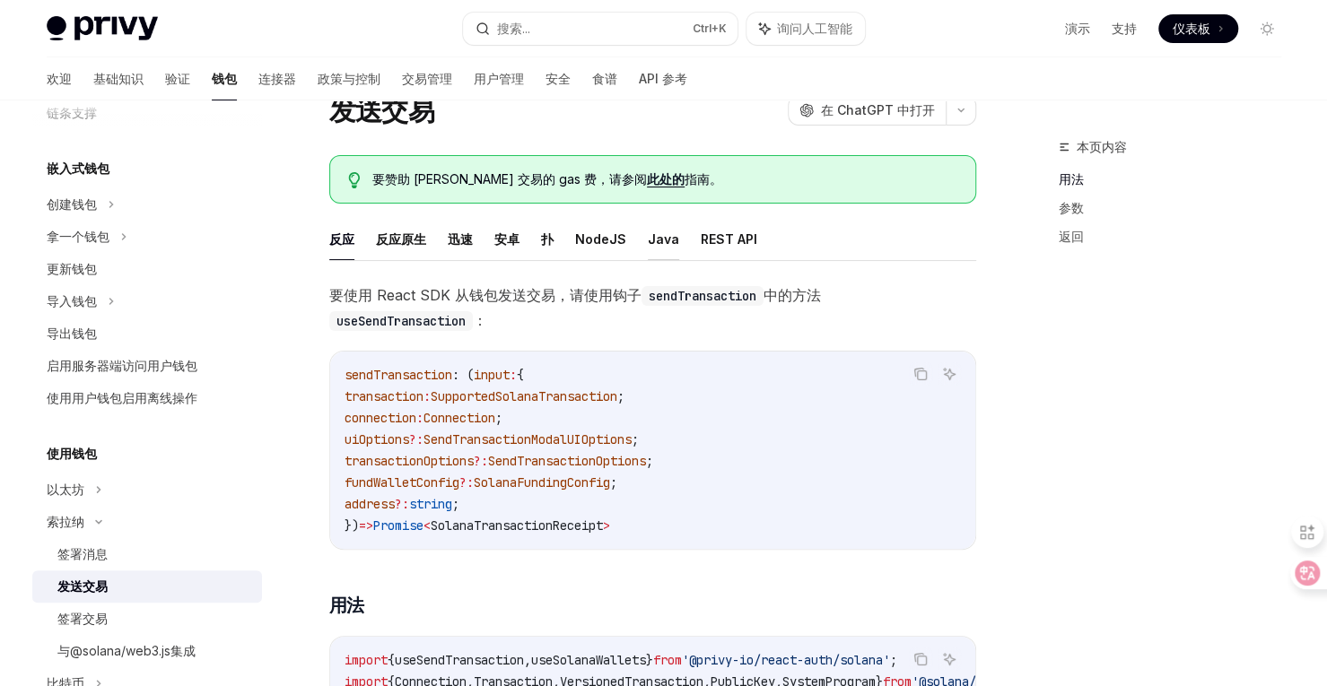
click at [654, 240] on font "Java" at bounding box center [663, 239] width 31 height 15
type textarea "*"
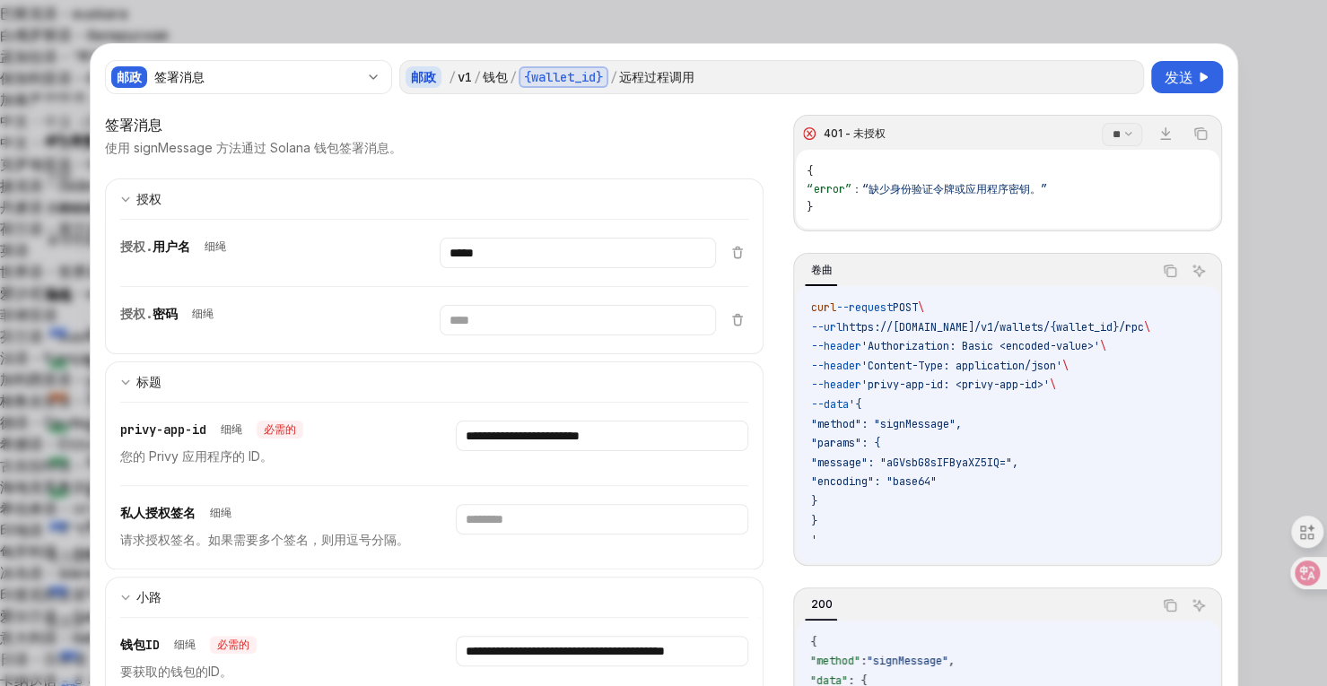
scroll to position [534, 0]
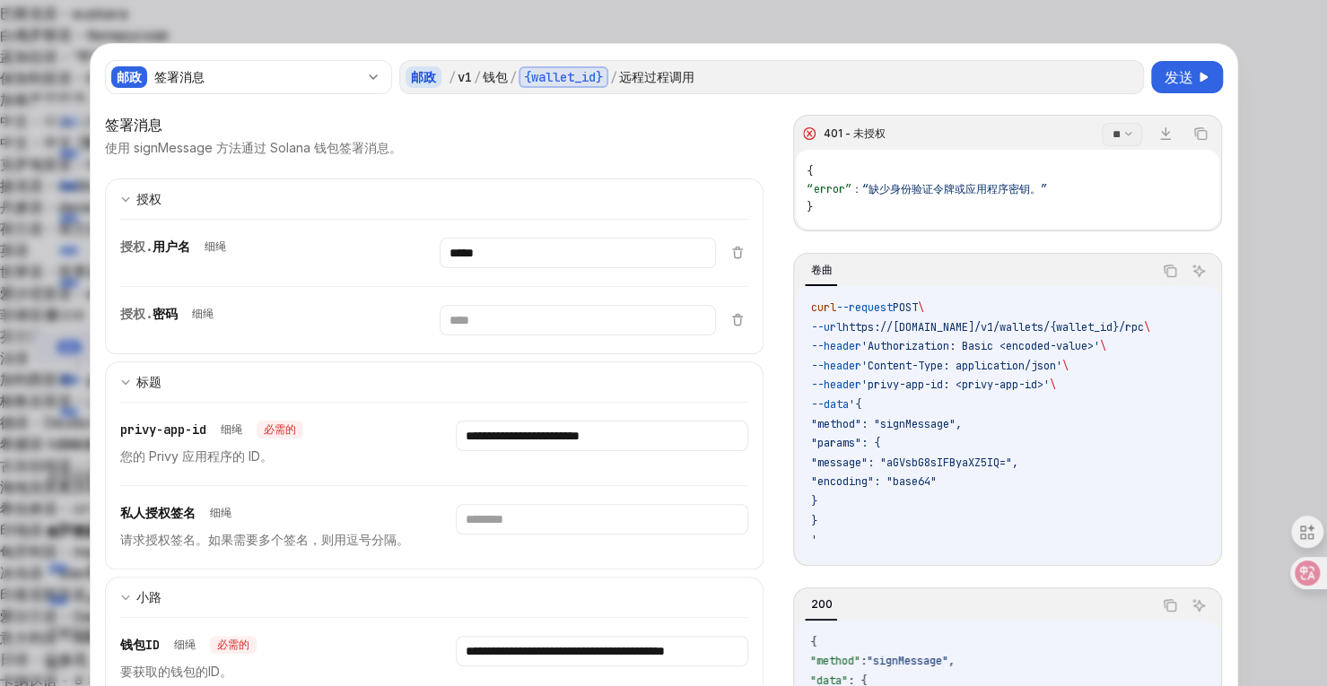
click at [1259, 104] on div at bounding box center [663, 343] width 1327 height 686
type textarea "*"
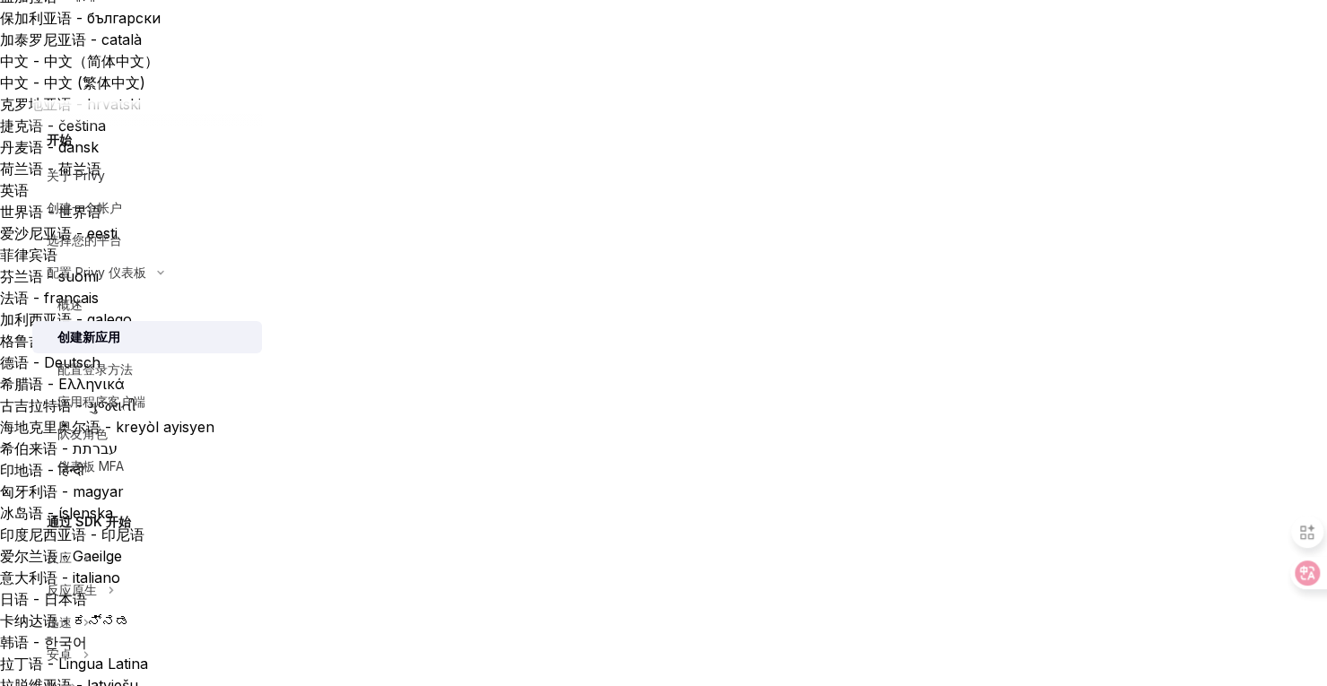
scroll to position [360, 0]
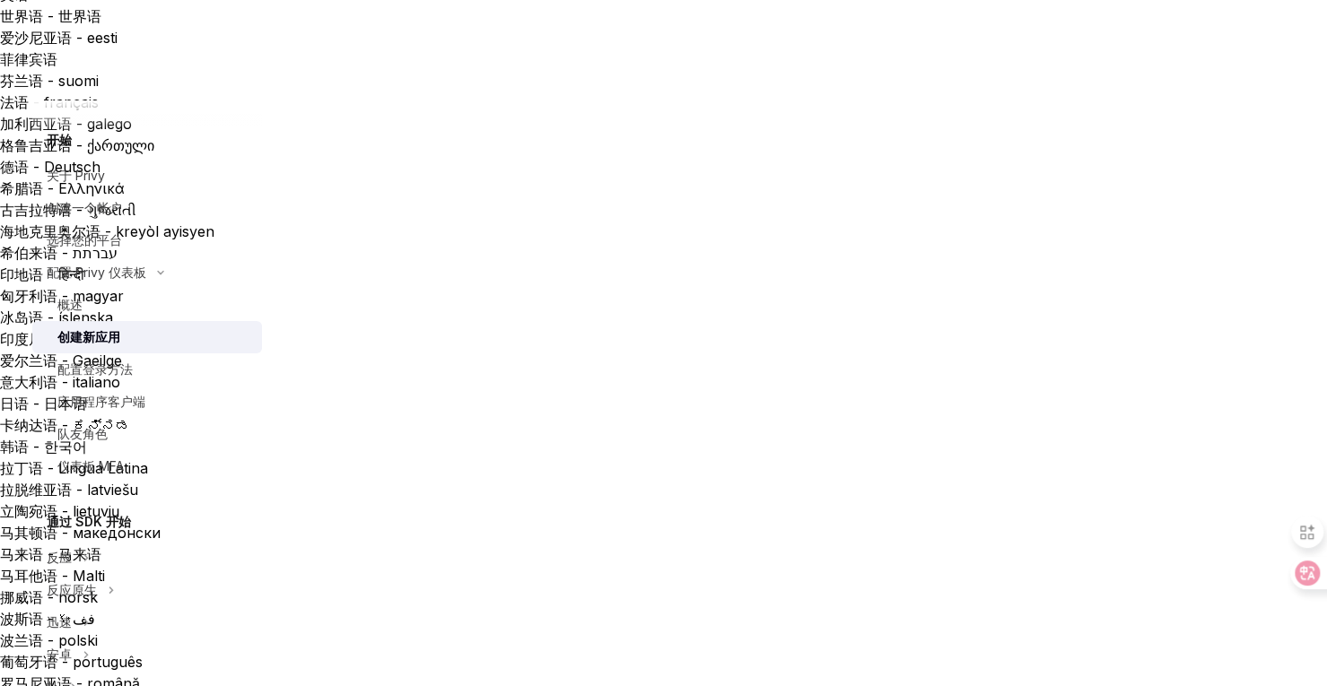
scroll to position [467, 0]
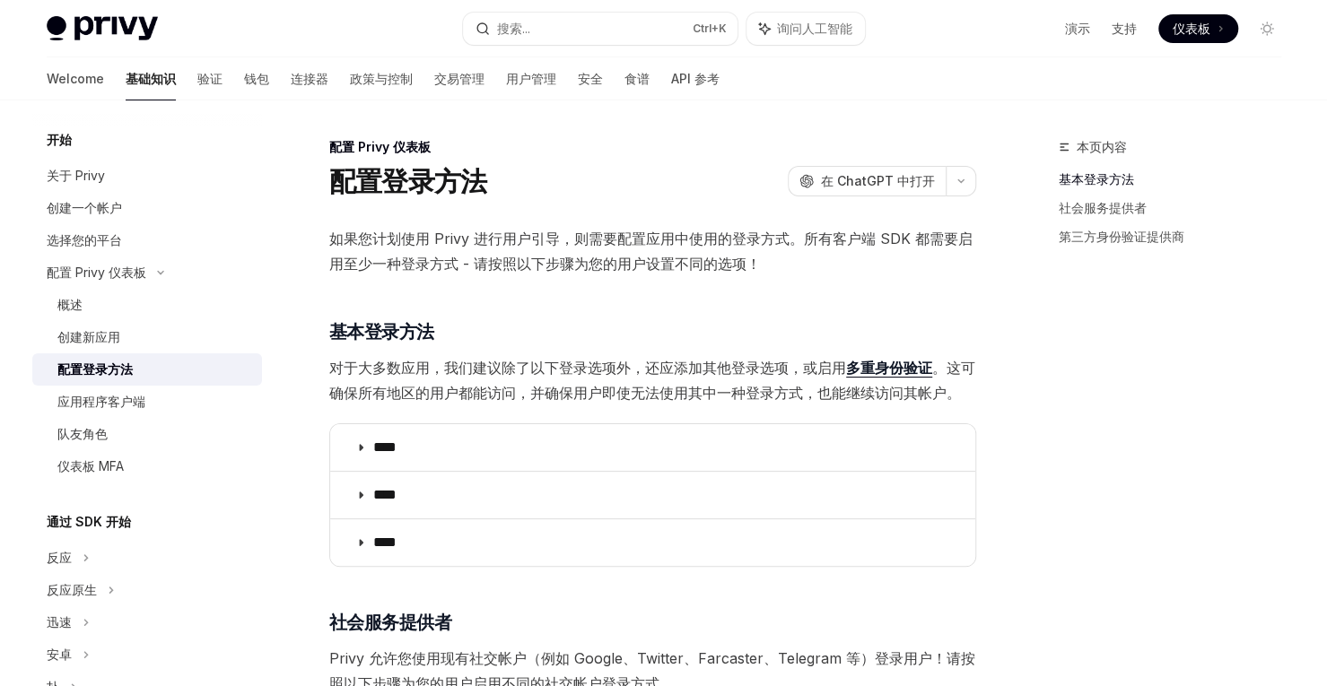
type textarea "*"
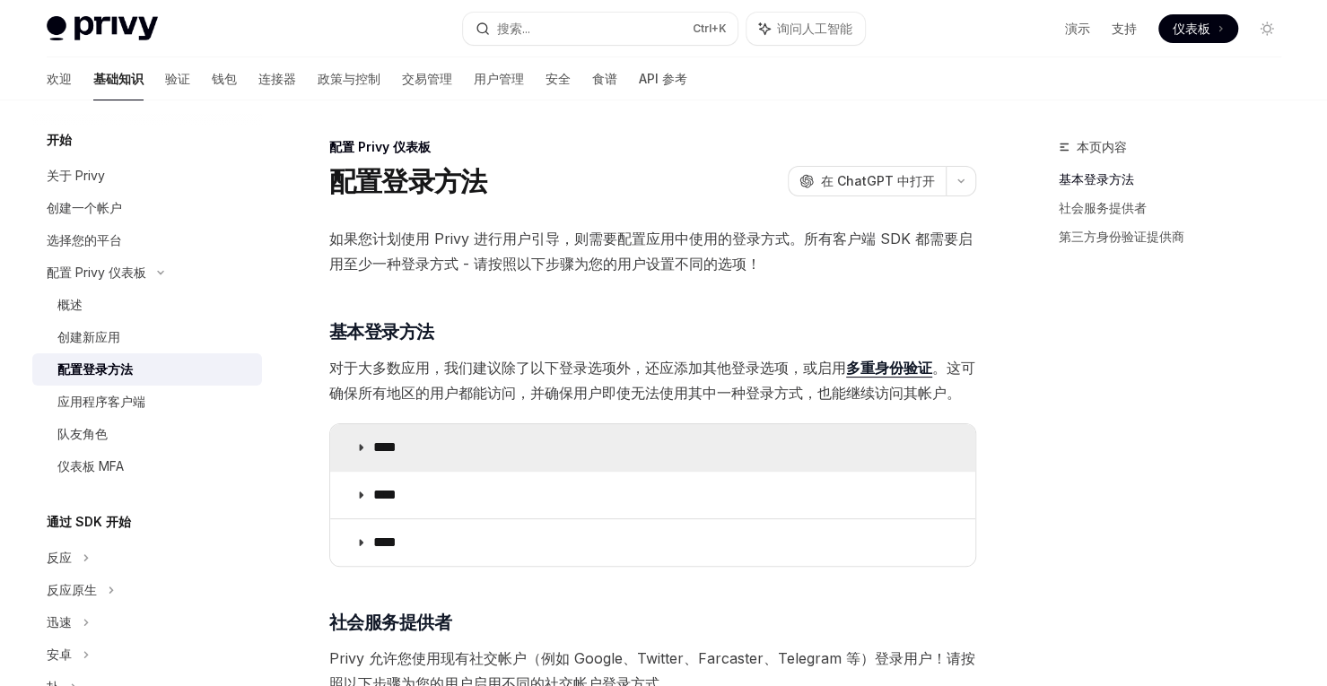
click at [361, 446] on icon at bounding box center [360, 447] width 11 height 11
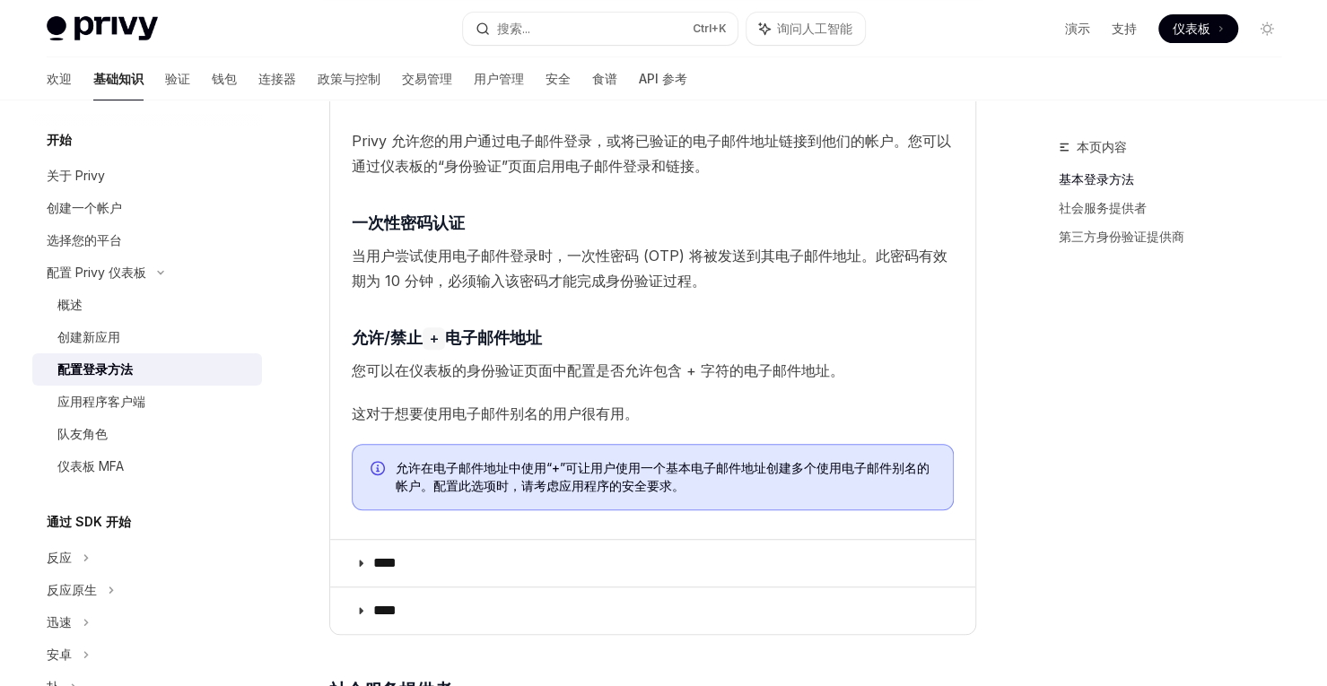
scroll to position [352, 0]
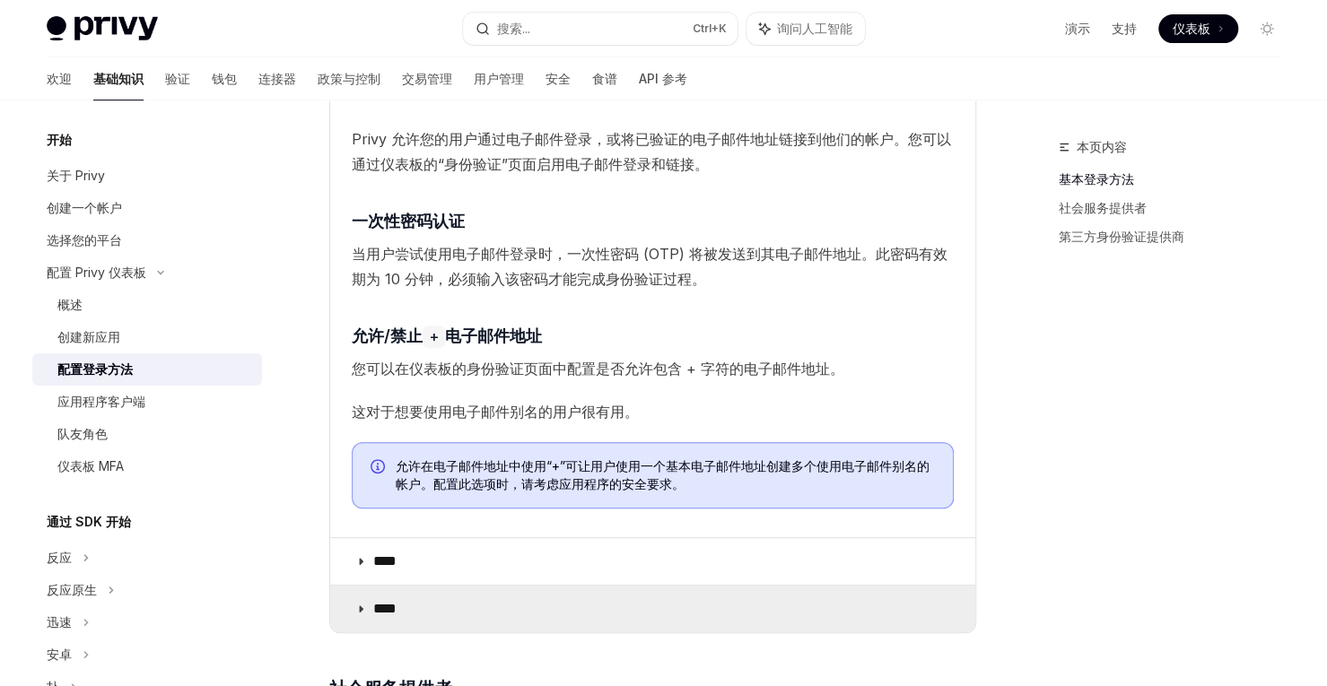
click at [364, 608] on icon at bounding box center [360, 609] width 11 height 11
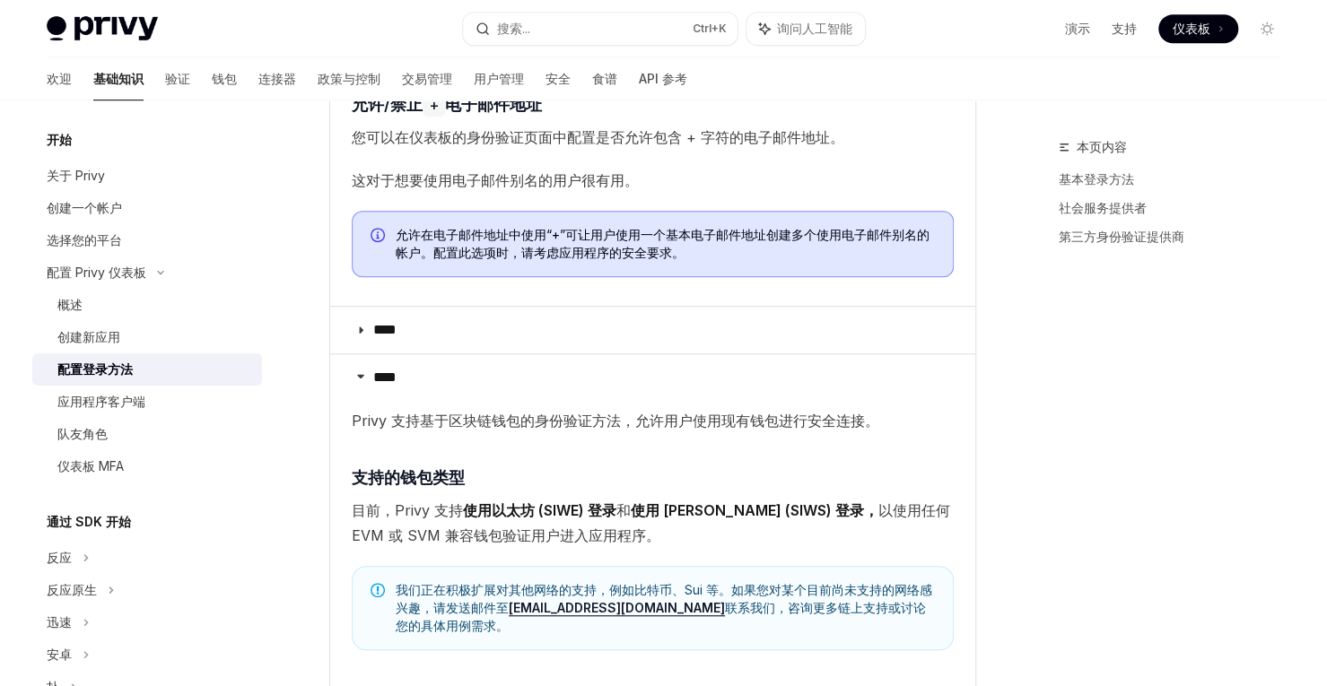
scroll to position [585, 0]
